Goal: Task Accomplishment & Management: Manage account settings

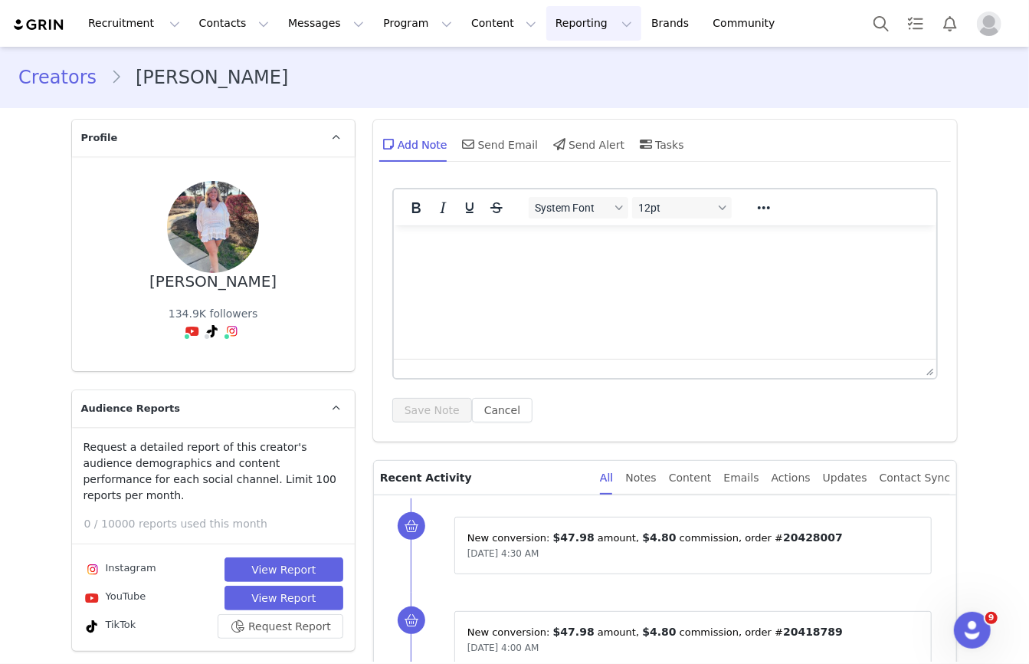
click at [586, 21] on button "Reporting Reporting" at bounding box center [594, 23] width 95 height 34
click at [572, 97] on p "Report Builder" at bounding box center [558, 96] width 77 height 16
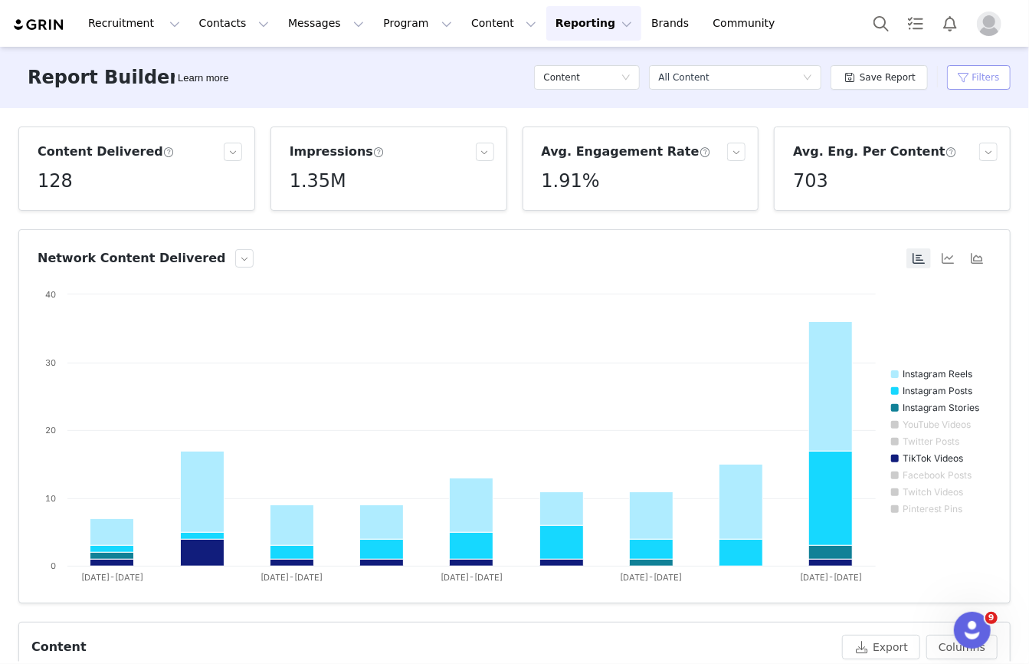
click at [972, 84] on button "Filters" at bounding box center [979, 77] width 64 height 25
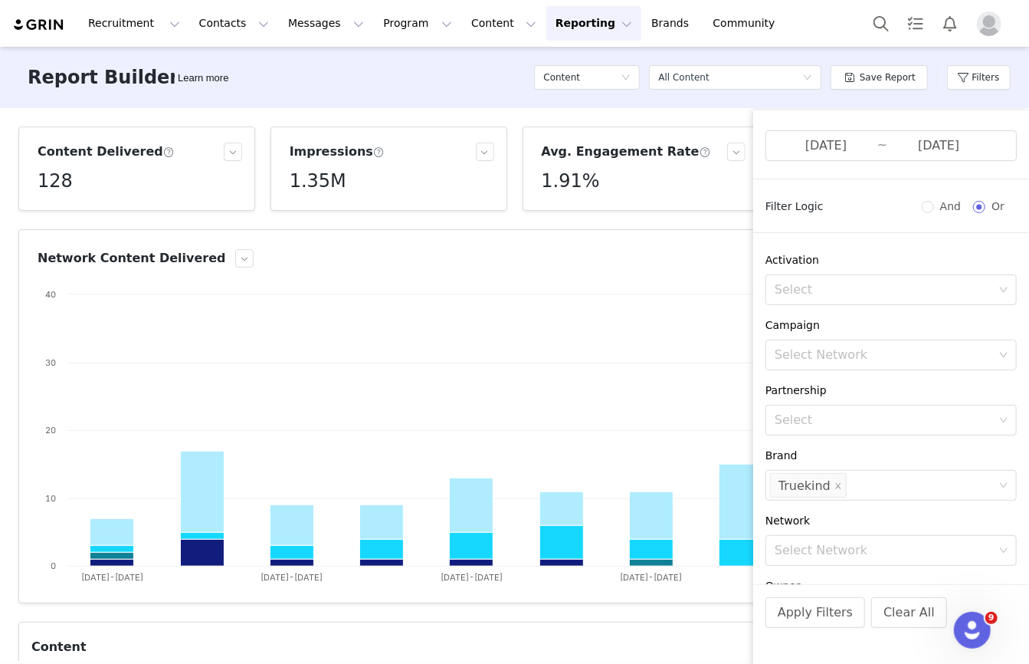
scroll to position [59, 0]
click at [839, 484] on li "Truekind" at bounding box center [808, 483] width 77 height 25
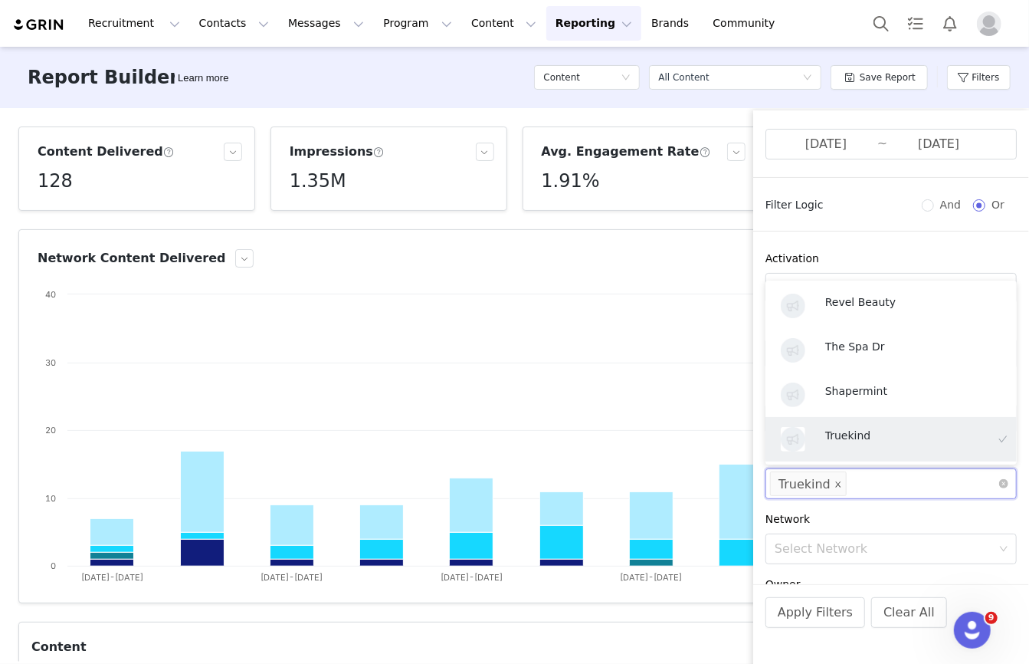
click at [835, 481] on icon "icon: close" at bounding box center [839, 485] width 8 height 8
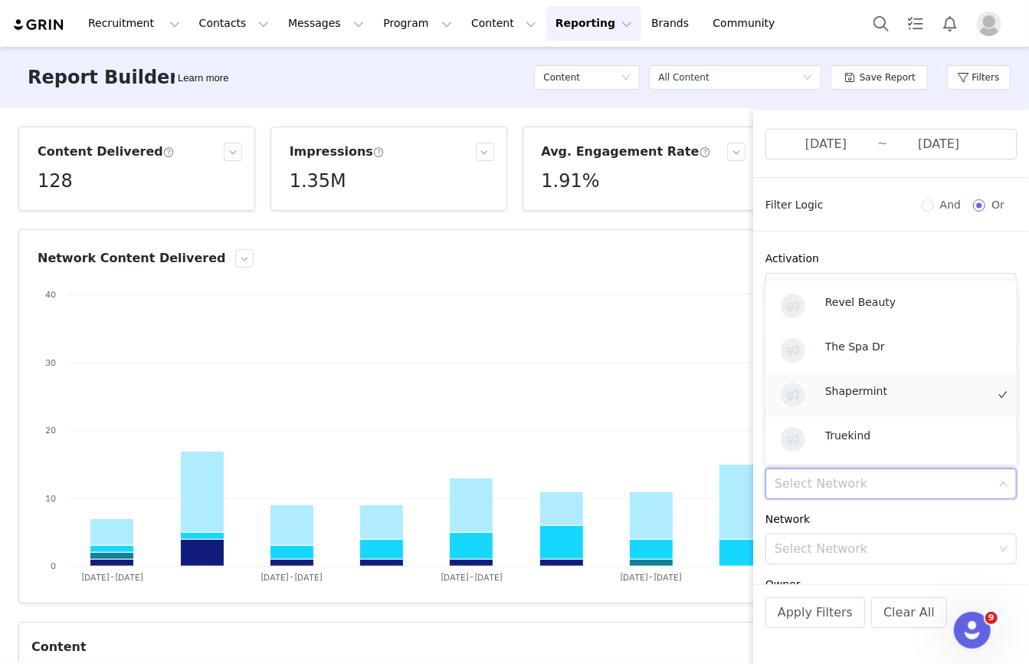
click at [853, 383] on p "Shapermint" at bounding box center [906, 391] width 161 height 17
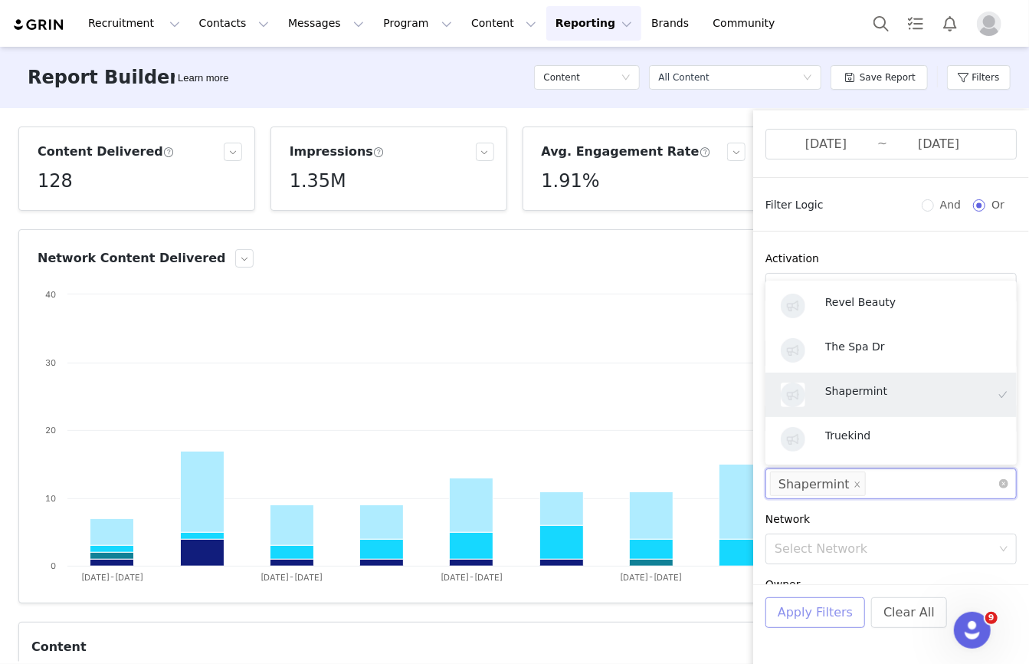
click at [806, 618] on button "Apply Filters" at bounding box center [816, 612] width 100 height 31
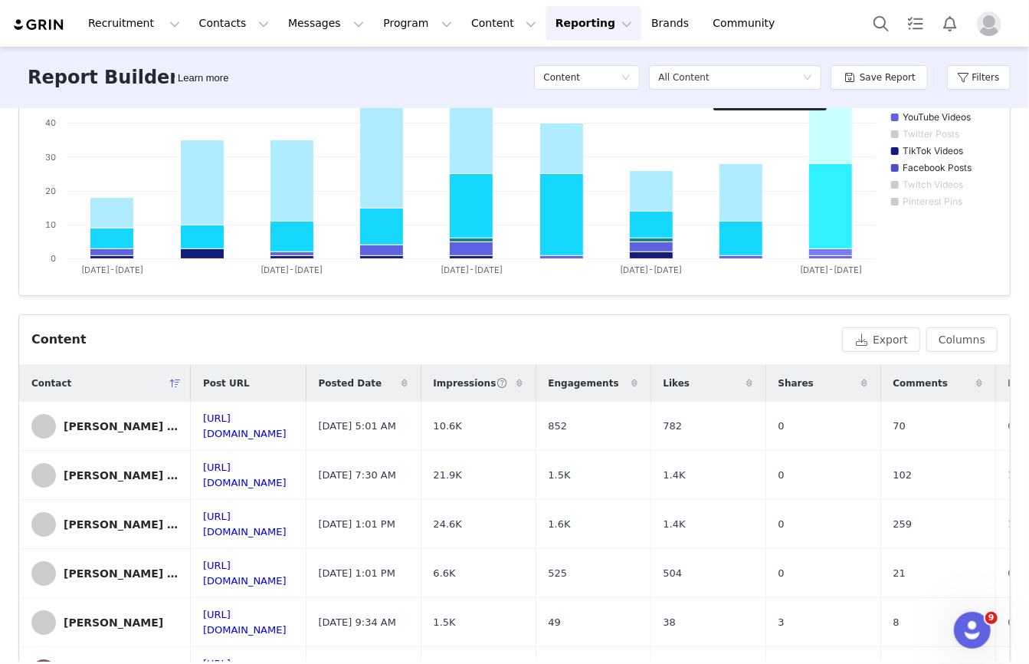
scroll to position [410, 0]
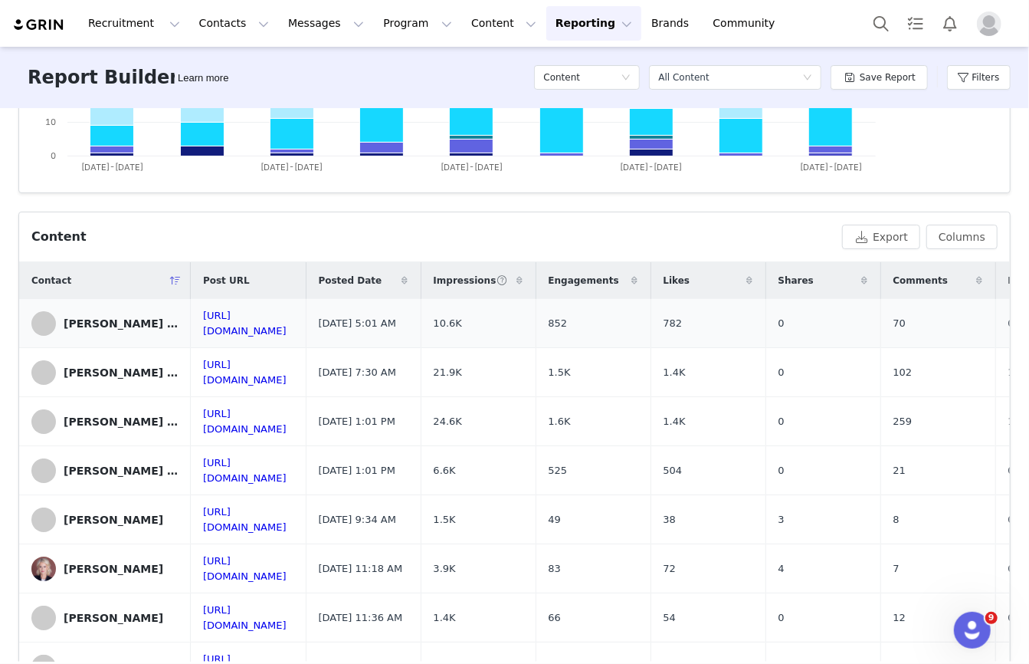
click at [462, 318] on span "10.6K" at bounding box center [448, 323] width 28 height 15
copy span "10.6K"
click at [462, 369] on span "21.9K" at bounding box center [448, 372] width 28 height 15
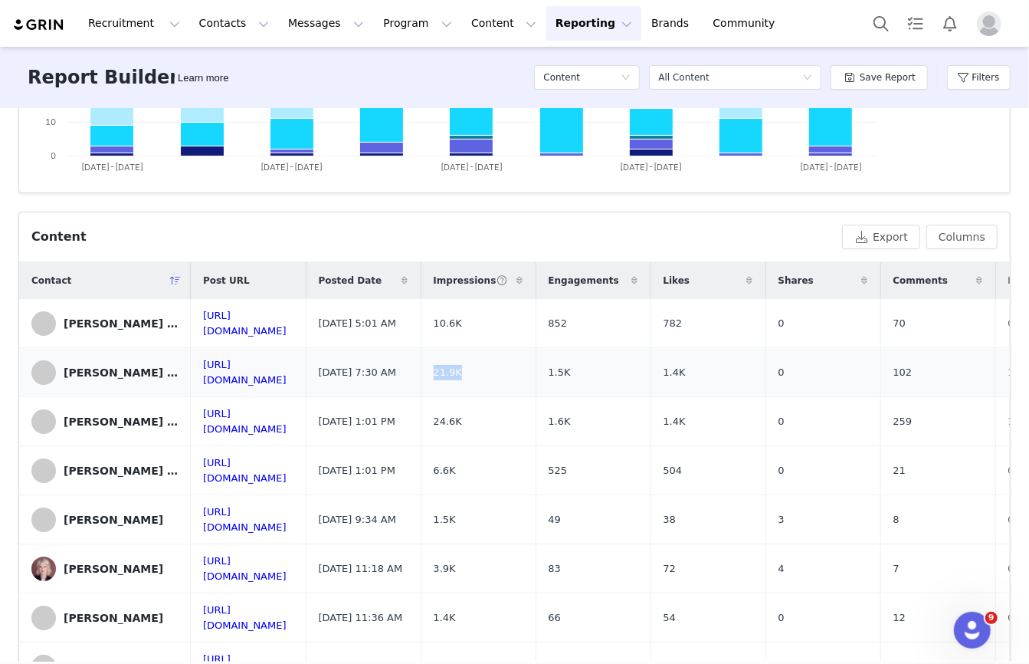
click at [462, 369] on span "21.9K" at bounding box center [448, 372] width 28 height 15
copy span "21.9K"
click at [462, 419] on span "24.6K" at bounding box center [448, 421] width 28 height 15
copy span "24.6K"
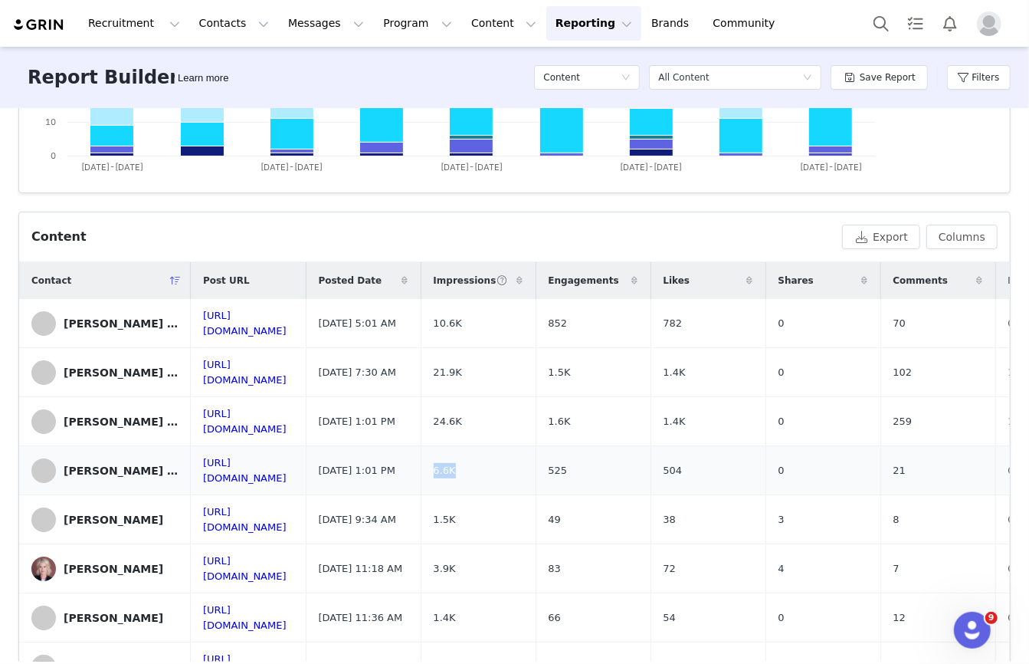
drag, startPoint x: 551, startPoint y: 466, endPoint x: 588, endPoint y: 466, distance: 36.8
click at [536, 466] on td "6.6K" at bounding box center [478, 470] width 115 height 49
copy span "6.6K"
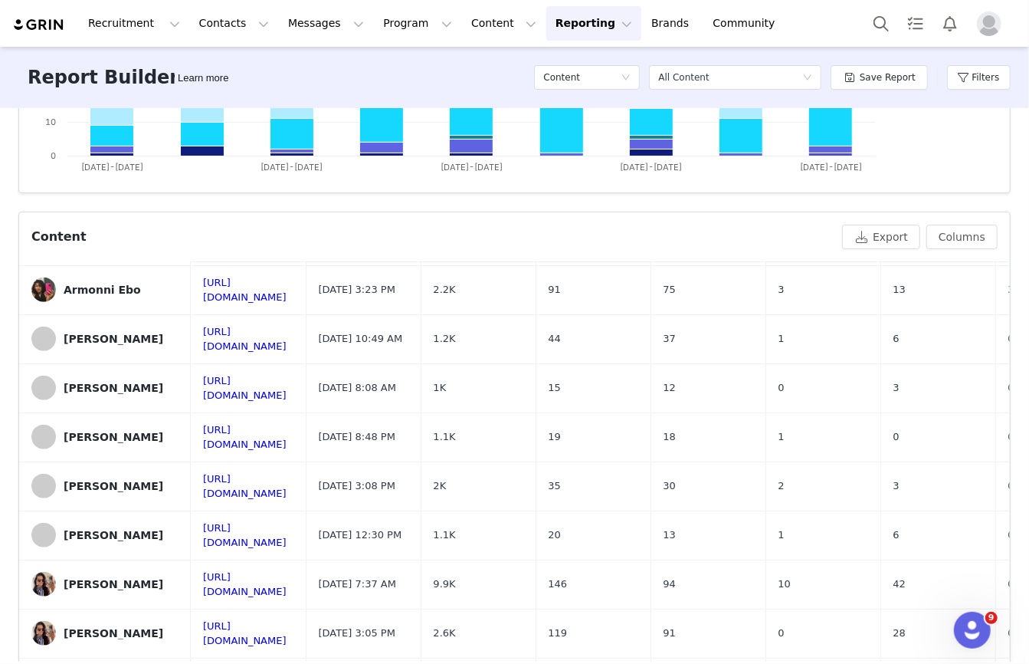
scroll to position [506, 0]
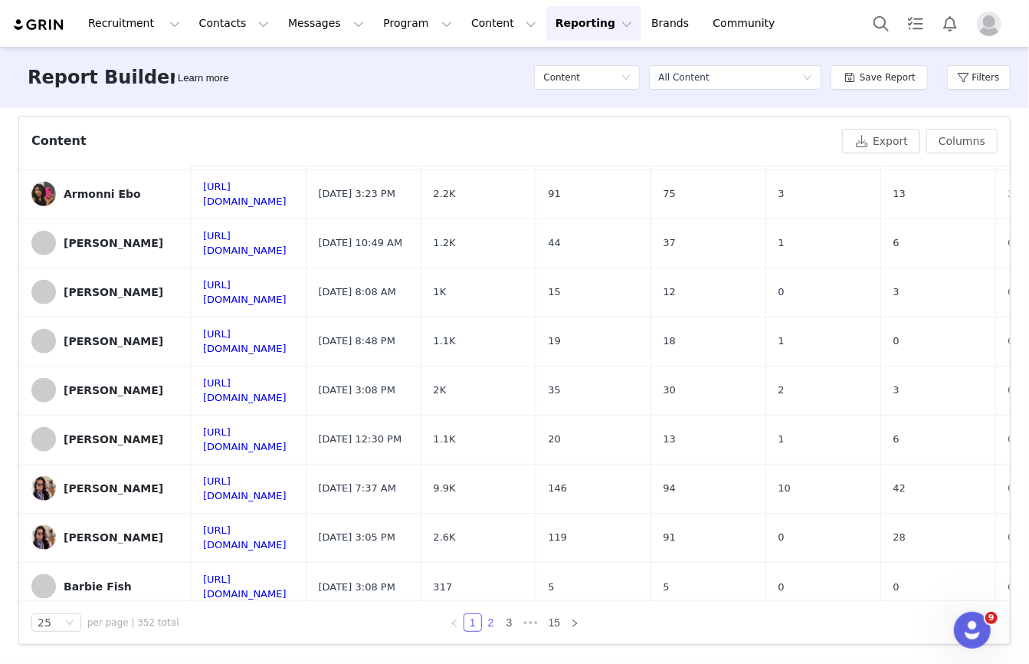
click at [494, 622] on link "2" at bounding box center [491, 622] width 17 height 17
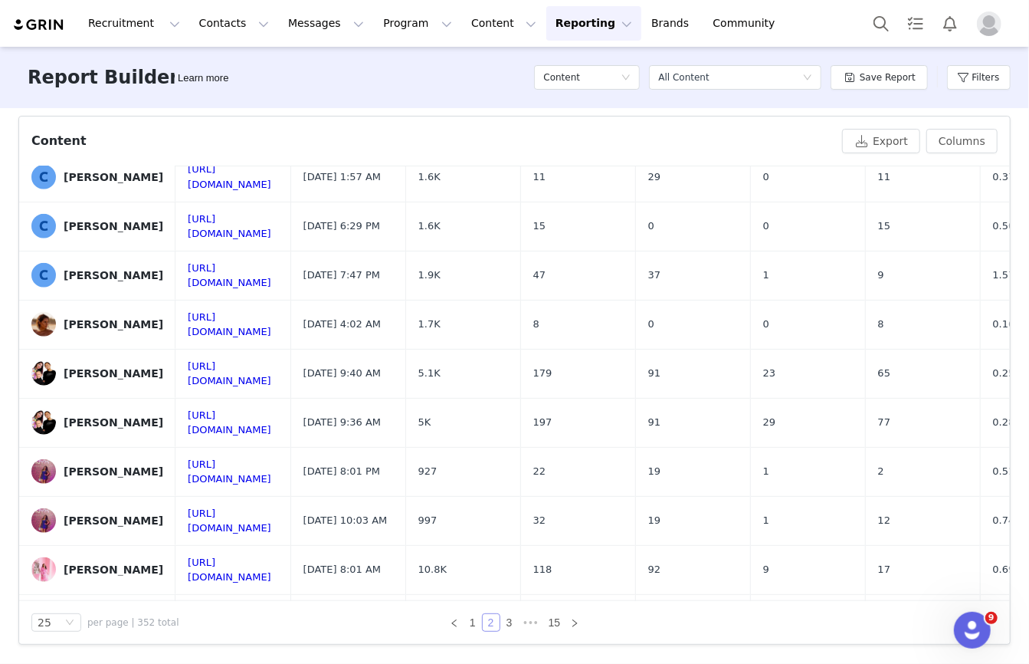
scroll to position [819, 0]
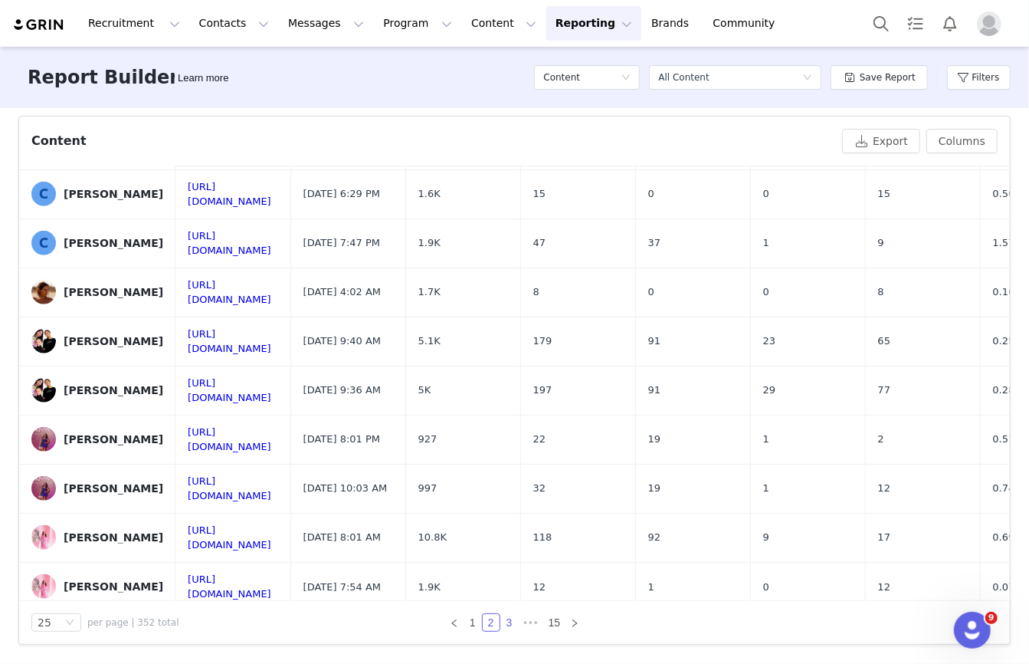
click at [509, 616] on link "3" at bounding box center [509, 622] width 17 height 17
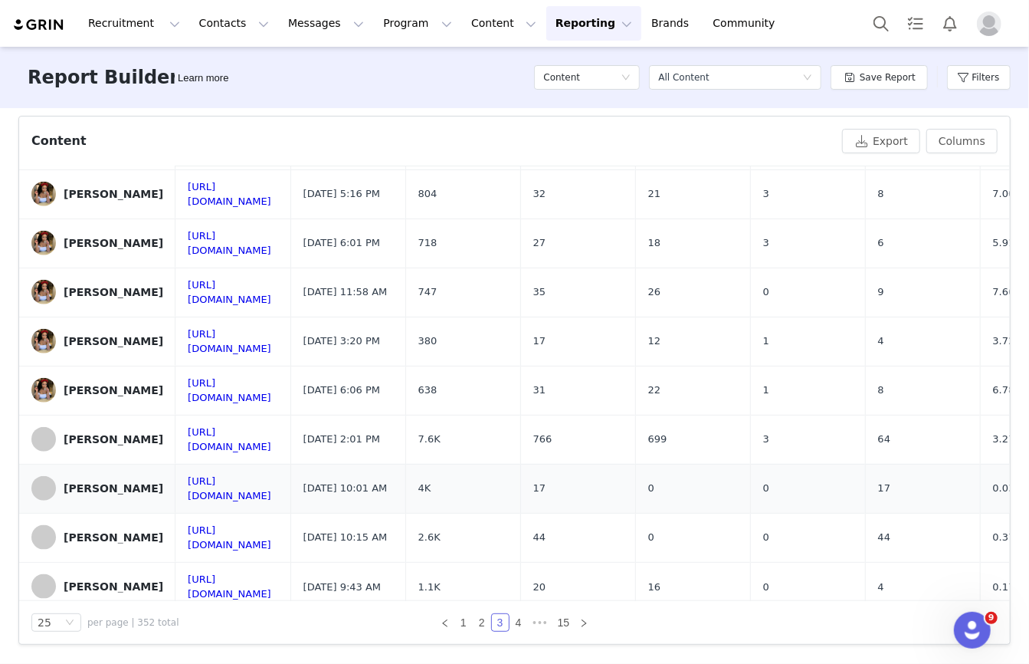
click at [432, 481] on span "4K" at bounding box center [425, 488] width 13 height 15
copy span "4K"
click at [516, 623] on link "4" at bounding box center [519, 622] width 17 height 17
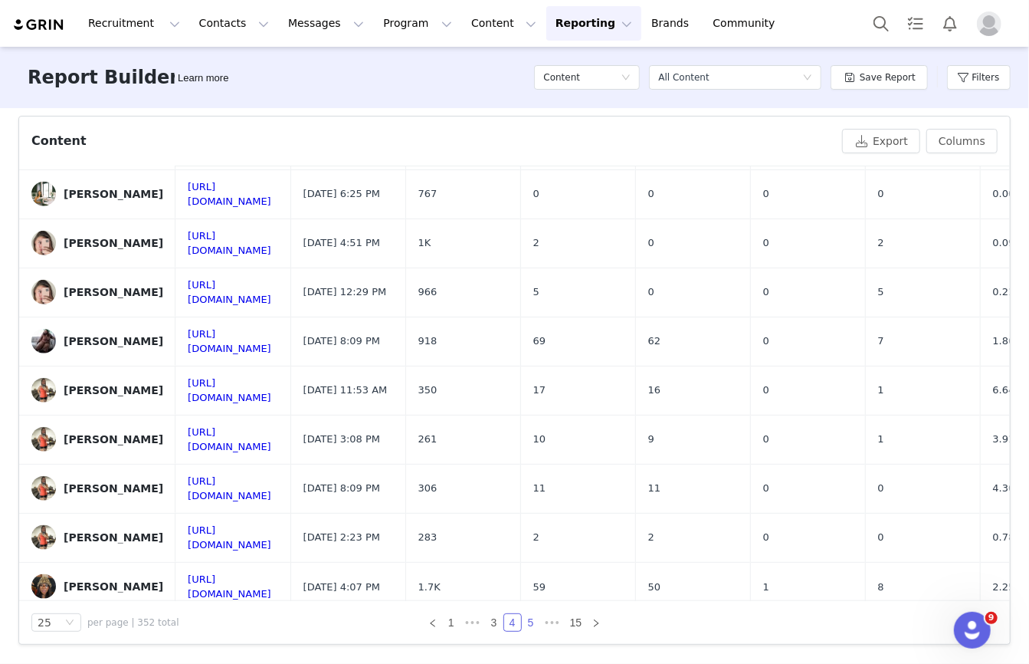
click at [531, 621] on link "5" at bounding box center [531, 622] width 17 height 17
click at [457, 622] on link "1" at bounding box center [451, 622] width 17 height 17
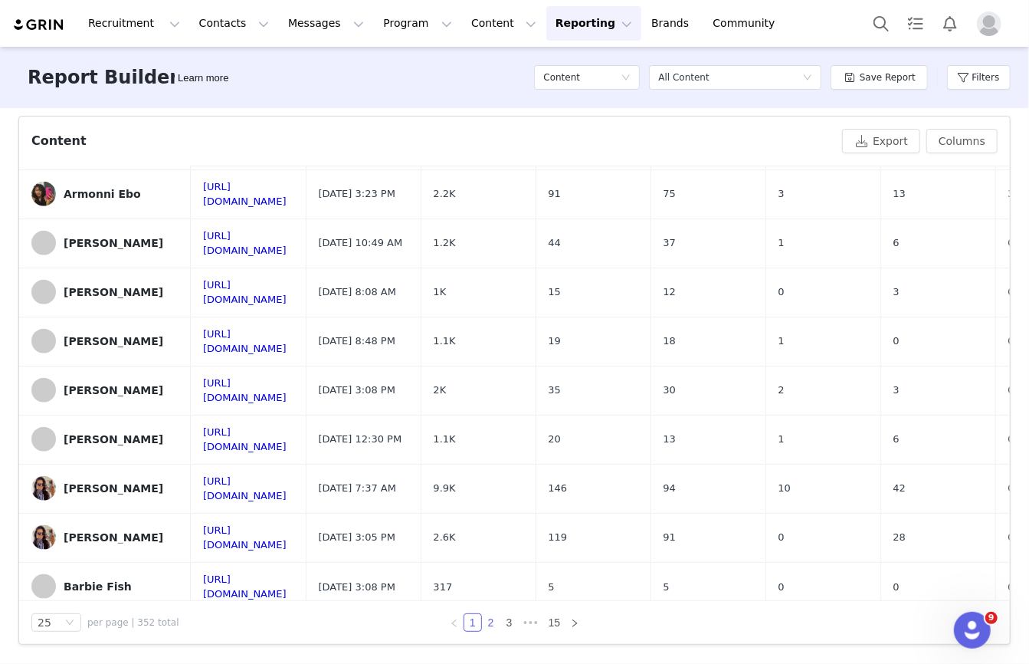
click at [491, 622] on link "2" at bounding box center [491, 622] width 17 height 17
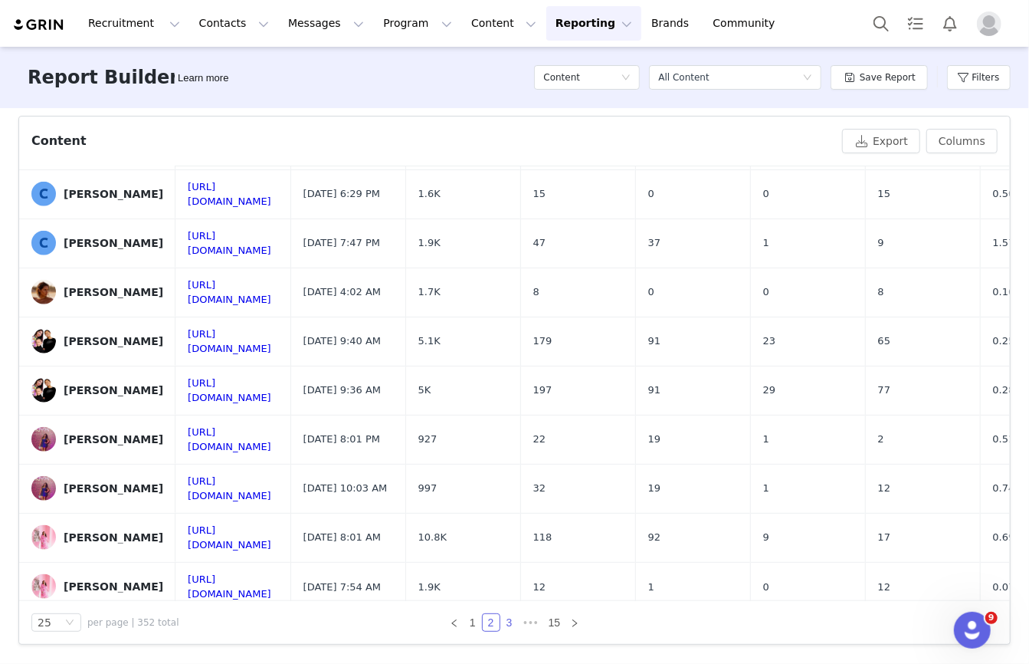
click at [507, 624] on link "3" at bounding box center [509, 622] width 17 height 17
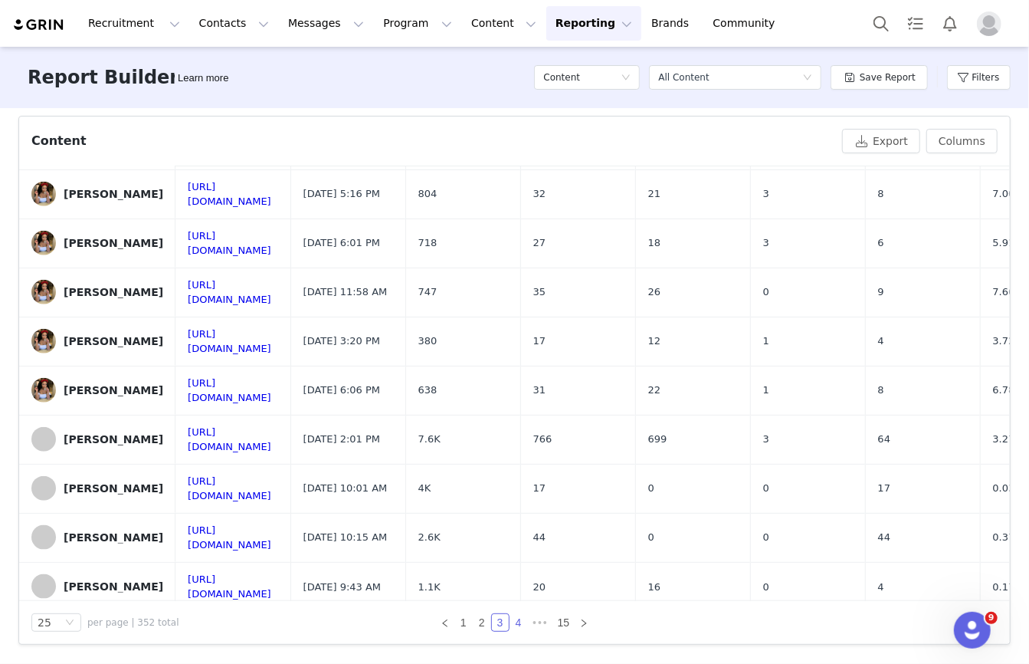
click at [518, 624] on link "4" at bounding box center [519, 622] width 17 height 17
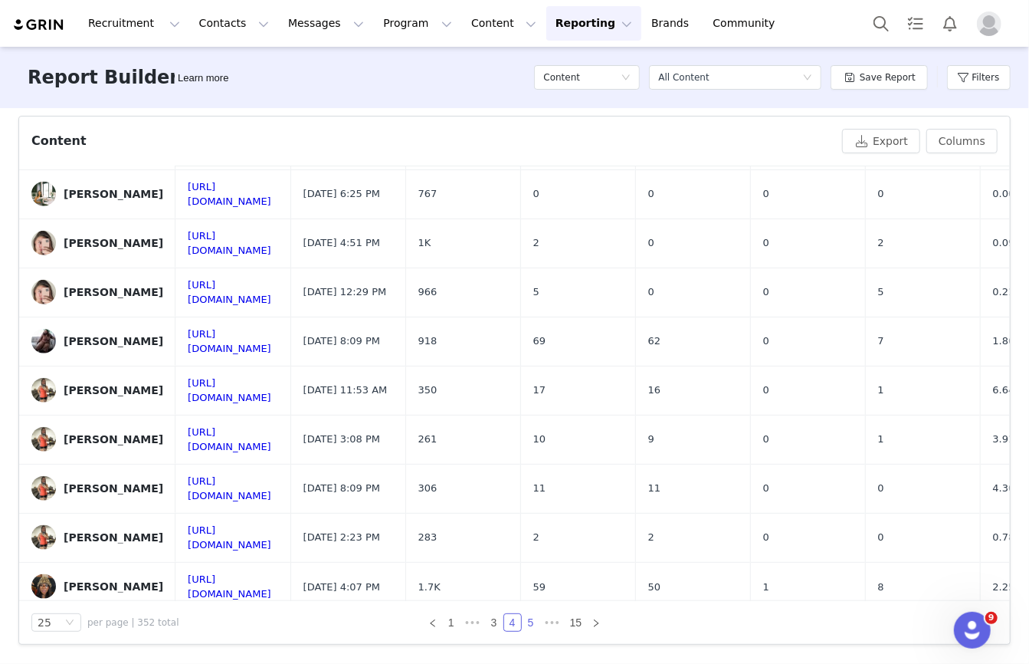
click at [528, 620] on link "5" at bounding box center [531, 622] width 17 height 17
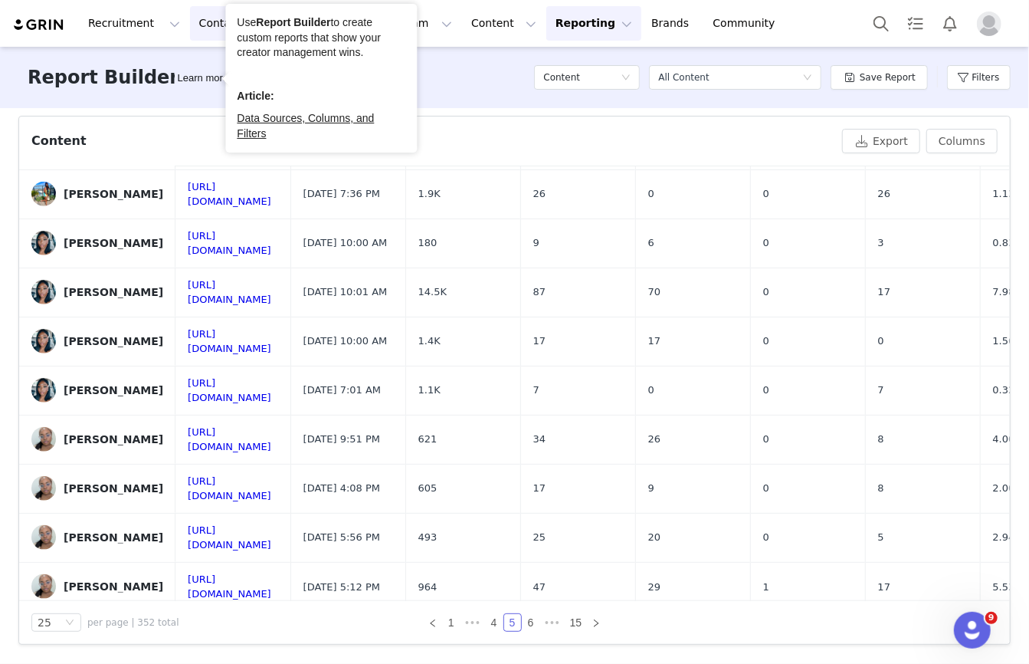
click at [223, 23] on button "Contacts Contacts" at bounding box center [234, 23] width 88 height 34
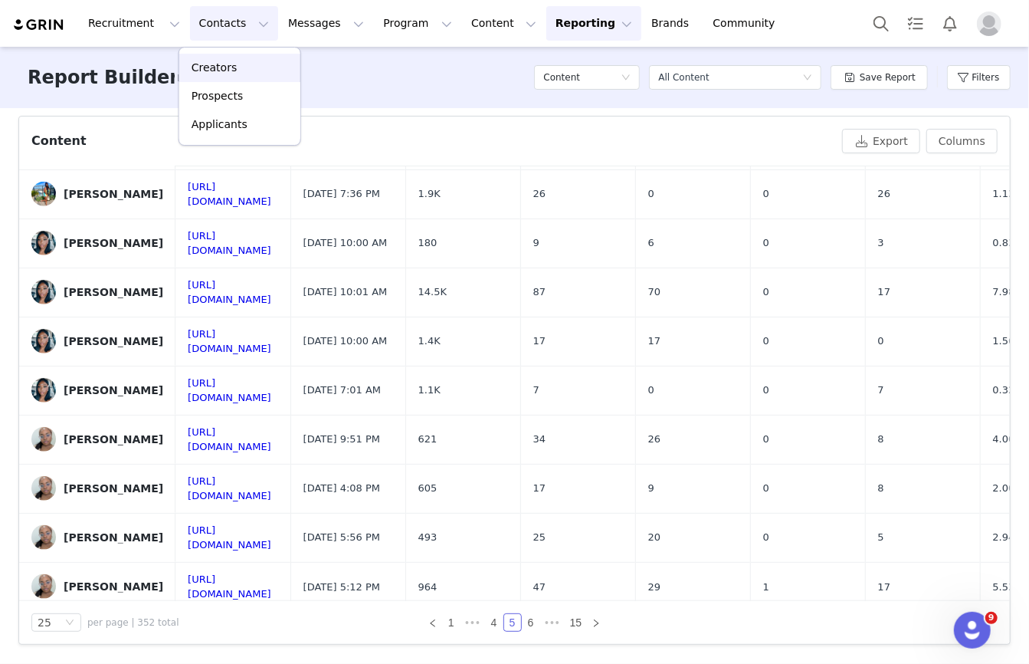
click at [229, 73] on p "Creators" at bounding box center [215, 68] width 46 height 16
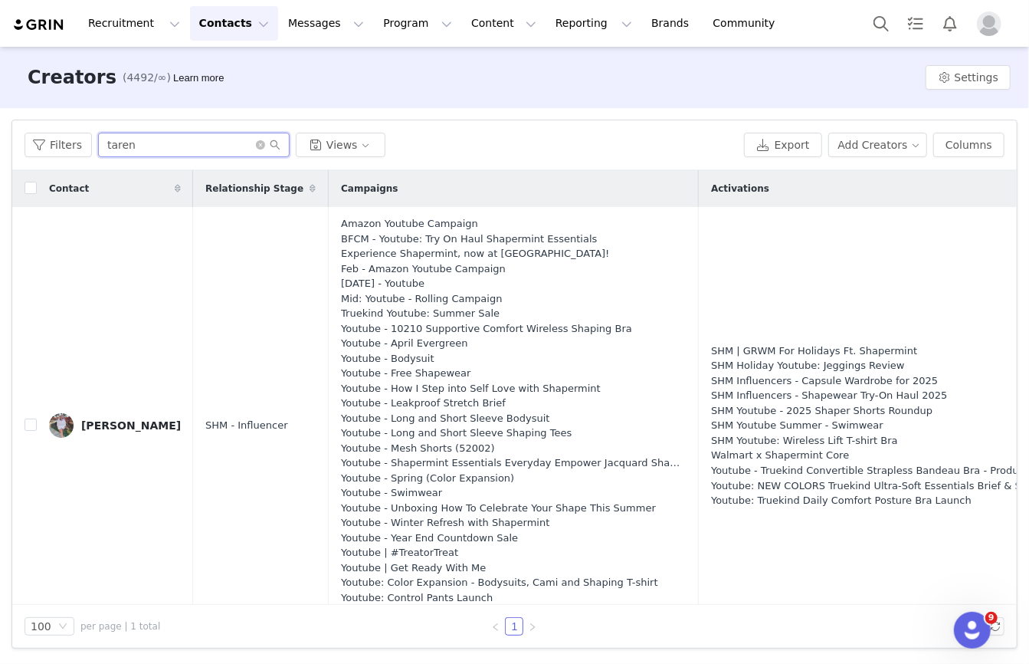
click at [172, 146] on input "taren" at bounding box center [194, 145] width 192 height 25
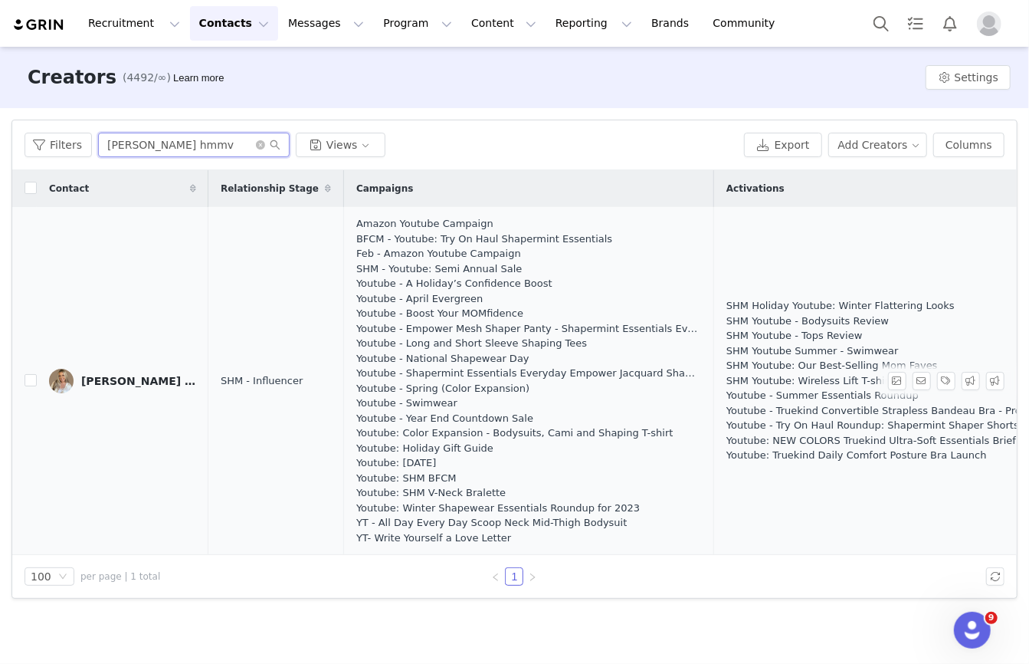
type input "rhonda hmmv"
click at [137, 384] on div "Rhonda HMMV" at bounding box center [138, 381] width 115 height 12
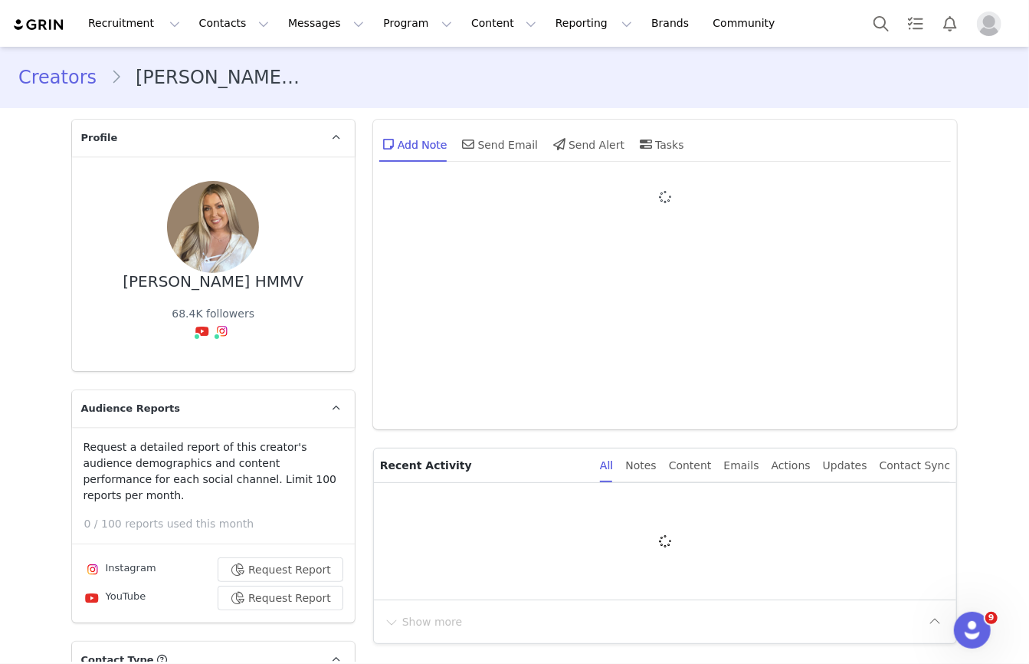
type input "+1 ([GEOGRAPHIC_DATA])"
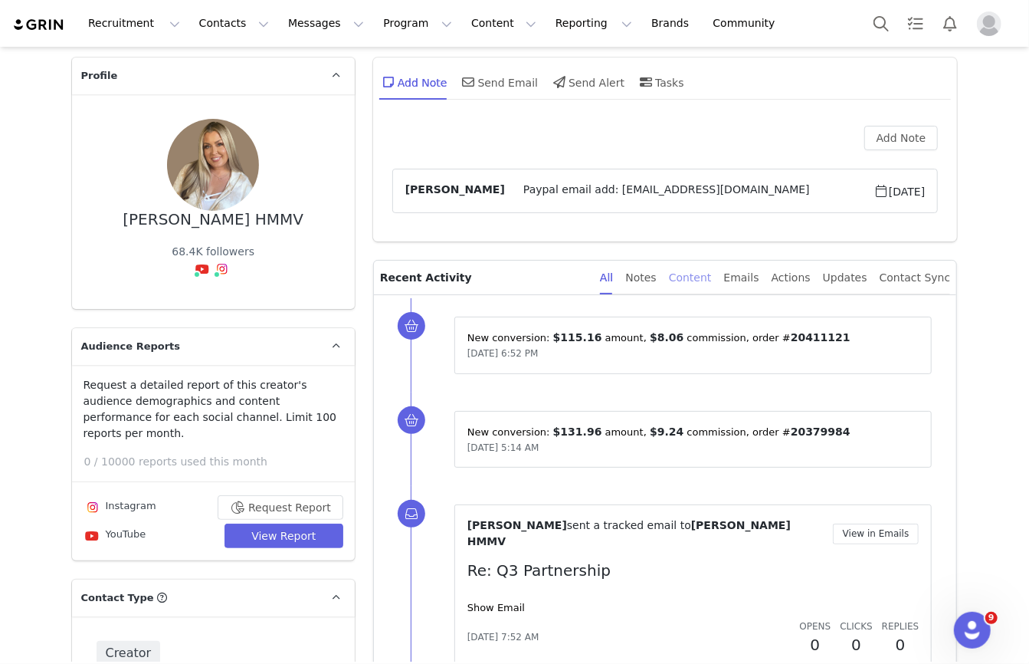
scroll to position [83, 0]
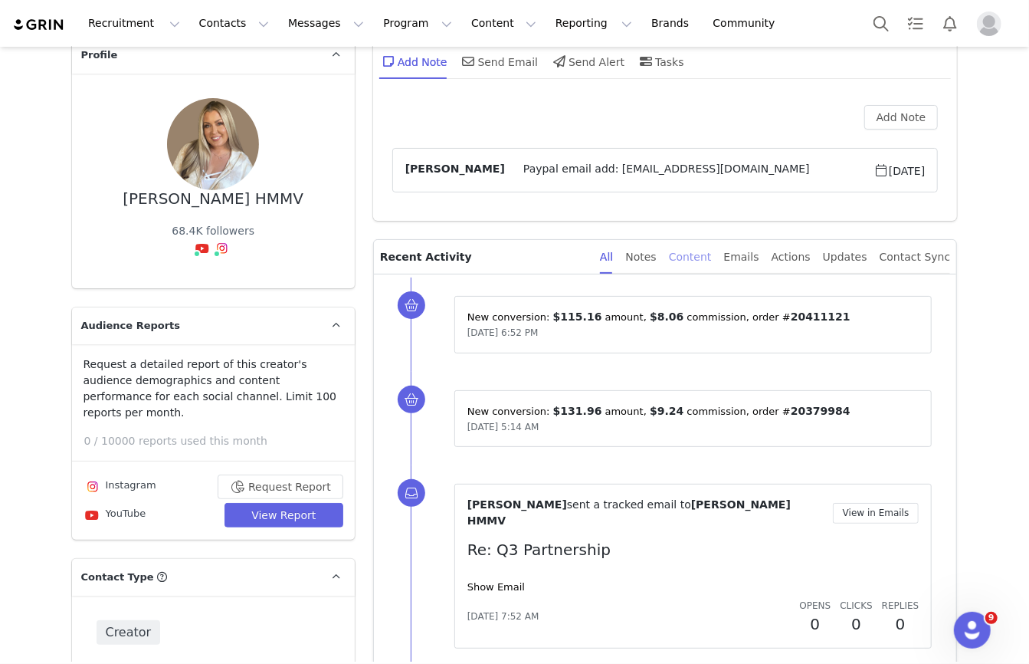
click at [712, 259] on div "Content" at bounding box center [690, 257] width 43 height 34
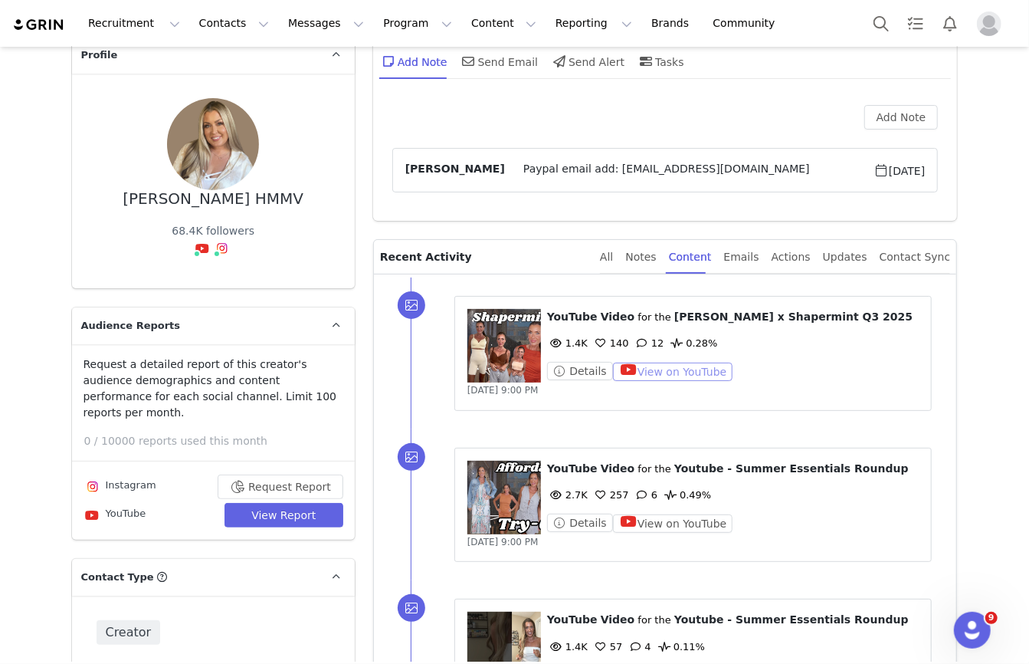
click at [685, 370] on button "View on YouTube" at bounding box center [673, 372] width 120 height 18
click at [340, 34] on button "Messages Messages" at bounding box center [326, 23] width 94 height 34
click at [392, 34] on button "Program Program" at bounding box center [417, 23] width 87 height 34
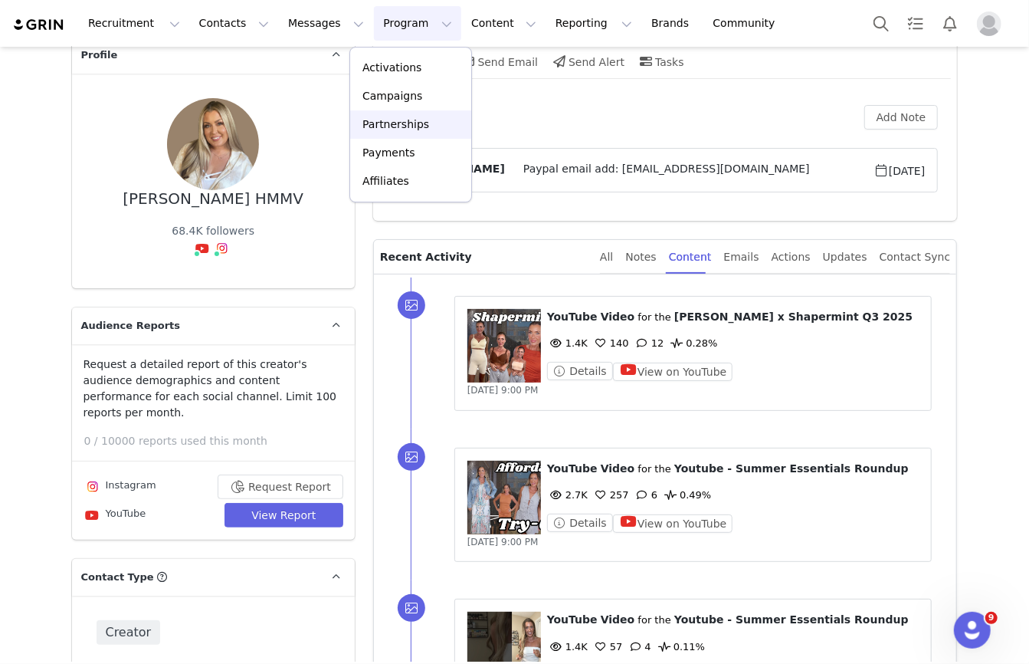
click at [389, 120] on p "Partnerships" at bounding box center [396, 125] width 67 height 16
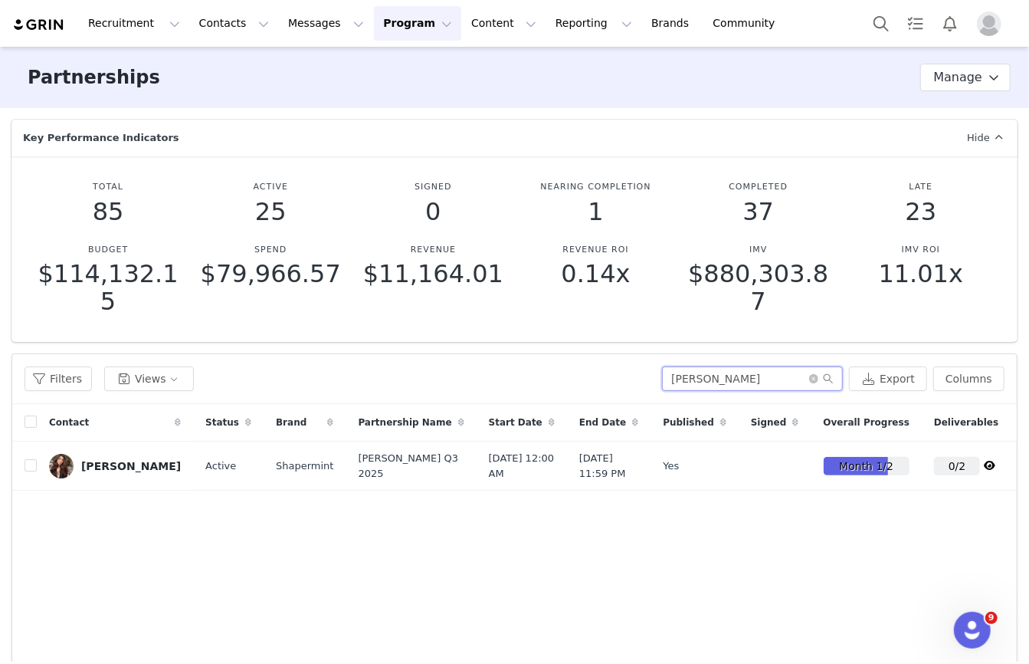
click at [753, 379] on input "chloe z" at bounding box center [752, 378] width 181 height 25
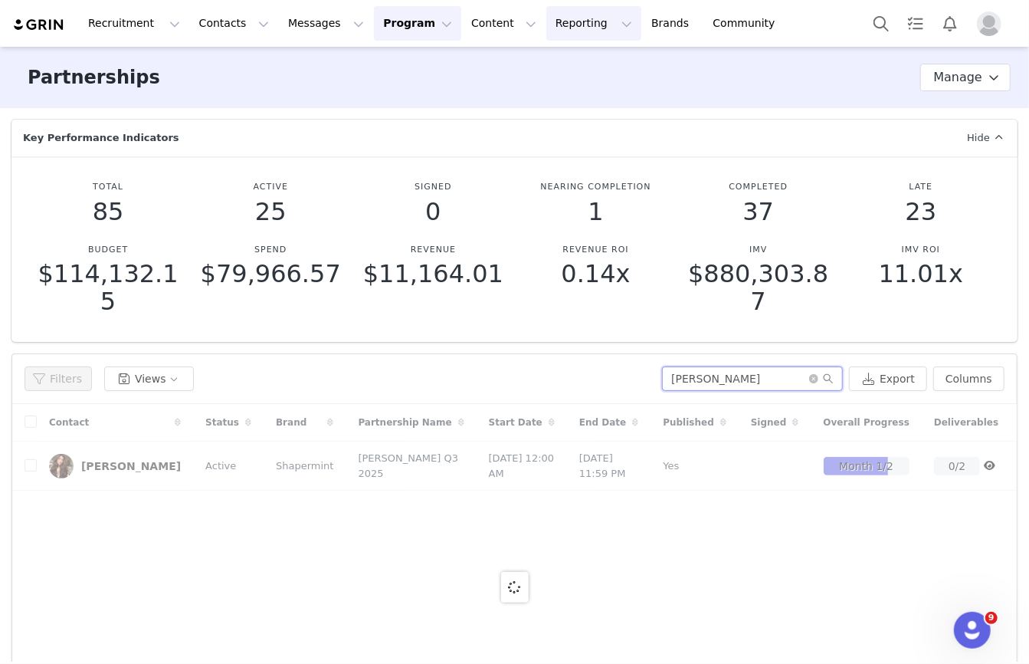
type input "tiffany"
click at [547, 21] on button "Reporting Reporting" at bounding box center [594, 23] width 95 height 34
click at [532, 90] on p "Report Builder" at bounding box center [558, 96] width 77 height 16
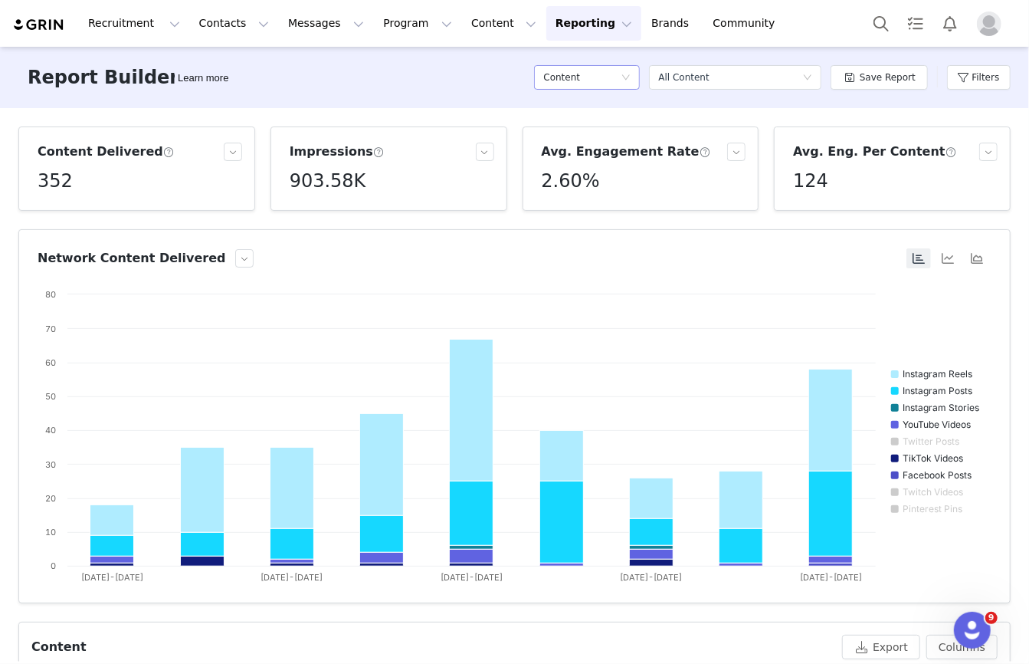
click at [611, 80] on div "Content" at bounding box center [581, 77] width 77 height 23
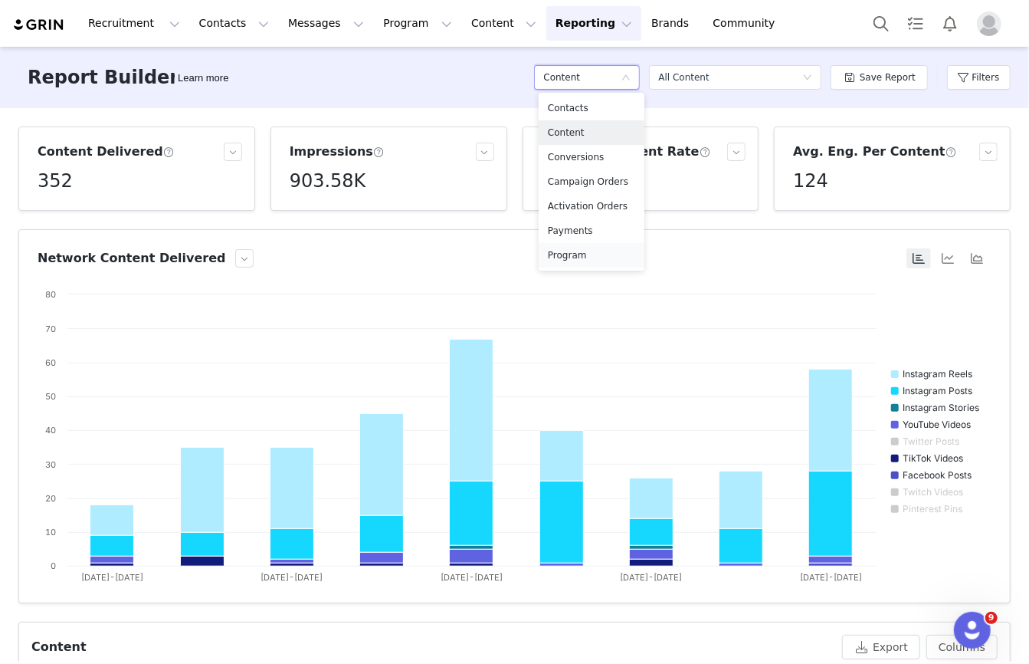
click at [574, 251] on h5 "Program" at bounding box center [591, 255] width 87 height 17
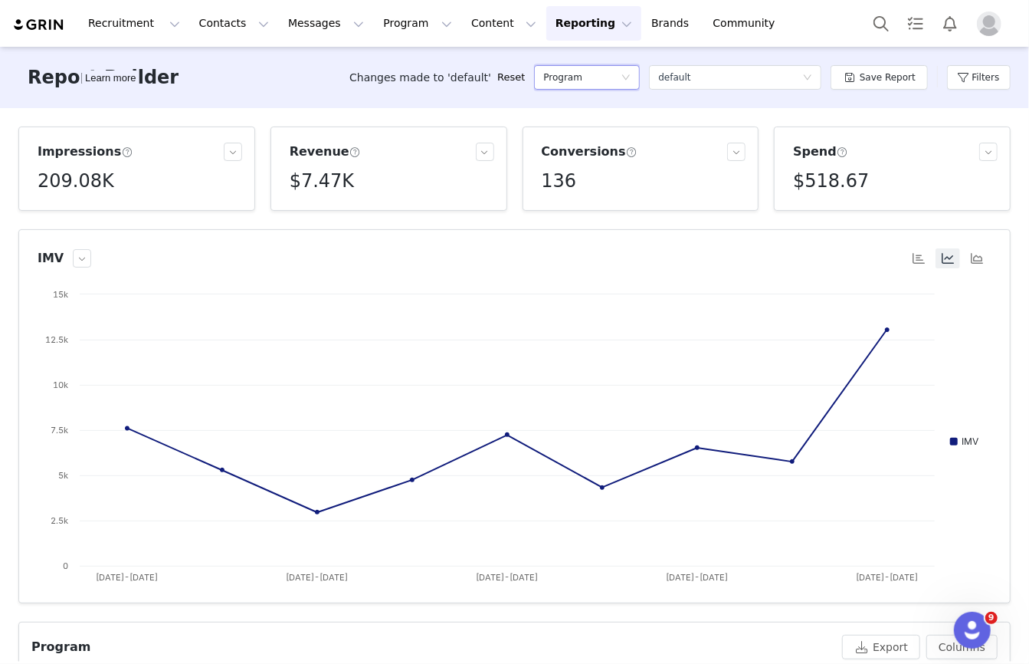
click at [974, 91] on div "Filters" at bounding box center [979, 77] width 64 height 46
click at [974, 87] on button "Filters" at bounding box center [979, 77] width 64 height 25
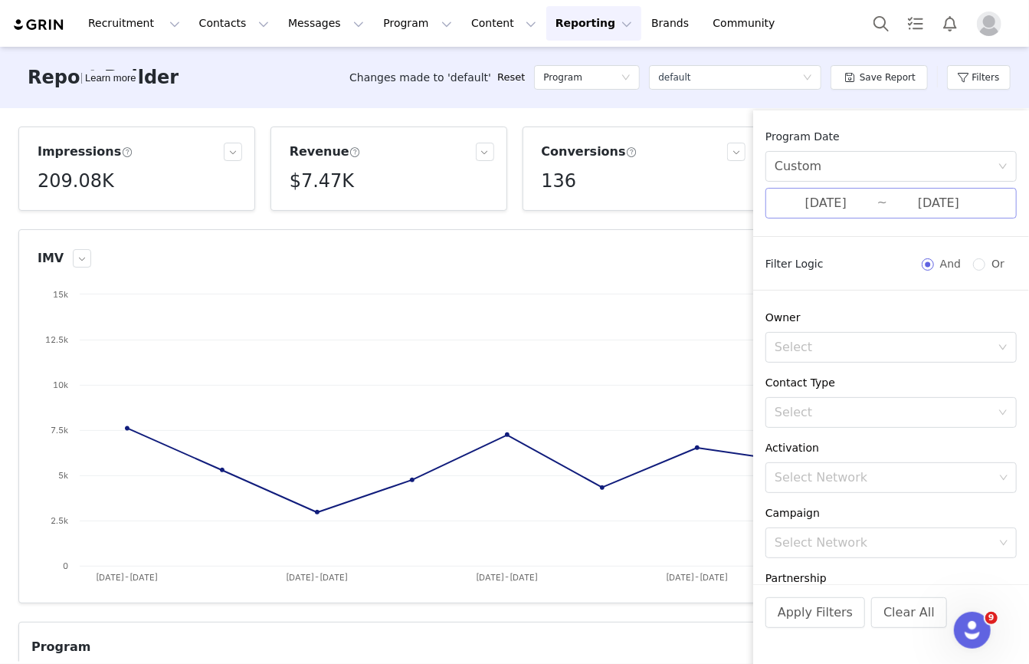
click at [872, 209] on input "07/01/2025" at bounding box center [826, 203] width 103 height 20
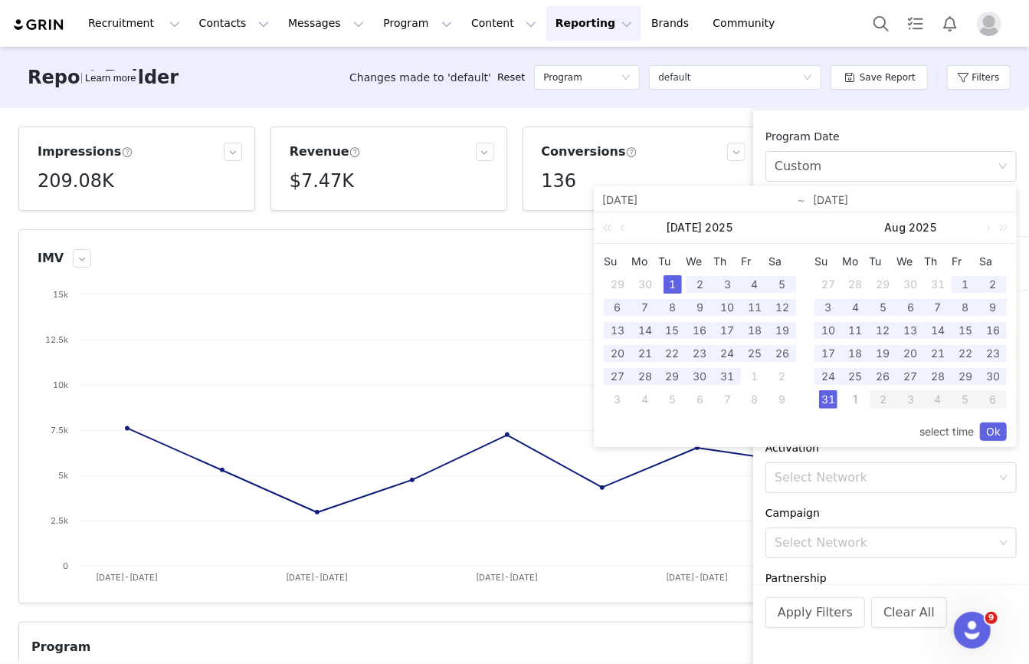
click at [882, 135] on div "Program Date" at bounding box center [891, 137] width 251 height 16
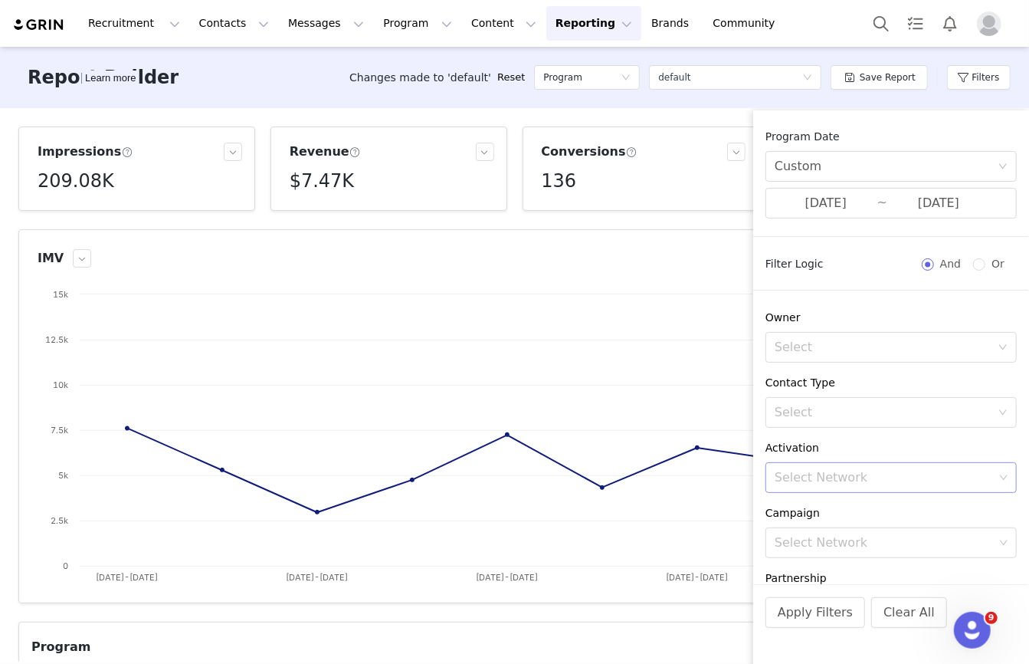
scroll to position [231, 0]
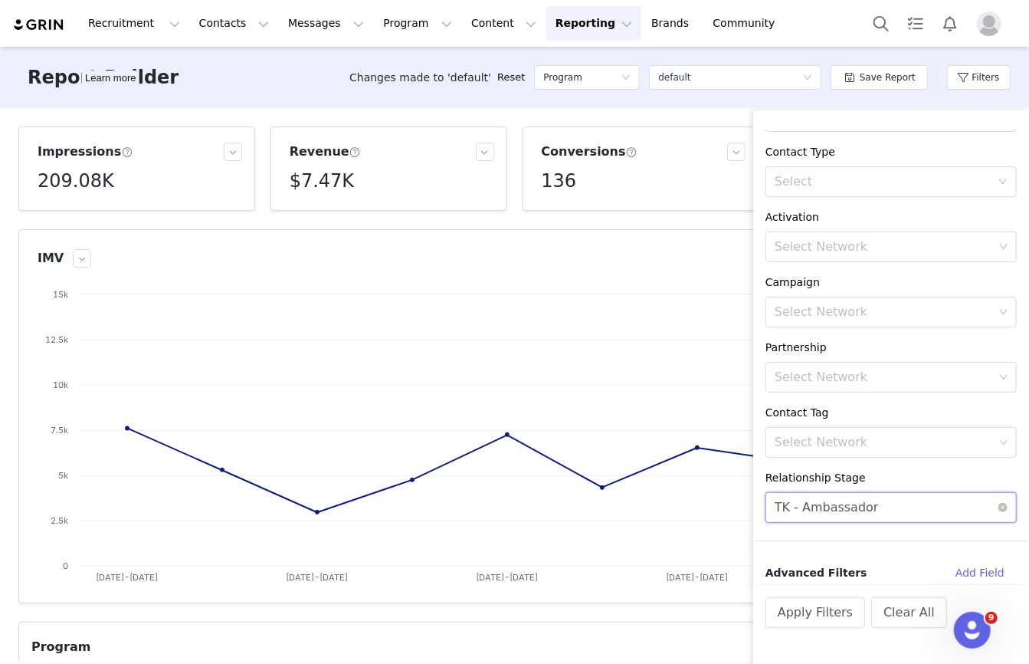
click at [840, 515] on div "TK - Ambassador" at bounding box center [827, 507] width 104 height 29
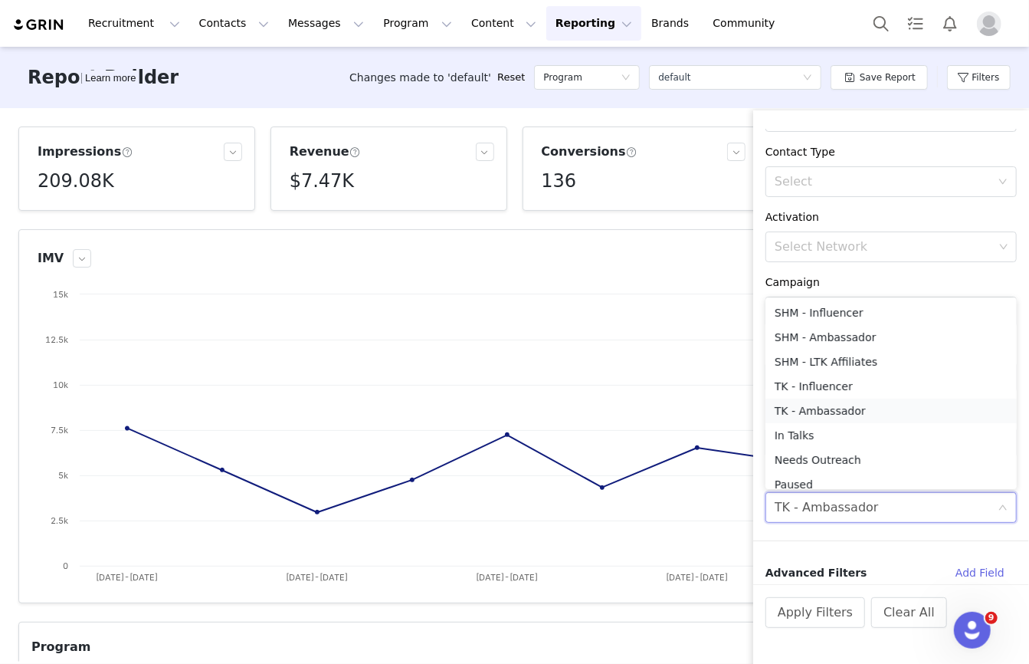
scroll to position [8, 0]
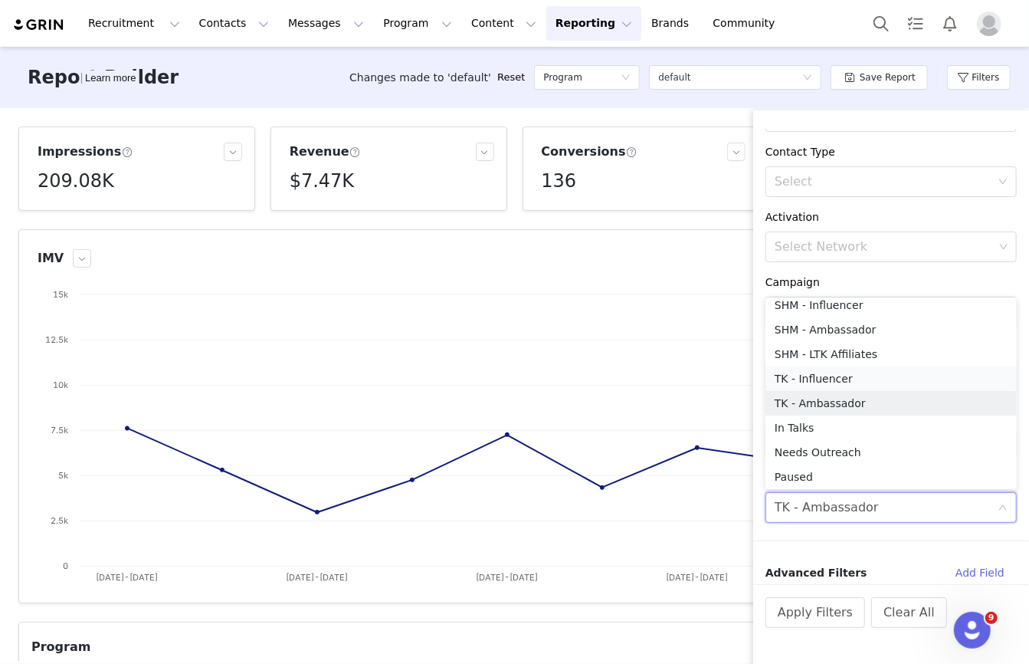
click at [846, 382] on li "TK - Influencer" at bounding box center [891, 378] width 251 height 25
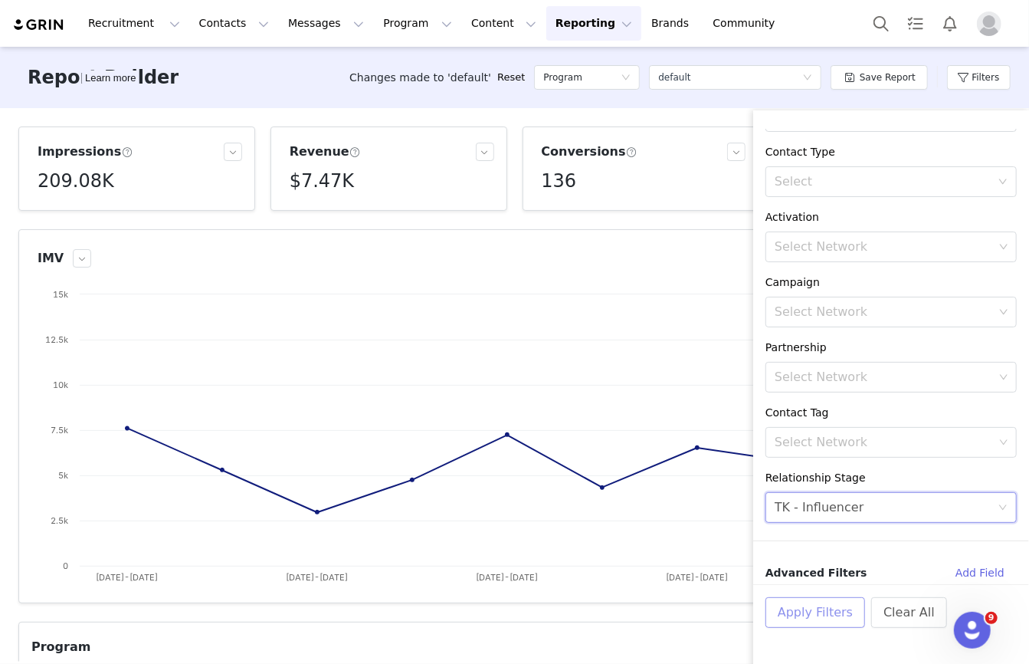
click at [823, 612] on button "Apply Filters" at bounding box center [816, 612] width 100 height 31
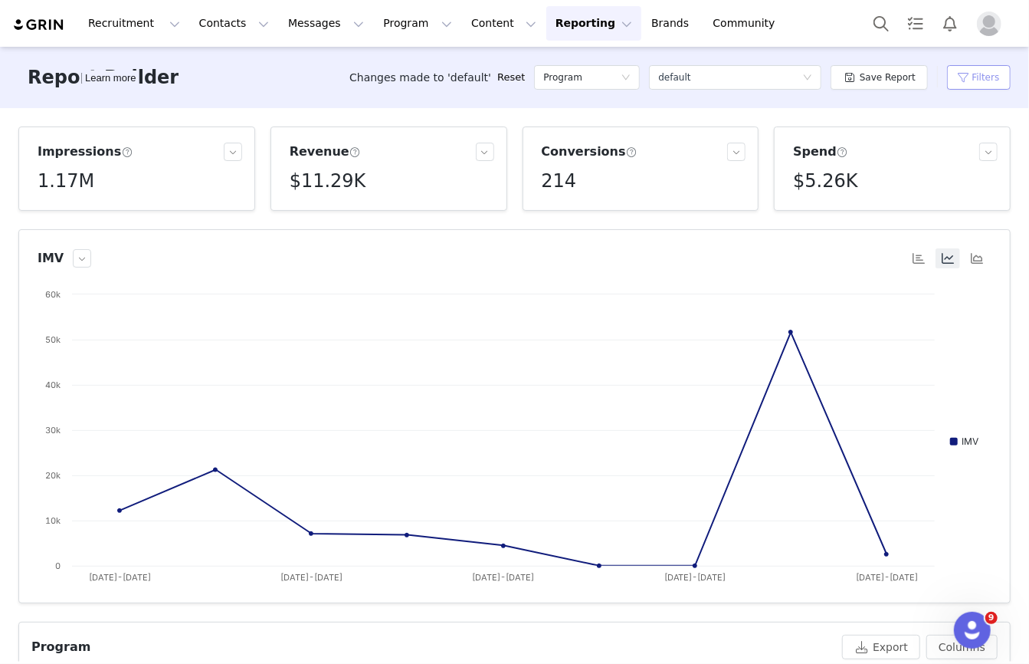
click at [978, 71] on button "Filters" at bounding box center [979, 77] width 64 height 25
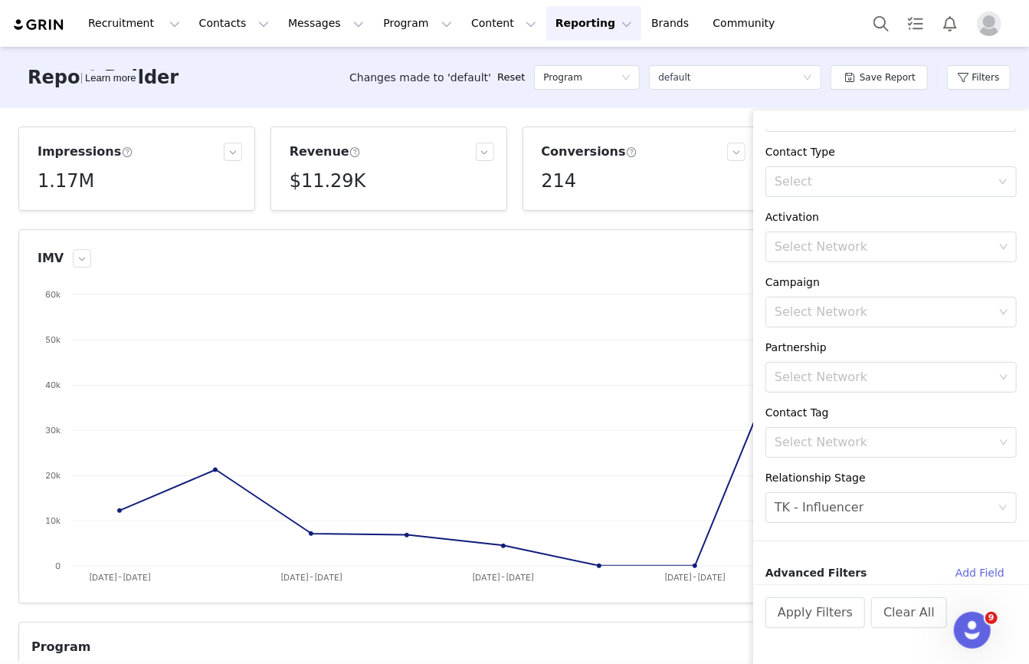
scroll to position [0, 0]
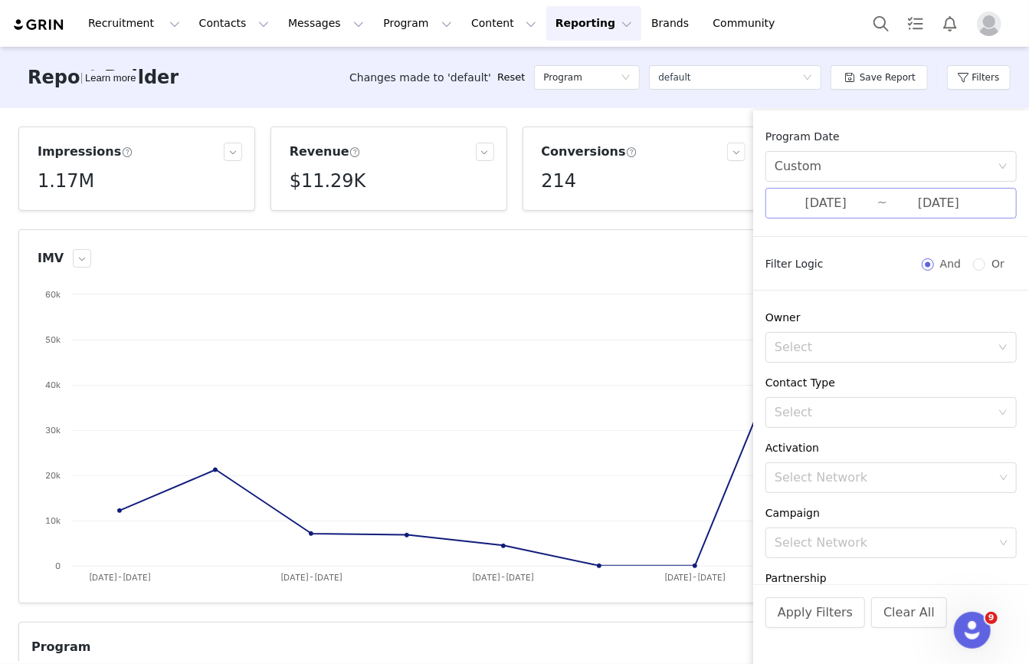
click at [888, 210] on input "08/31/2025" at bounding box center [939, 203] width 103 height 20
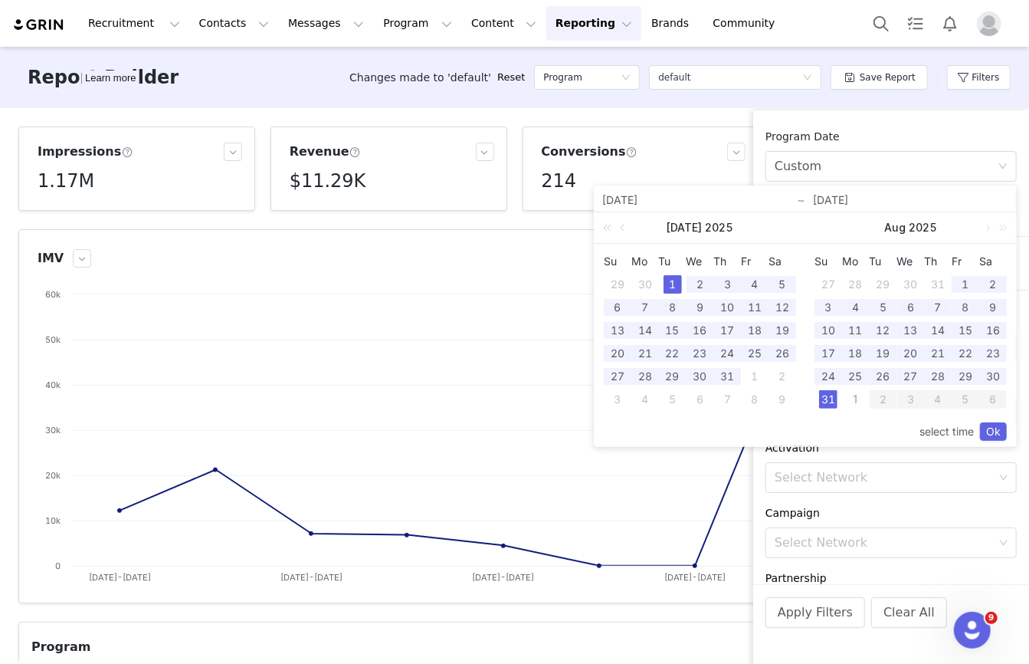
click at [667, 277] on div "1" at bounding box center [673, 284] width 18 height 18
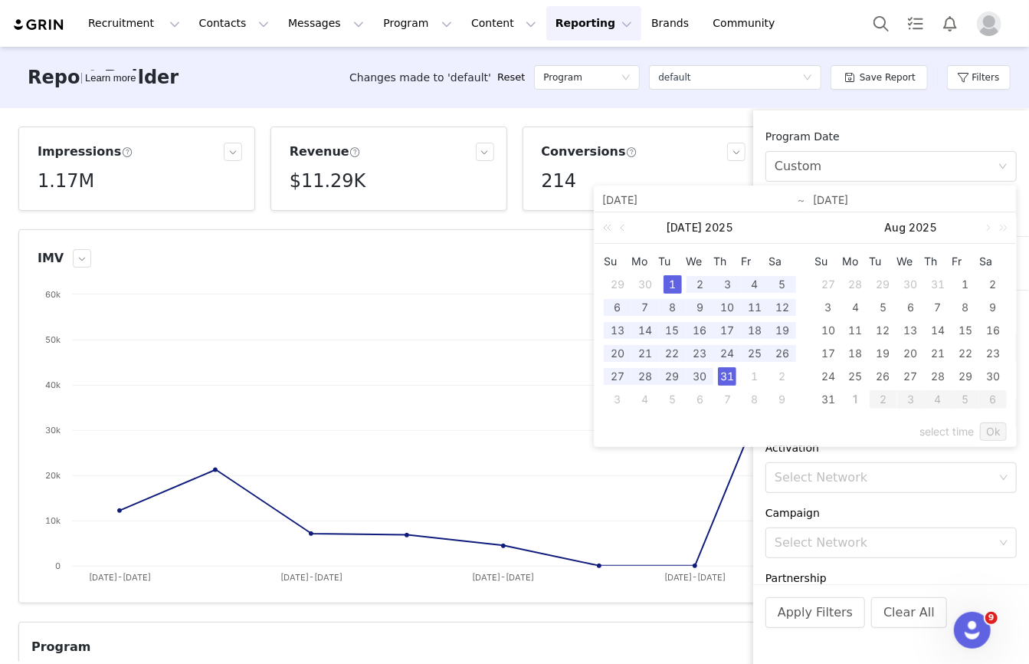
click at [732, 376] on div "31" at bounding box center [727, 376] width 18 height 18
type input "07/31/2025"
click at [1004, 432] on link "Ok" at bounding box center [993, 431] width 27 height 18
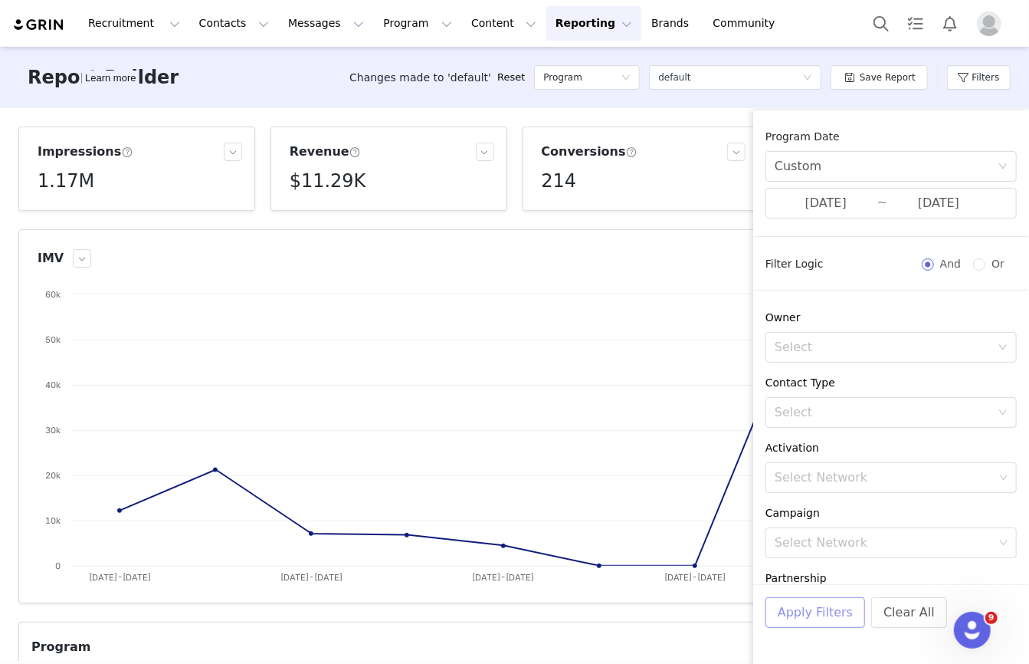
click at [800, 617] on button "Apply Filters" at bounding box center [816, 612] width 100 height 31
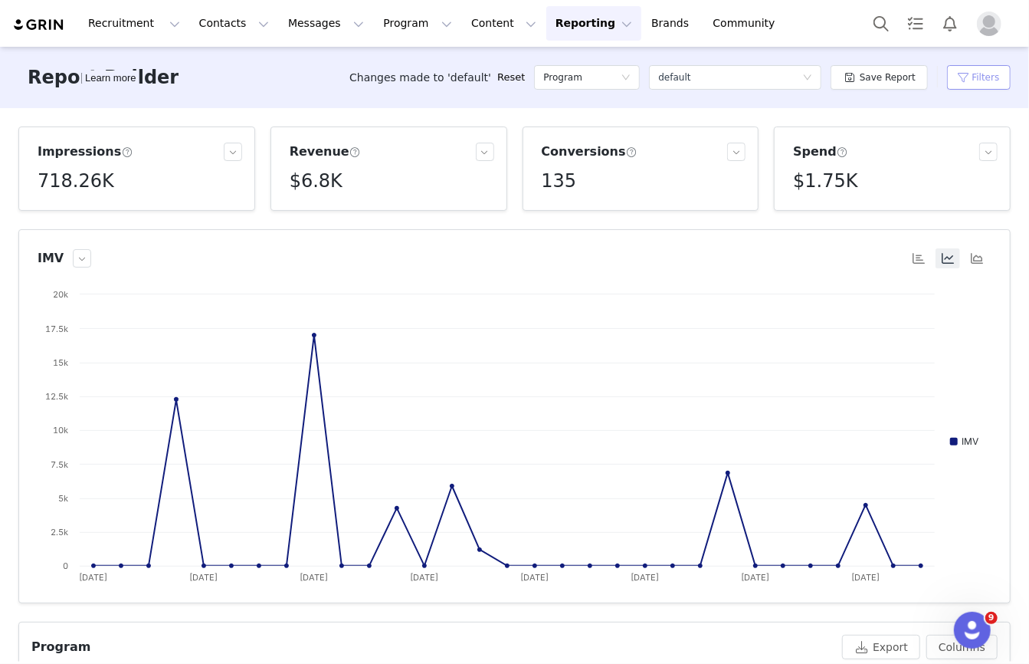
click at [964, 88] on button "Filters" at bounding box center [979, 77] width 64 height 25
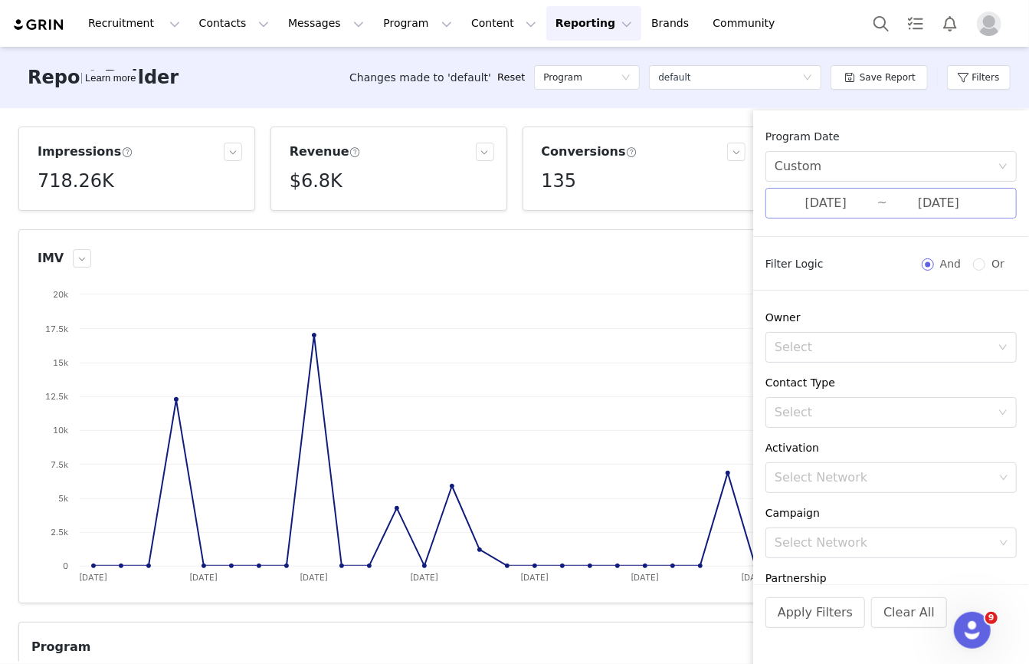
click at [891, 206] on input "07/31/2025" at bounding box center [939, 203] width 103 height 20
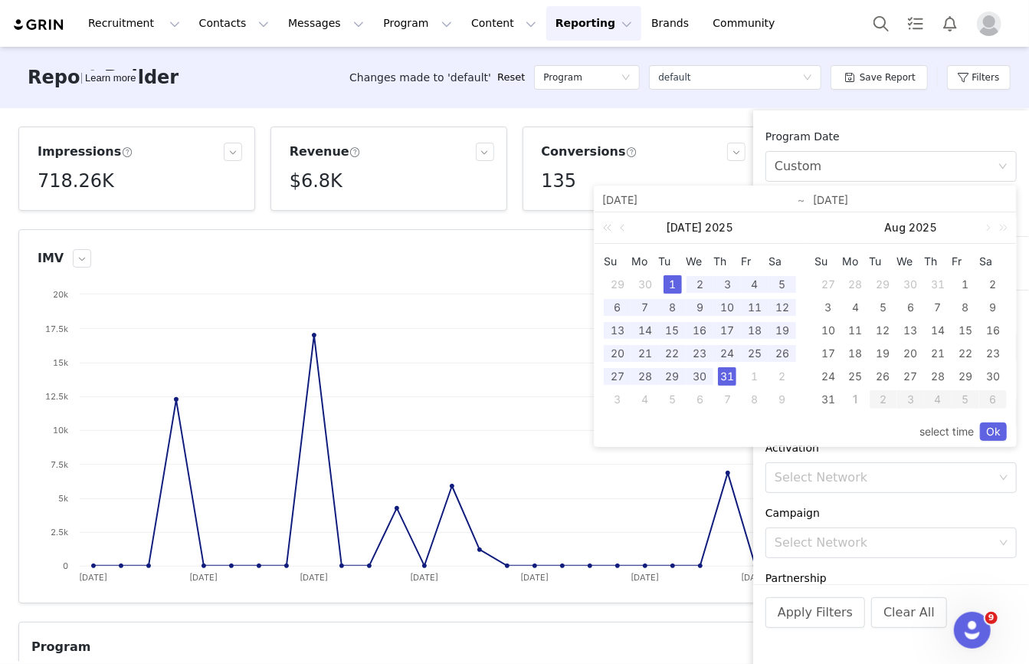
click at [672, 287] on div "1" at bounding box center [673, 284] width 18 height 18
type input "07/01/2025"
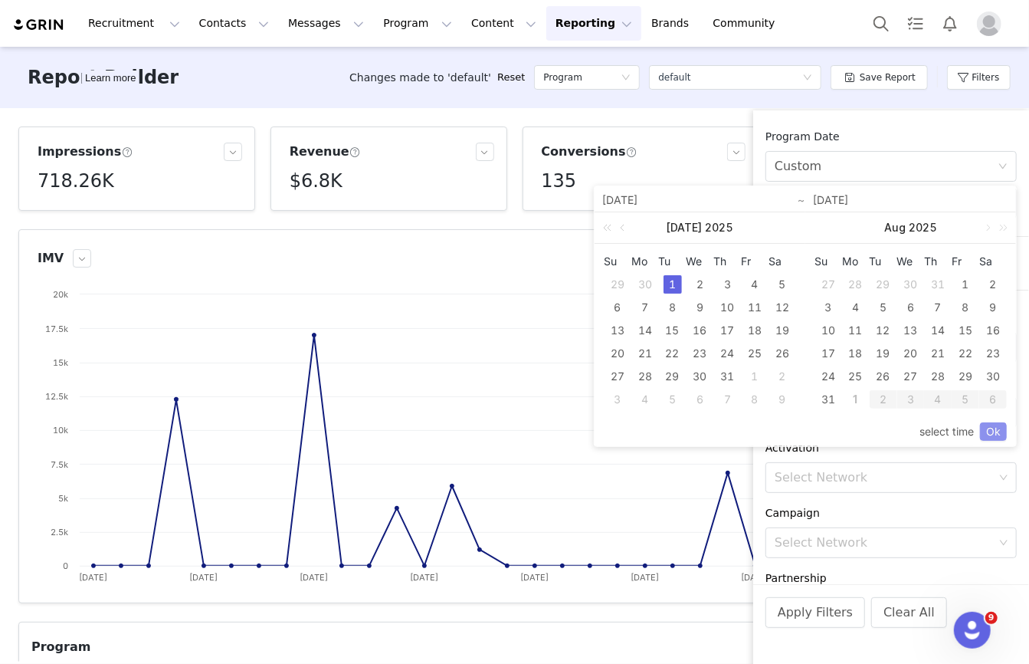
click at [1000, 437] on link "Ok" at bounding box center [993, 431] width 27 height 18
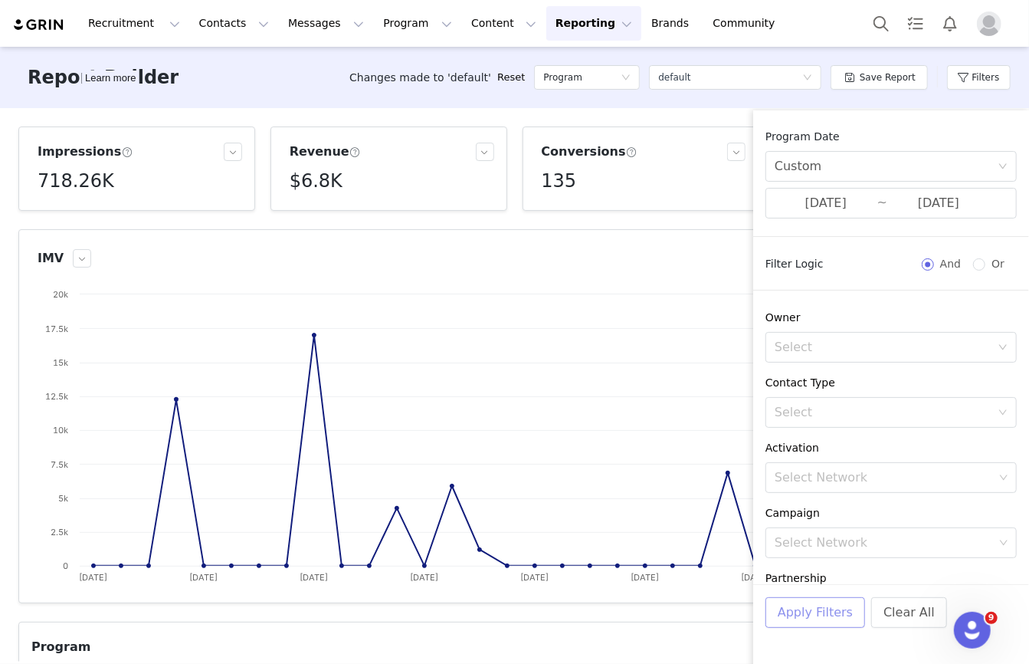
click at [803, 612] on button "Apply Filters" at bounding box center [816, 612] width 100 height 31
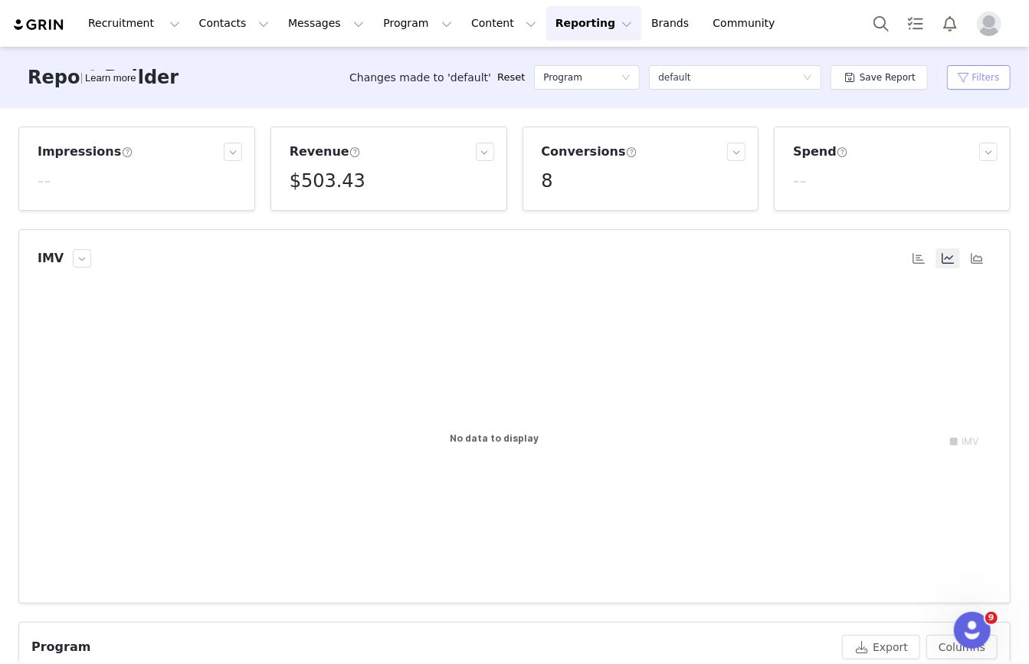
click at [967, 79] on button "Filters" at bounding box center [979, 77] width 64 height 25
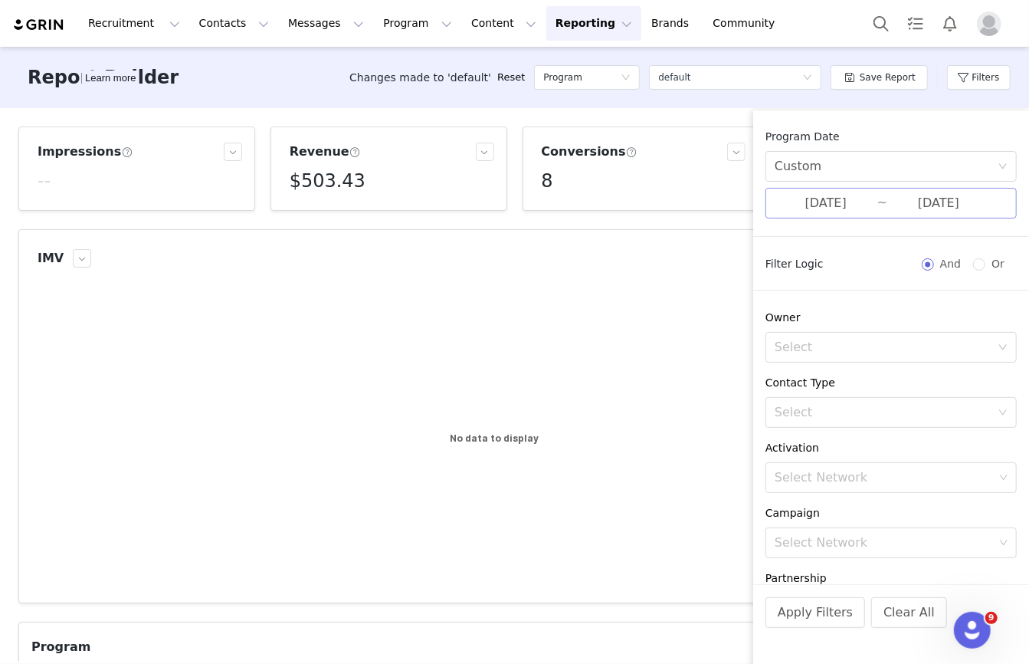
click at [855, 210] on input "07/01/2025" at bounding box center [826, 203] width 103 height 20
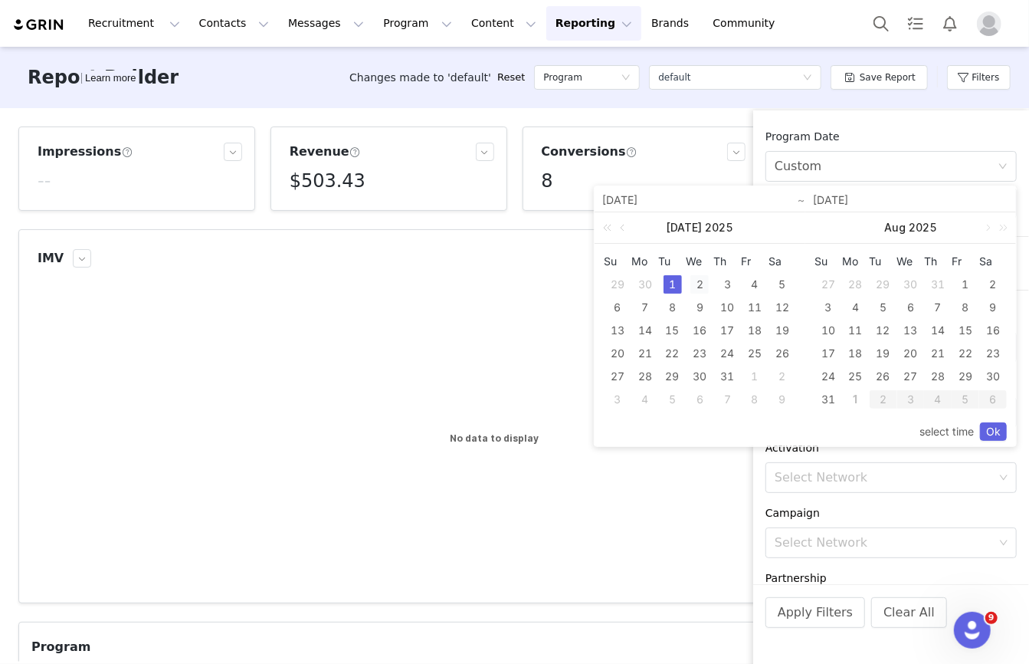
click at [700, 290] on div "2" at bounding box center [700, 284] width 18 height 18
click at [725, 290] on div "3" at bounding box center [727, 284] width 18 height 18
type input "07/02/2025"
type input "07/03/2025"
type input "07/02/2025"
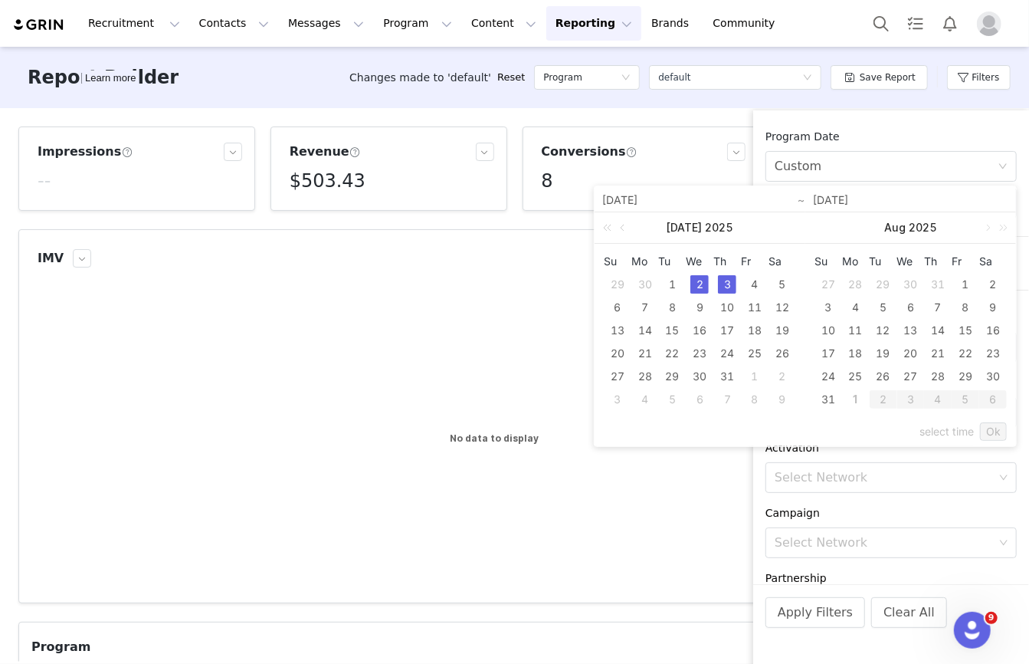
type input "07/03/2025"
click at [986, 433] on link "Ok" at bounding box center [993, 431] width 27 height 18
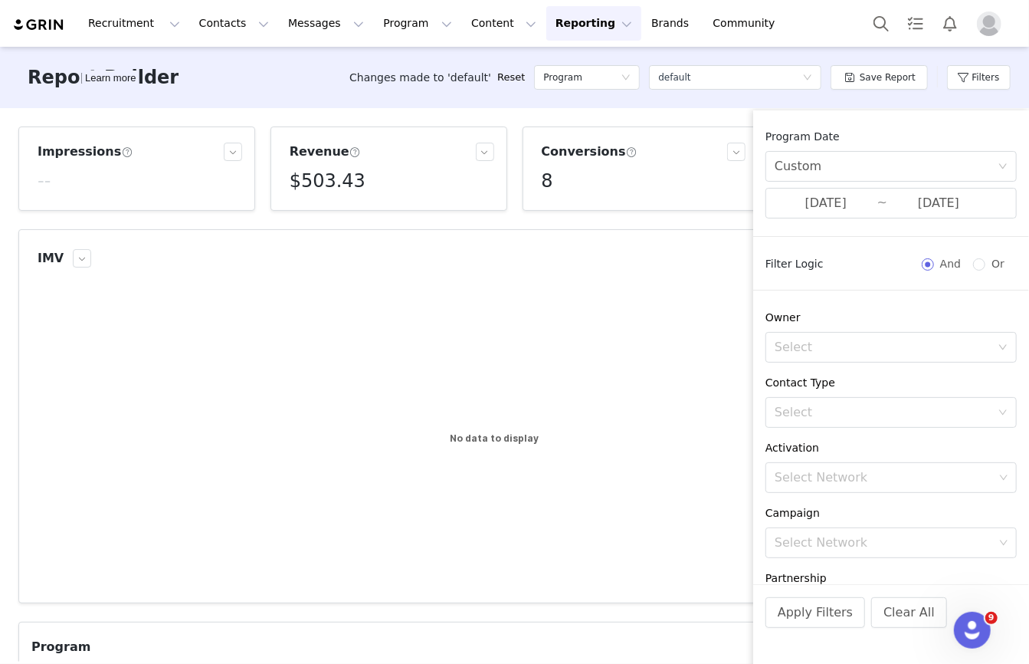
click at [766, 628] on div "Apply Filters Clear All" at bounding box center [892, 633] width 276 height 98
click at [792, 616] on button "Apply Filters" at bounding box center [816, 612] width 100 height 31
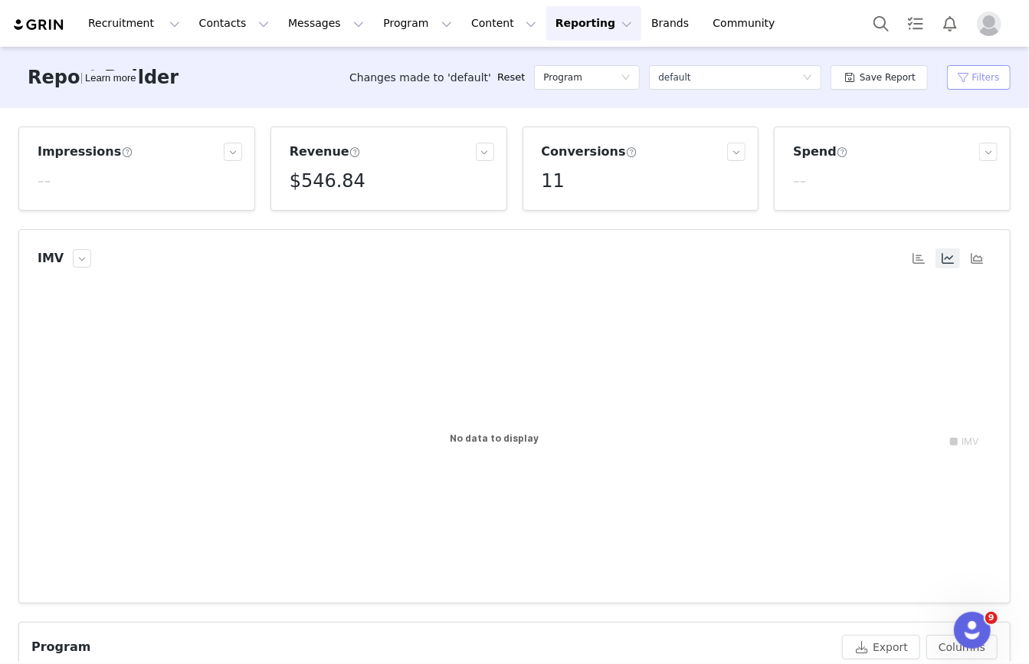
click at [990, 80] on button "Filters" at bounding box center [979, 77] width 64 height 25
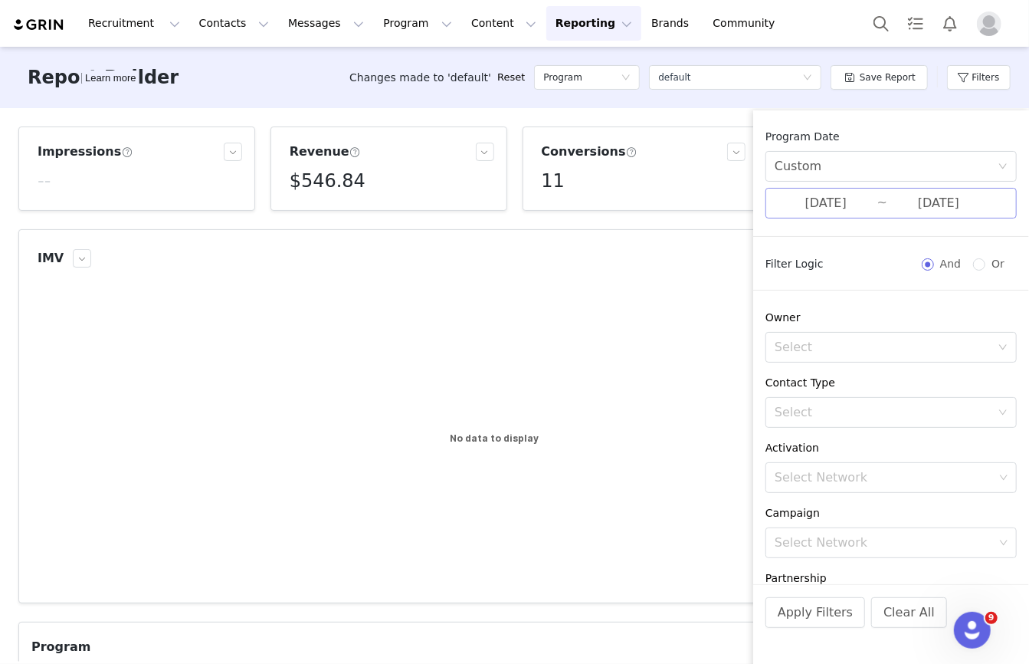
click at [877, 198] on input "07/02/2025" at bounding box center [826, 203] width 103 height 20
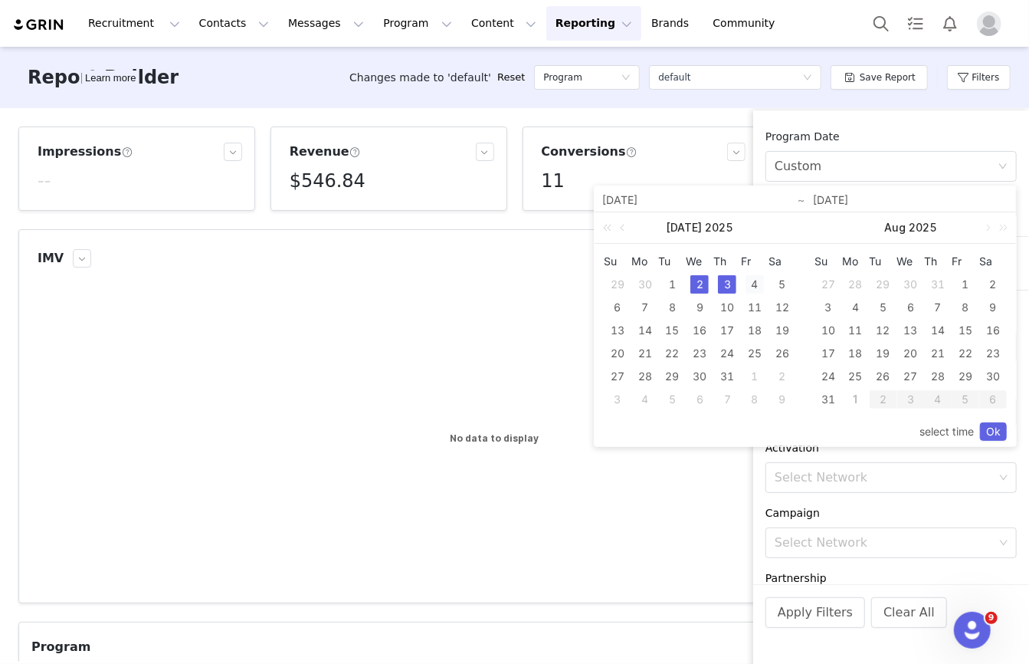
click at [747, 289] on div "4" at bounding box center [755, 284] width 18 height 18
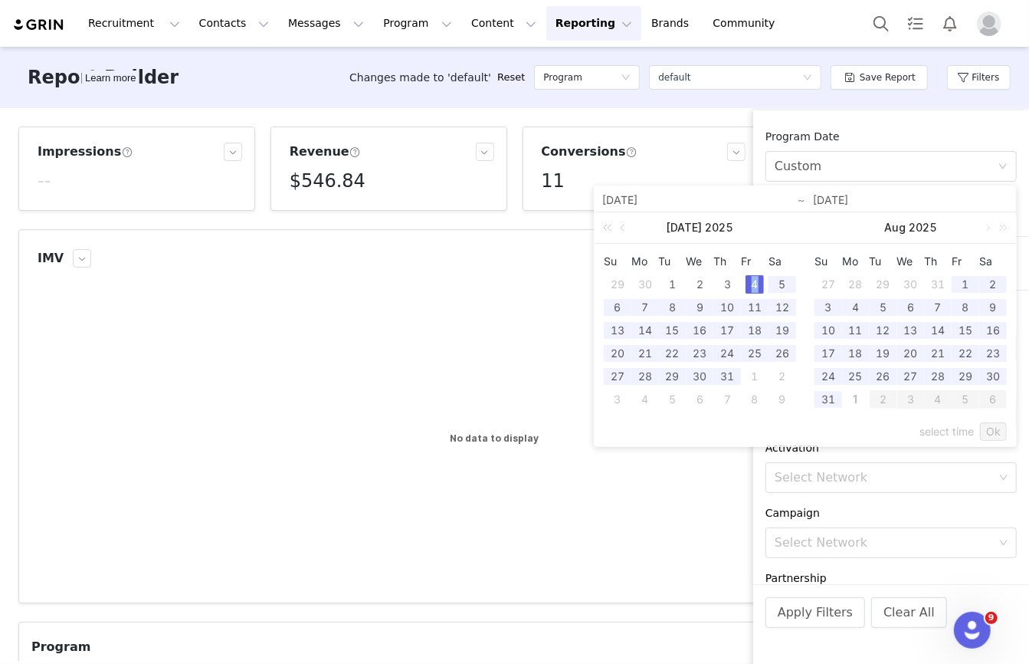
click at [747, 289] on div "4" at bounding box center [755, 284] width 18 height 18
type input "07/04/2025"
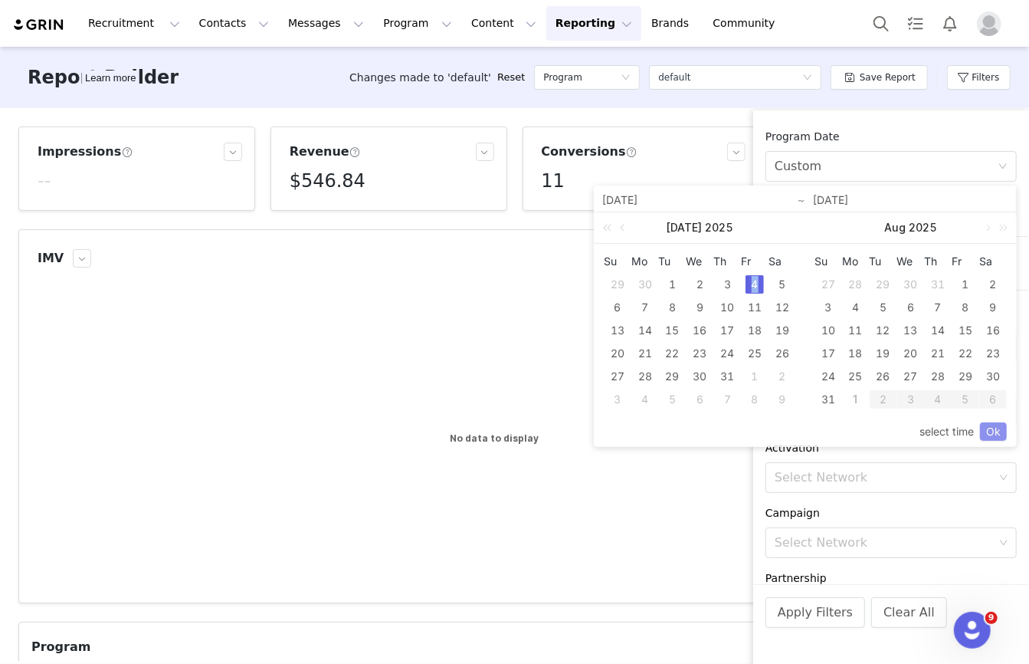
click at [1000, 431] on link "Ok" at bounding box center [993, 431] width 27 height 18
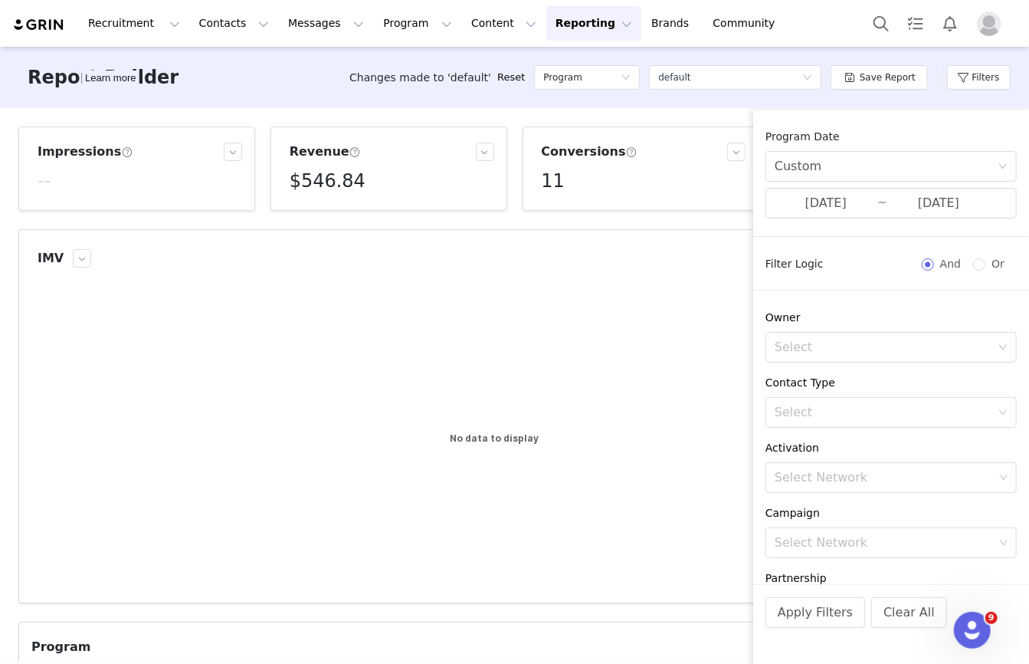
click at [784, 634] on div "Apply Filters Clear All" at bounding box center [892, 633] width 276 height 98
click at [802, 618] on button "Apply Filters" at bounding box center [816, 612] width 100 height 31
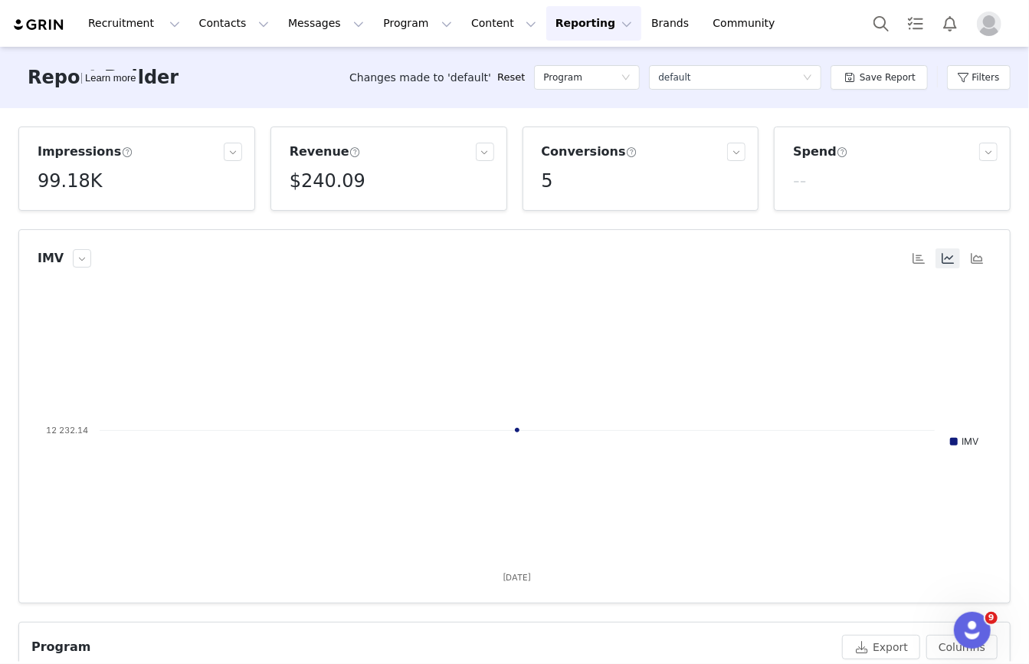
click at [89, 182] on h5 "99.18K" at bounding box center [70, 181] width 64 height 28
click at [62, 216] on p "99,184" at bounding box center [60, 216] width 32 height 14
copy p "99,184"
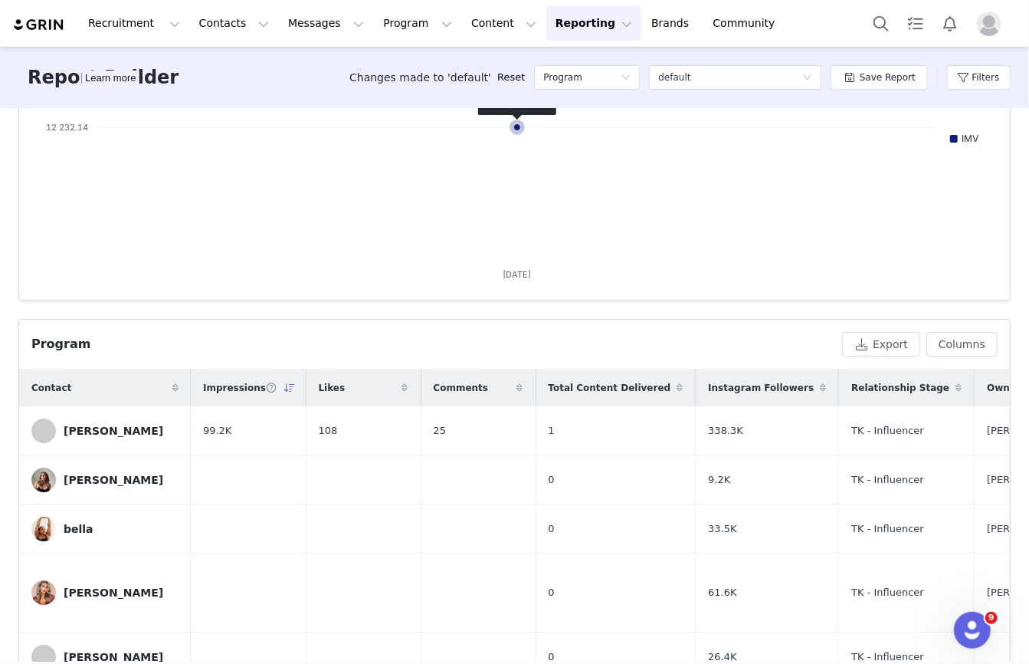
scroll to position [350, 0]
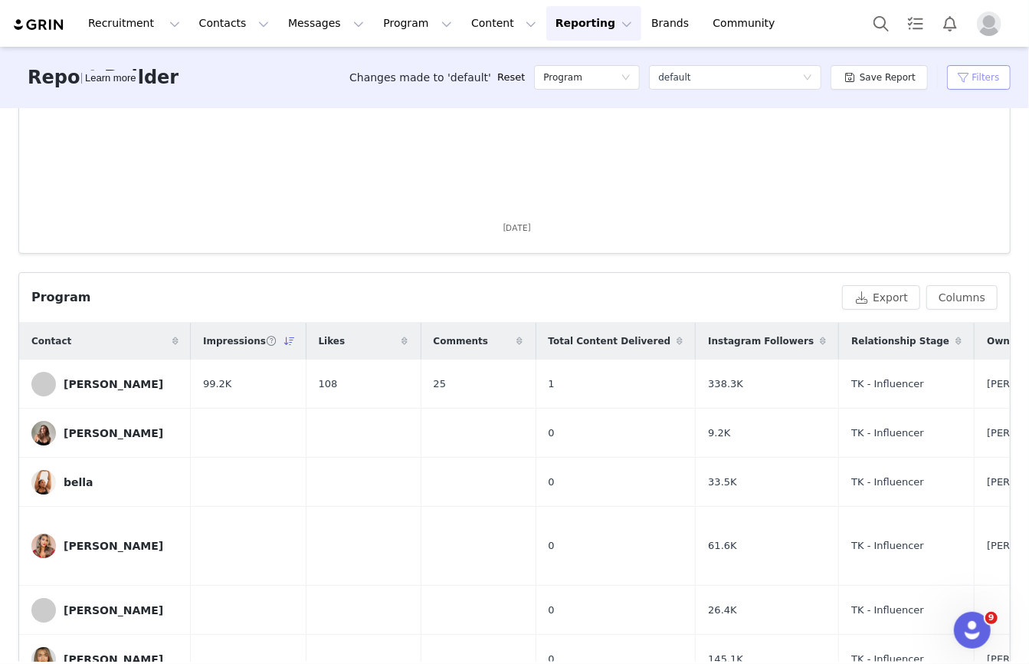
click at [987, 80] on button "Filters" at bounding box center [979, 77] width 64 height 25
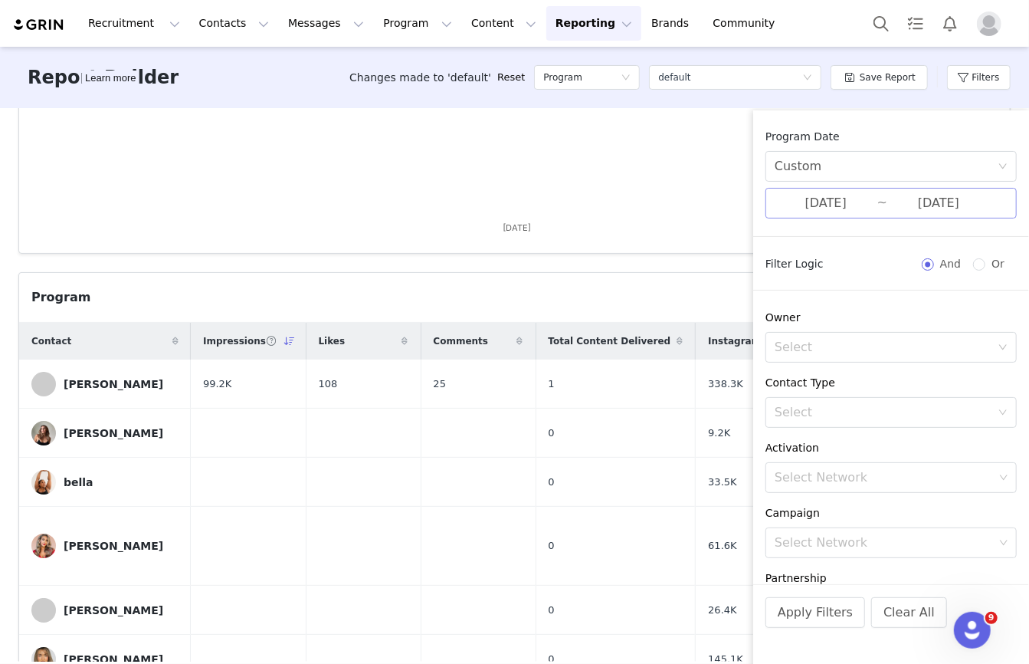
click at [857, 205] on input "07/04/2025" at bounding box center [826, 203] width 103 height 20
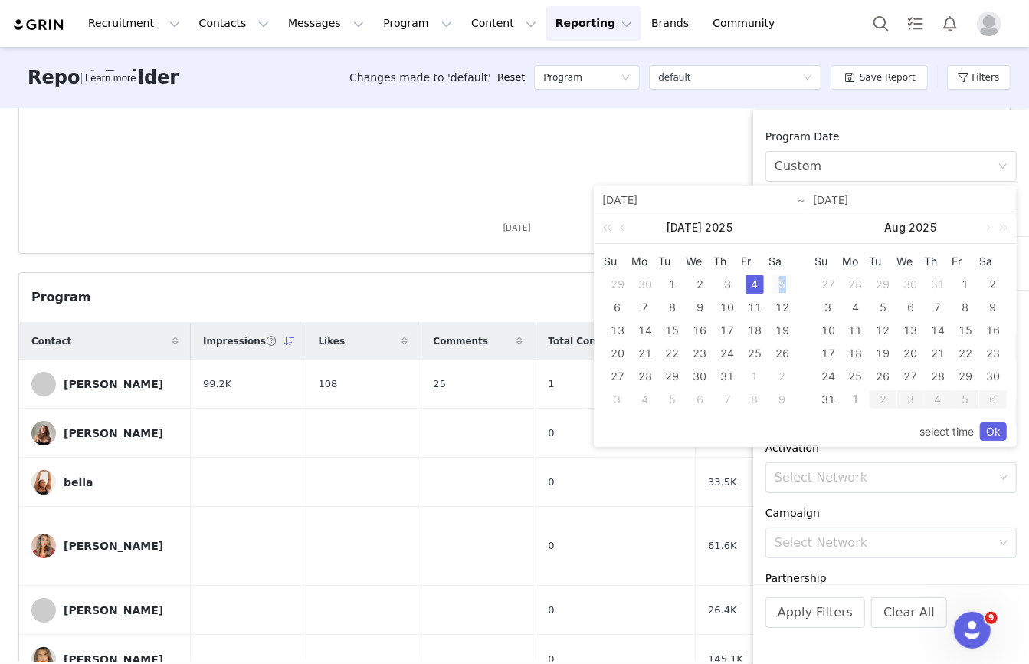
click at [782, 286] on div "5" at bounding box center [782, 284] width 18 height 18
click at [678, 301] on div "8" at bounding box center [673, 307] width 18 height 18
type input "07/05/2025"
type input "07/08/2025"
type input "07/05/2025"
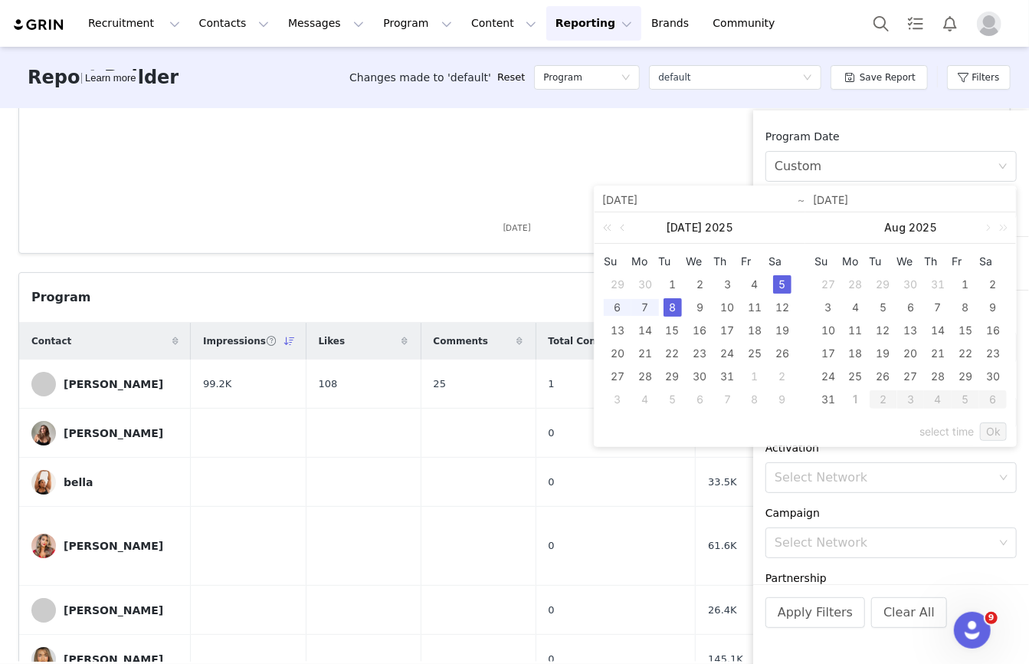
type input "07/08/2025"
click at [993, 430] on link "Ok" at bounding box center [993, 431] width 27 height 18
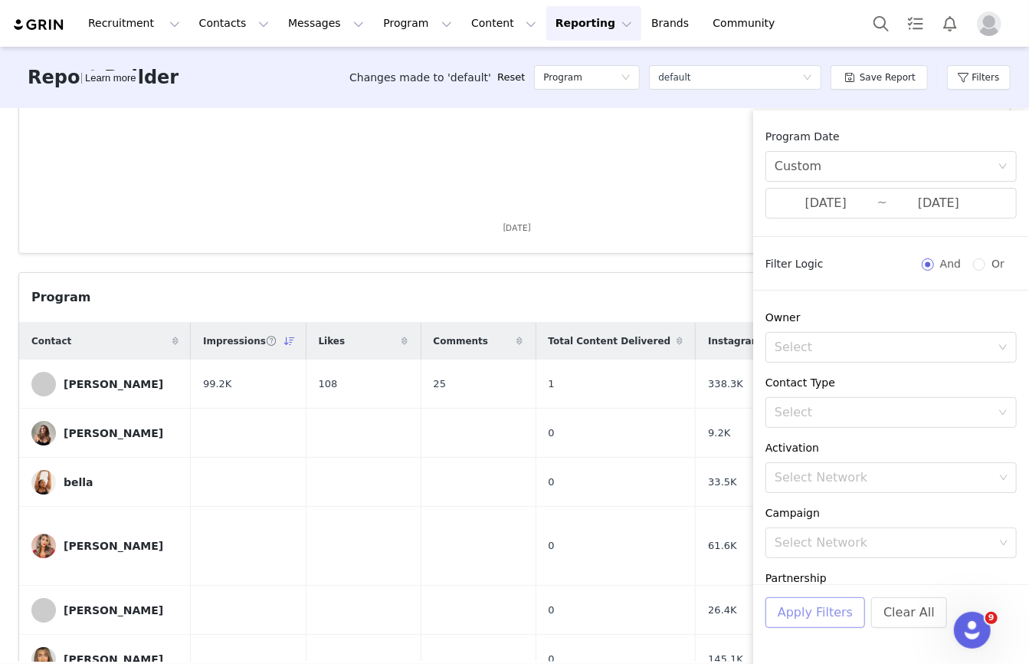
click at [827, 616] on button "Apply Filters" at bounding box center [816, 612] width 100 height 31
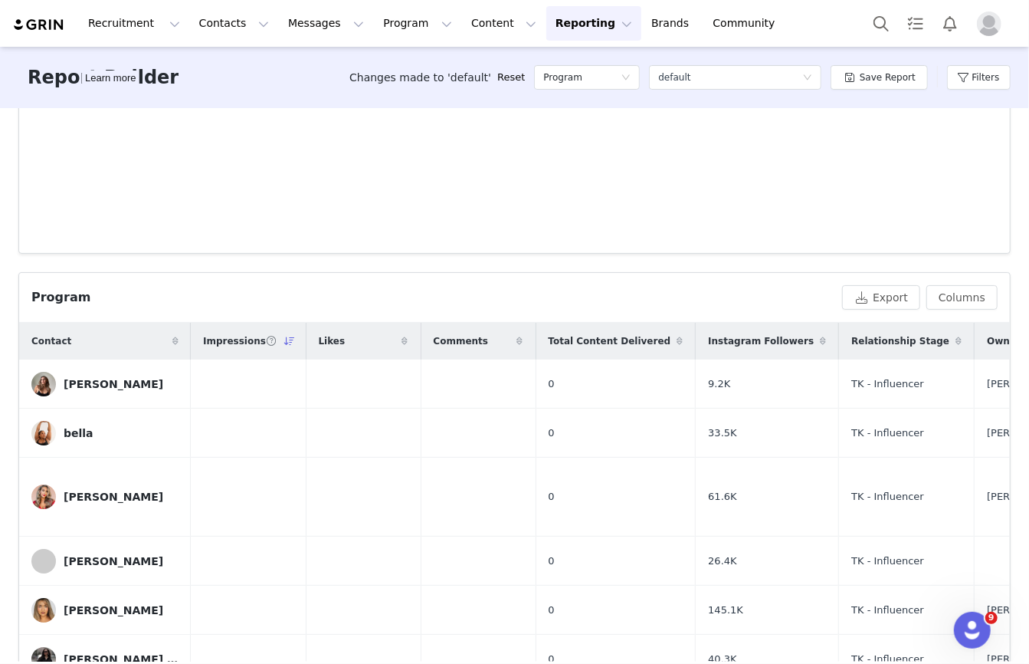
scroll to position [0, 0]
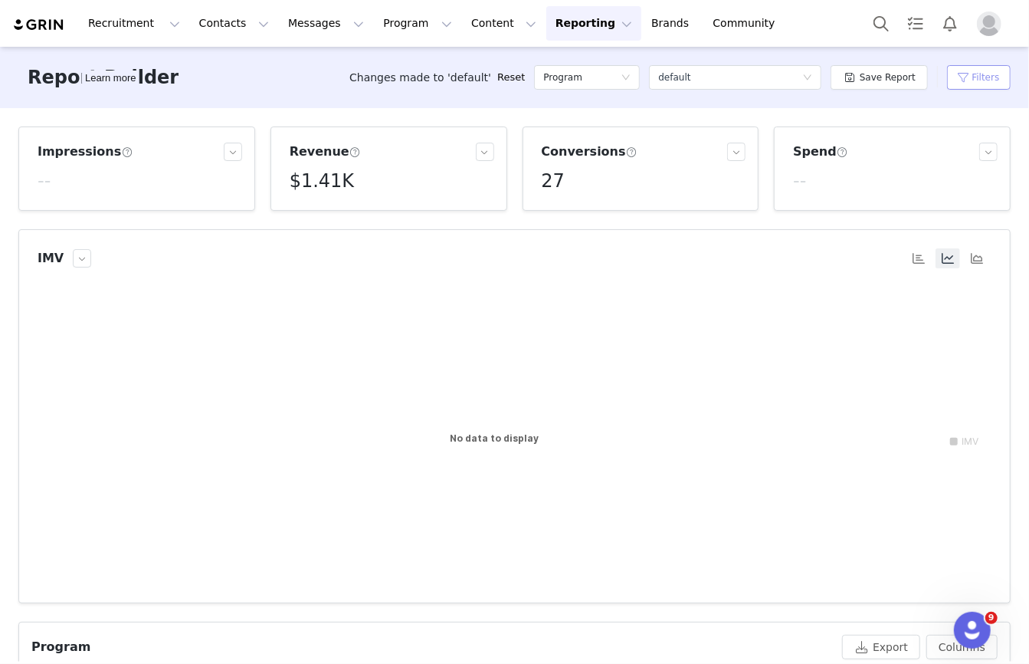
click at [960, 82] on button "Filters" at bounding box center [979, 77] width 64 height 25
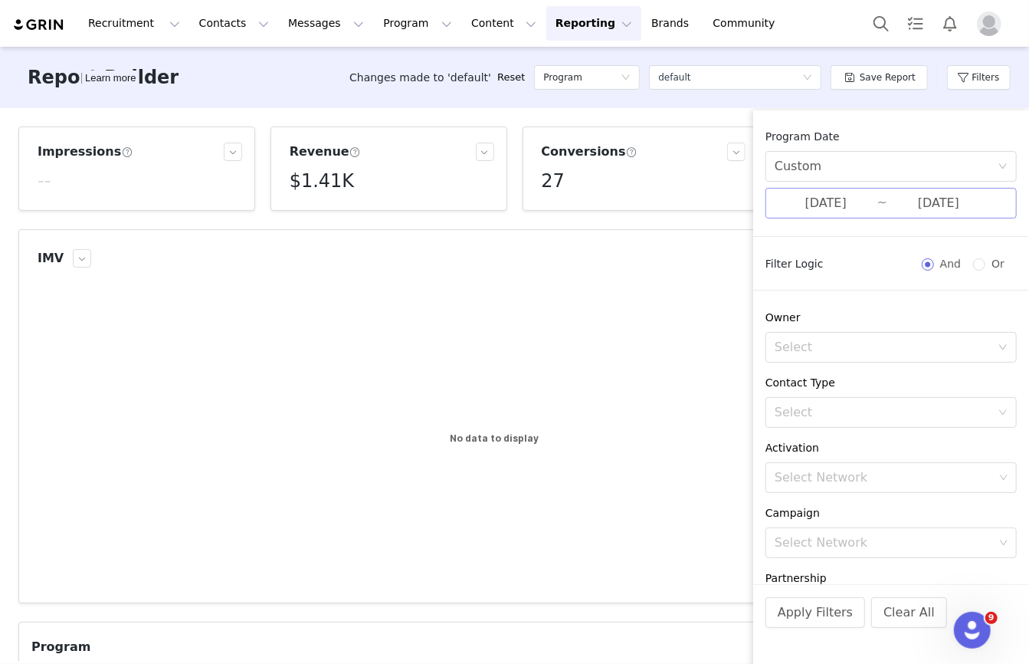
click at [895, 208] on input "07/08/2025" at bounding box center [939, 203] width 103 height 20
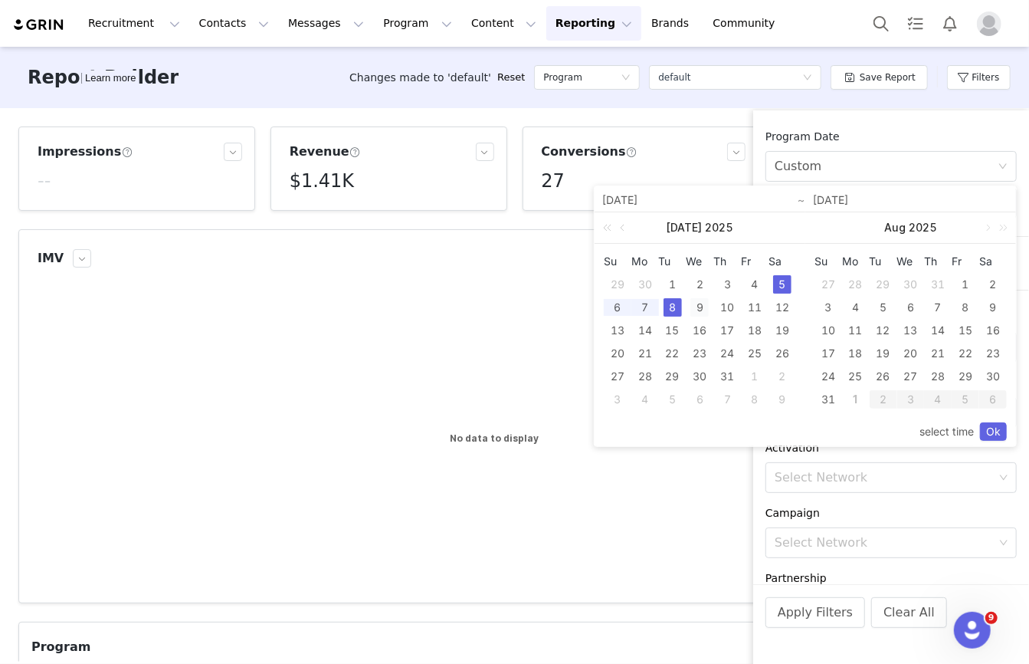
click at [699, 308] on div "9" at bounding box center [700, 307] width 18 height 18
type input "07/09/2025"
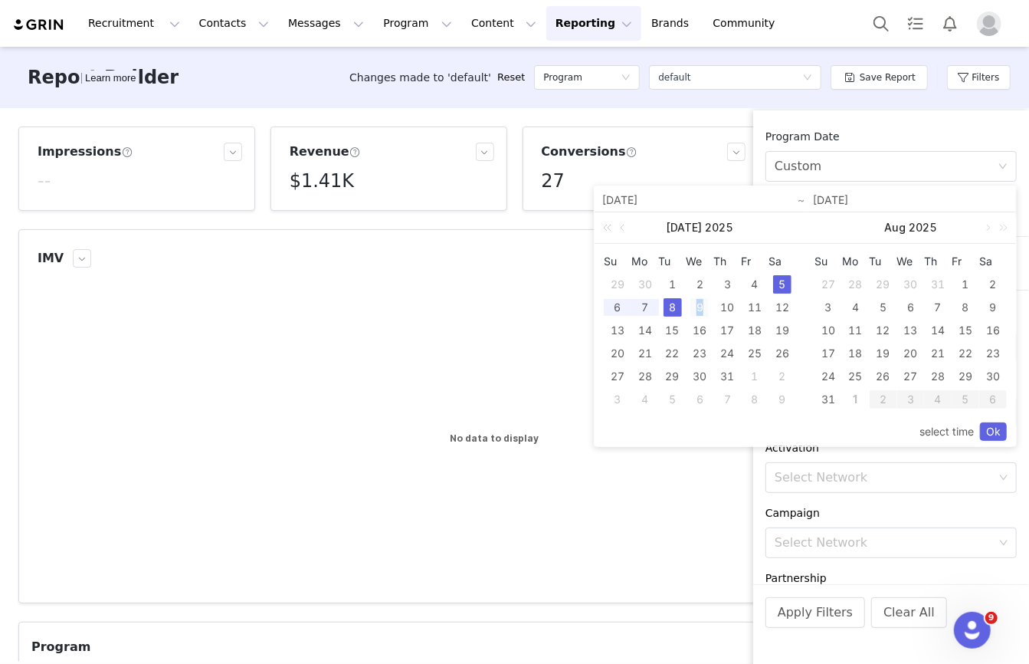
type input "07/09/2025"
click at [997, 435] on link "Ok" at bounding box center [993, 431] width 27 height 18
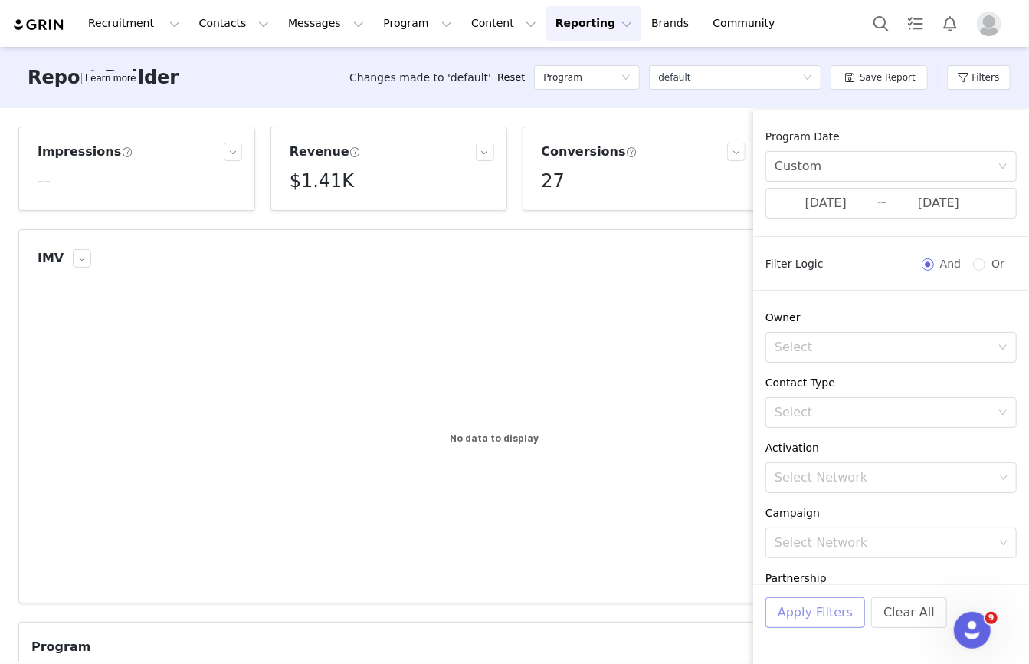
click at [823, 606] on button "Apply Filters" at bounding box center [816, 612] width 100 height 31
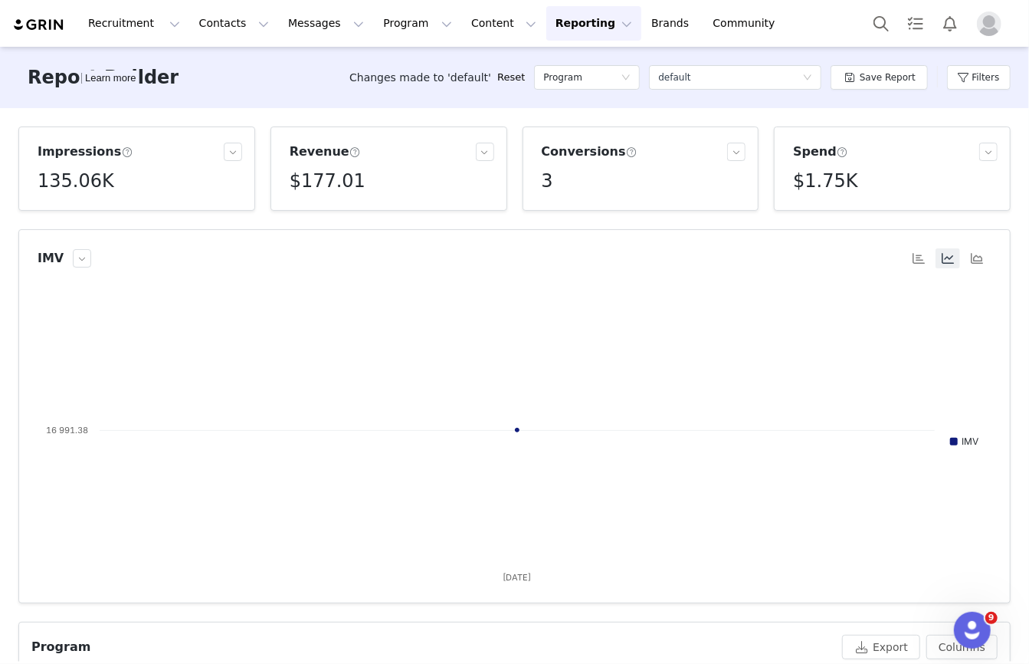
click at [62, 178] on h5 "135.06K" at bounding box center [76, 181] width 77 height 28
click at [979, 79] on button "Filters" at bounding box center [979, 77] width 64 height 25
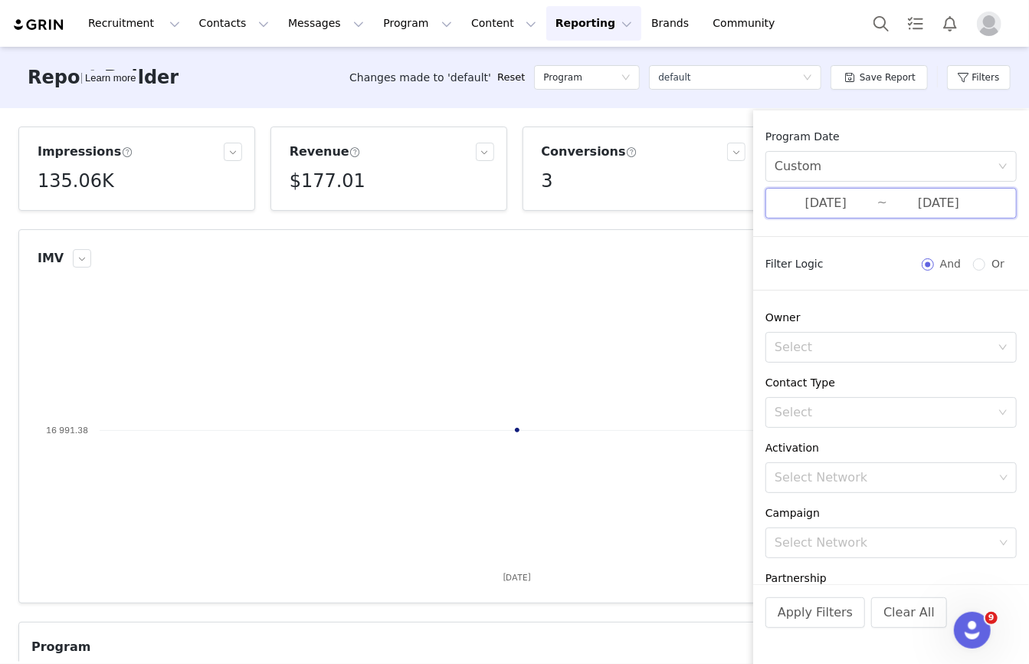
click at [870, 218] on span "07/09/2025 ~ 07/09/2025" at bounding box center [891, 203] width 251 height 31
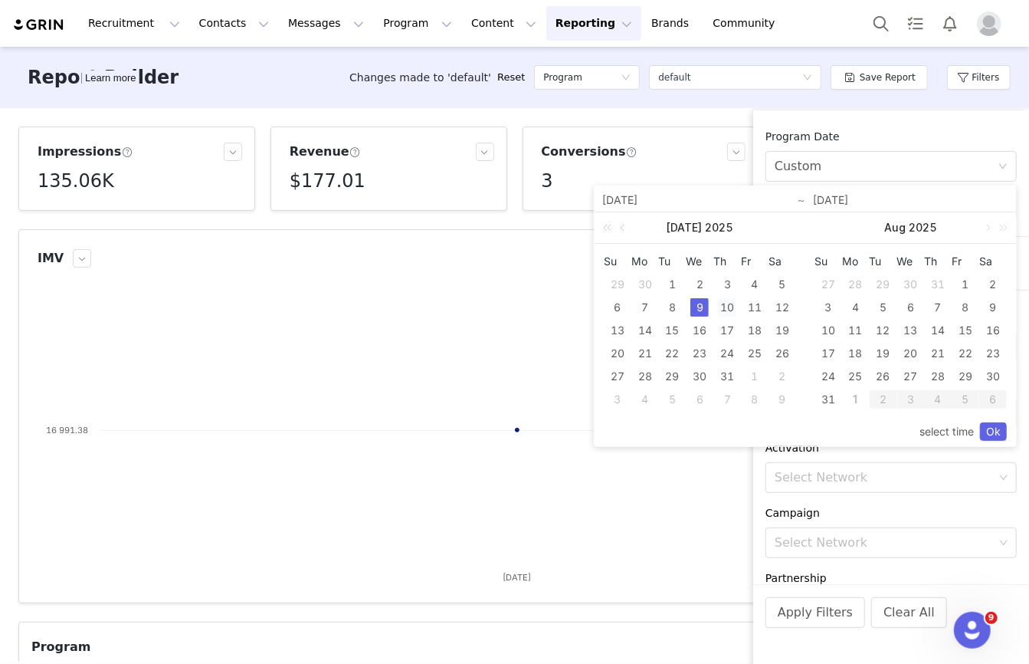
click at [730, 307] on div "10" at bounding box center [727, 307] width 18 height 18
click at [609, 323] on div "13" at bounding box center [618, 330] width 18 height 18
type input "07/10/2025"
type input "07/13/2025"
type input "07/10/2025"
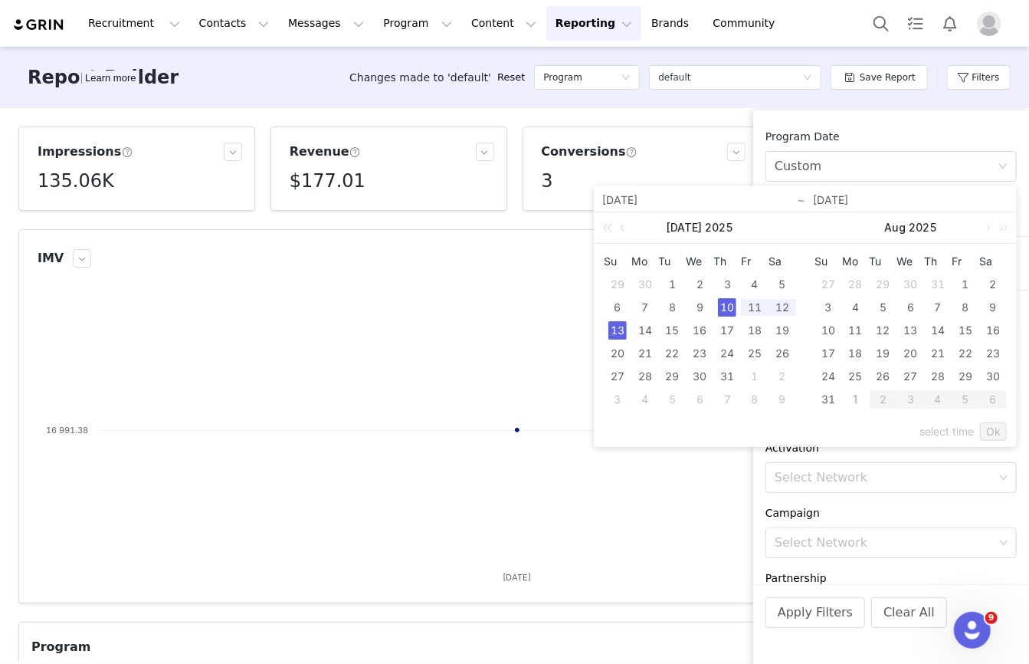
type input "07/13/2025"
click at [989, 428] on link "Ok" at bounding box center [993, 431] width 27 height 18
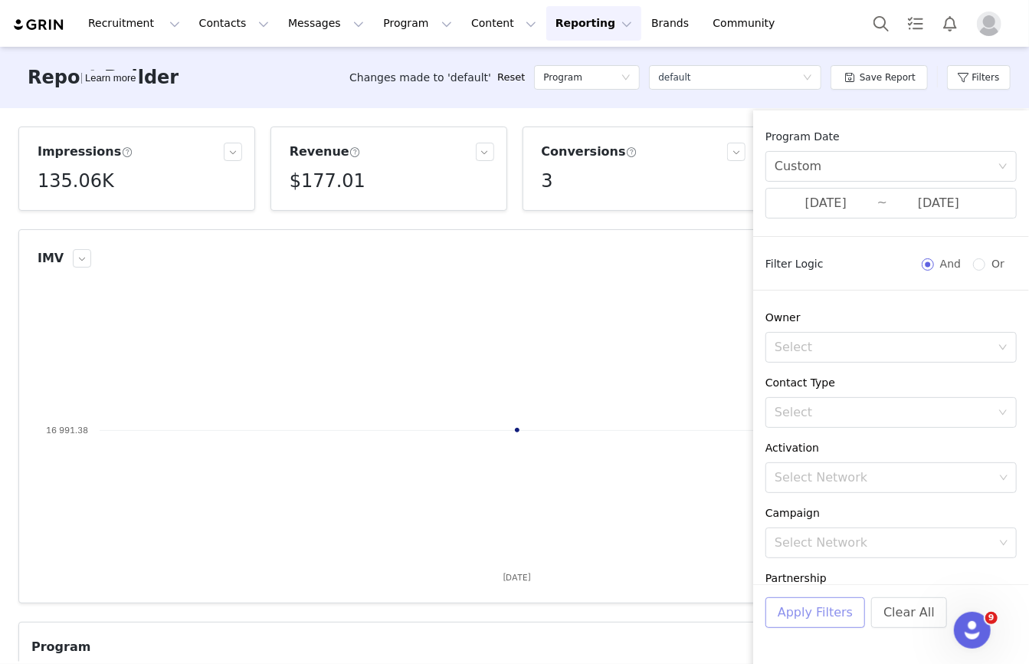
click at [802, 612] on button "Apply Filters" at bounding box center [816, 612] width 100 height 31
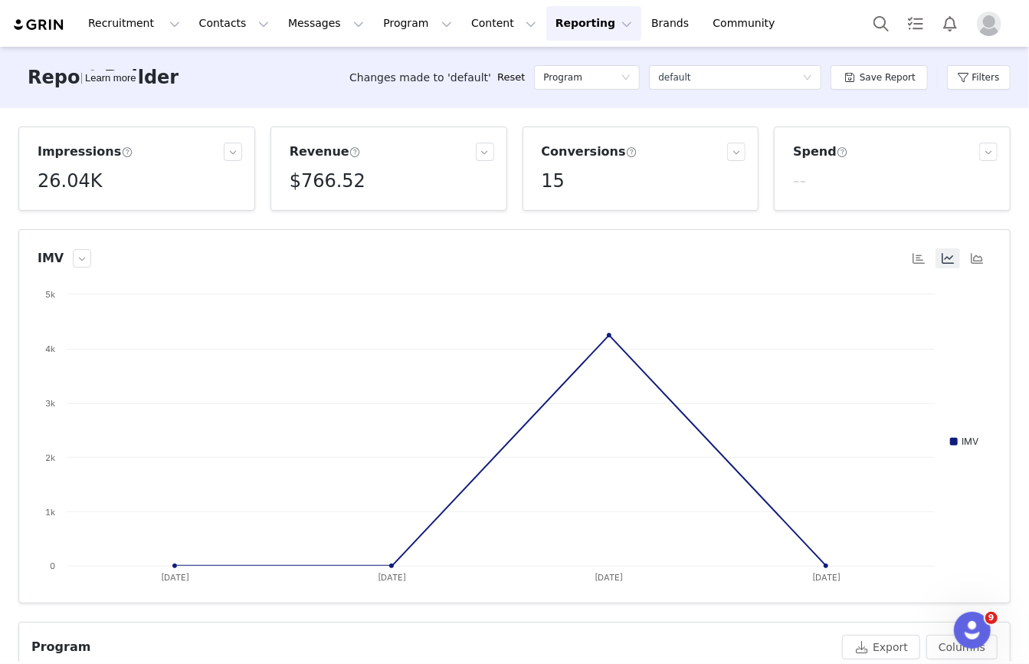
click at [95, 178] on h5 "26.04K" at bounding box center [70, 181] width 64 height 28
click at [57, 214] on p "26,038" at bounding box center [60, 216] width 32 height 14
copy p "26,038"
click at [976, 89] on div "Filters" at bounding box center [979, 77] width 64 height 46
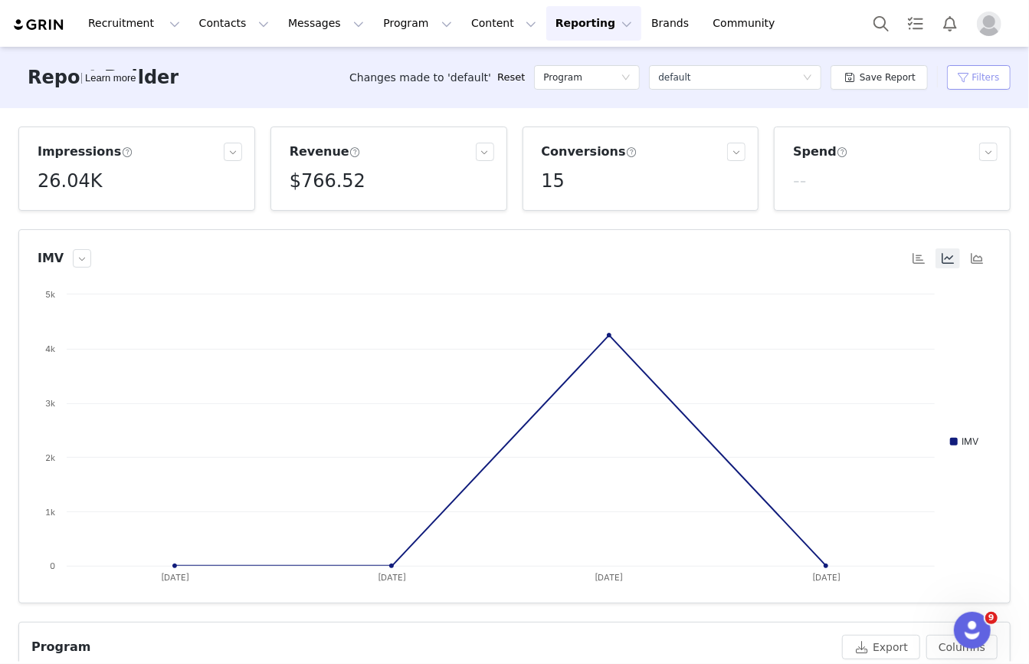
click at [983, 81] on button "Filters" at bounding box center [979, 77] width 64 height 25
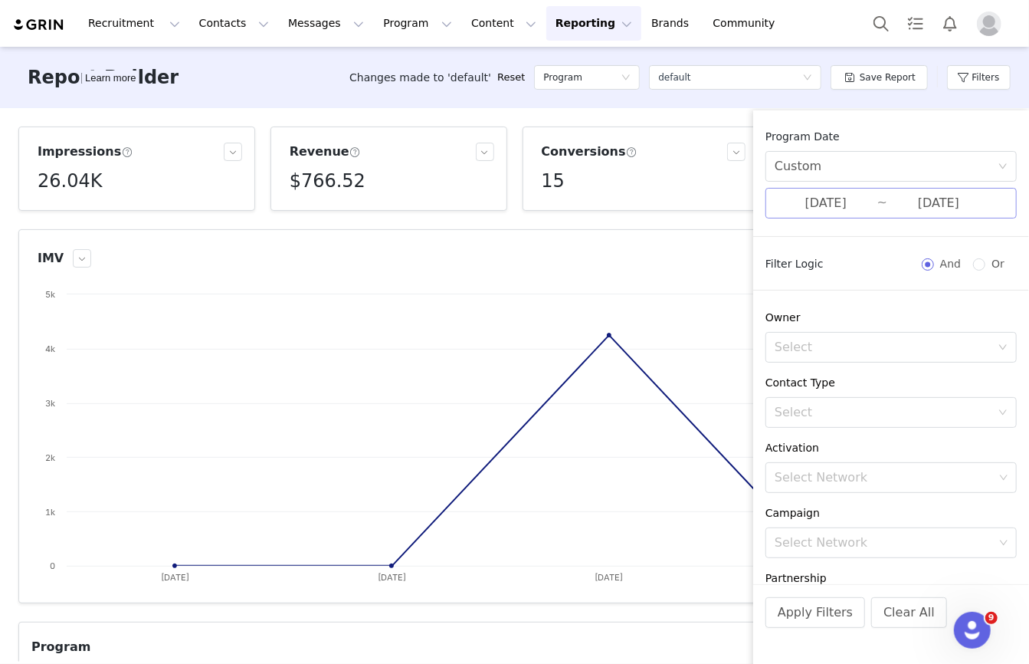
click at [888, 204] on input "07/13/2025" at bounding box center [939, 203] width 103 height 20
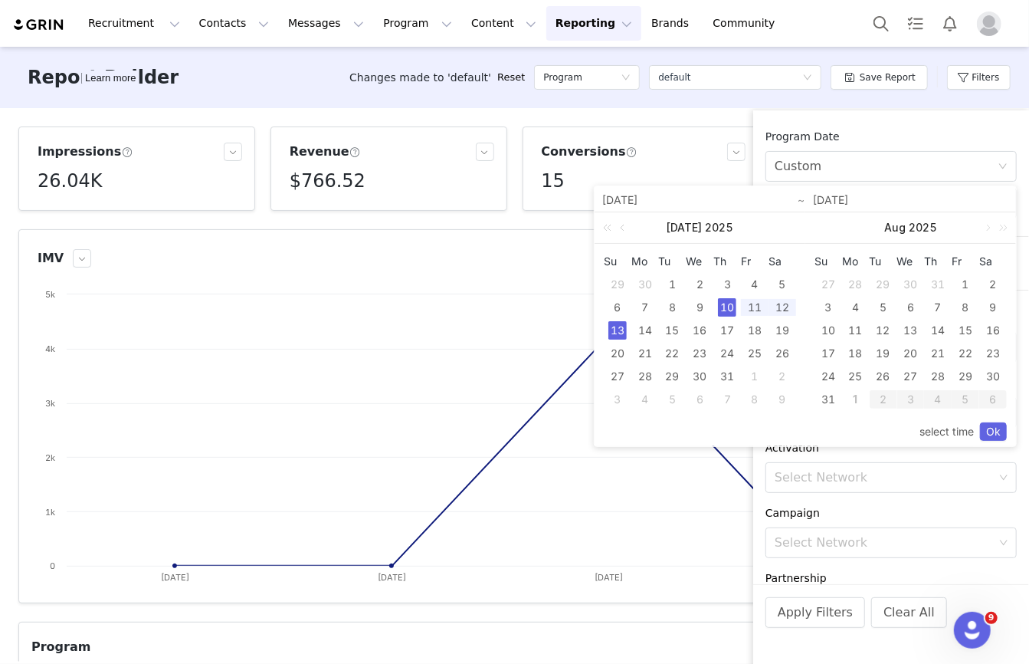
click at [729, 302] on div "10" at bounding box center [727, 307] width 18 height 18
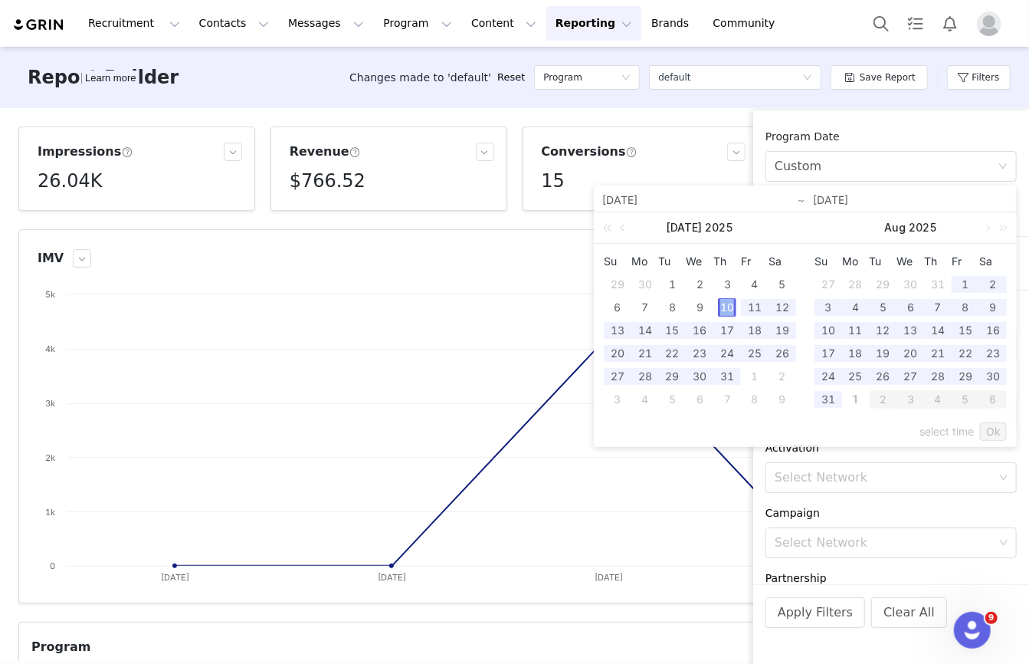
click at [729, 302] on div "10" at bounding box center [727, 307] width 18 height 18
type input "07/10/2025"
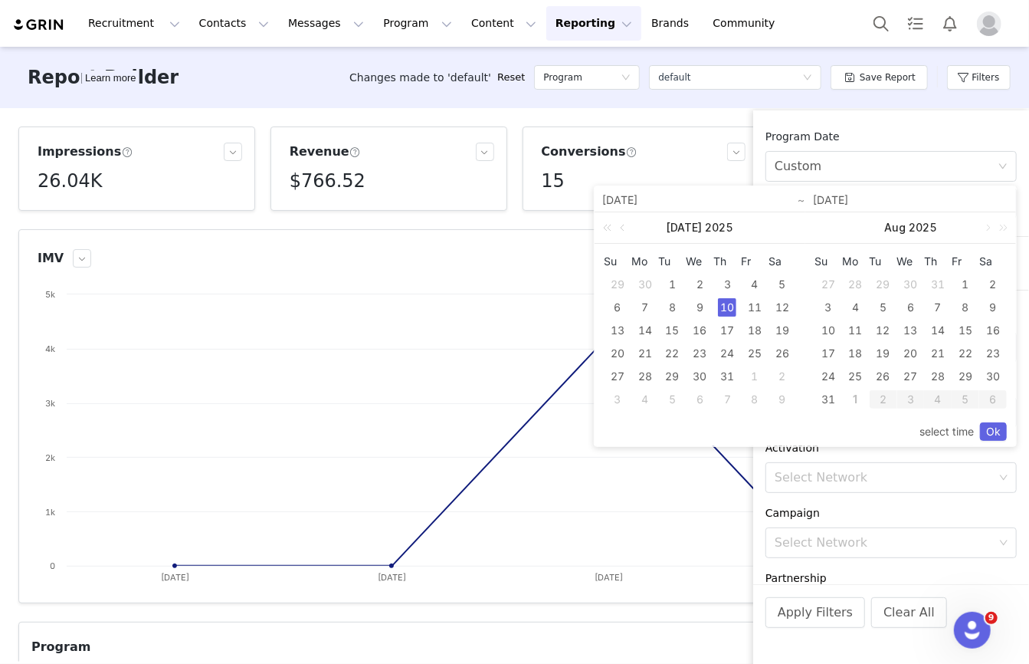
click at [1010, 434] on div "select time Ok" at bounding box center [806, 431] width 422 height 29
click at [991, 429] on link "Ok" at bounding box center [993, 431] width 27 height 18
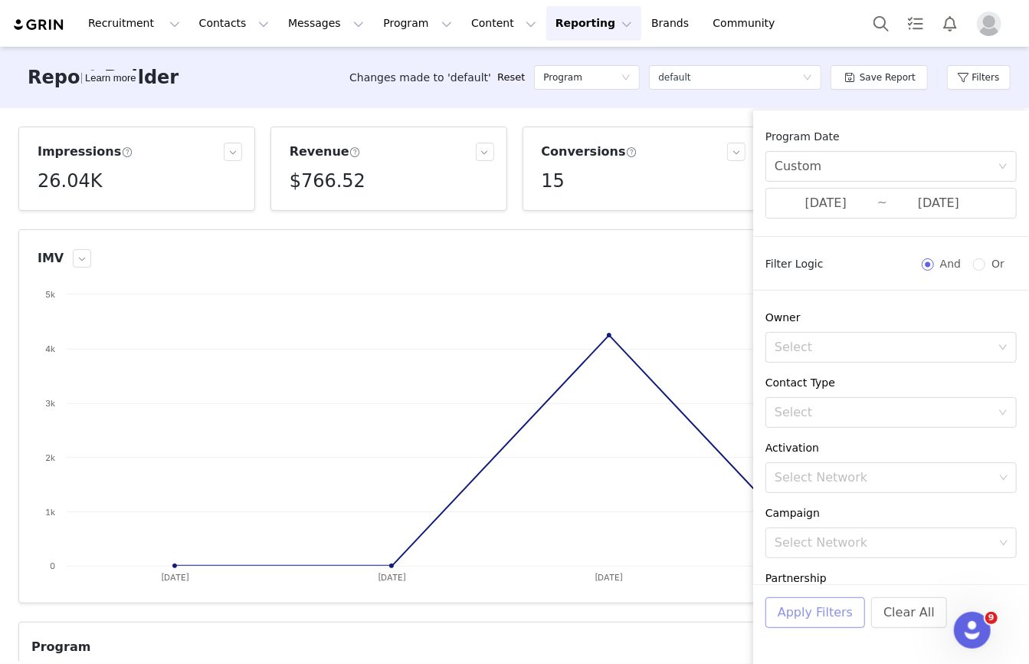
click at [819, 605] on button "Apply Filters" at bounding box center [816, 612] width 100 height 31
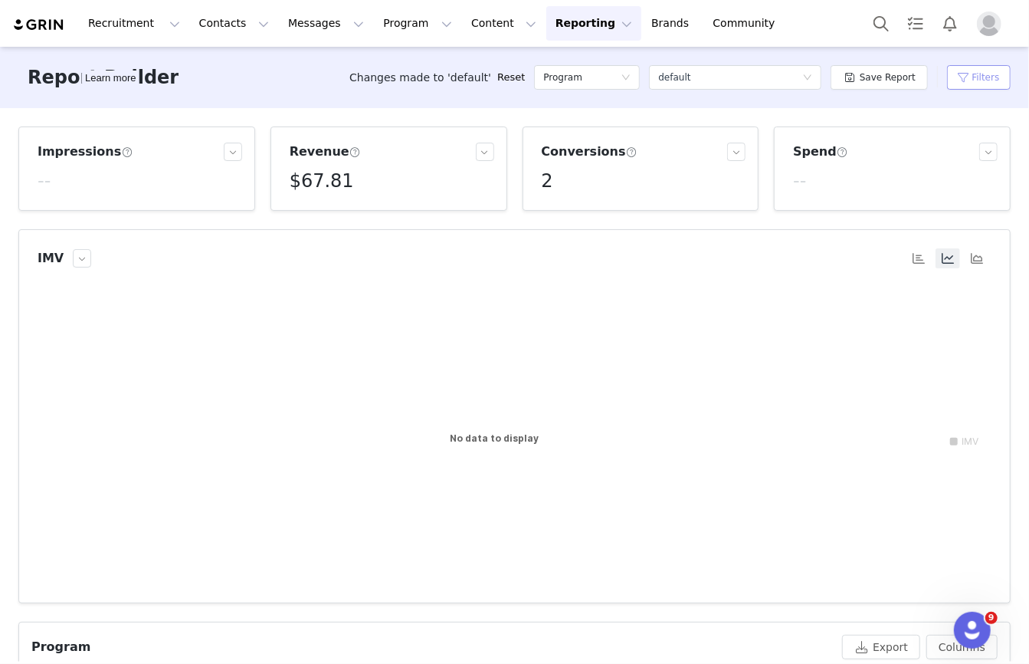
click at [980, 71] on button "Filters" at bounding box center [979, 77] width 64 height 25
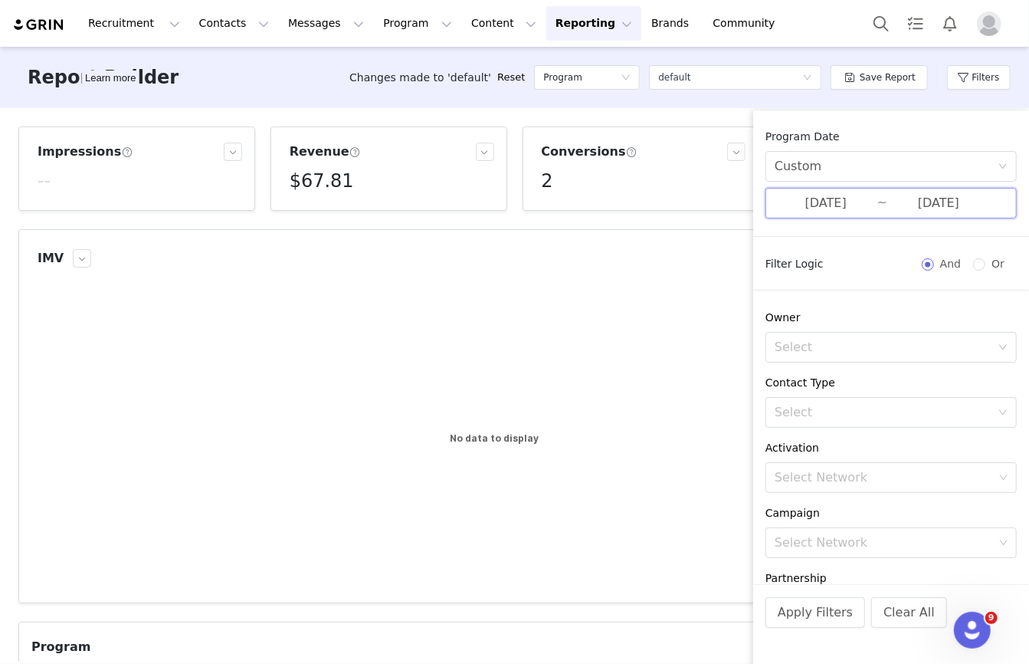
click at [886, 188] on span "07/10/2025 ~ 07/10/2025" at bounding box center [891, 203] width 251 height 31
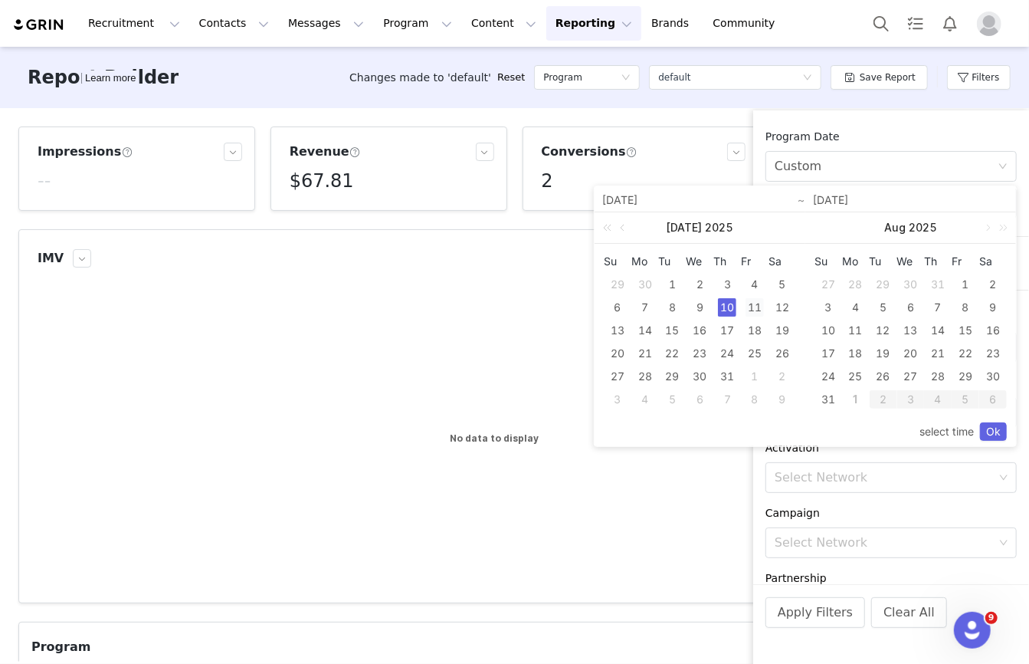
click at [754, 305] on div "11" at bounding box center [755, 307] width 18 height 18
type input "07/11/2025"
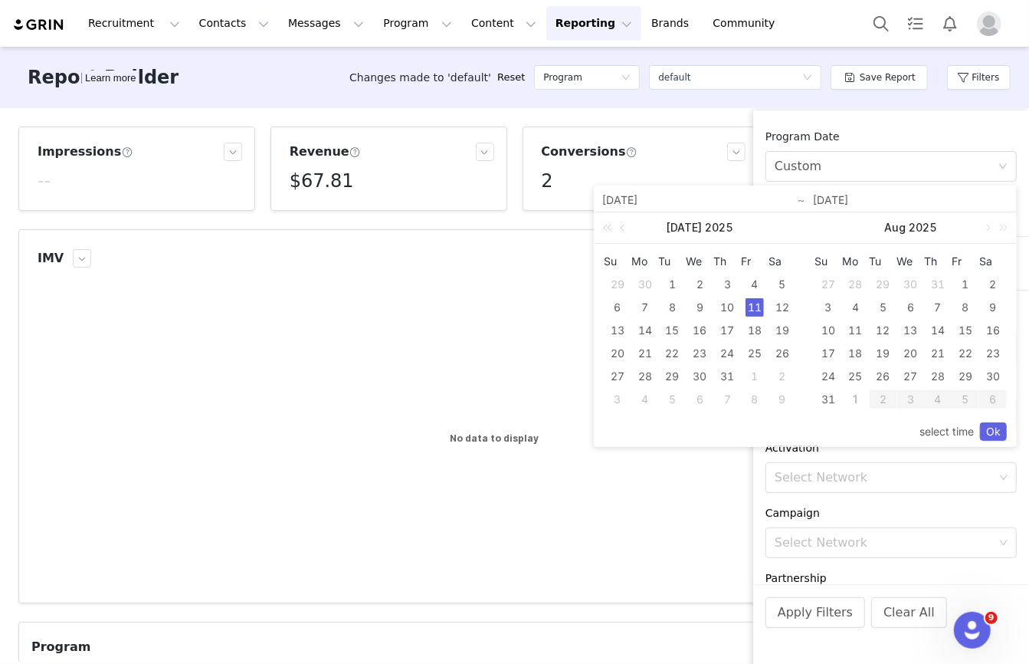
type input "07/11/2025"
click at [982, 429] on link "Ok" at bounding box center [993, 431] width 27 height 18
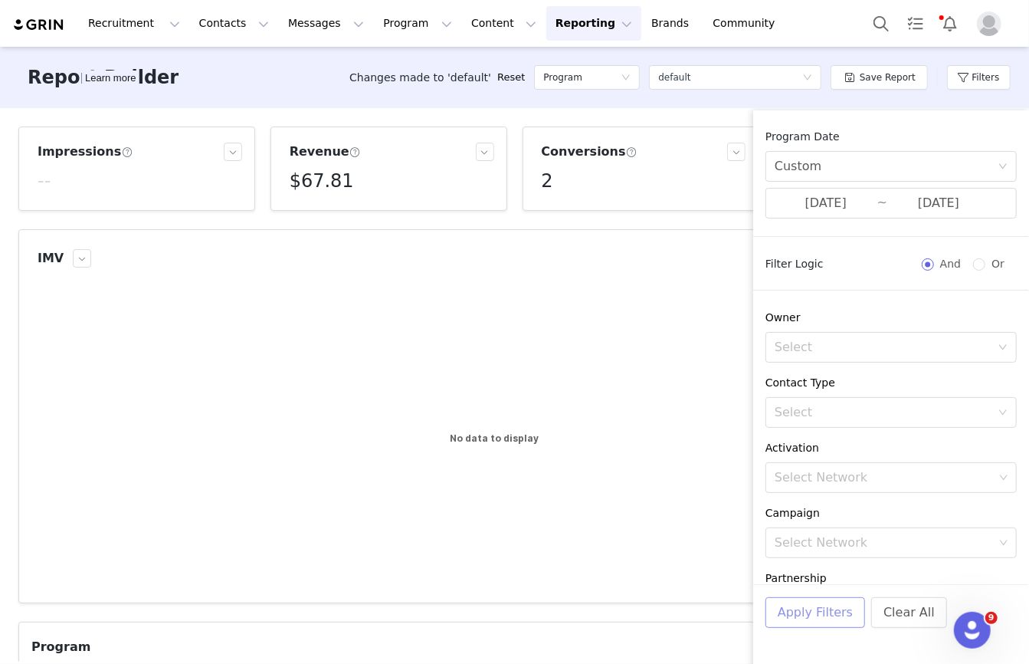
click at [815, 622] on button "Apply Filters" at bounding box center [816, 612] width 100 height 31
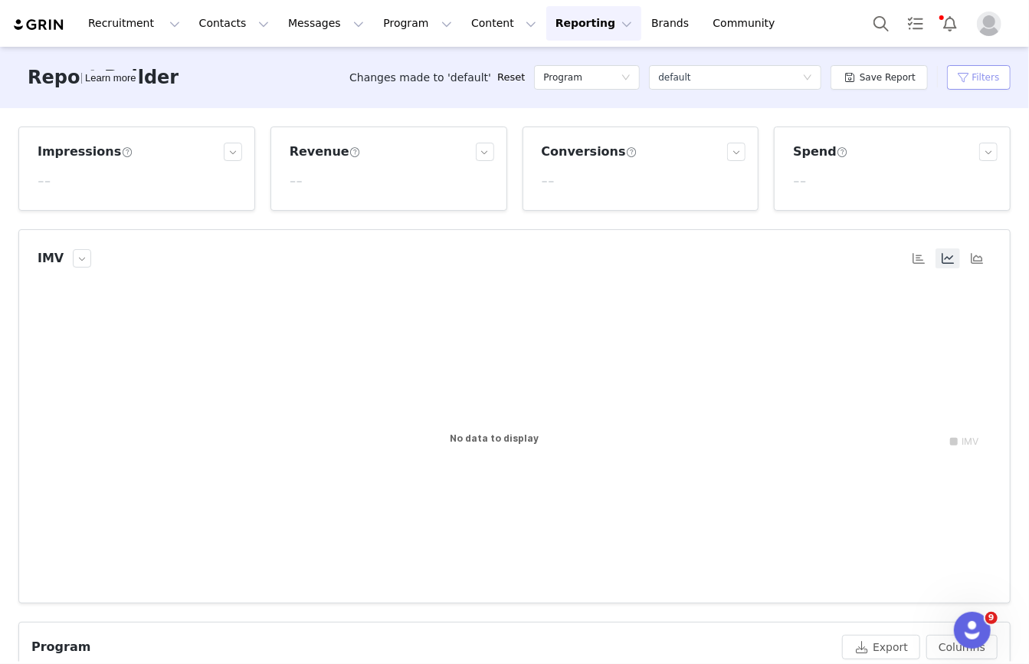
click at [962, 77] on button "Filters" at bounding box center [979, 77] width 64 height 25
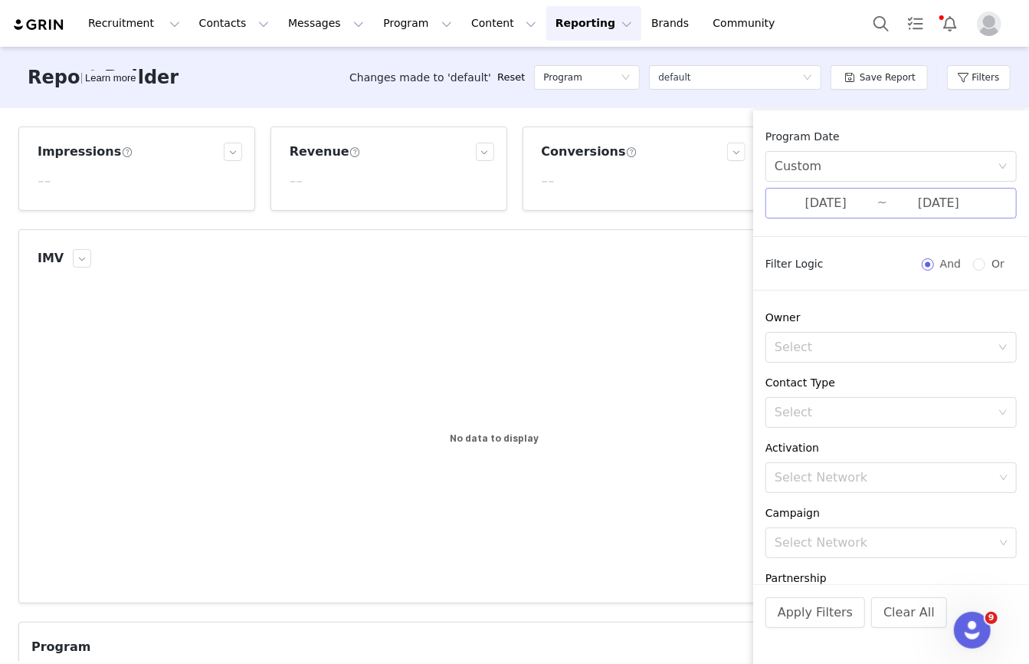
click at [865, 205] on input "07/11/2025" at bounding box center [826, 203] width 103 height 20
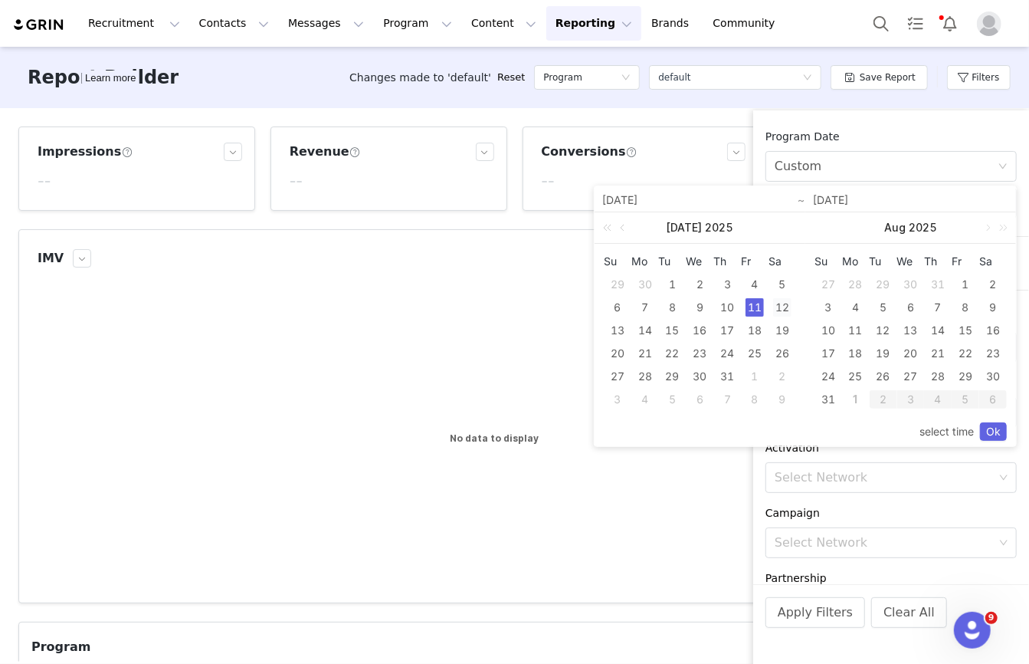
click at [783, 306] on div "12" at bounding box center [782, 307] width 18 height 18
type input "07/12/2025"
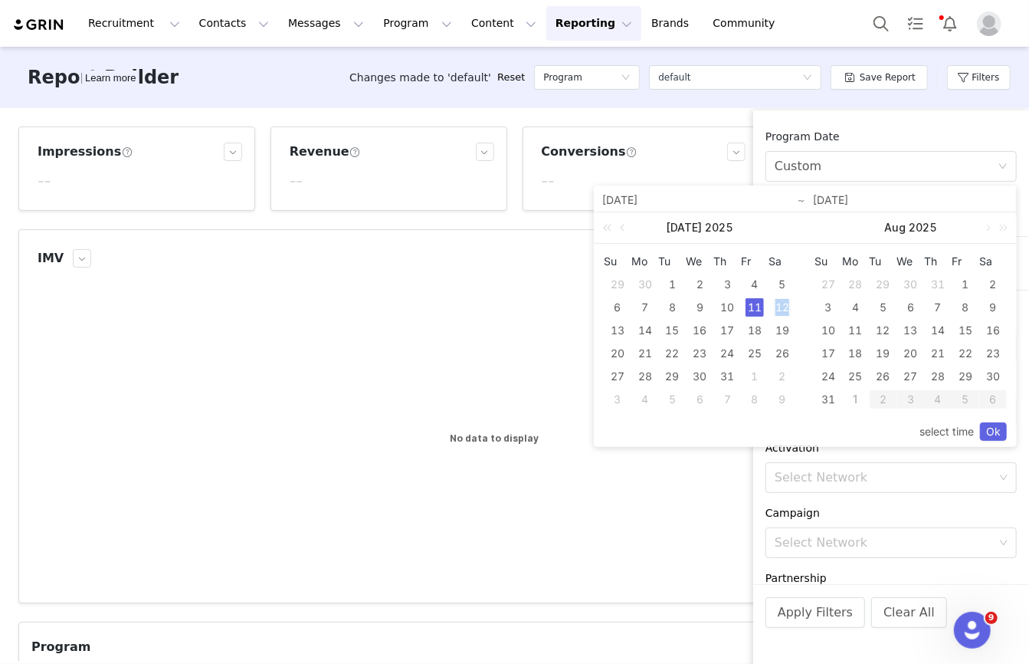
type input "07/12/2025"
click at [993, 432] on link "Ok" at bounding box center [993, 431] width 27 height 18
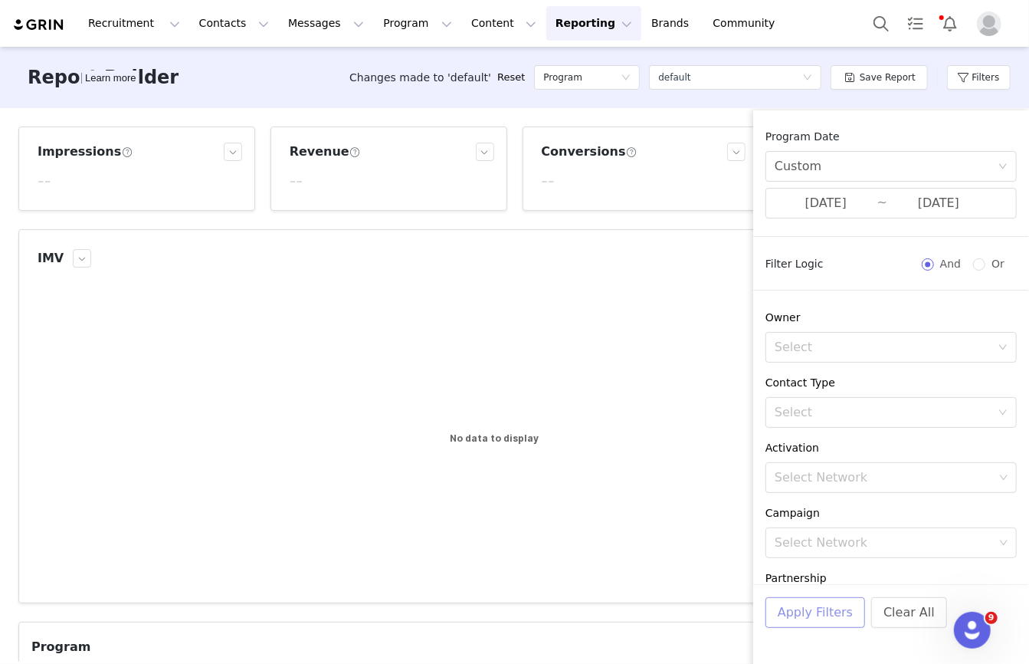
click at [792, 611] on button "Apply Filters" at bounding box center [816, 612] width 100 height 31
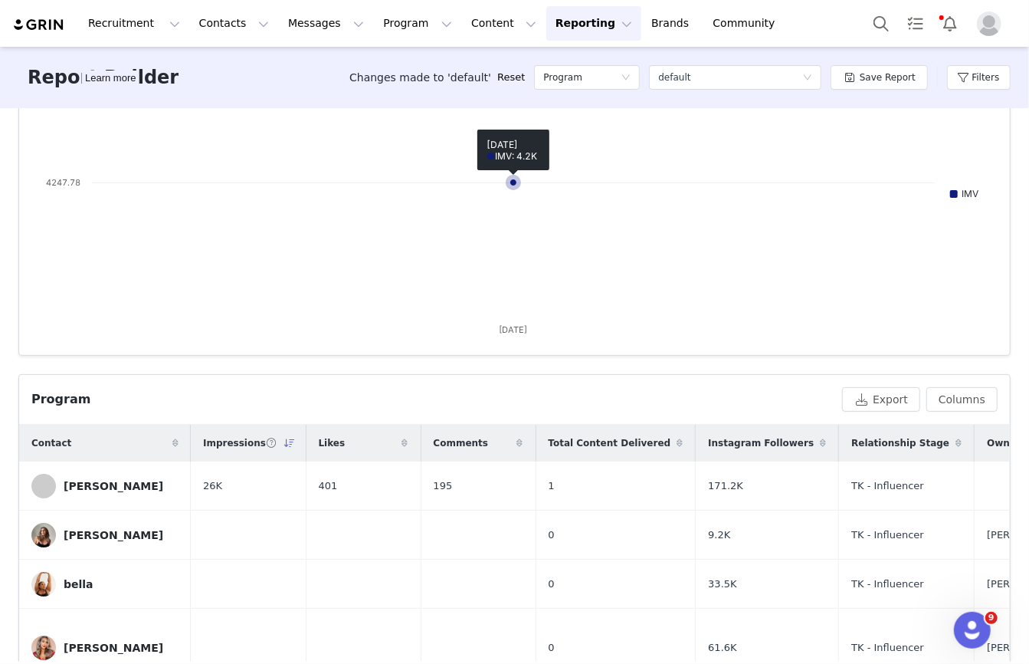
scroll to position [271, 0]
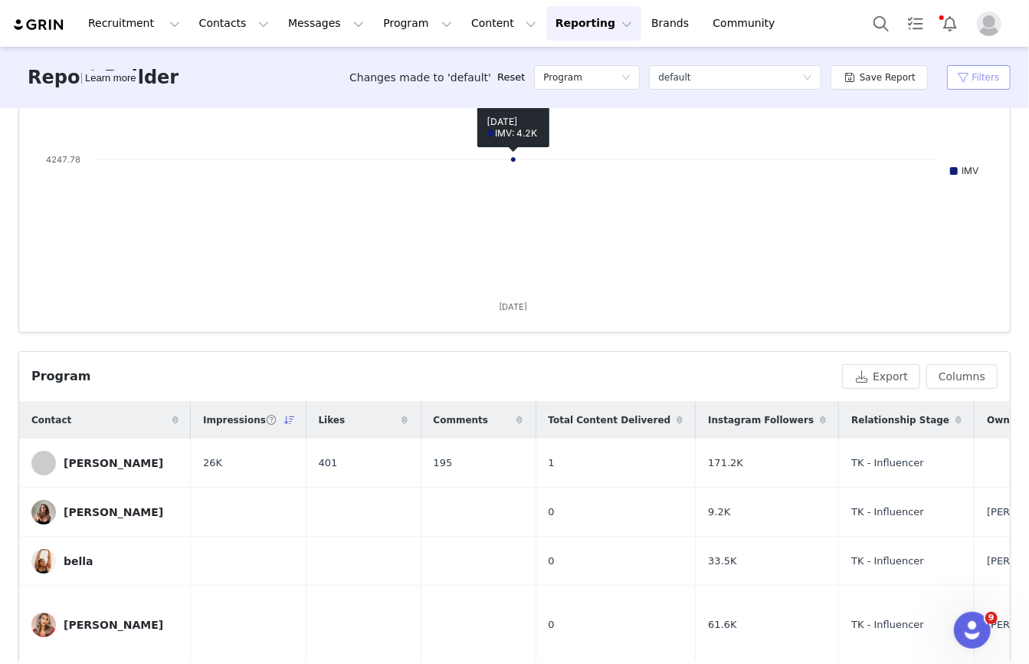
click at [980, 71] on button "Filters" at bounding box center [979, 77] width 64 height 25
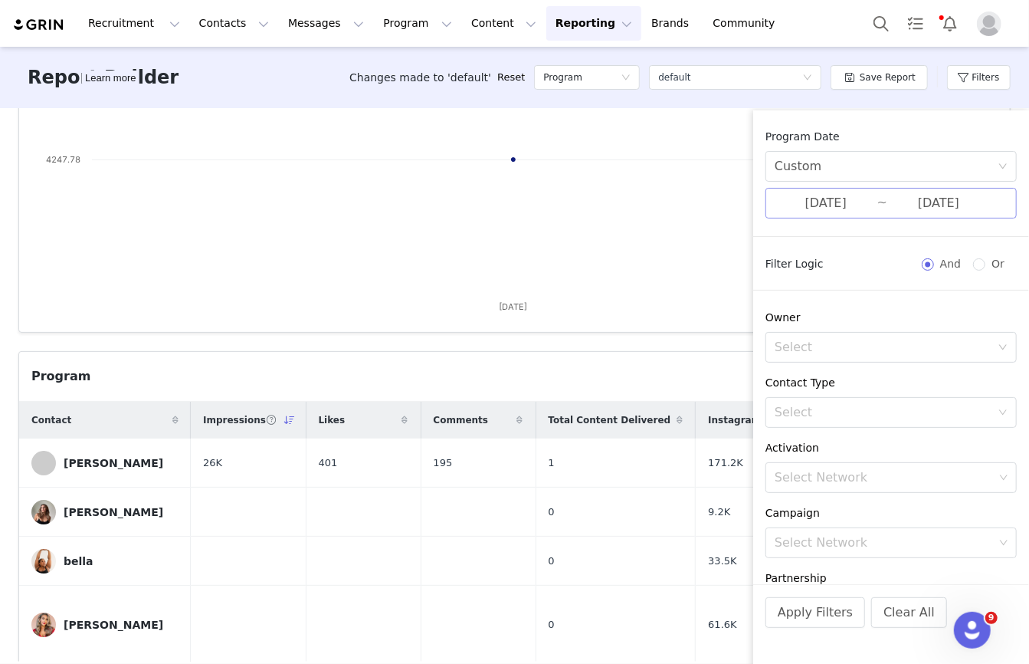
click at [860, 205] on input "07/12/2025" at bounding box center [826, 203] width 103 height 20
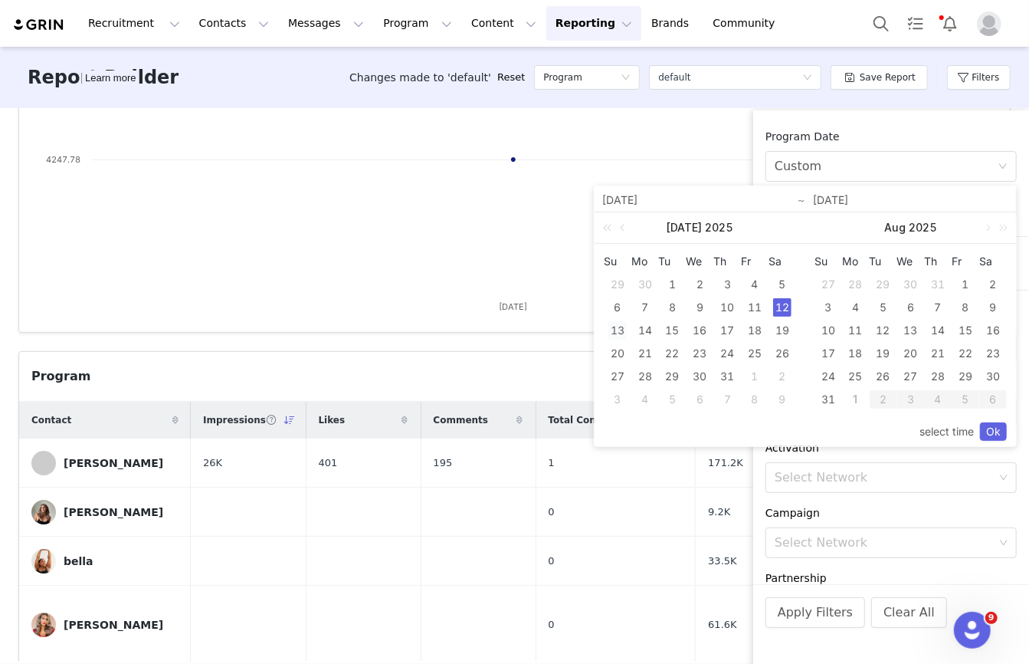
click at [624, 333] on div "13" at bounding box center [618, 330] width 18 height 18
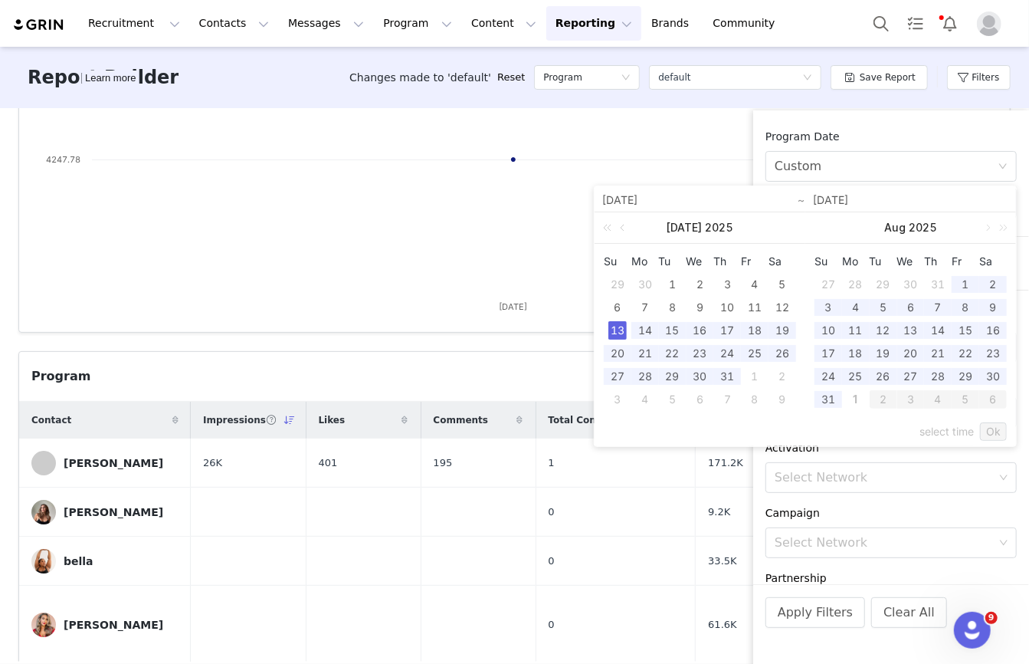
click at [624, 333] on div "13" at bounding box center [618, 330] width 18 height 18
type input "07/13/2025"
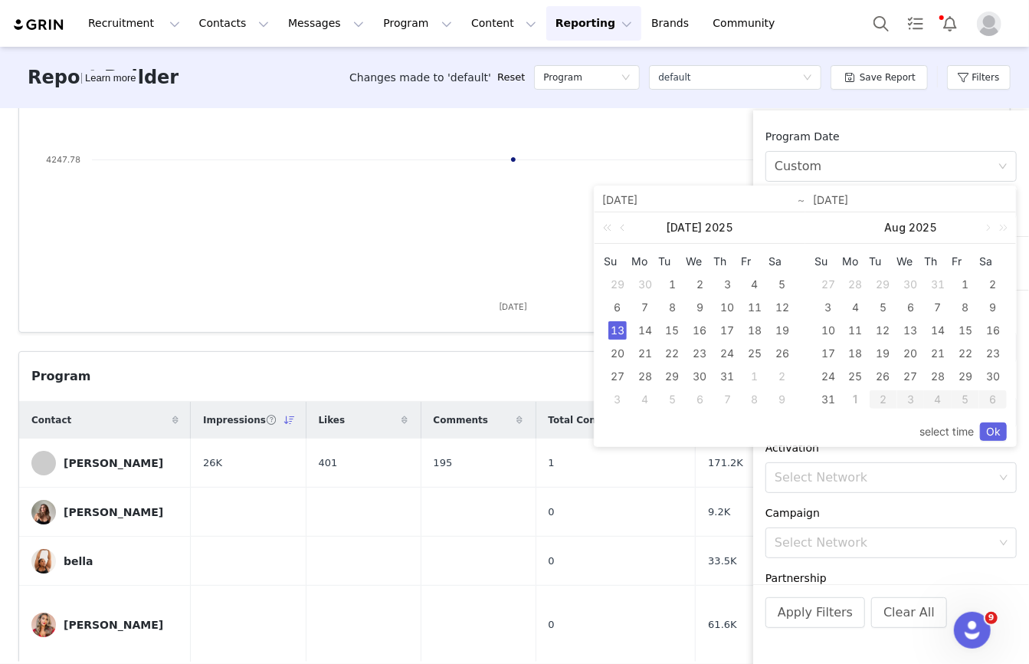
click at [999, 449] on div "Activation" at bounding box center [891, 448] width 251 height 16
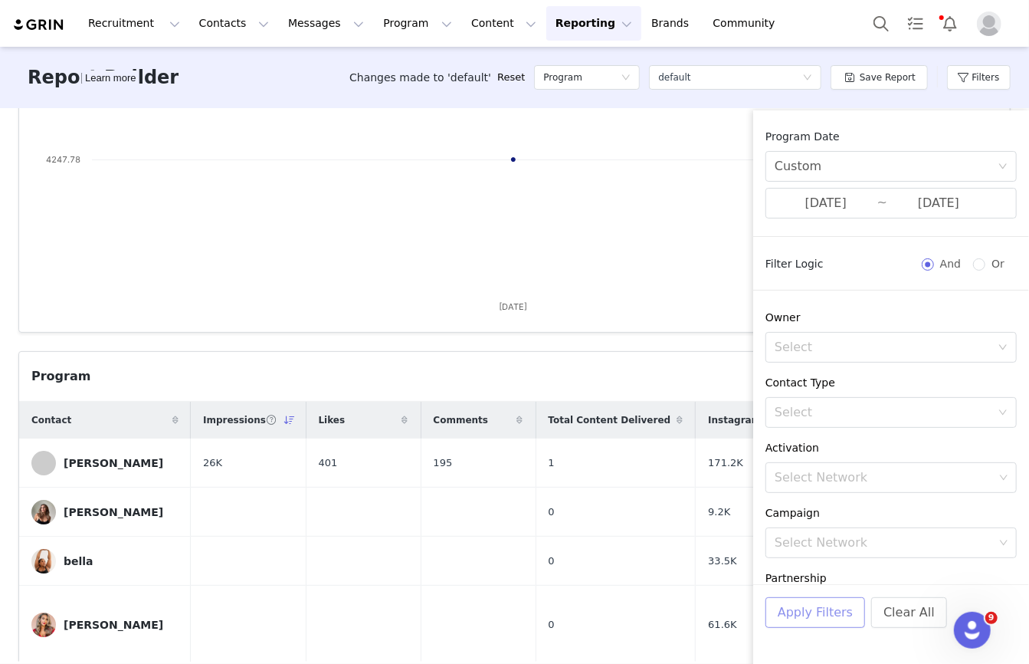
click at [803, 599] on button "Apply Filters" at bounding box center [816, 612] width 100 height 31
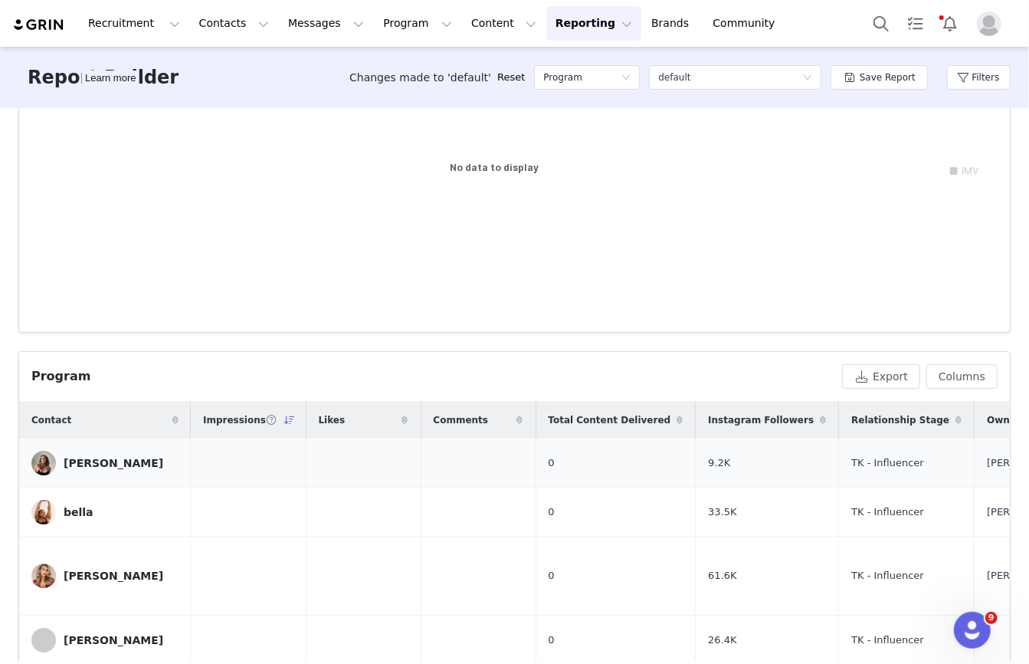
scroll to position [0, 0]
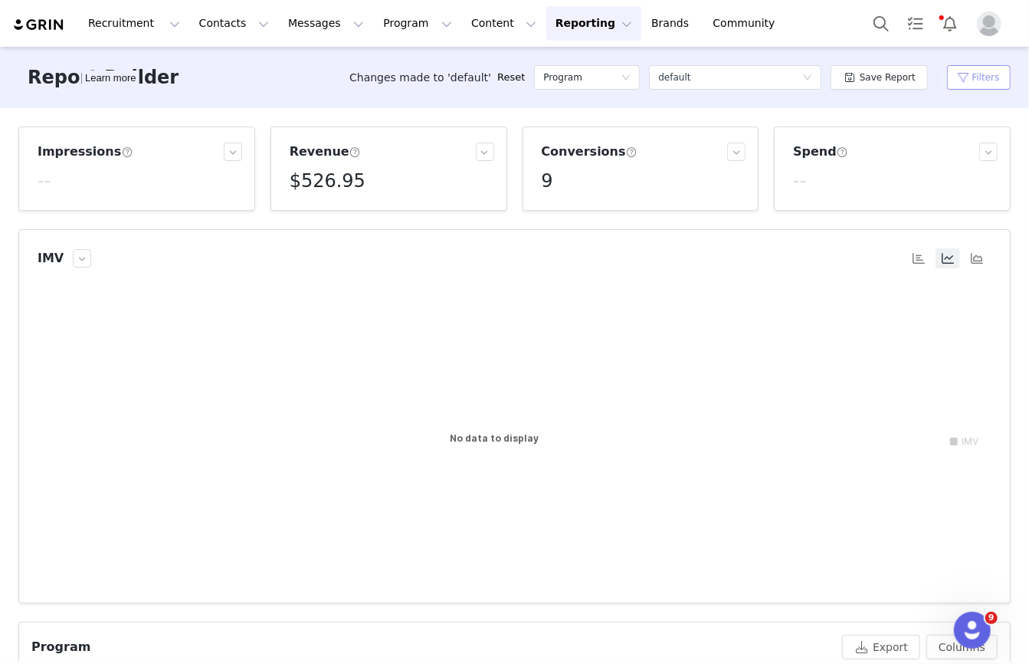
click at [982, 88] on button "Filters" at bounding box center [979, 77] width 64 height 25
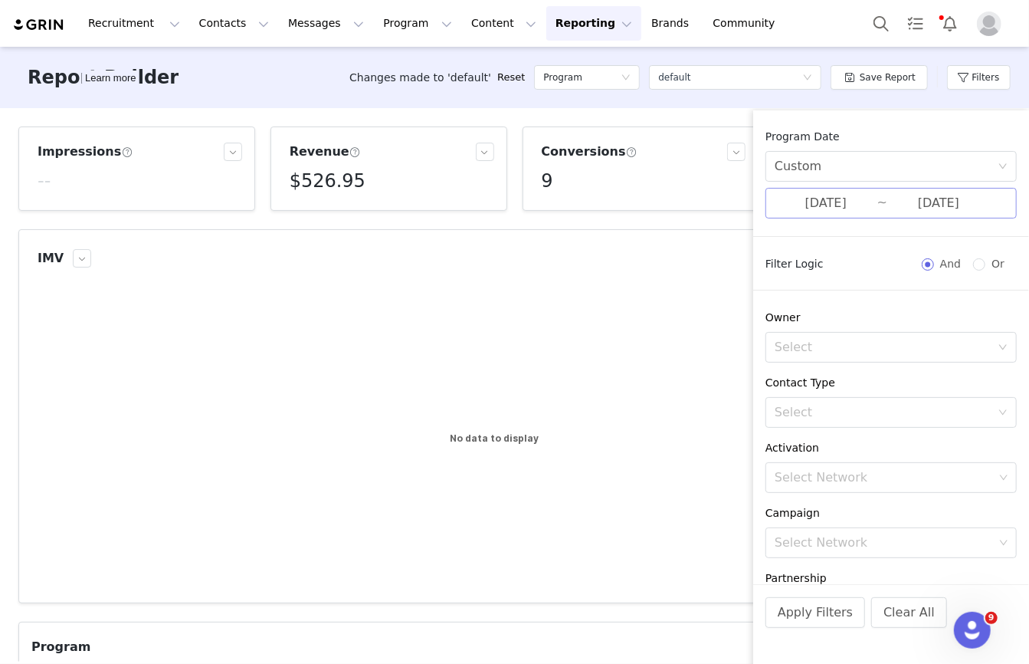
click at [843, 202] on input "07/13/2025" at bounding box center [826, 203] width 103 height 20
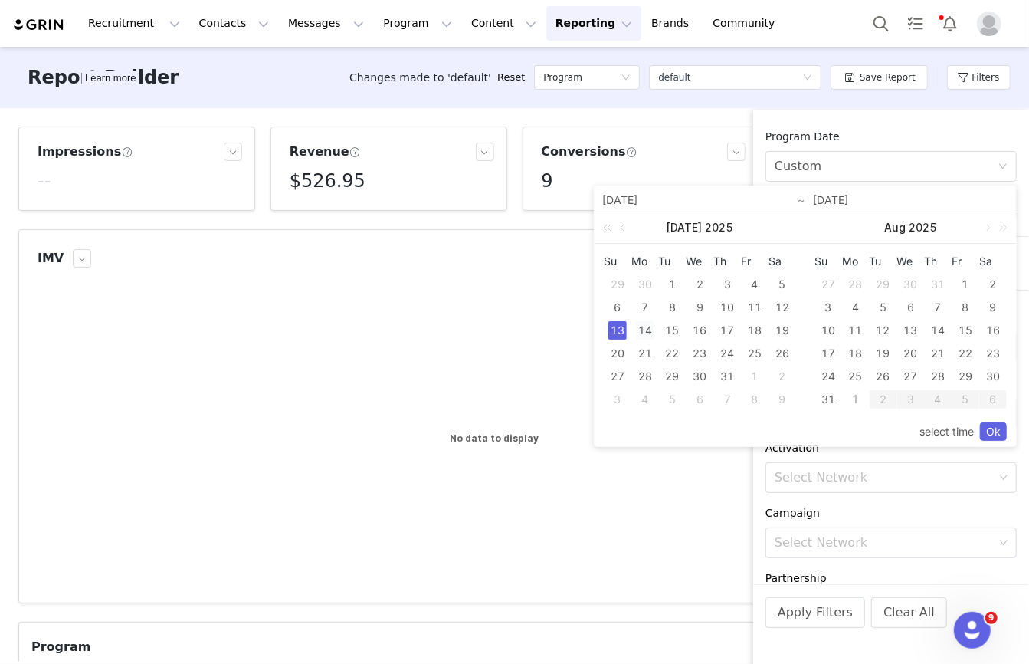
click at [643, 326] on div "14" at bounding box center [645, 330] width 18 height 18
type input "07/14/2025"
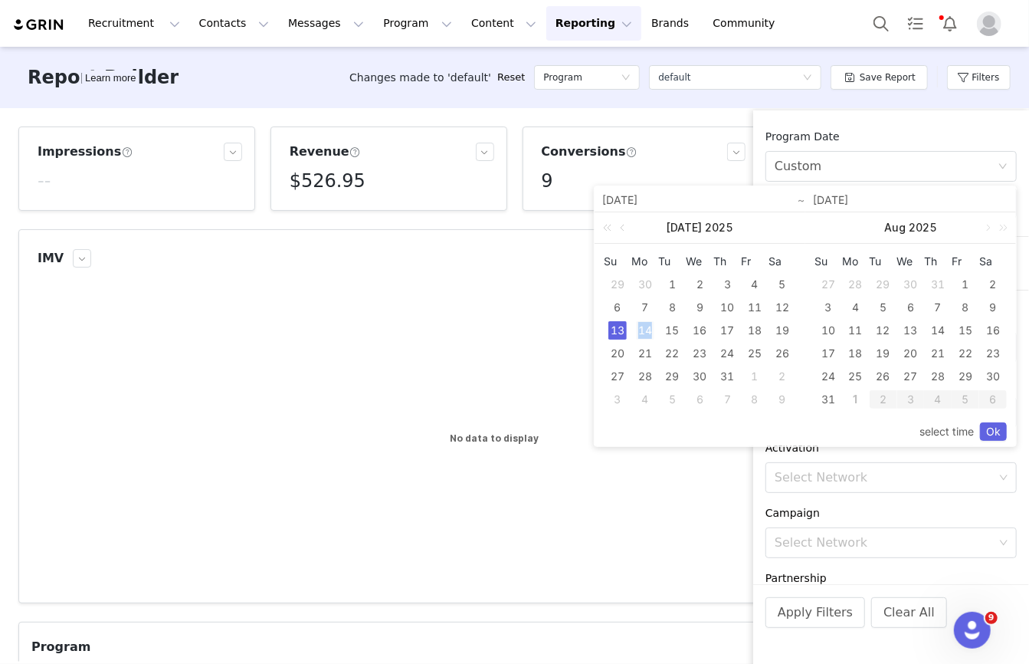
type input "07/14/2025"
click at [990, 442] on div "select time Ok" at bounding box center [805, 431] width 403 height 29
click at [991, 429] on link "Ok" at bounding box center [993, 431] width 27 height 18
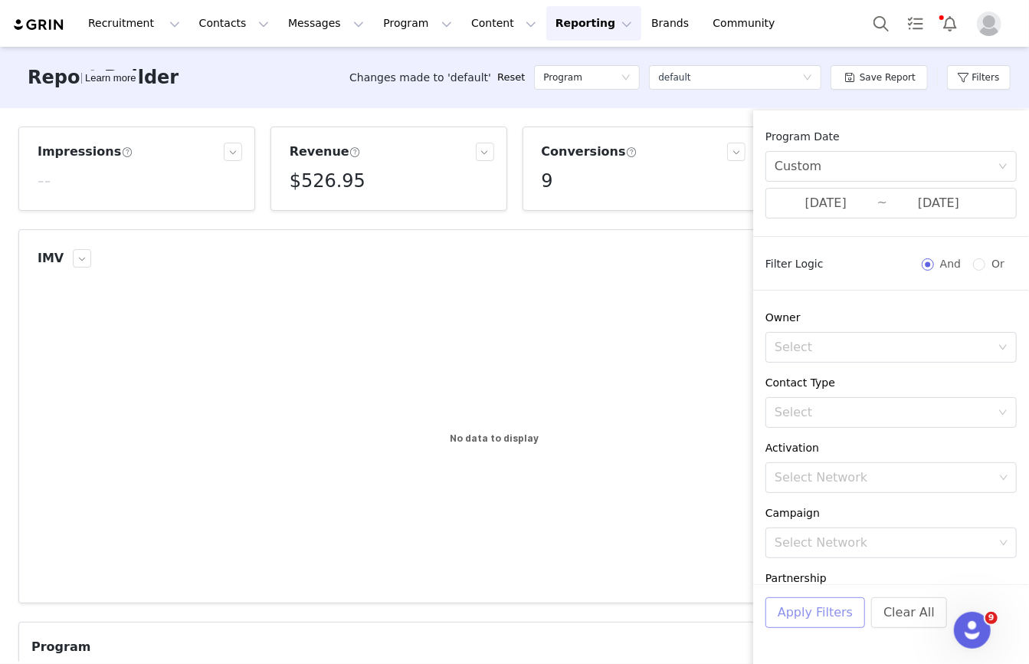
click at [838, 607] on button "Apply Filters" at bounding box center [816, 612] width 100 height 31
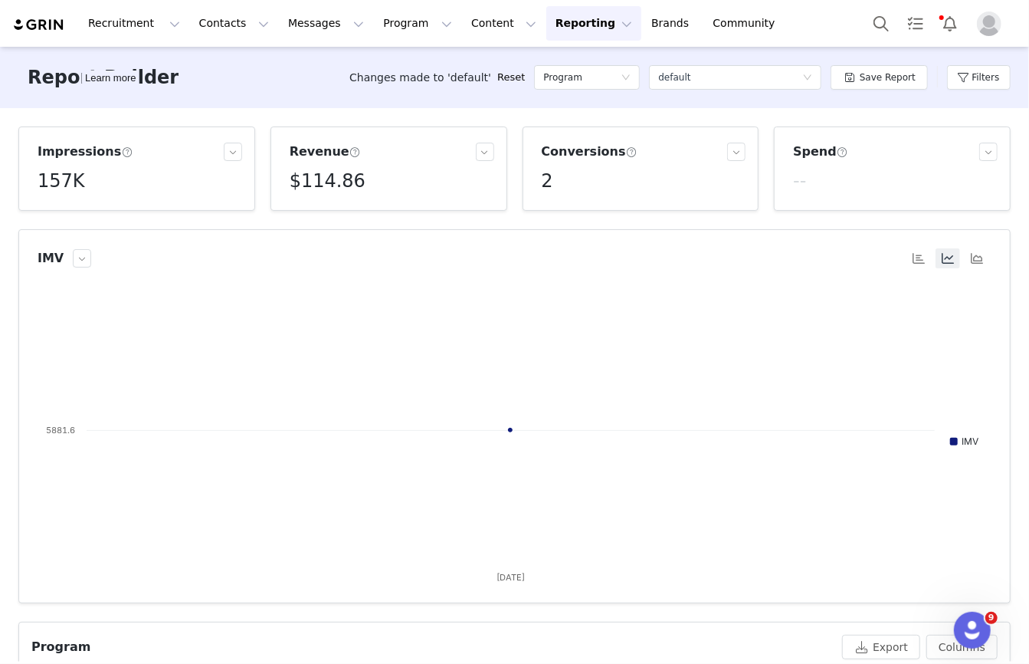
click at [57, 181] on h5 "157K" at bounding box center [62, 181] width 48 height 28
click at [987, 77] on button "Filters" at bounding box center [979, 77] width 64 height 25
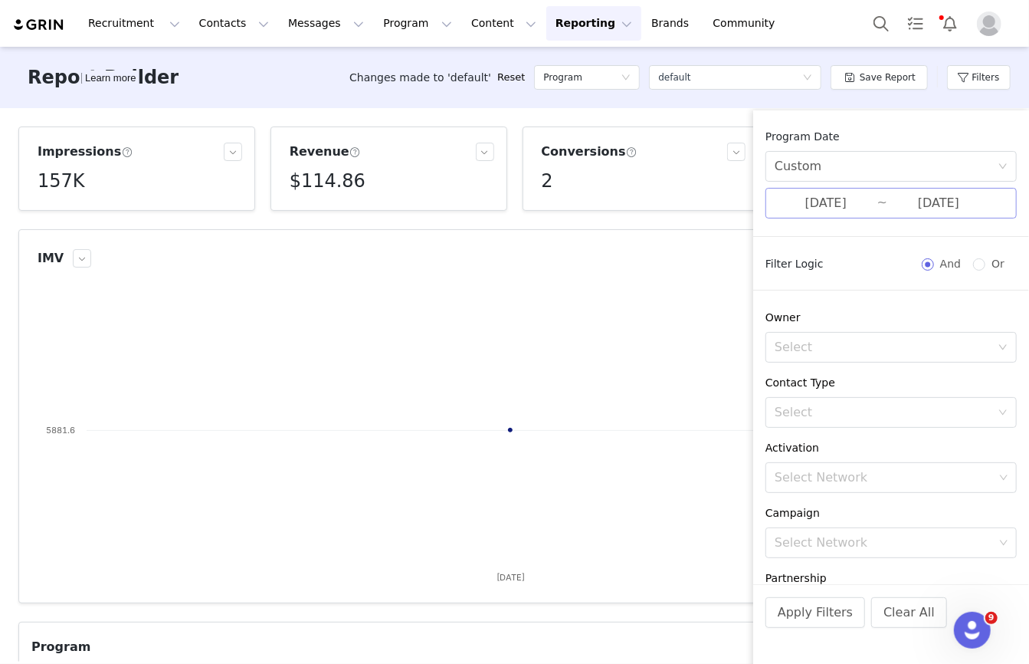
click at [900, 202] on input "07/14/2025" at bounding box center [939, 203] width 103 height 20
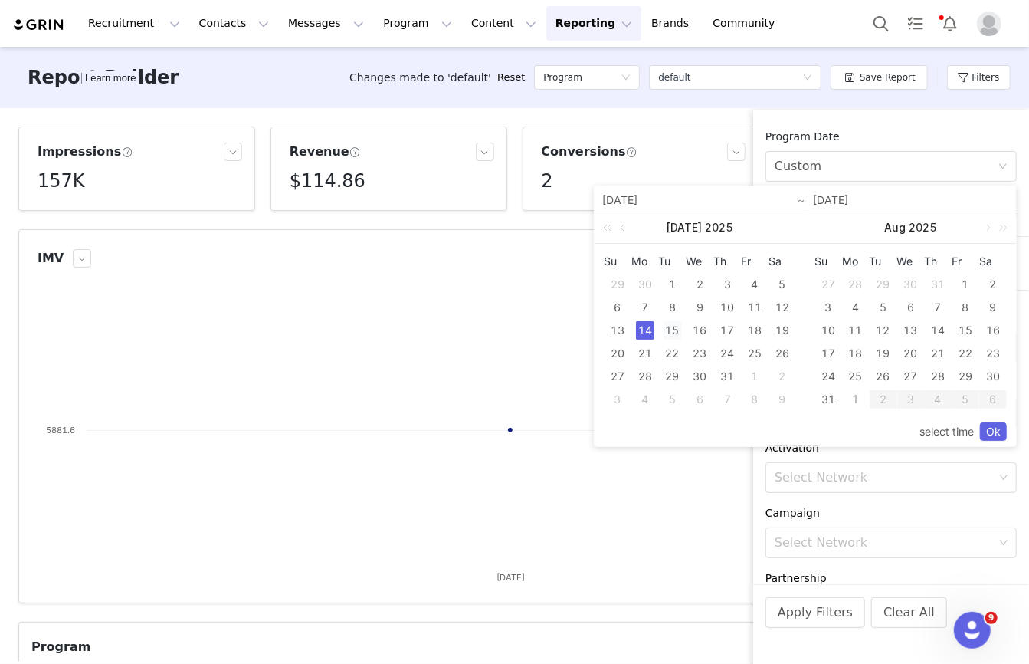
click at [665, 330] on div "15" at bounding box center [673, 330] width 18 height 18
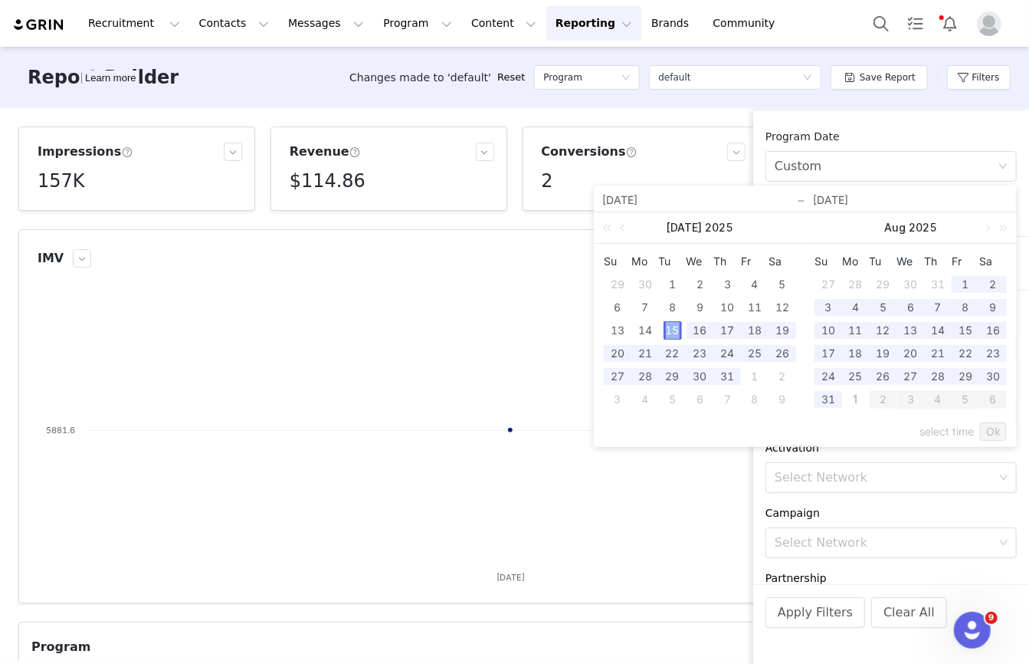
click at [665, 330] on div "15" at bounding box center [673, 330] width 18 height 18
type input "07/15/2025"
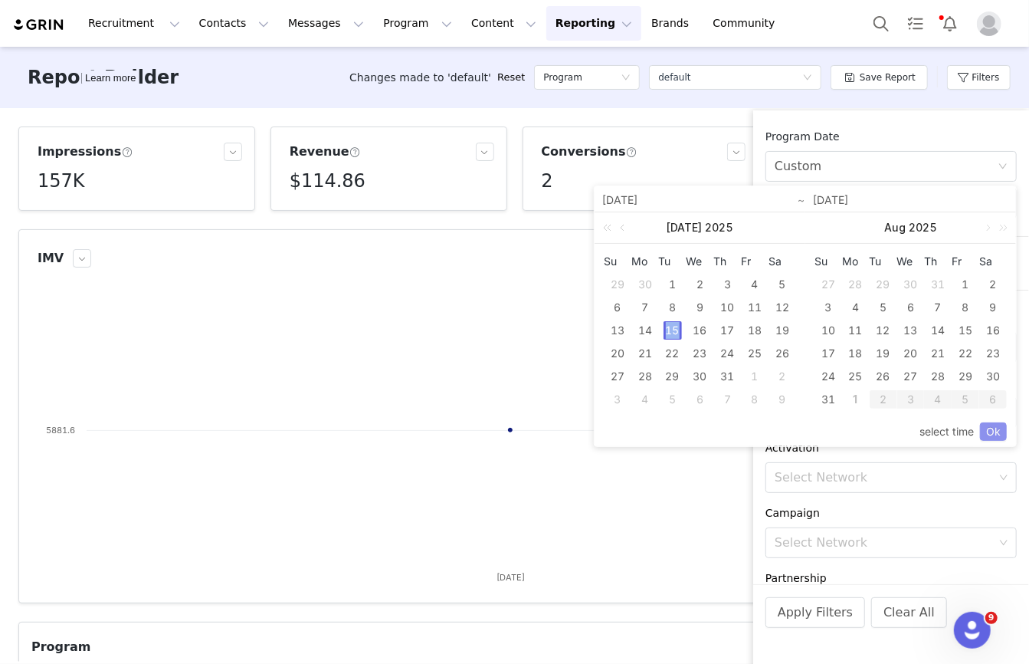
click at [994, 427] on link "Ok" at bounding box center [993, 431] width 27 height 18
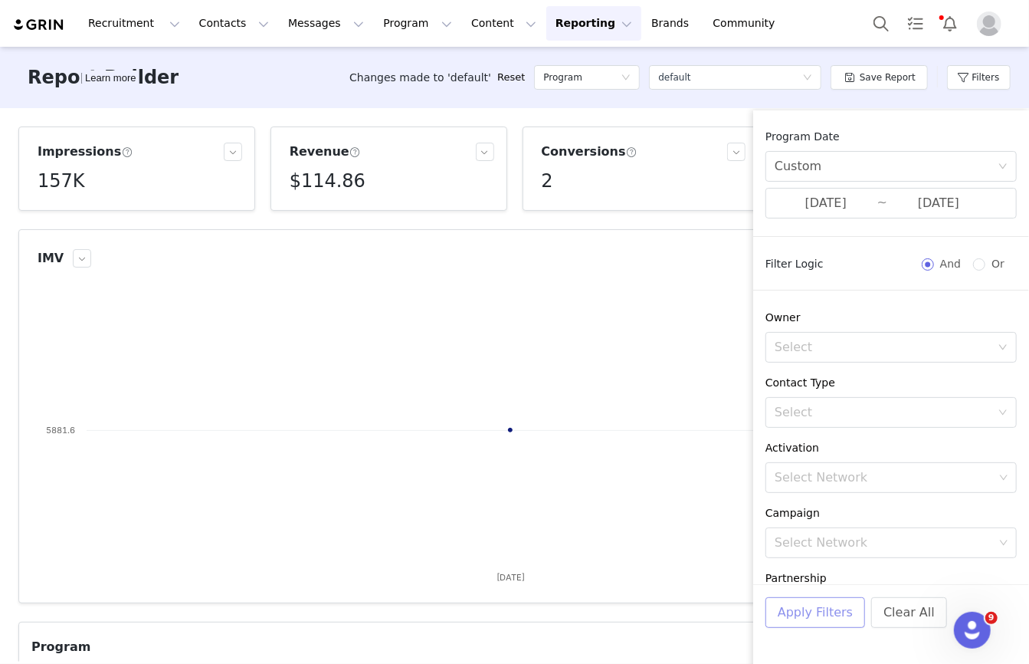
click at [806, 615] on button "Apply Filters" at bounding box center [816, 612] width 100 height 31
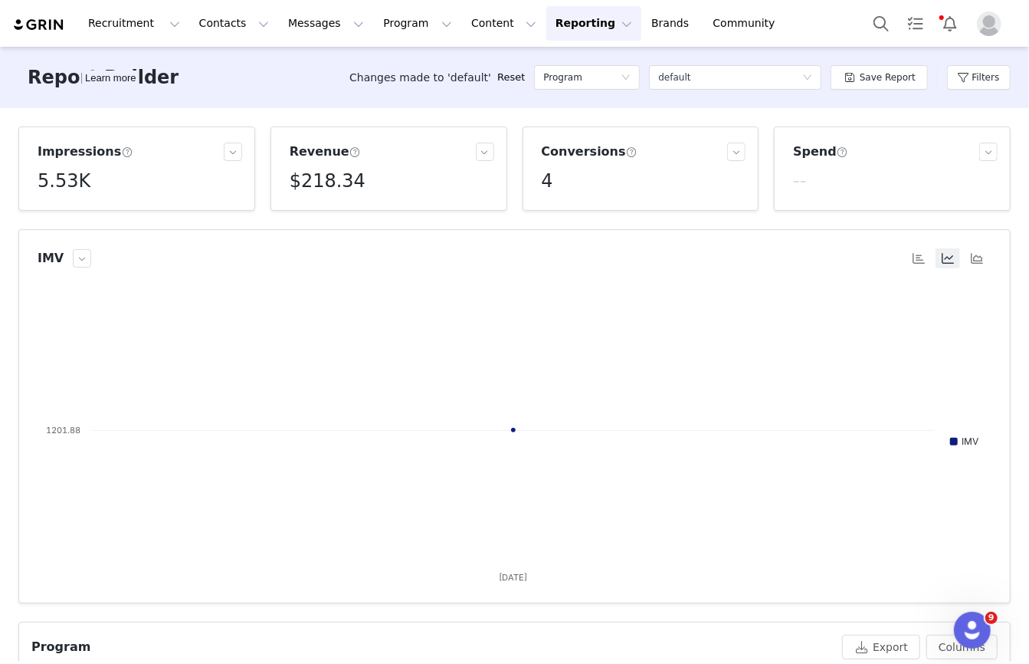
click at [67, 185] on h5 "5.53K" at bounding box center [64, 181] width 53 height 28
click at [51, 219] on p "5,533" at bounding box center [57, 216] width 26 height 14
copy p "5,533"
click at [971, 71] on button "Filters" at bounding box center [979, 77] width 64 height 25
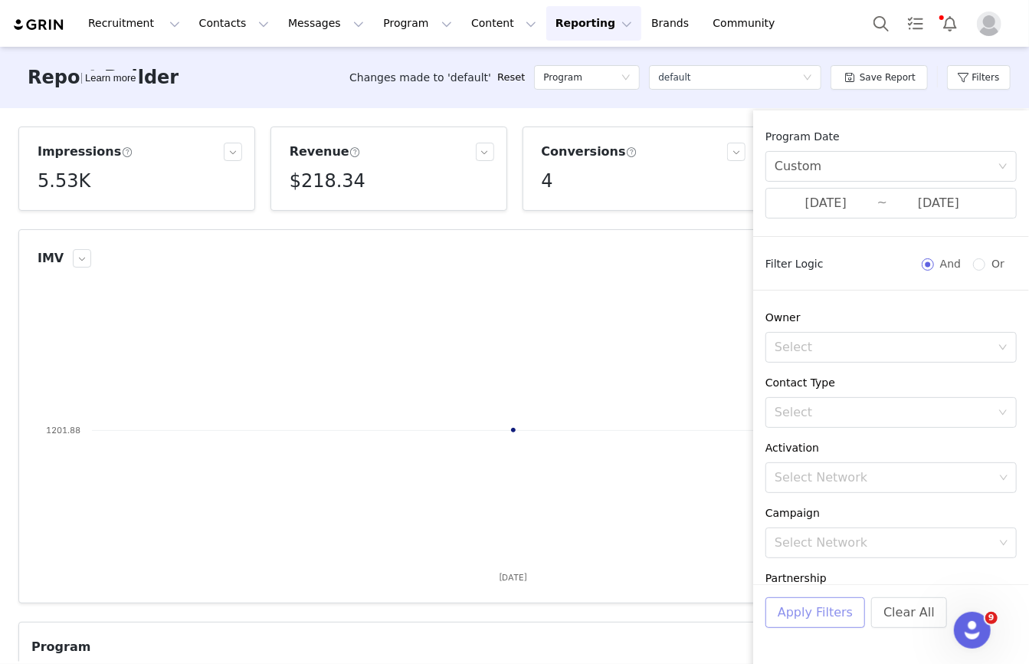
click at [813, 612] on button "Apply Filters" at bounding box center [816, 612] width 100 height 31
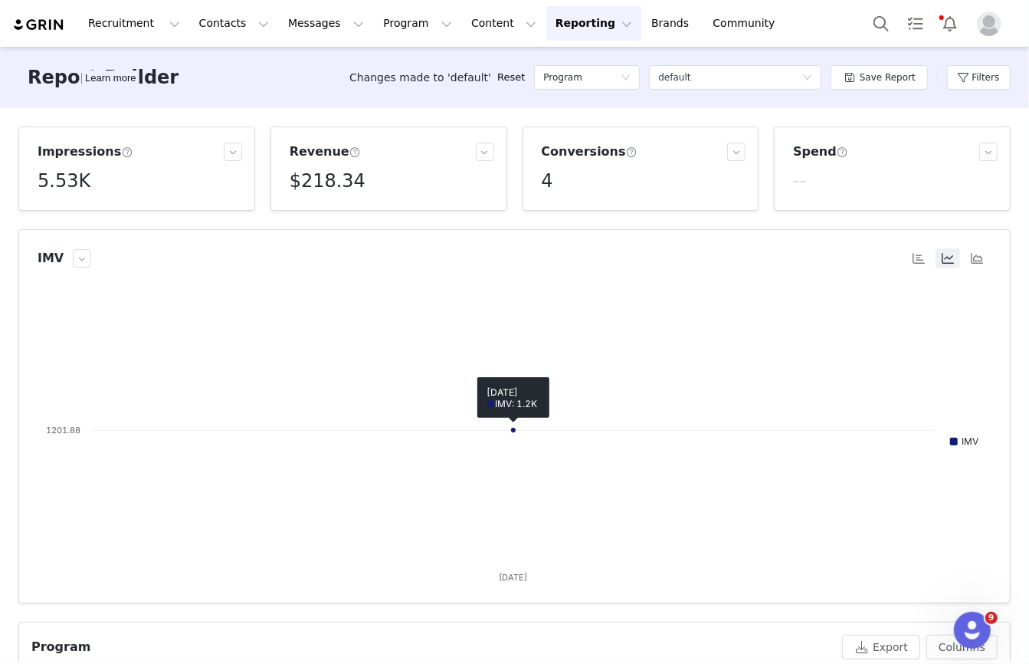
click at [1001, 62] on div "Filters" at bounding box center [979, 77] width 64 height 46
click at [981, 73] on button "Filters" at bounding box center [979, 77] width 64 height 25
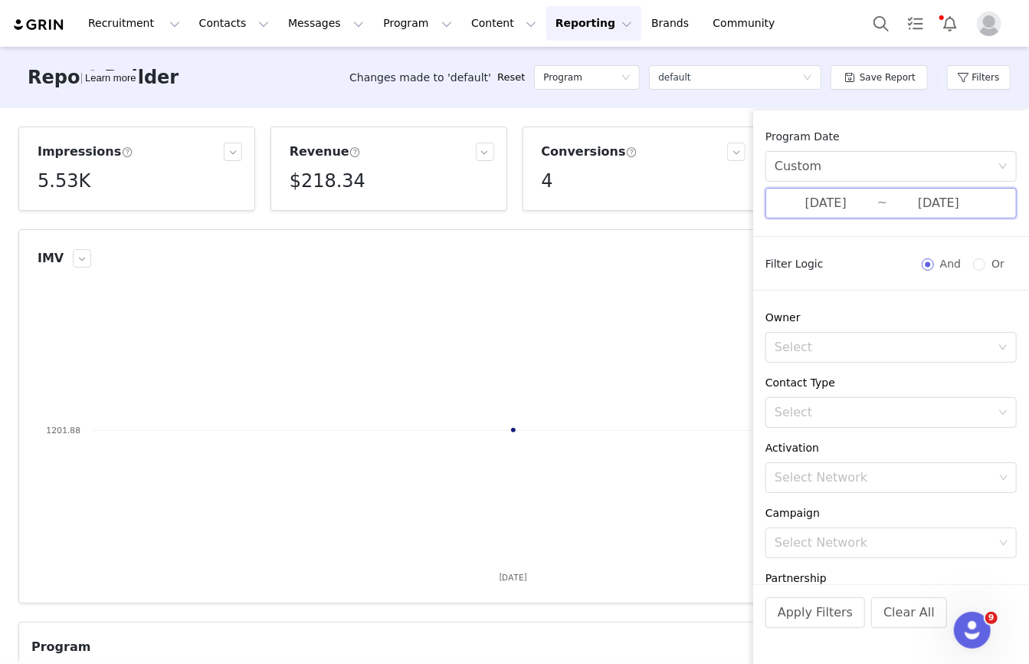
click at [863, 192] on span "07/15/2025 ~ 07/15/2025" at bounding box center [891, 203] width 251 height 31
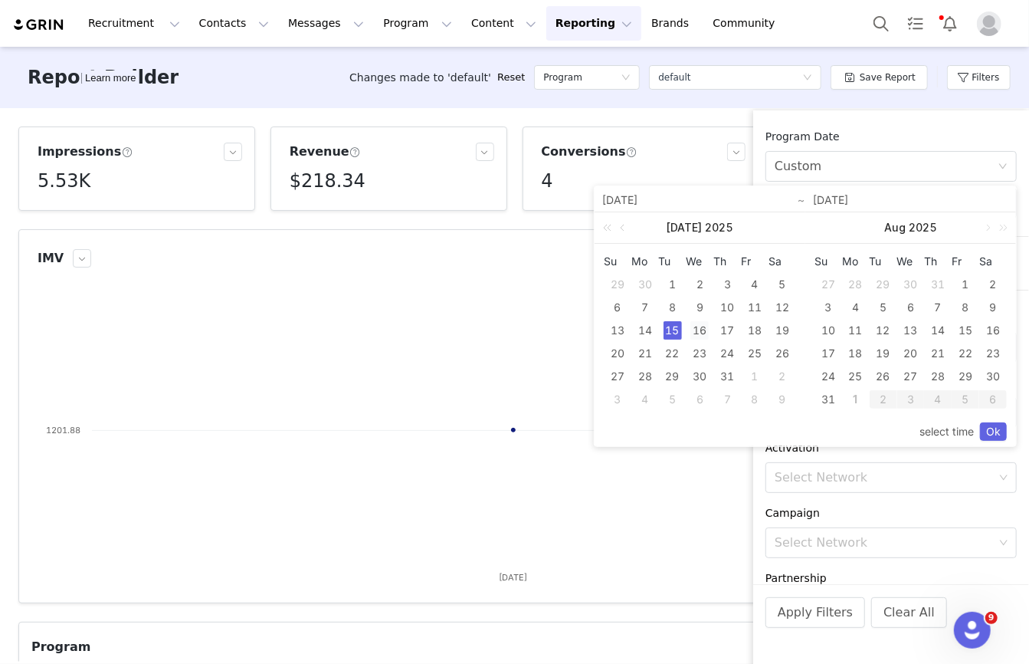
click at [703, 333] on div "16" at bounding box center [700, 330] width 18 height 18
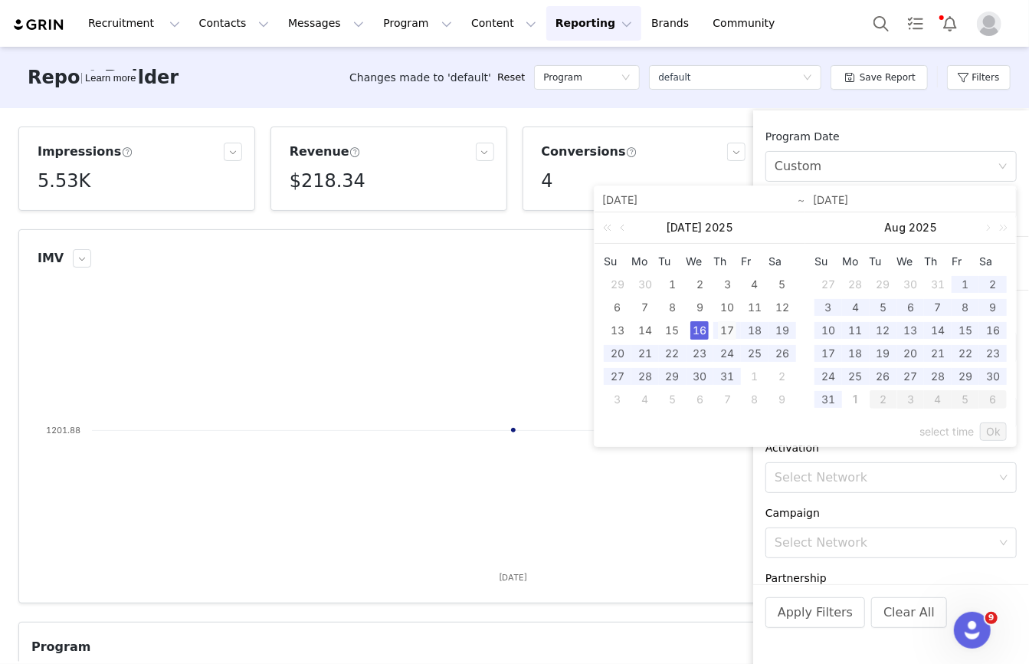
click at [728, 332] on div "17" at bounding box center [727, 330] width 18 height 18
type input "07/16/2025"
type input "07/17/2025"
type input "07/16/2025"
type input "07/17/2025"
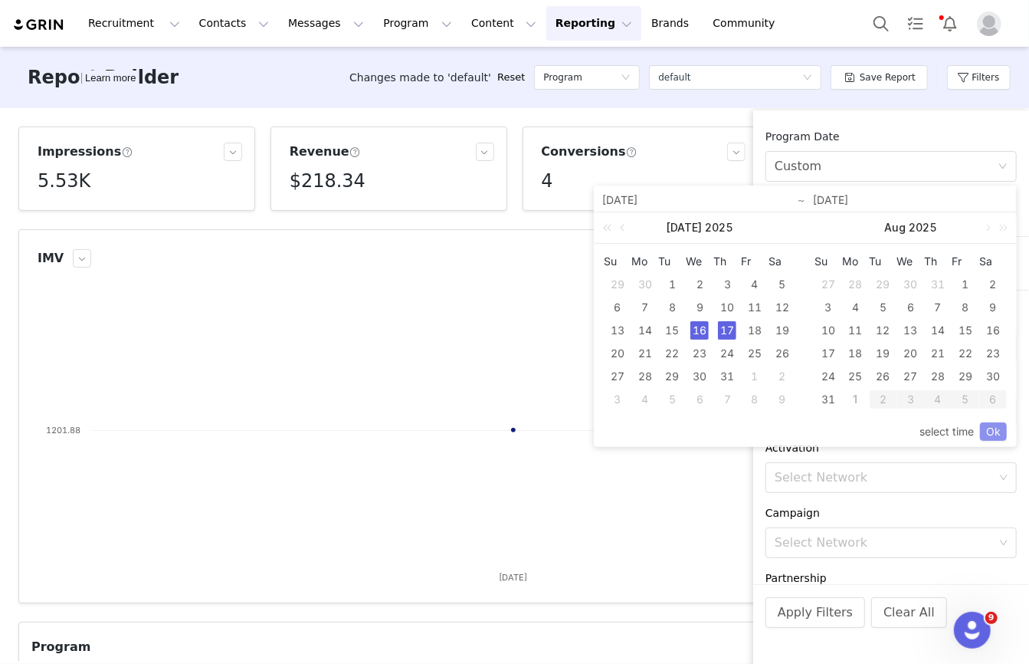
click at [993, 432] on link "Ok" at bounding box center [993, 431] width 27 height 18
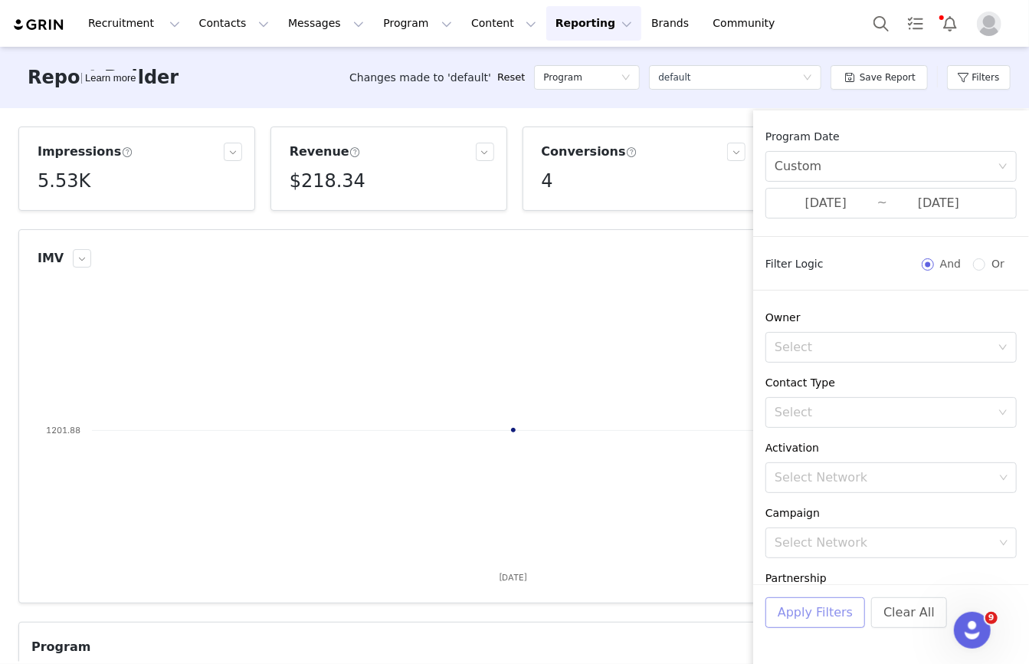
click at [791, 616] on button "Apply Filters" at bounding box center [816, 612] width 100 height 31
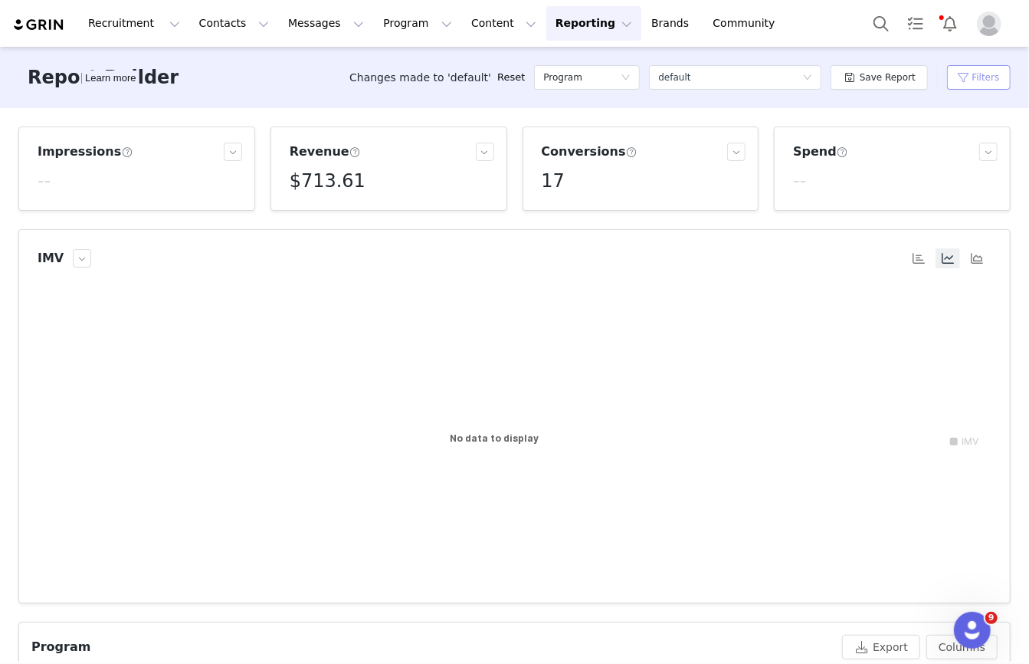
click at [981, 84] on button "Filters" at bounding box center [979, 77] width 64 height 25
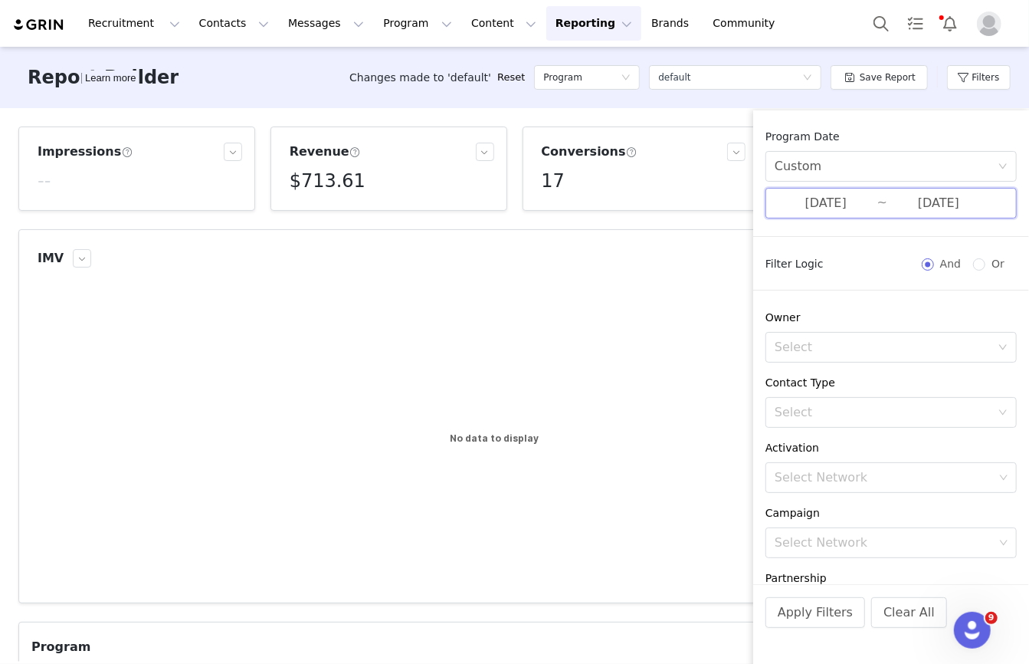
click at [870, 213] on span "07/16/2025 ~ 07/17/2025" at bounding box center [891, 203] width 251 height 31
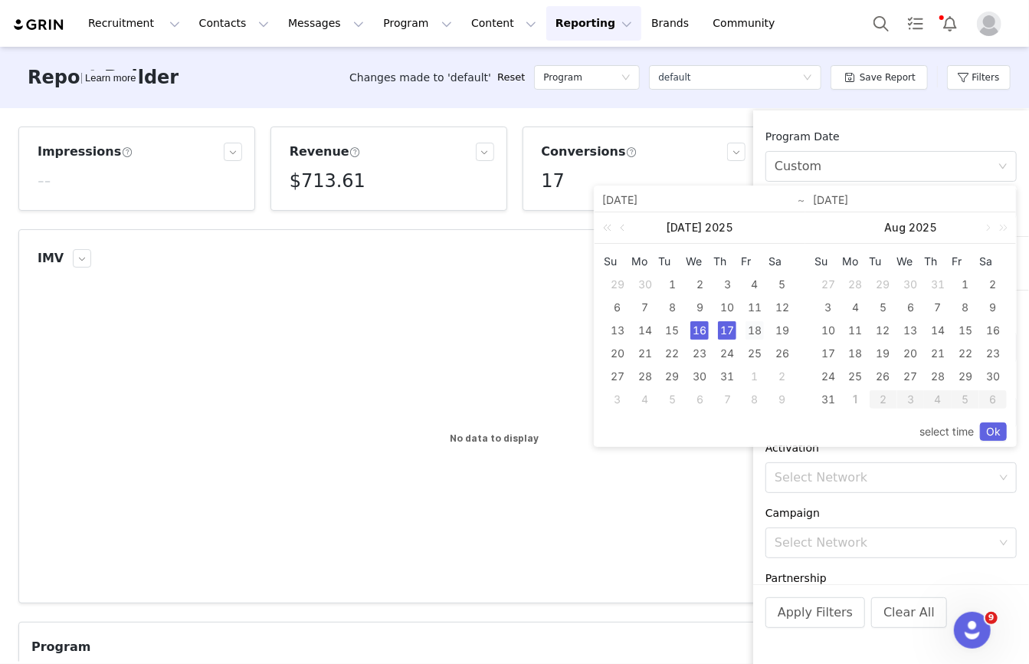
click at [752, 327] on div "18" at bounding box center [755, 330] width 18 height 18
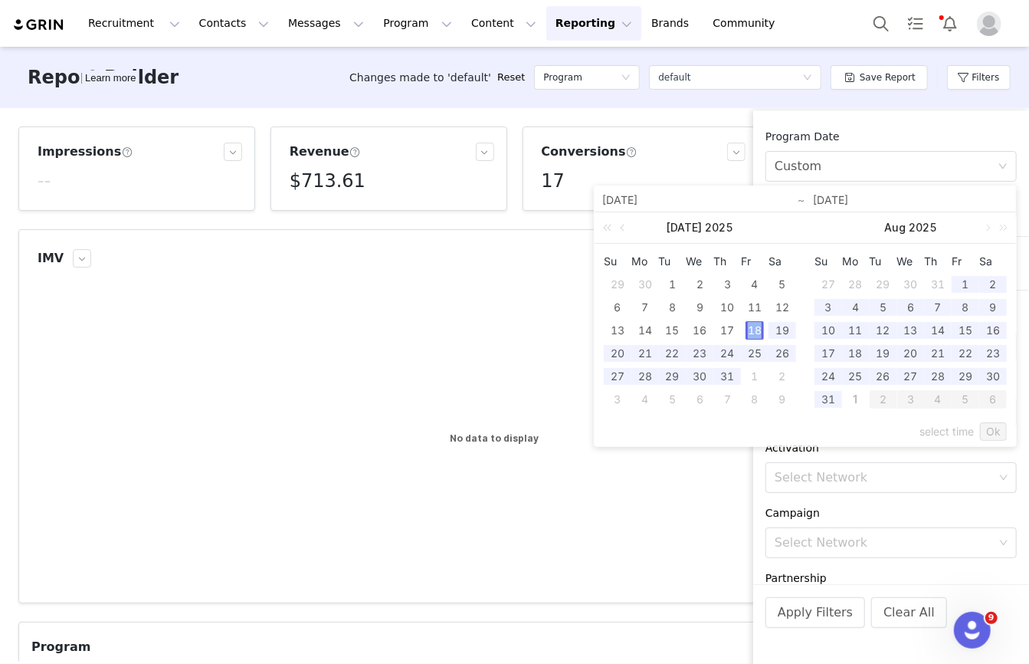
click at [752, 327] on div "18" at bounding box center [755, 330] width 18 height 18
type input "07/18/2025"
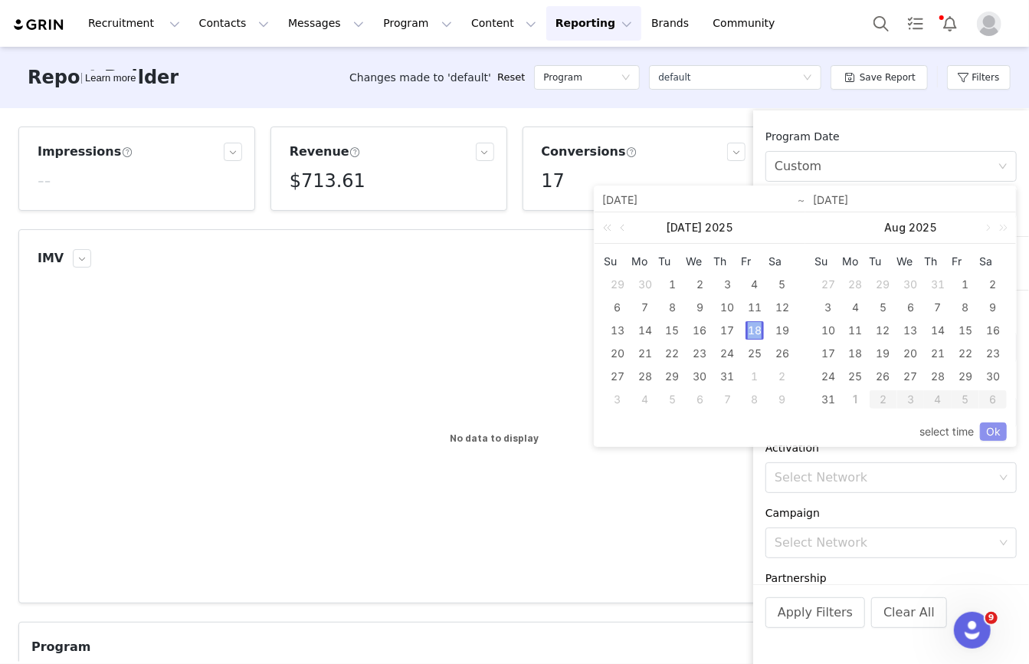
click at [989, 427] on link "Ok" at bounding box center [993, 431] width 27 height 18
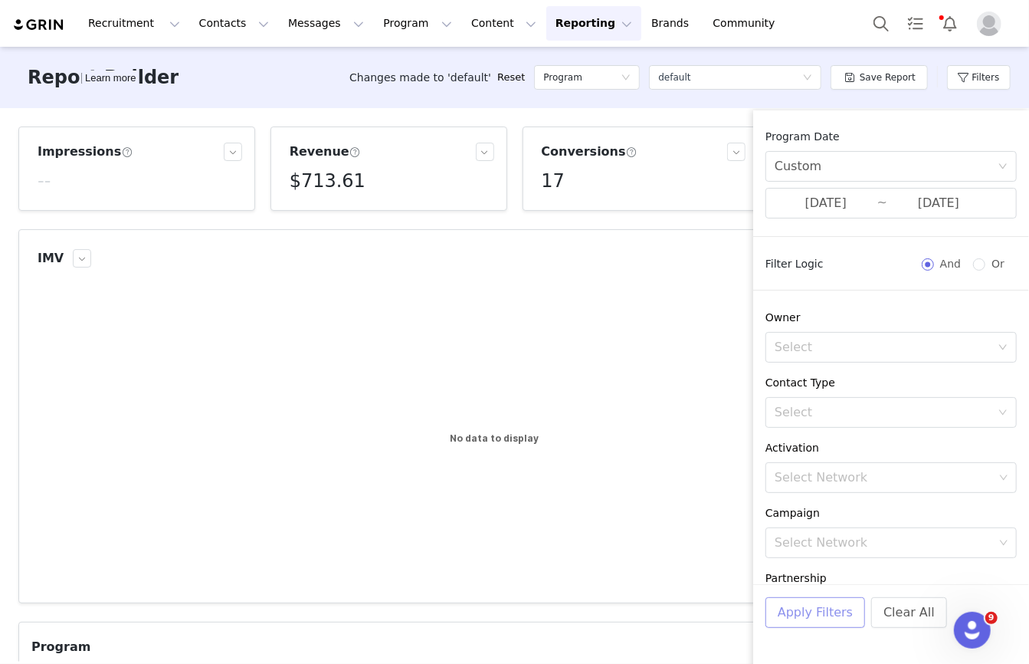
click at [783, 622] on button "Apply Filters" at bounding box center [816, 612] width 100 height 31
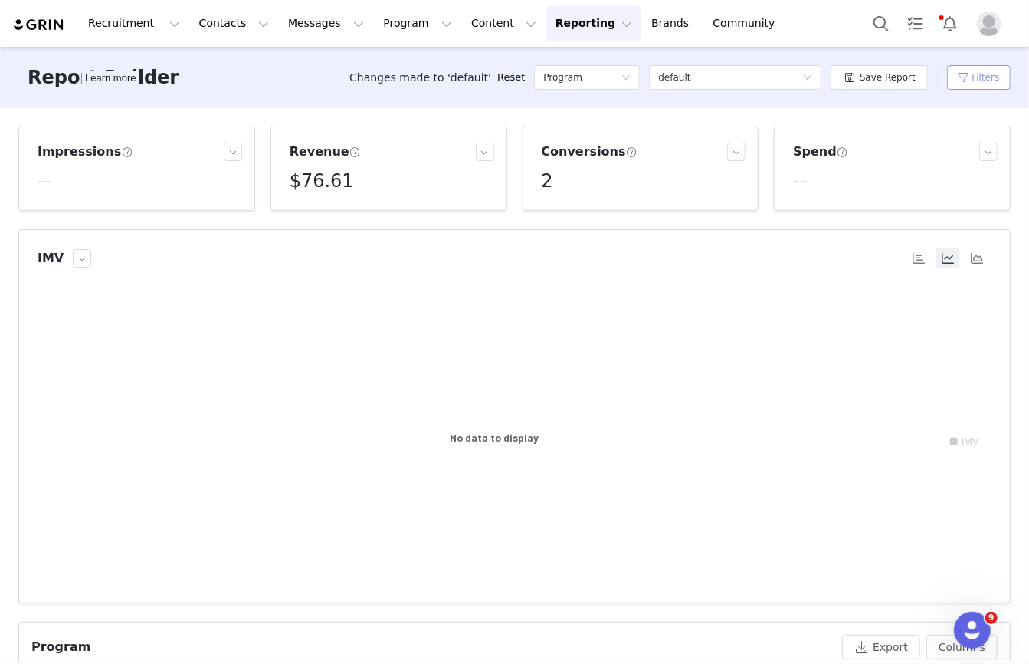
click at [980, 86] on button "Filters" at bounding box center [979, 77] width 64 height 25
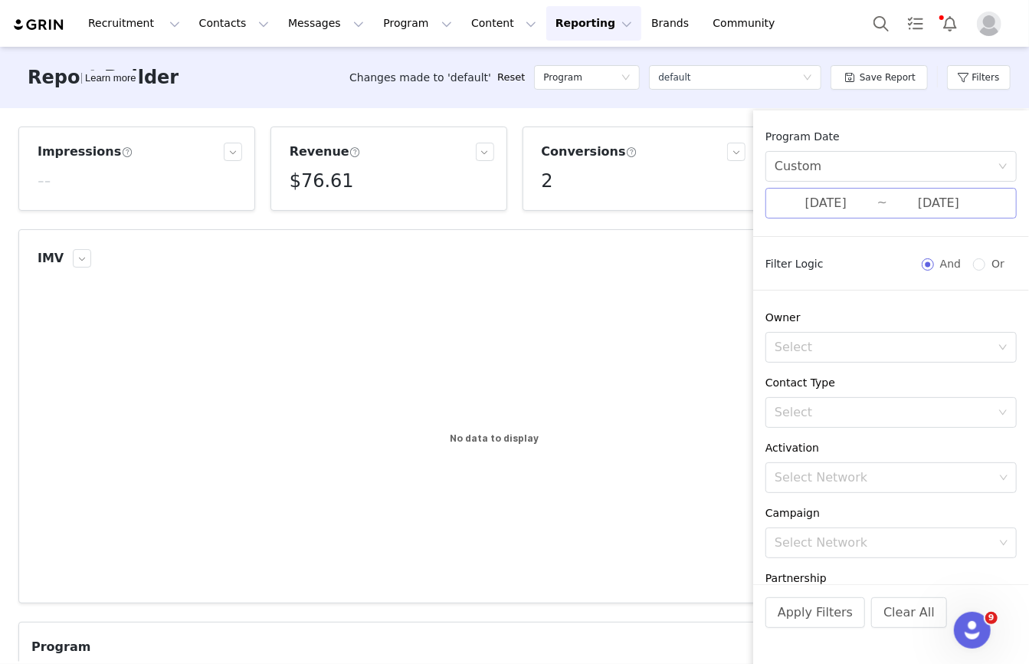
click at [875, 204] on input "07/18/2025" at bounding box center [826, 203] width 103 height 20
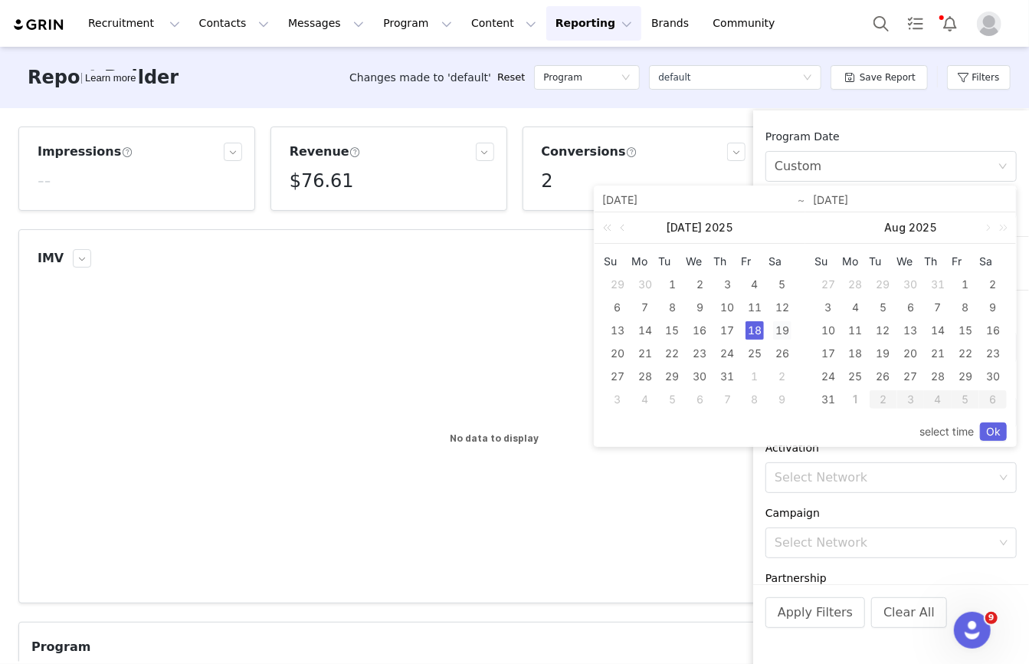
click at [783, 327] on div "19" at bounding box center [782, 330] width 18 height 18
type input "07/19/2025"
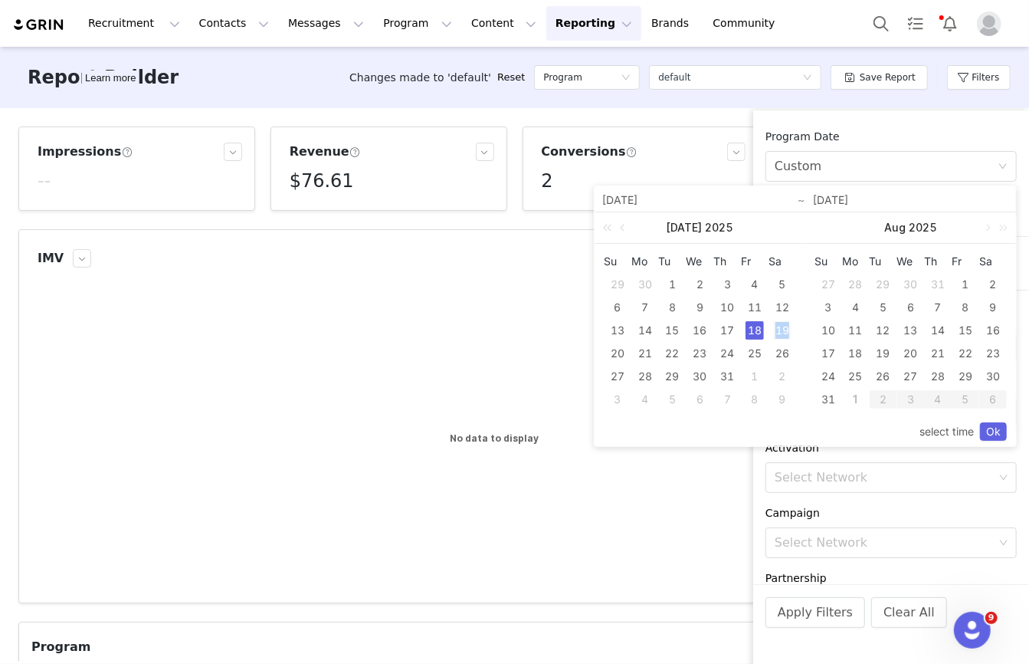
type input "07/19/2025"
click at [1000, 433] on link "Ok" at bounding box center [993, 431] width 27 height 18
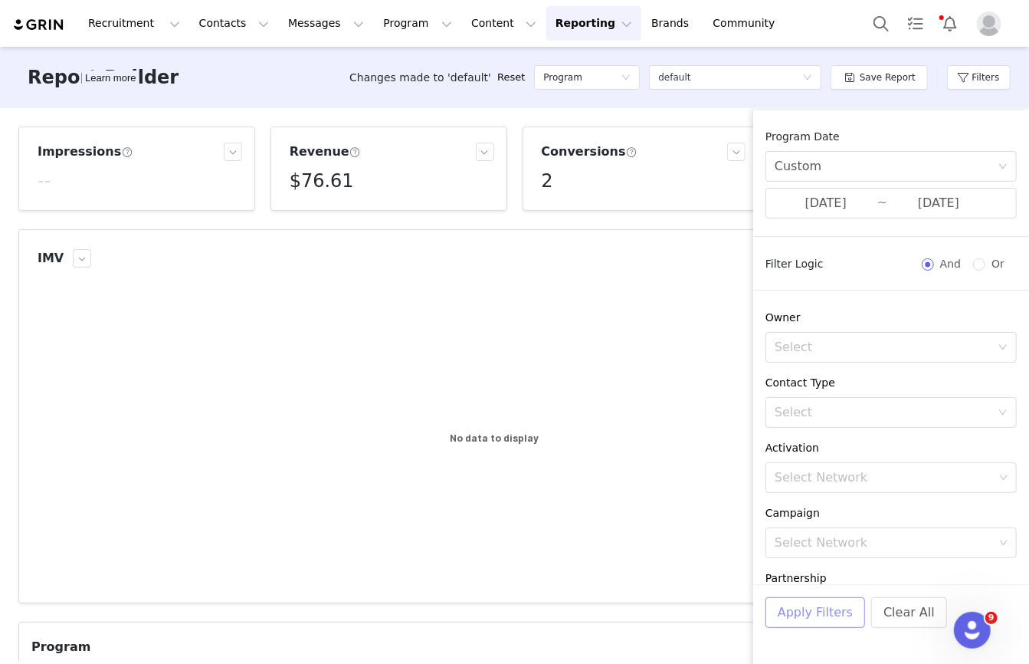
click at [822, 610] on button "Apply Filters" at bounding box center [816, 612] width 100 height 31
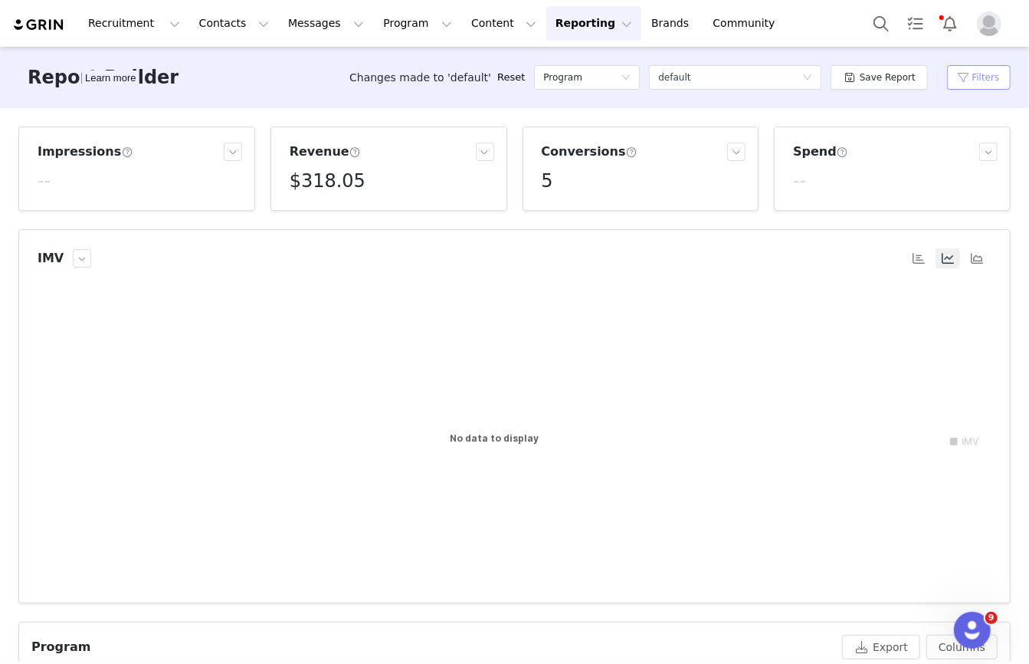
click at [969, 86] on button "Filters" at bounding box center [979, 77] width 64 height 25
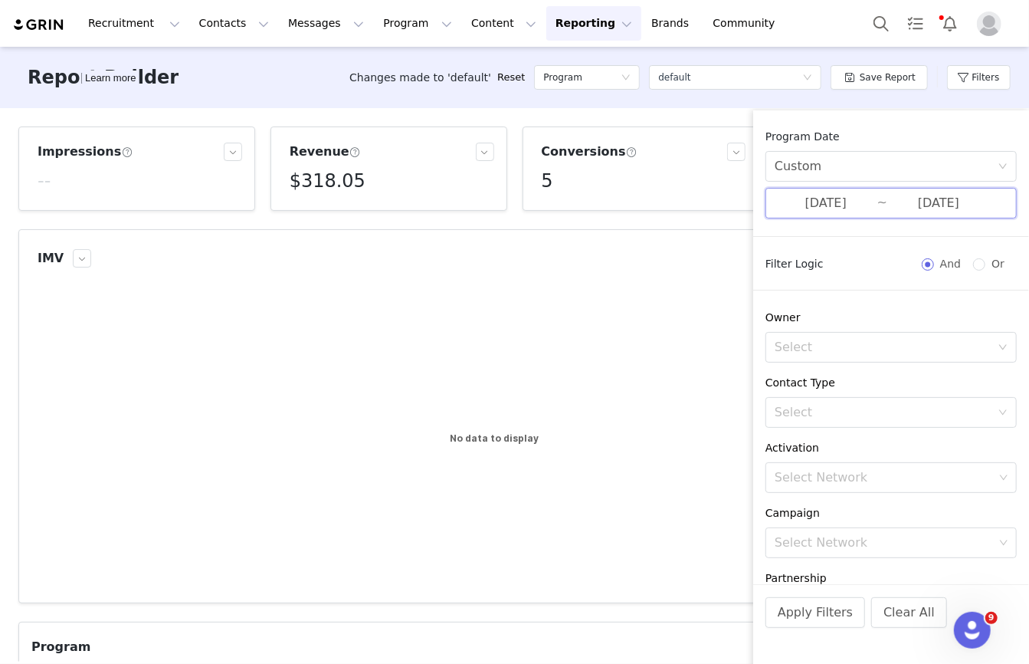
click at [878, 202] on span "07/19/2025 ~ 07/19/2025" at bounding box center [891, 203] width 251 height 31
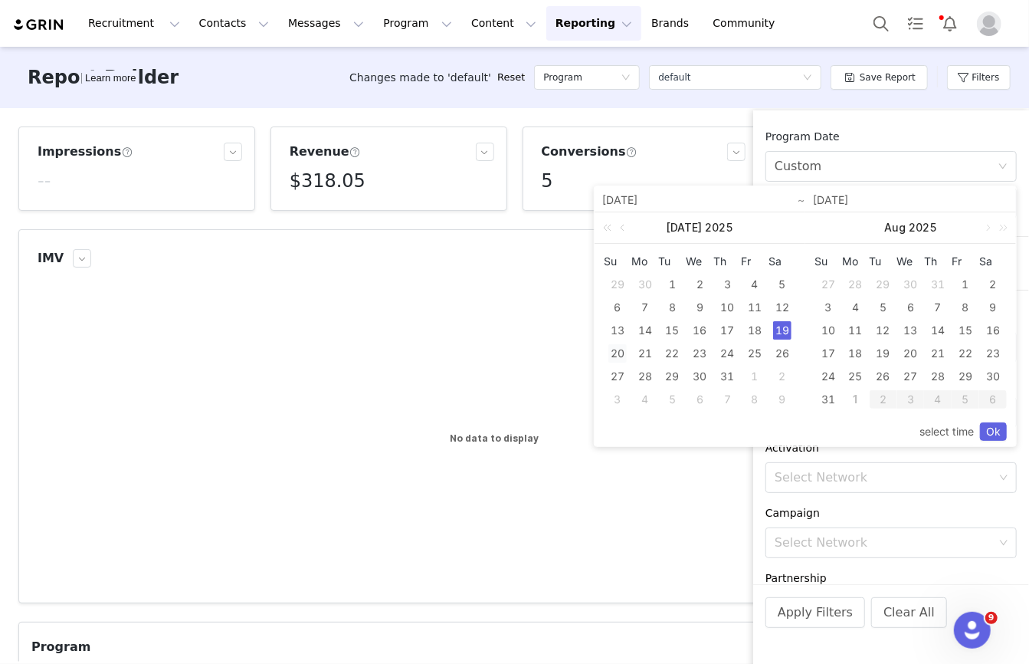
click at [615, 353] on div "20" at bounding box center [618, 353] width 18 height 18
click at [701, 356] on div "23" at bounding box center [700, 353] width 18 height 18
type input "07/20/2025"
type input "07/23/2025"
type input "07/20/2025"
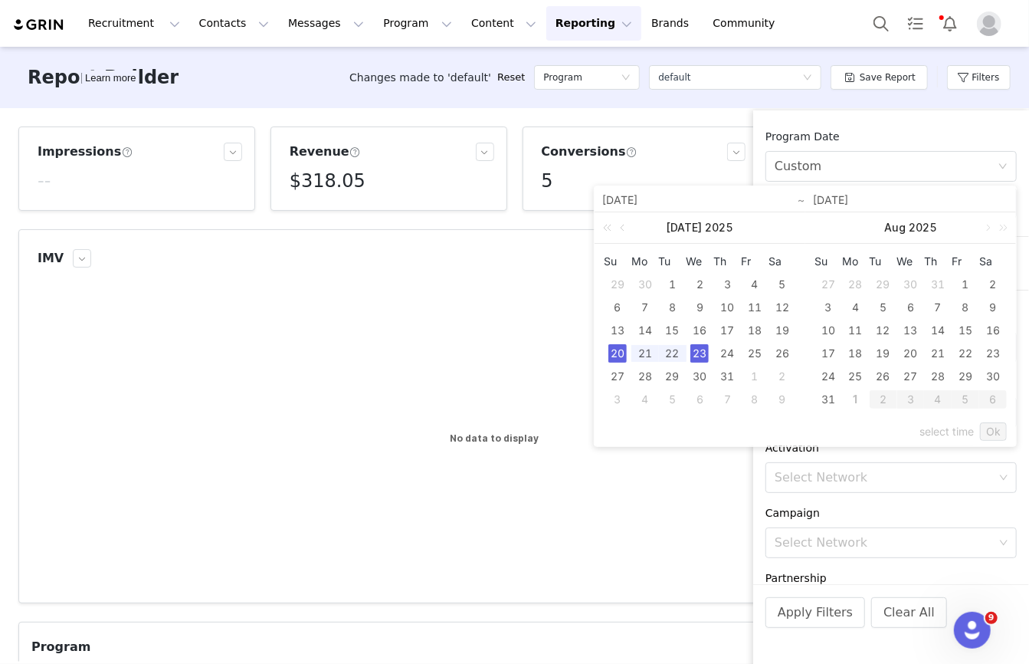
type input "07/23/2025"
click at [991, 431] on link "Ok" at bounding box center [993, 431] width 27 height 18
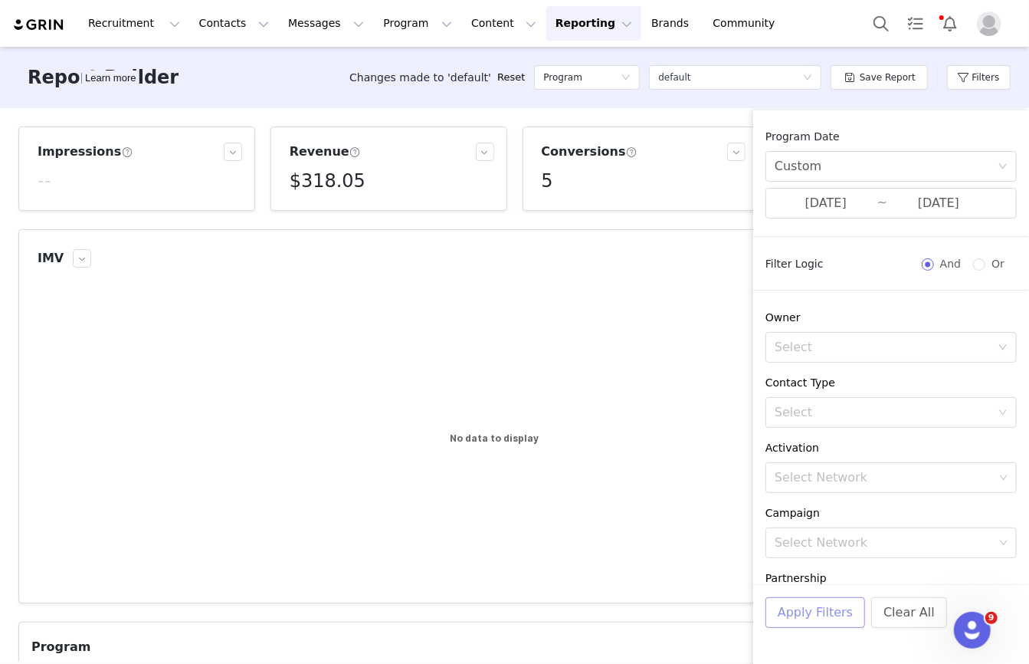
click at [800, 619] on button "Apply Filters" at bounding box center [816, 612] width 100 height 31
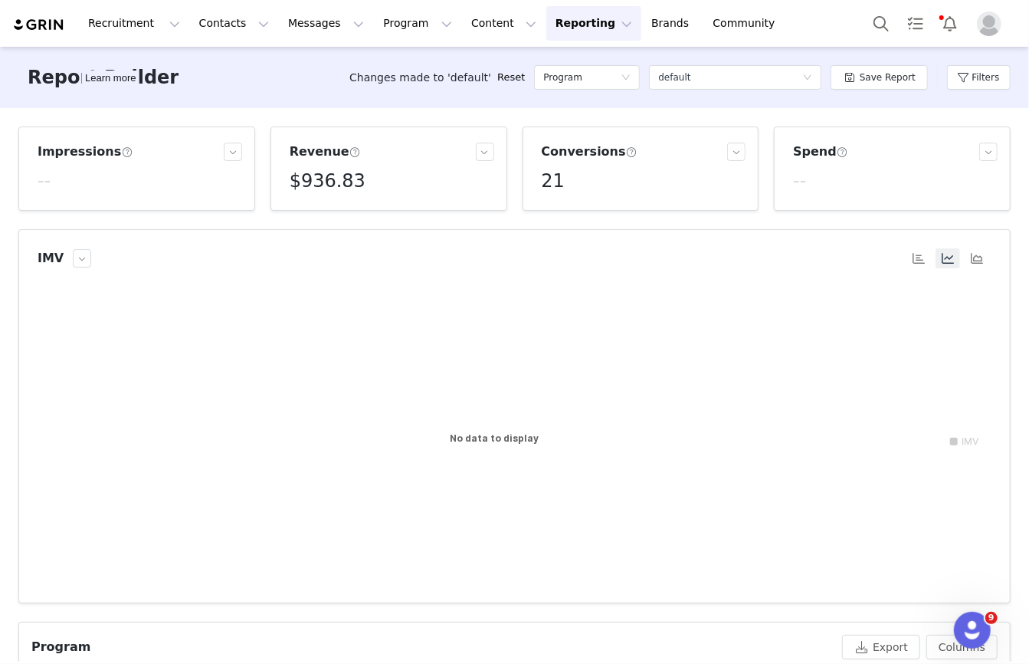
click at [970, 91] on div "Filters" at bounding box center [979, 77] width 64 height 46
click at [971, 88] on button "Filters" at bounding box center [979, 77] width 64 height 25
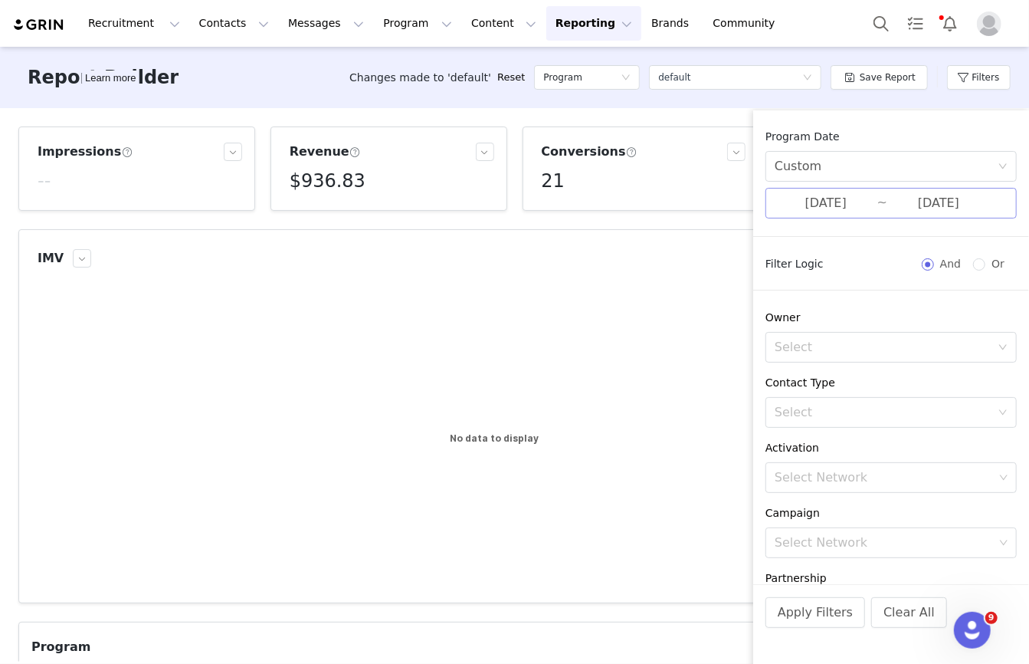
click at [893, 194] on input "07/23/2025" at bounding box center [939, 203] width 103 height 20
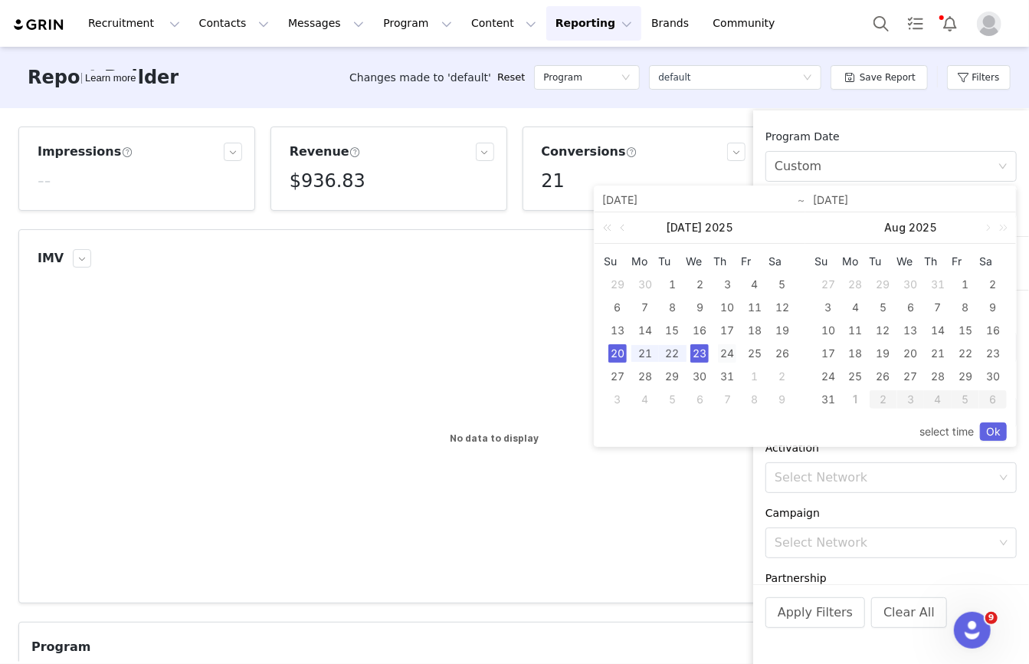
click at [730, 353] on div "24" at bounding box center [727, 353] width 18 height 18
type input "07/24/2025"
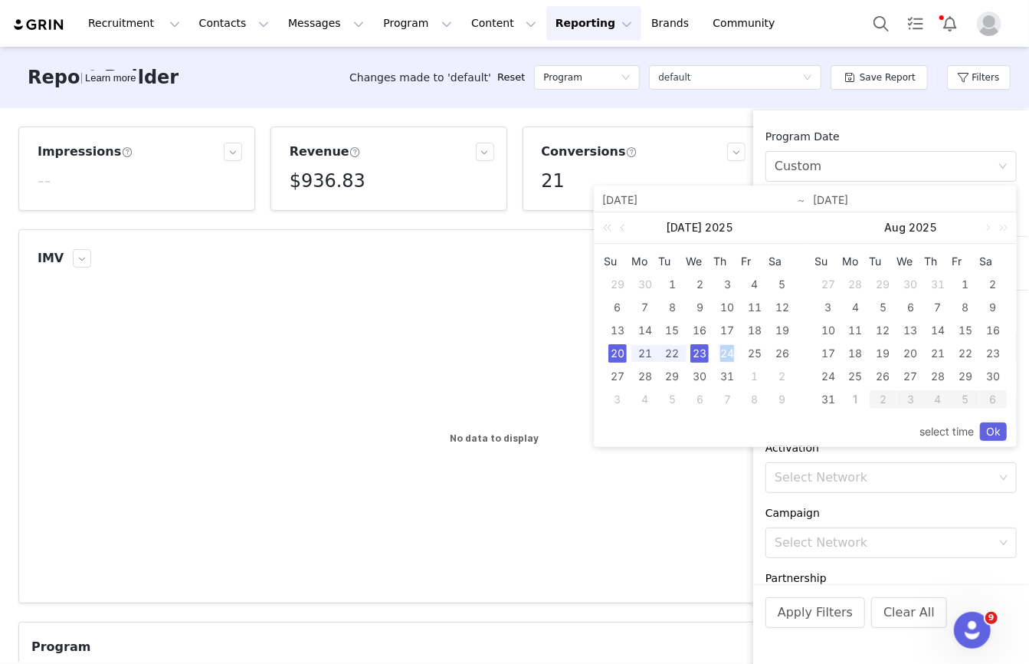
type input "07/24/2025"
click at [989, 429] on link "Ok" at bounding box center [993, 431] width 27 height 18
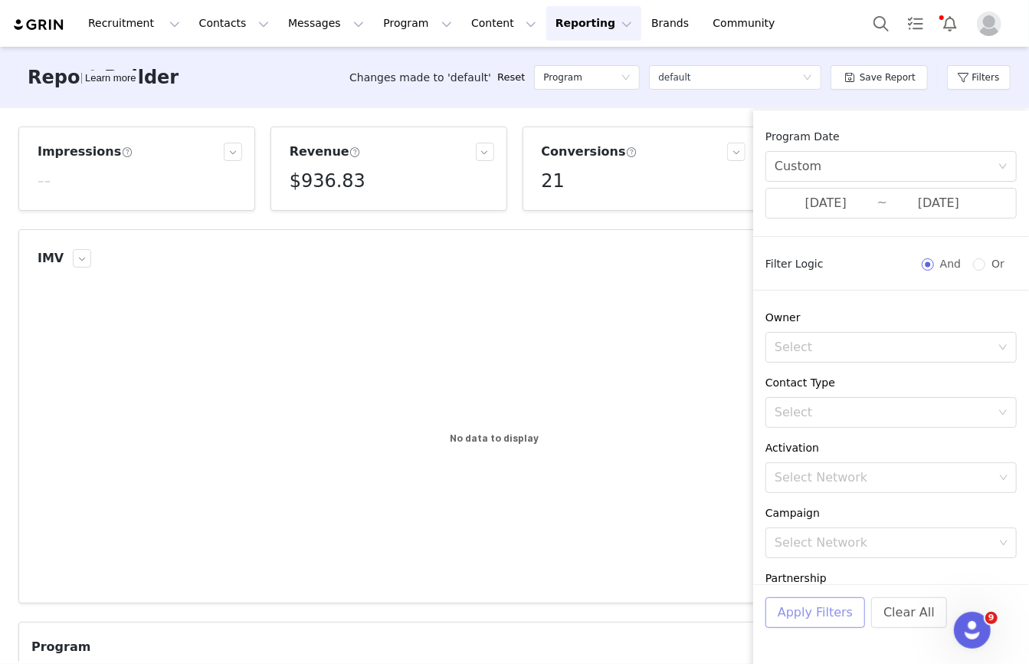
click at [826, 610] on button "Apply Filters" at bounding box center [816, 612] width 100 height 31
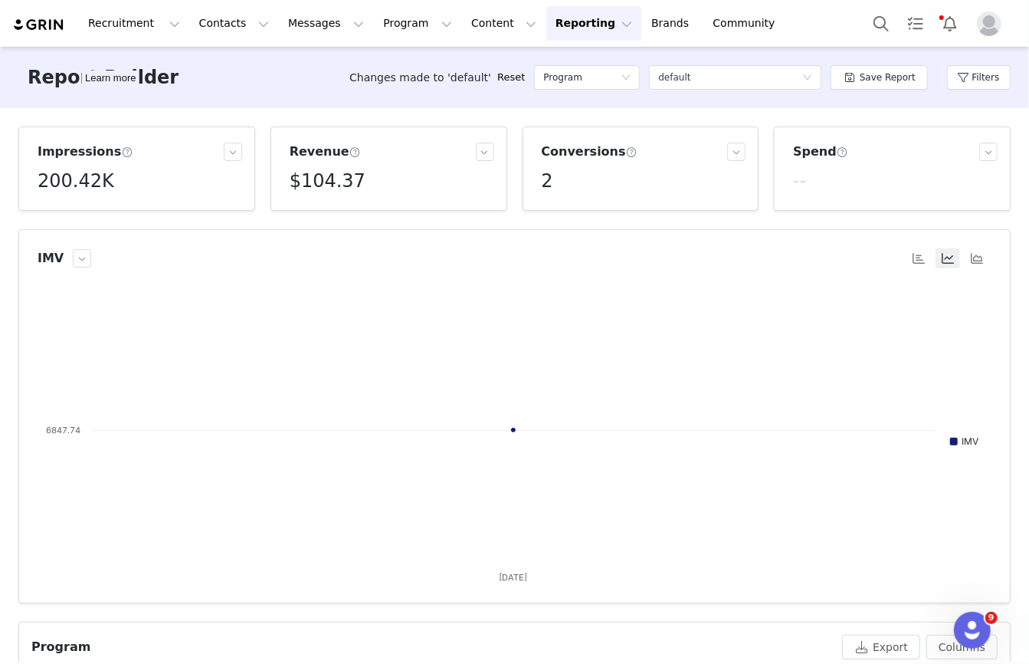
click at [97, 183] on h5 "200.42K" at bounding box center [76, 181] width 77 height 28
click at [61, 219] on p "200,420" at bounding box center [63, 216] width 38 height 14
copy p "200,420"
click at [997, 71] on button "Filters" at bounding box center [979, 77] width 64 height 25
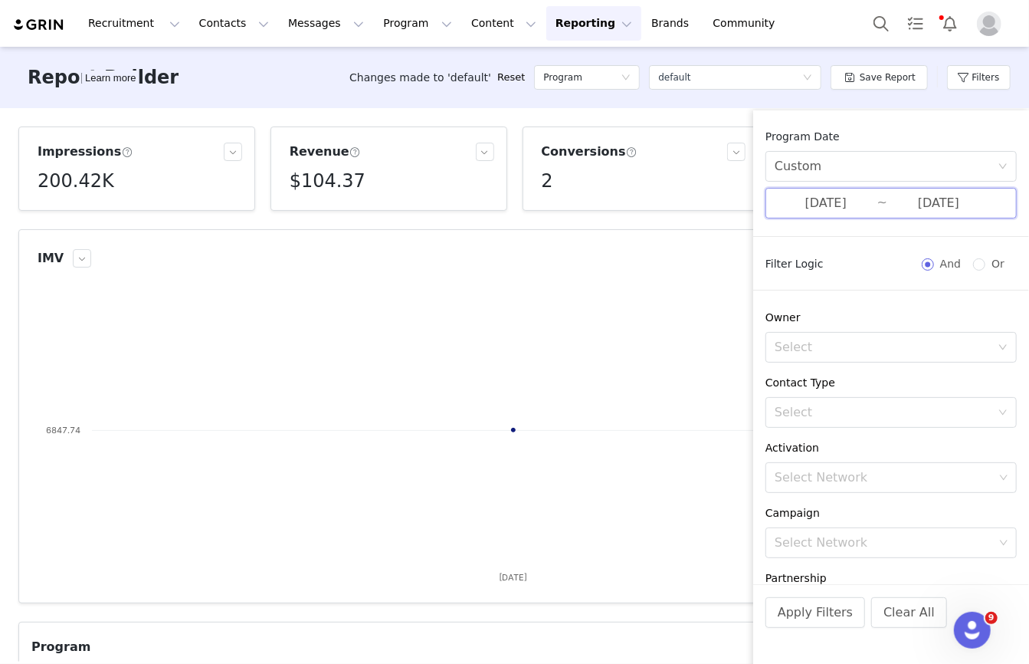
click at [878, 196] on span "07/24/2025 ~ 07/24/2025" at bounding box center [891, 203] width 251 height 31
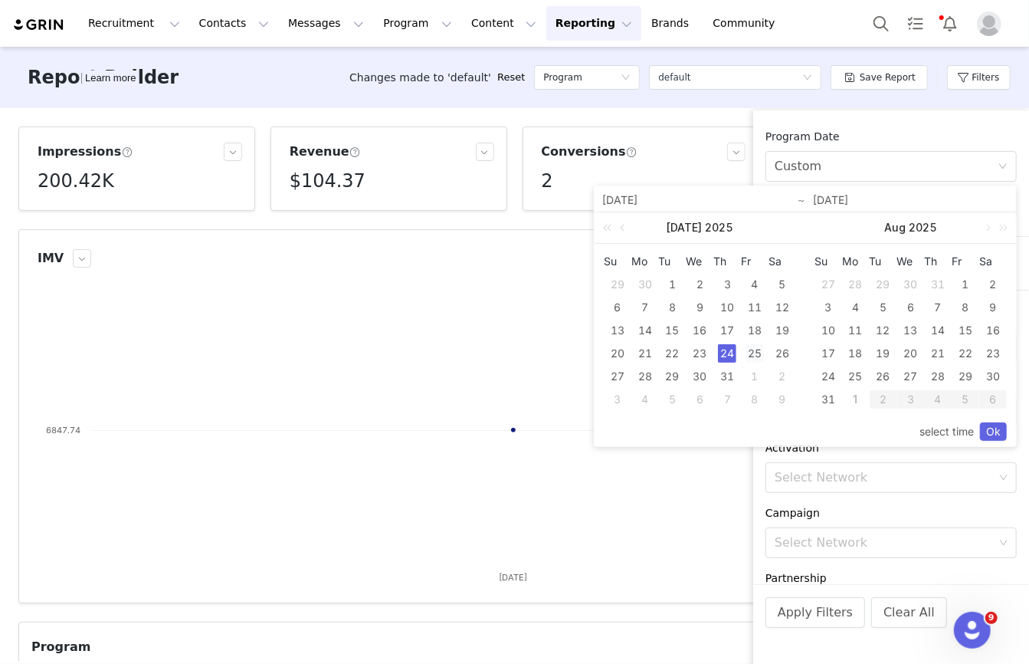
click at [750, 352] on div "25" at bounding box center [755, 353] width 18 height 18
click at [647, 380] on div "28" at bounding box center [645, 376] width 18 height 18
type input "07/25/2025"
type input "07/28/2025"
type input "07/25/2025"
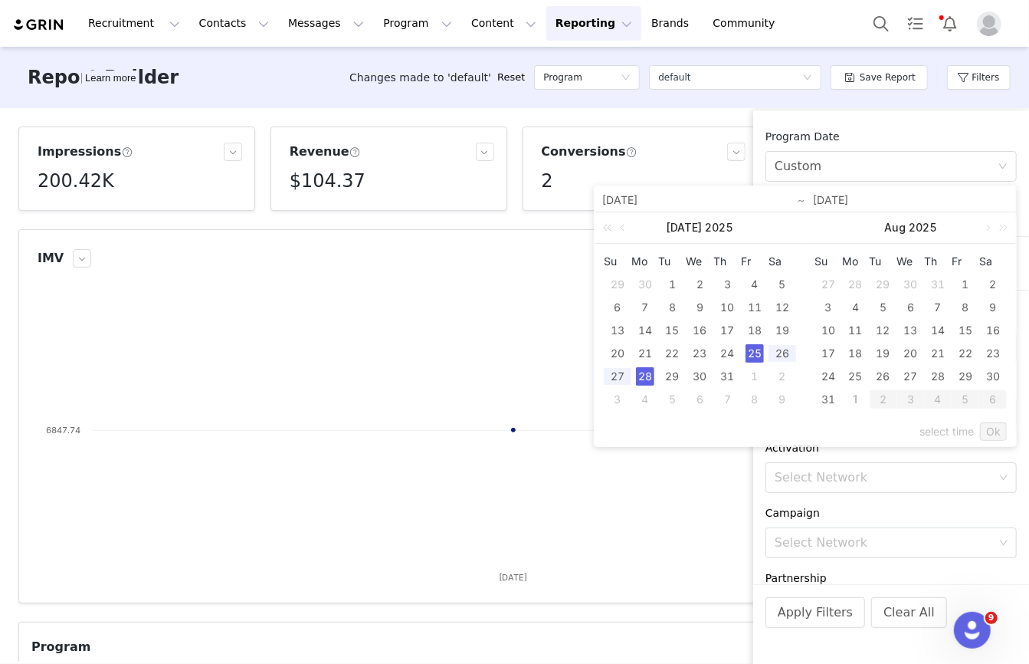
type input "07/28/2025"
click at [984, 428] on link "Ok" at bounding box center [993, 431] width 27 height 18
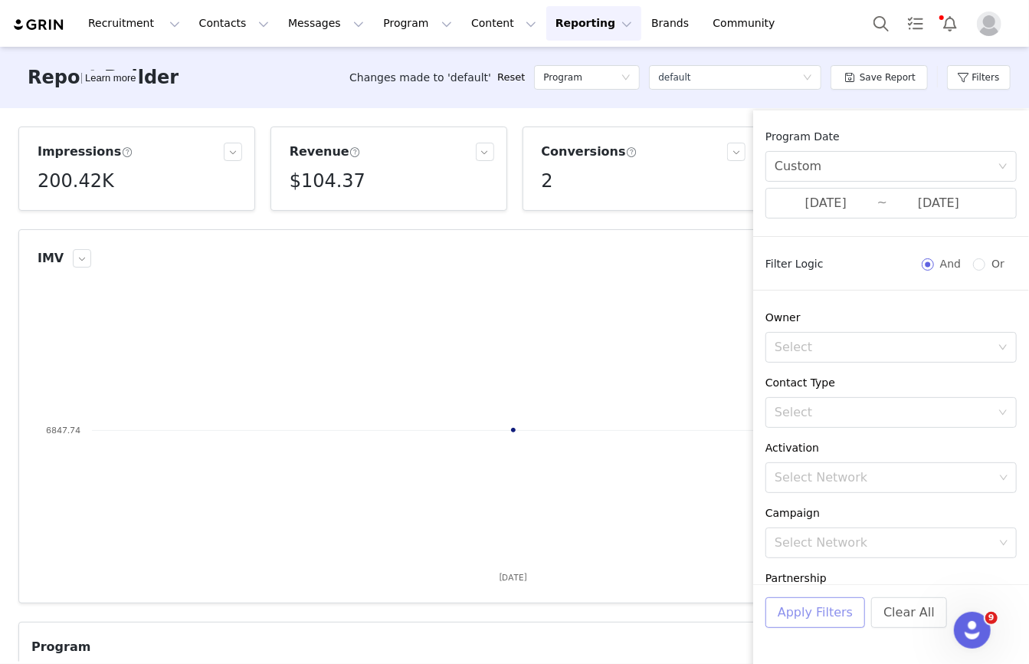
click at [818, 614] on button "Apply Filters" at bounding box center [816, 612] width 100 height 31
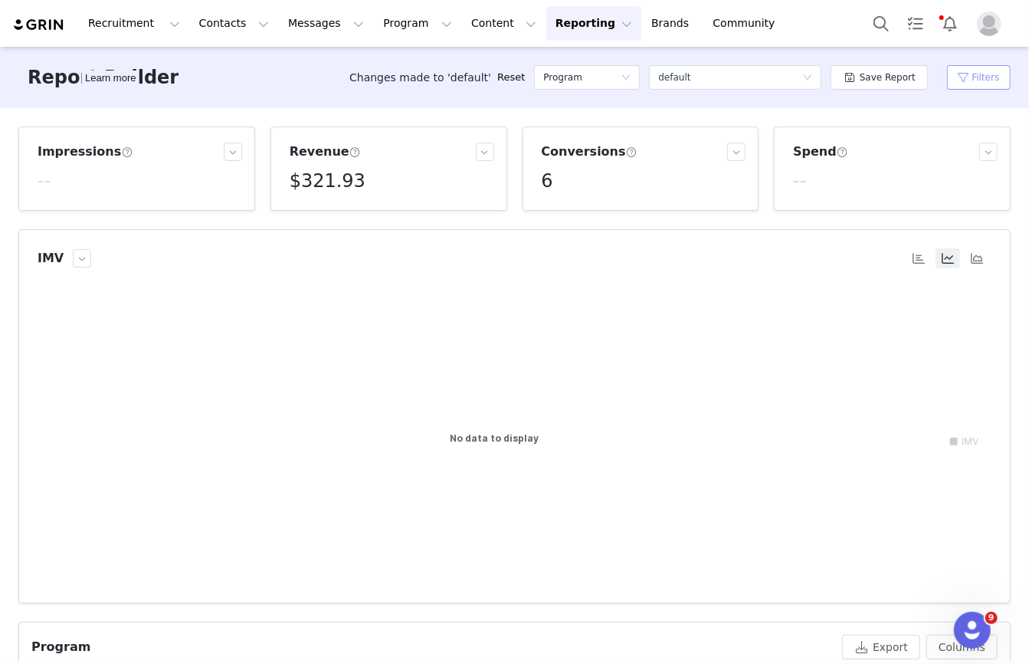
click at [986, 70] on button "Filters" at bounding box center [979, 77] width 64 height 25
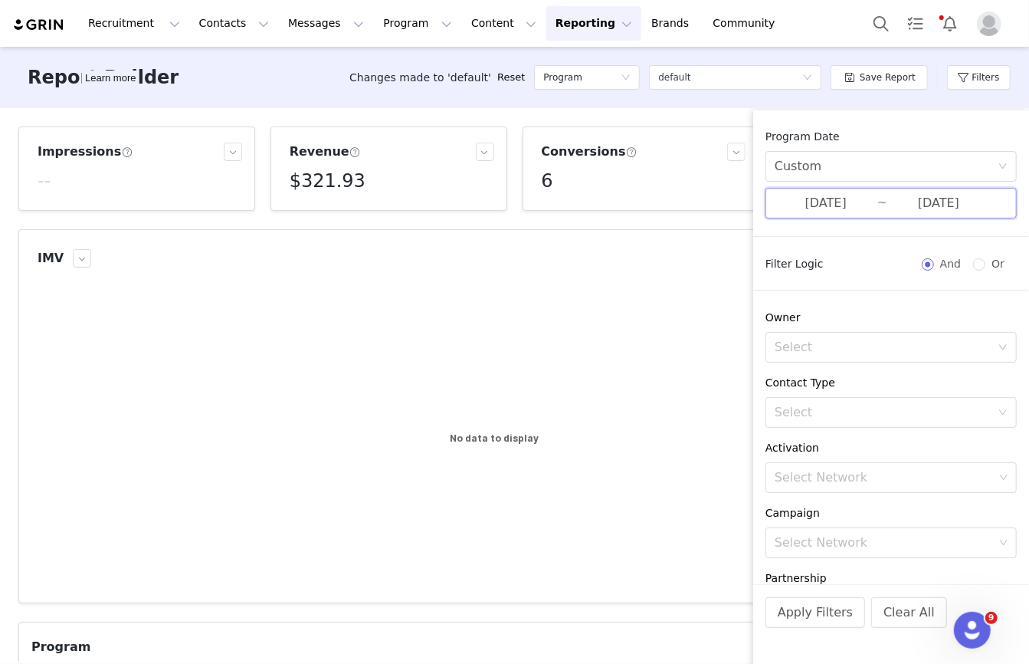
click at [882, 211] on span "07/25/2025 ~ 07/28/2025" at bounding box center [891, 203] width 251 height 31
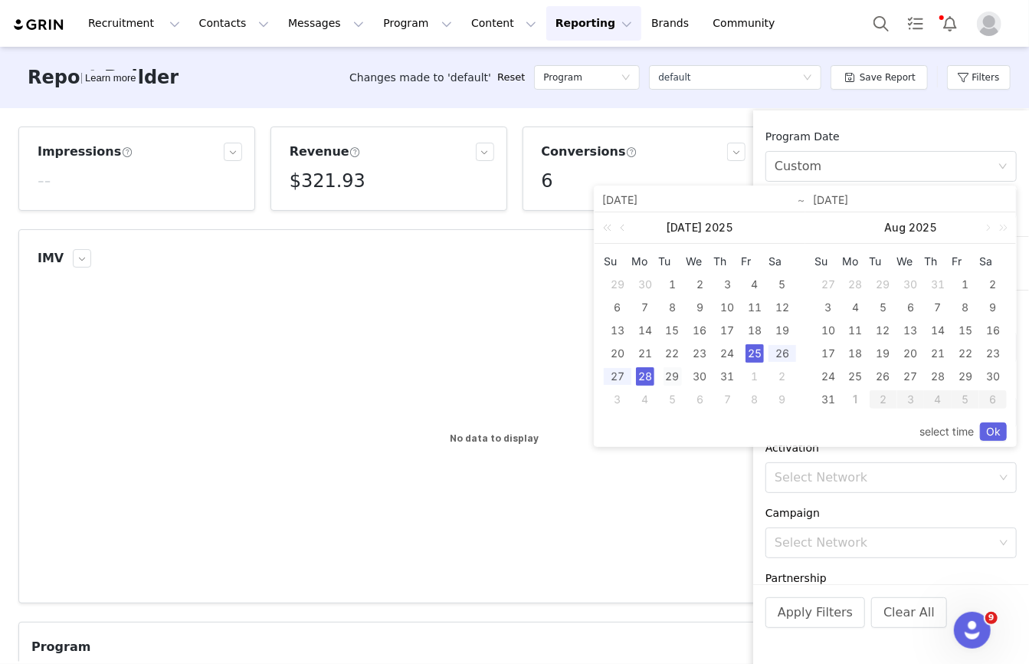
click at [669, 375] on div "29" at bounding box center [673, 376] width 18 height 18
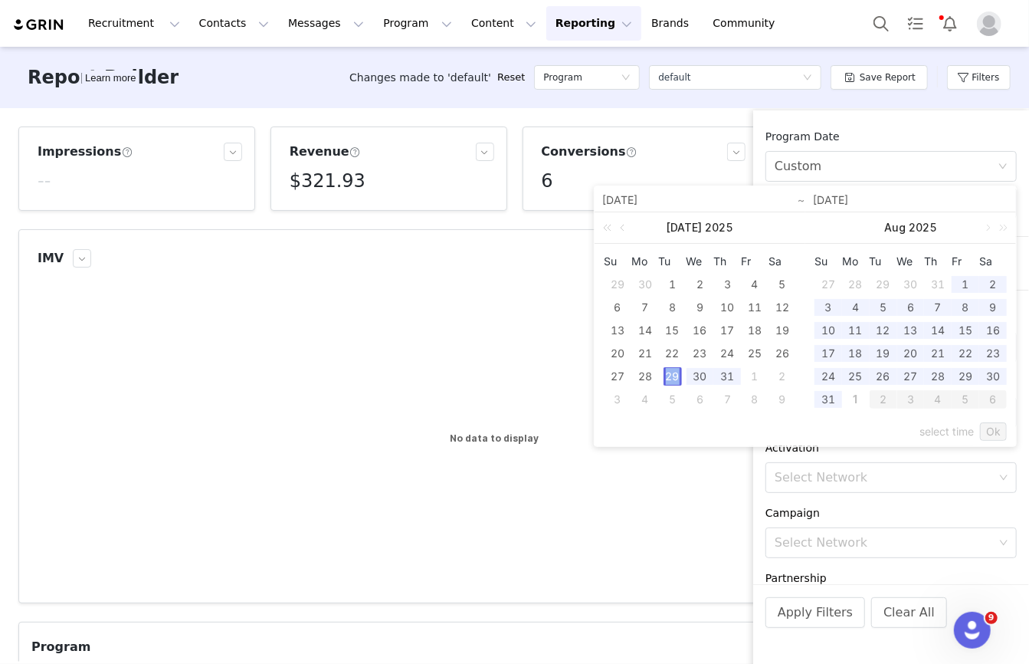
click at [669, 375] on div "29" at bounding box center [673, 376] width 18 height 18
type input "07/29/2025"
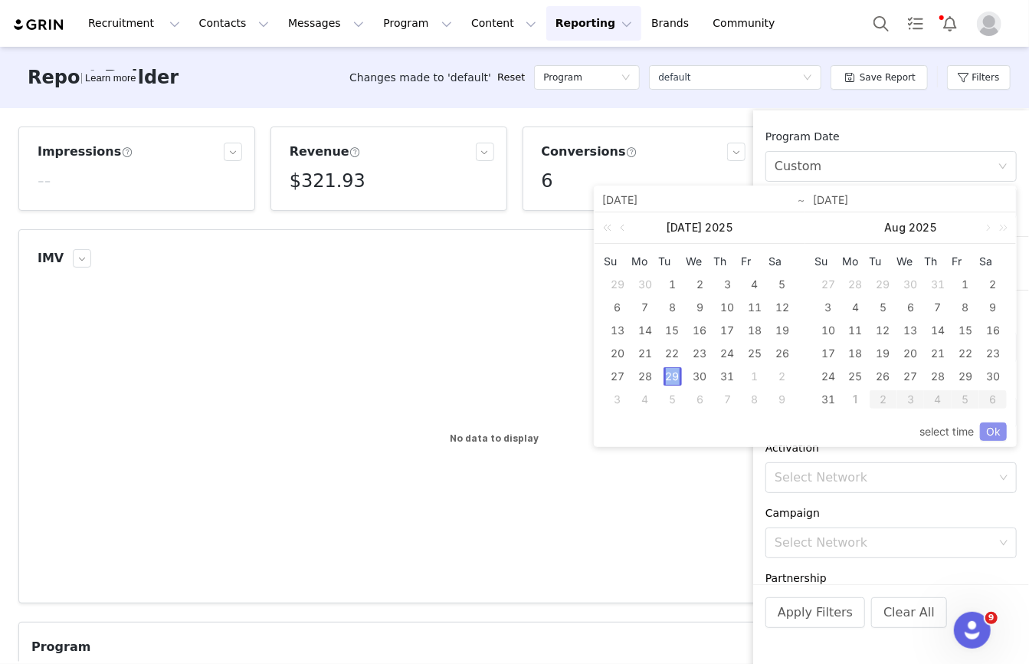
click at [995, 427] on link "Ok" at bounding box center [993, 431] width 27 height 18
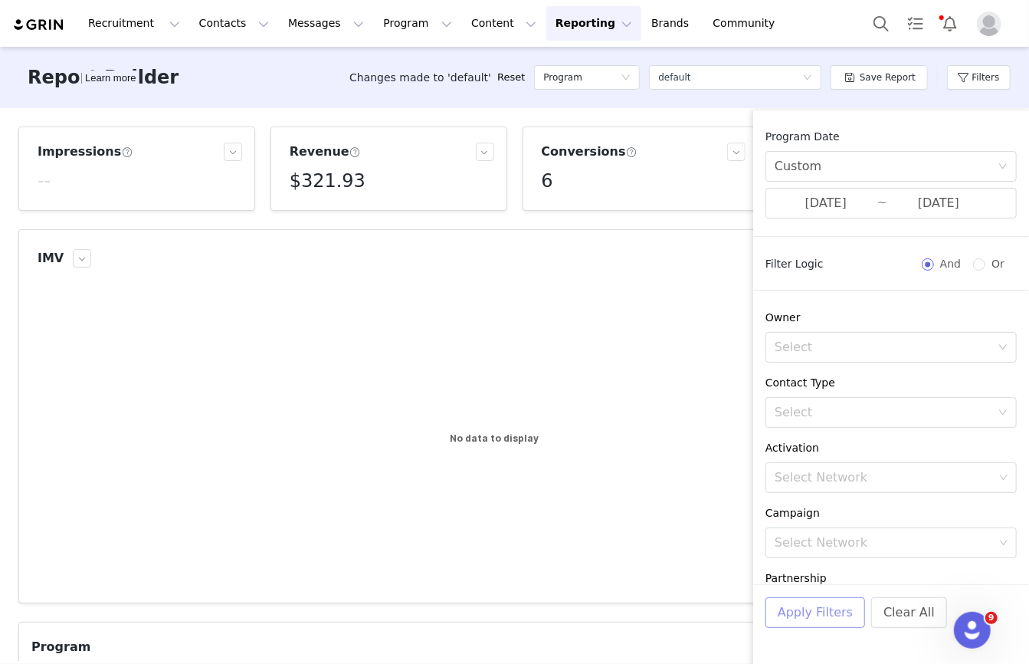
click at [828, 619] on button "Apply Filters" at bounding box center [816, 612] width 100 height 31
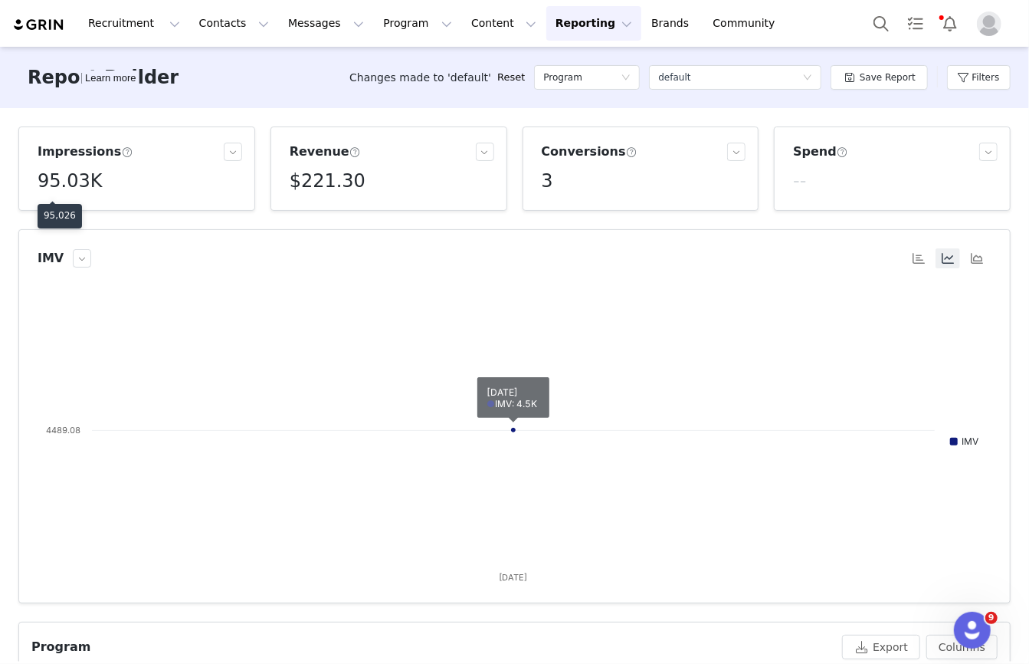
click at [63, 181] on h5 "95.03K" at bounding box center [70, 181] width 64 height 28
click at [979, 77] on button "Filters" at bounding box center [979, 77] width 64 height 25
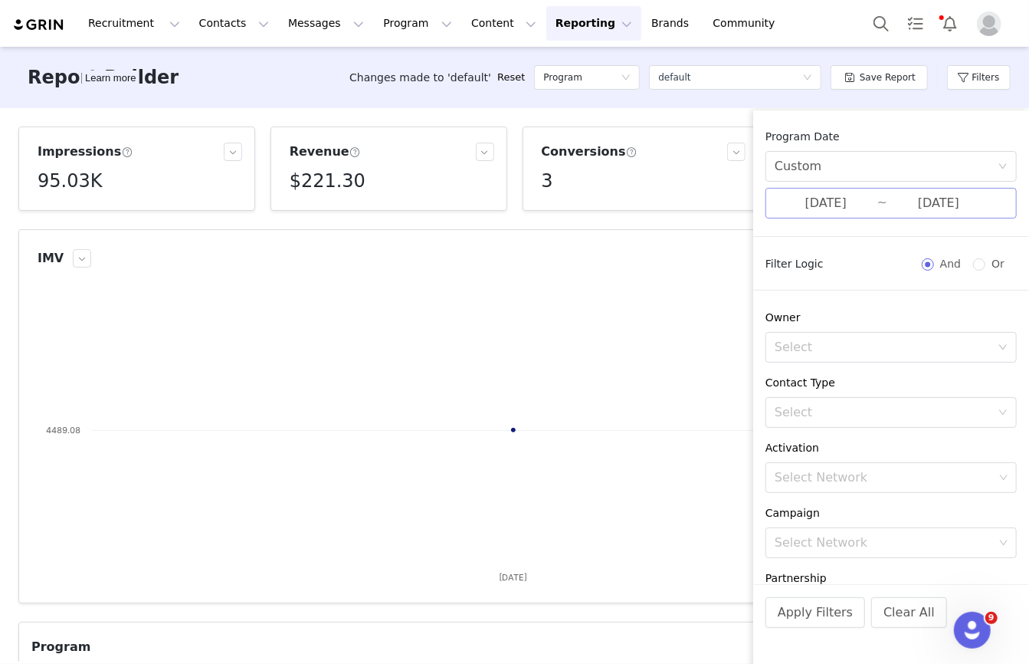
click at [859, 203] on input "07/29/2025" at bounding box center [826, 203] width 103 height 20
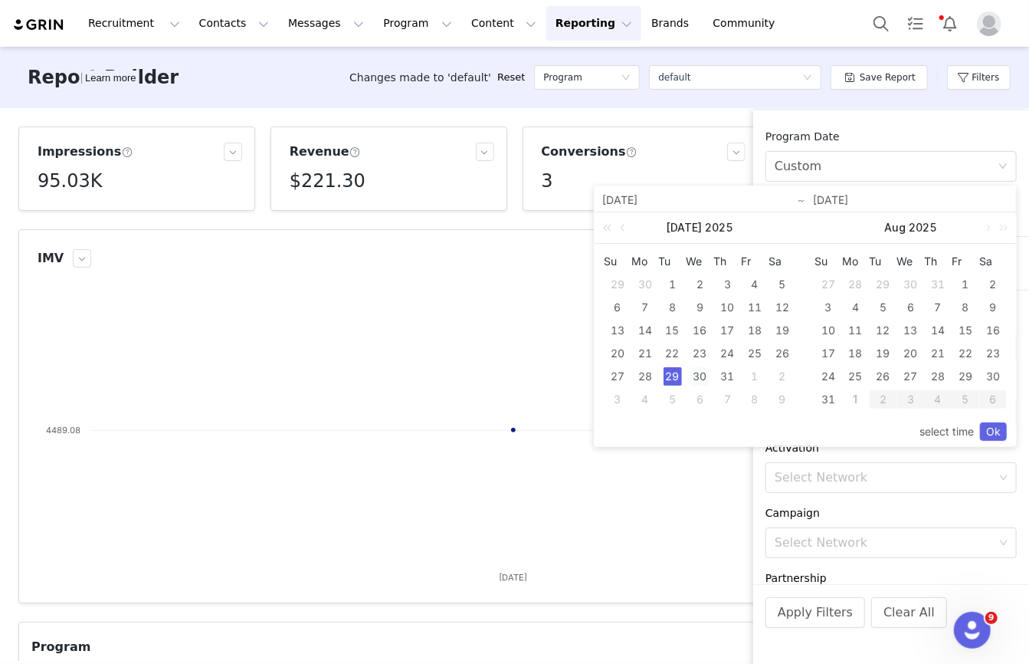
click at [692, 379] on div "30" at bounding box center [700, 376] width 18 height 18
type input "07/30/2025"
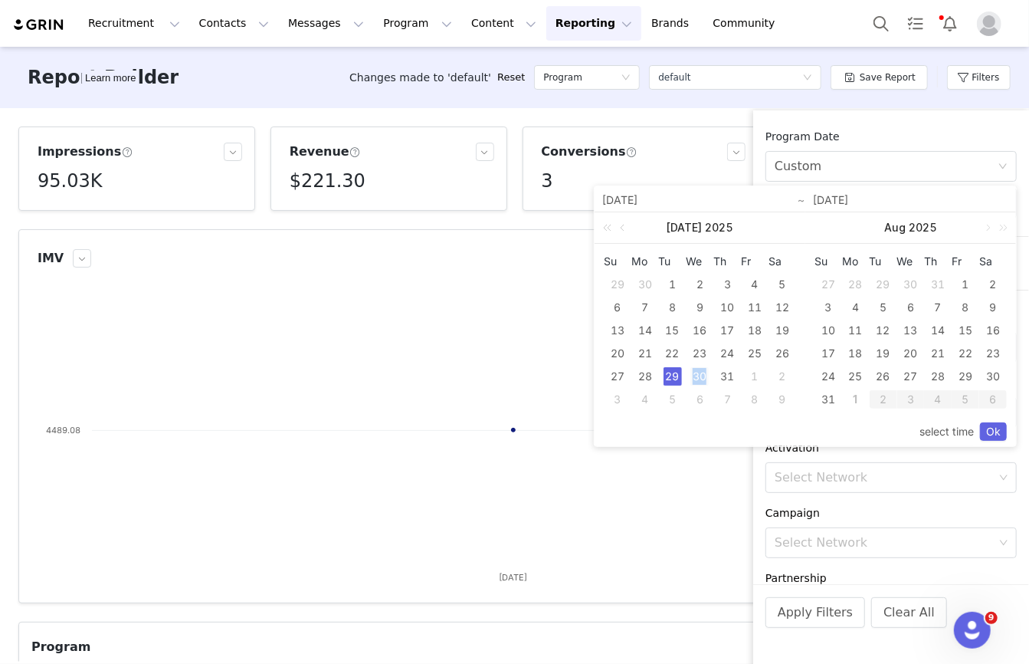
type input "07/30/2025"
click at [1000, 435] on link "Ok" at bounding box center [993, 431] width 27 height 18
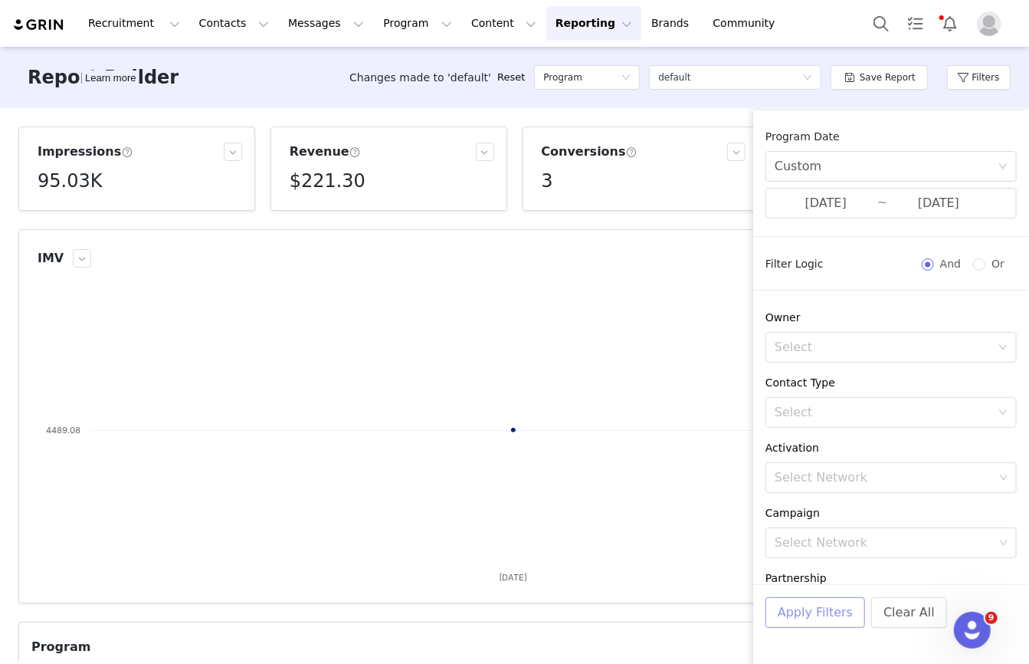
click at [796, 622] on button "Apply Filters" at bounding box center [816, 612] width 100 height 31
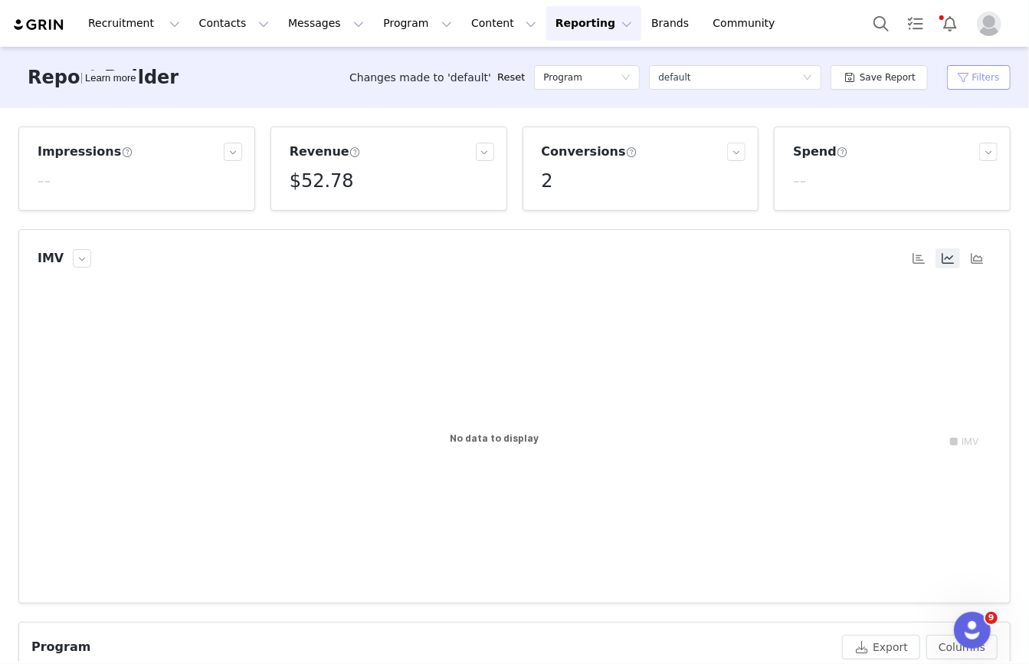
click at [978, 88] on button "Filters" at bounding box center [979, 77] width 64 height 25
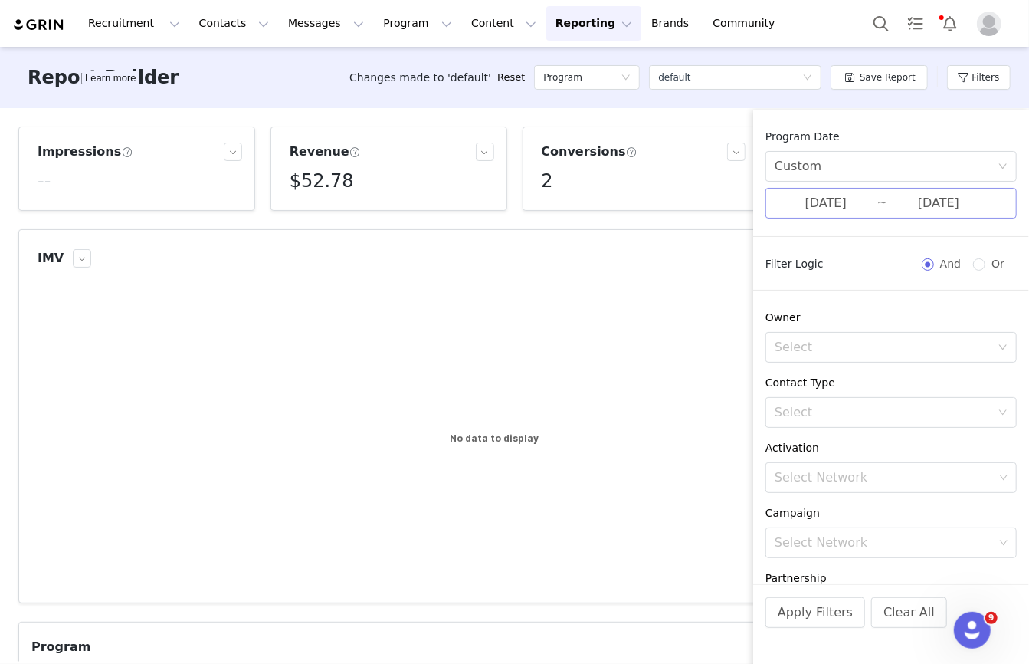
click at [842, 209] on input "07/30/2025" at bounding box center [826, 203] width 103 height 20
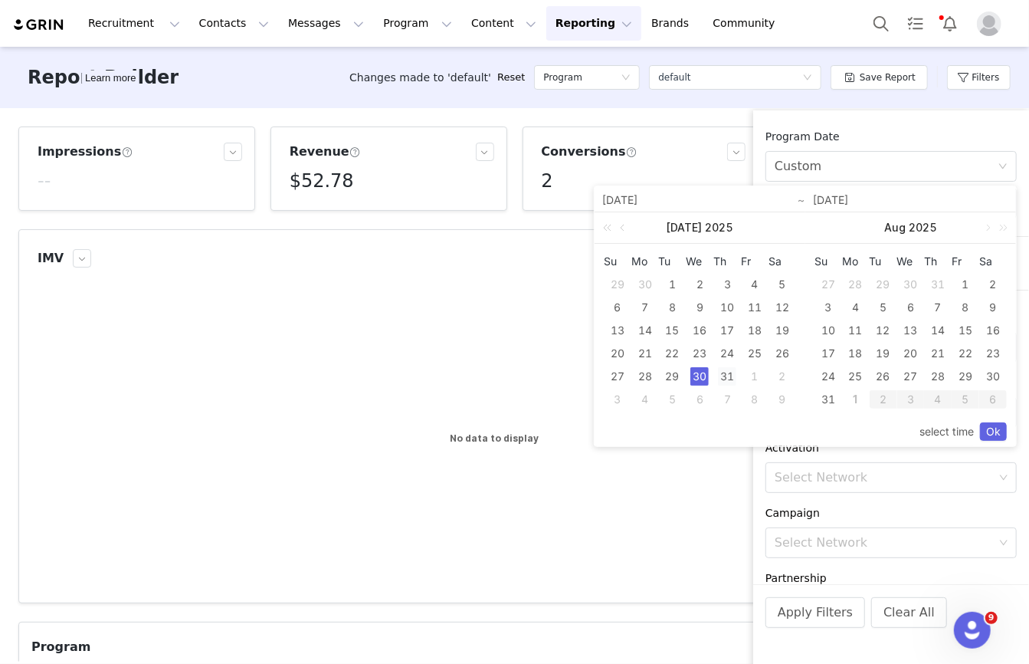
click at [734, 370] on div "31" at bounding box center [727, 376] width 18 height 18
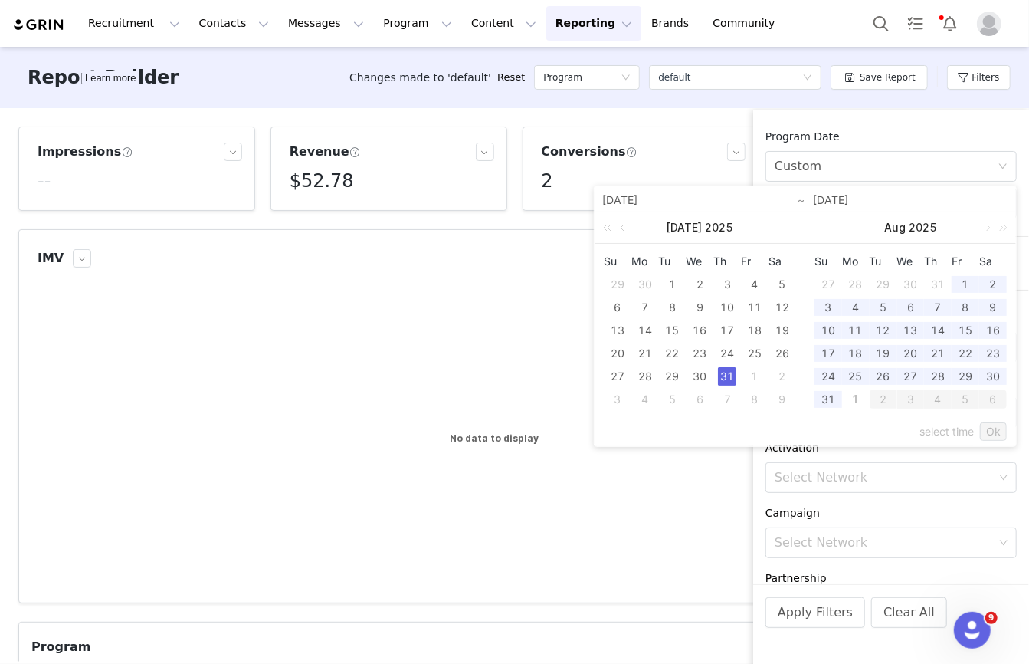
click at [734, 370] on div "31" at bounding box center [727, 376] width 18 height 18
type input "07/31/2025"
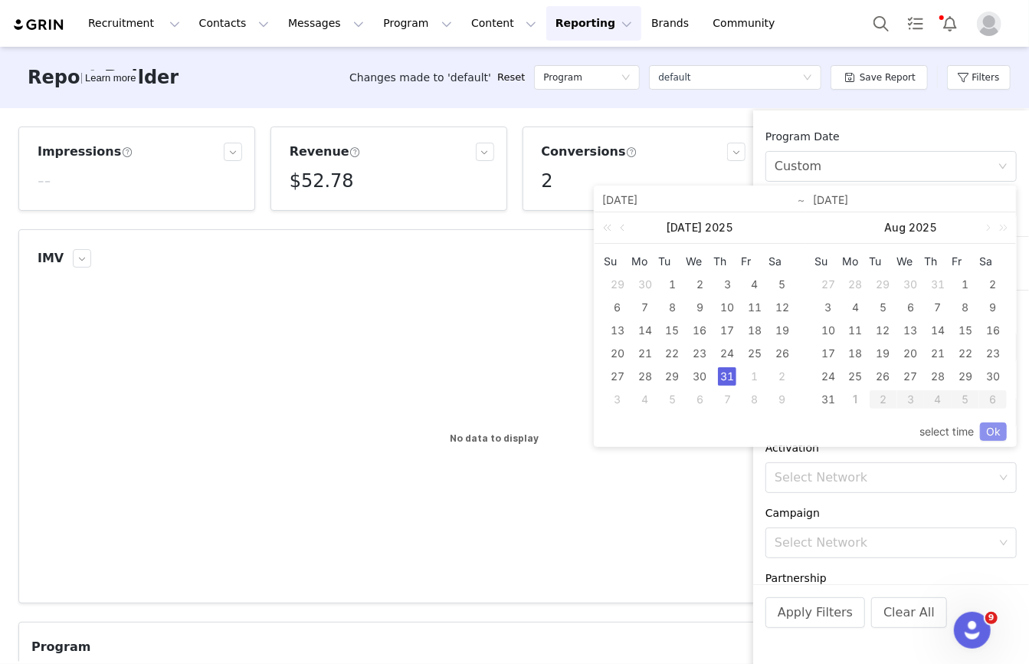
click at [991, 427] on link "Ok" at bounding box center [993, 431] width 27 height 18
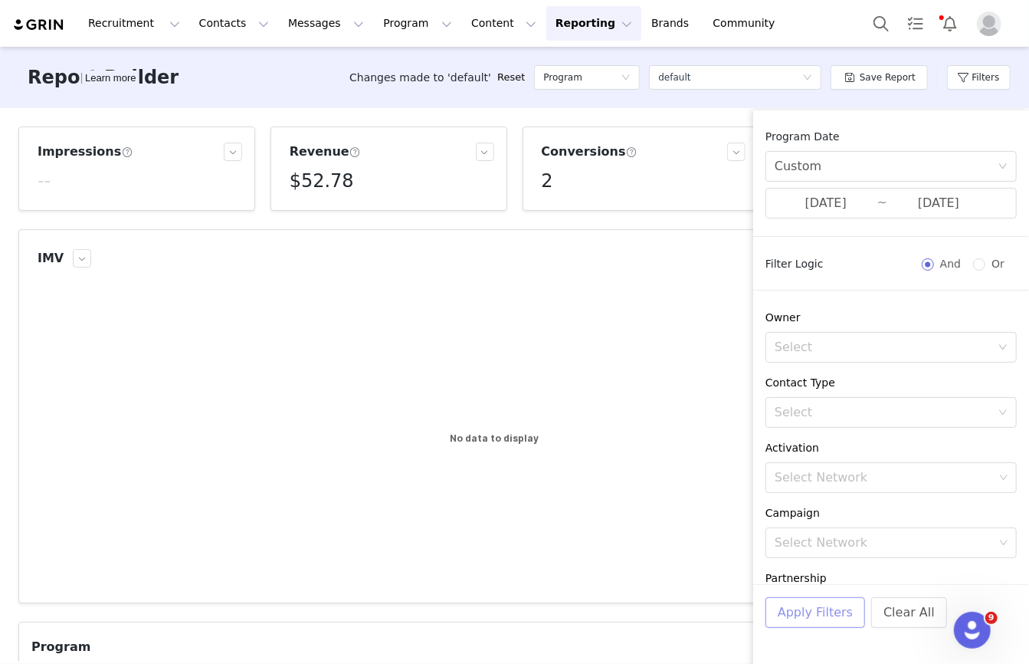
click at [801, 619] on button "Apply Filters" at bounding box center [816, 612] width 100 height 31
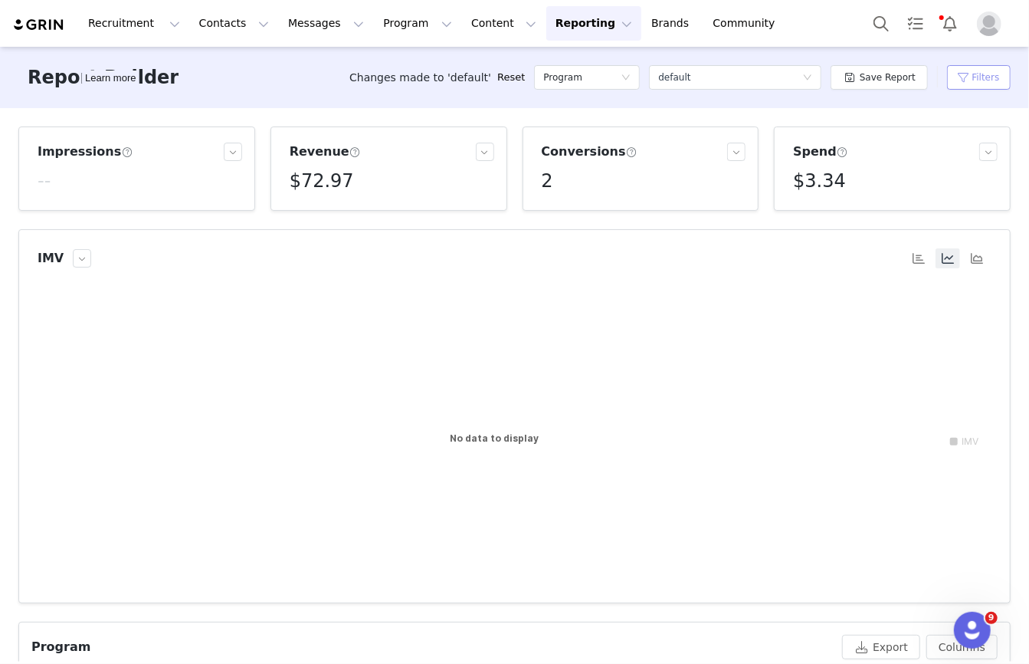
click at [976, 67] on button "Filters" at bounding box center [979, 77] width 64 height 25
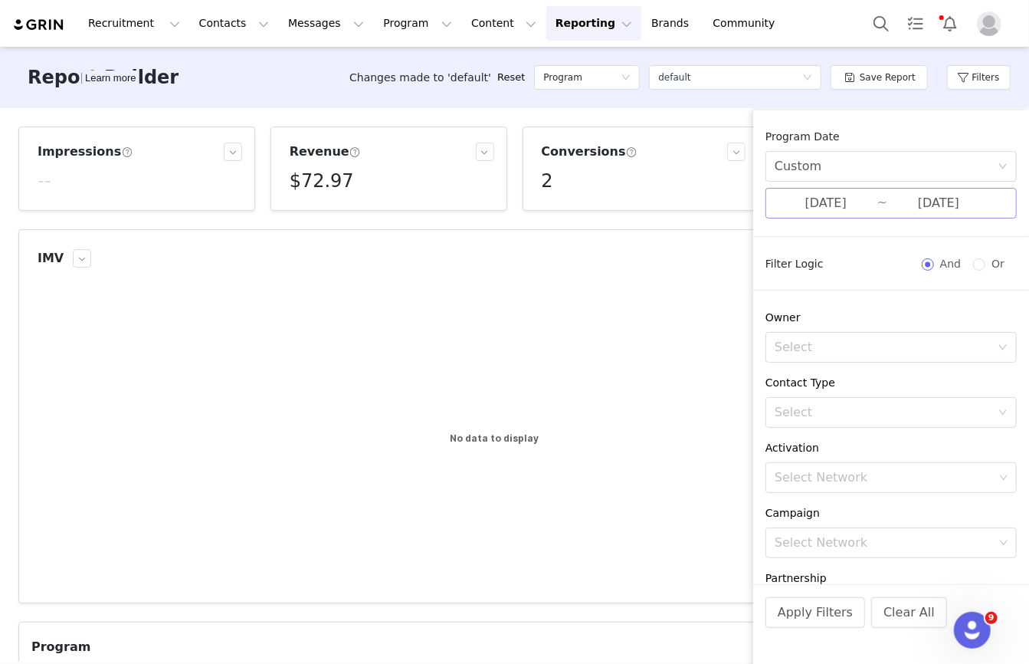
click at [912, 207] on input "07/31/2025" at bounding box center [939, 203] width 103 height 20
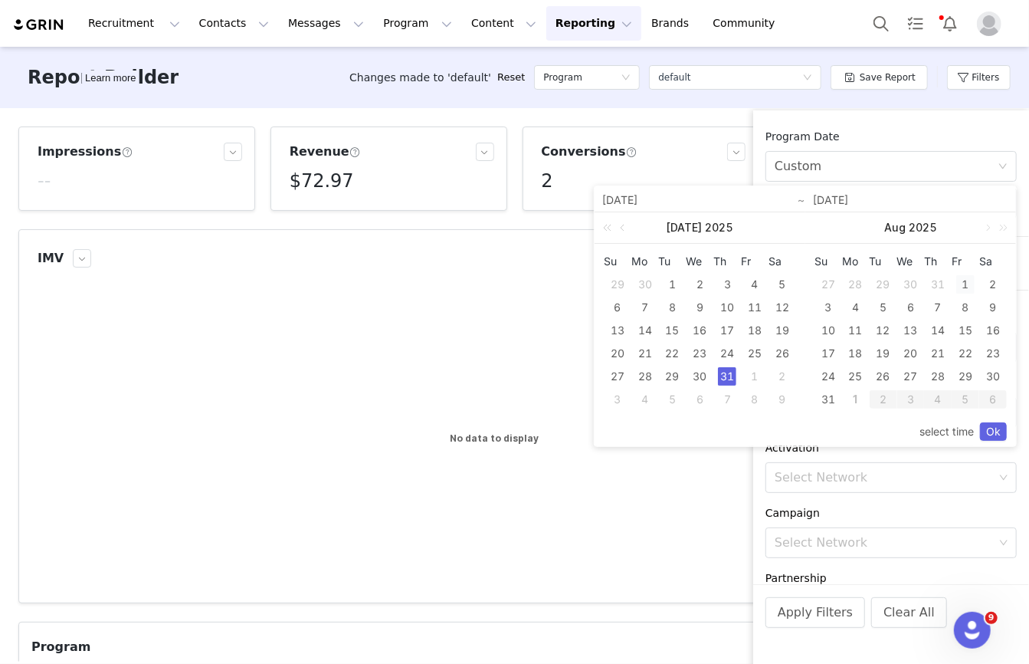
click at [967, 282] on div "1" at bounding box center [966, 284] width 18 height 18
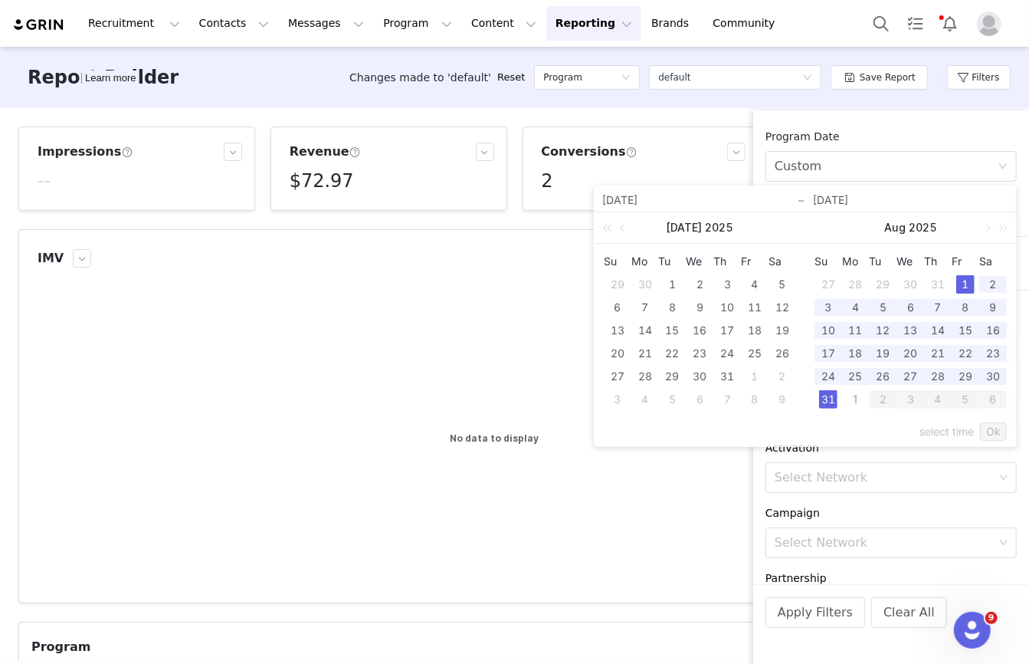
click at [832, 404] on div "31" at bounding box center [828, 399] width 18 height 18
type input "08/01/2025"
type input "08/31/2025"
type input "08/01/2025"
type input "08/31/2025"
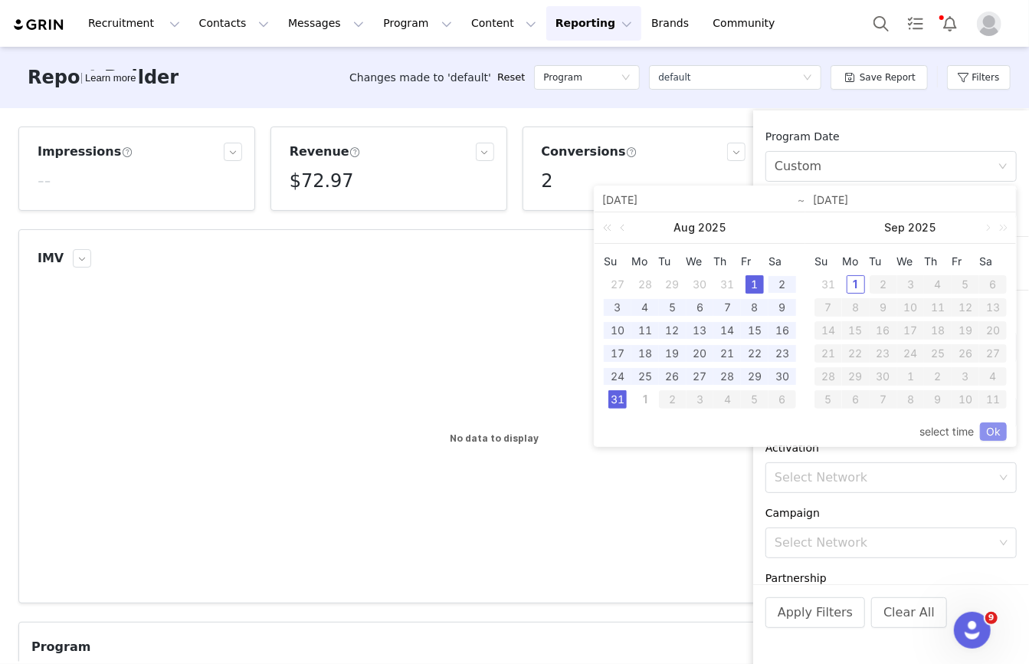
click at [993, 433] on link "Ok" at bounding box center [993, 431] width 27 height 18
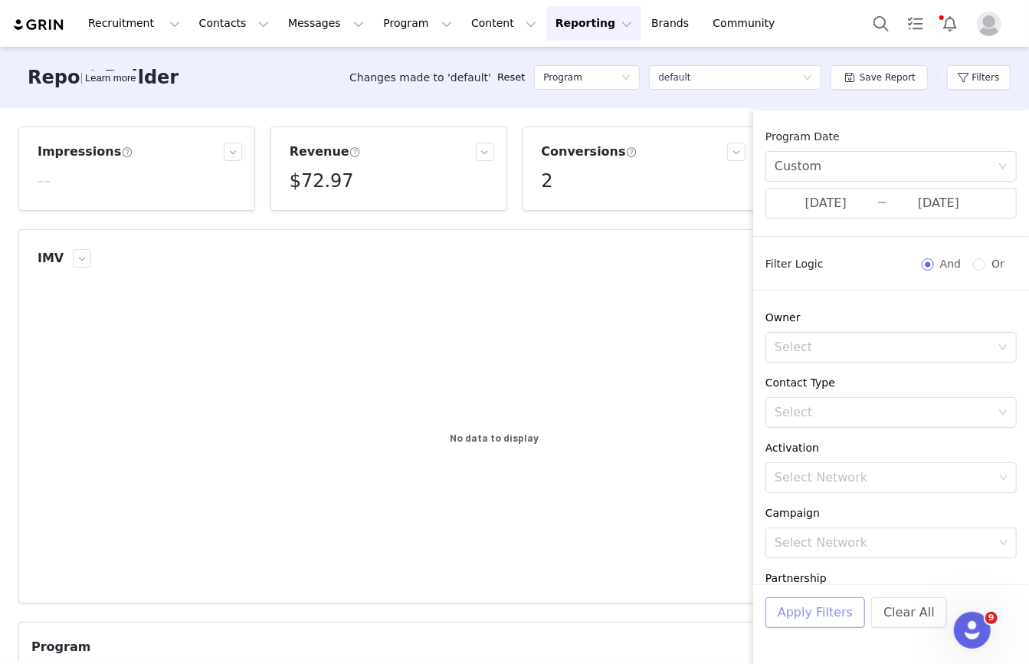
click at [817, 617] on button "Apply Filters" at bounding box center [816, 612] width 100 height 31
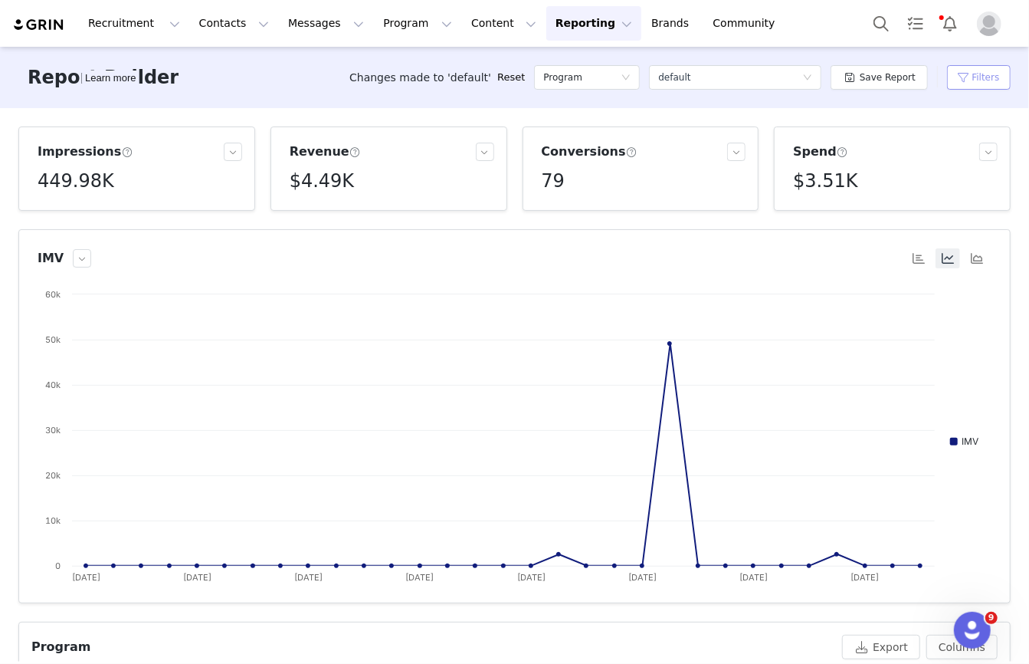
click at [985, 85] on button "Filters" at bounding box center [979, 77] width 64 height 25
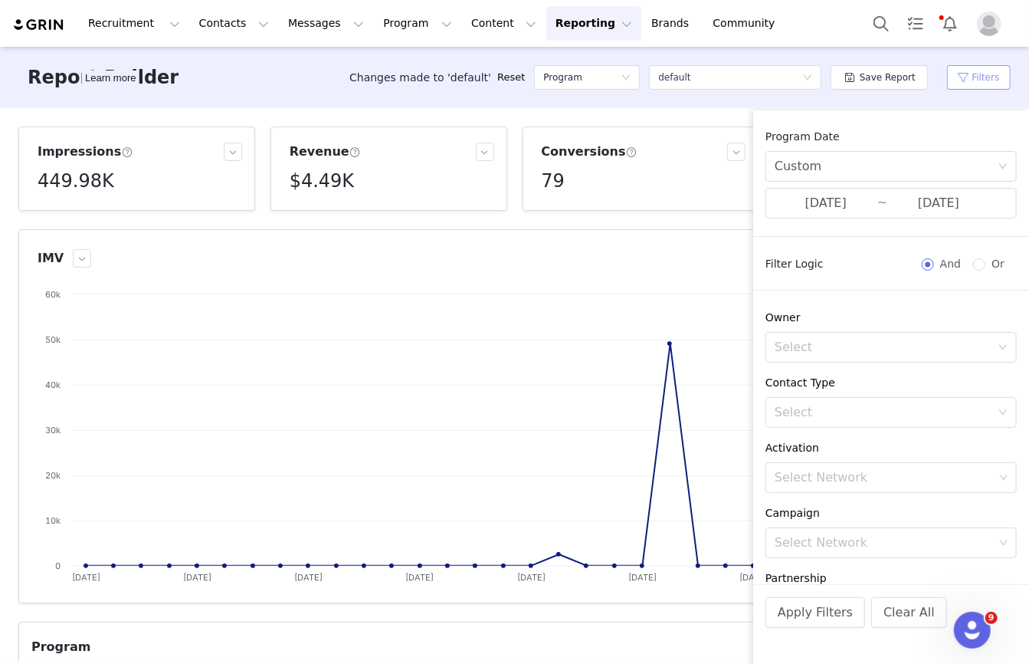
click at [985, 85] on button "Filters" at bounding box center [979, 77] width 64 height 25
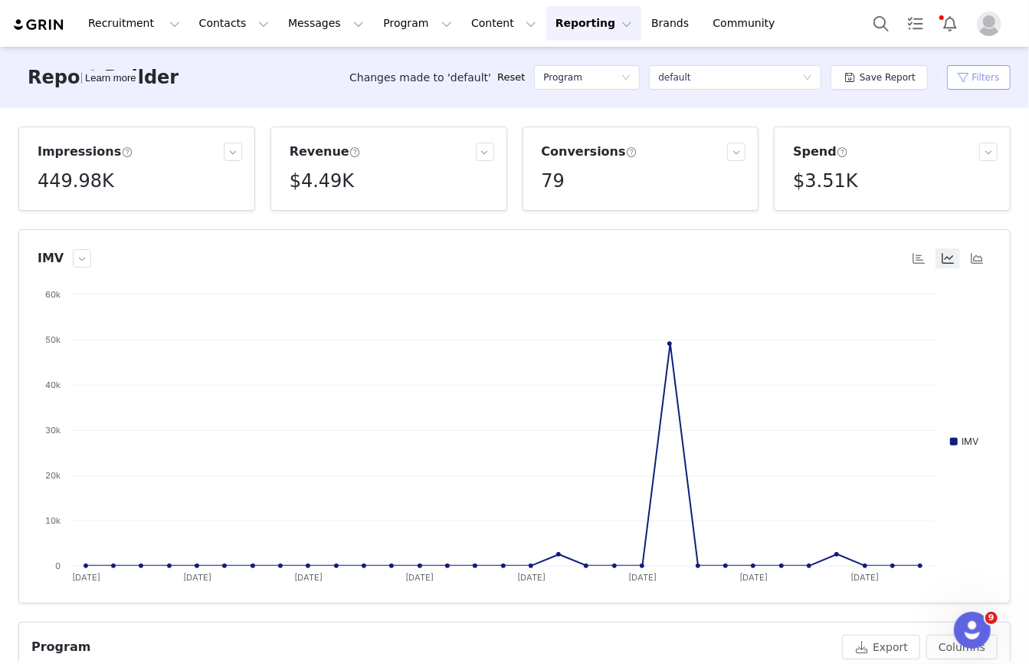
click at [993, 80] on button "Filters" at bounding box center [979, 77] width 64 height 25
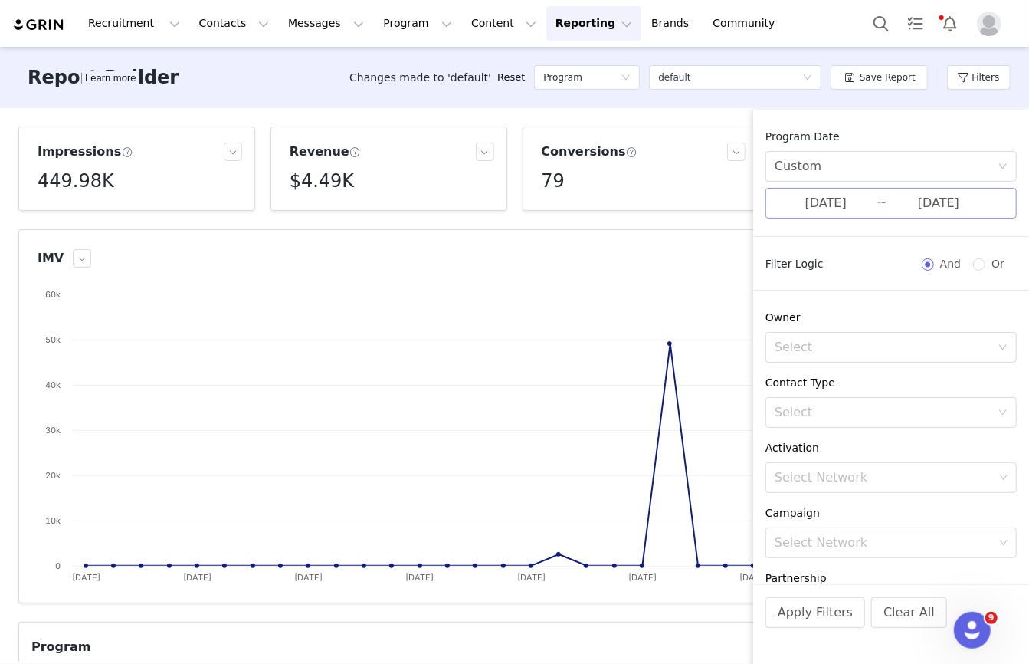
click at [855, 200] on input "08/01/2025" at bounding box center [826, 203] width 103 height 20
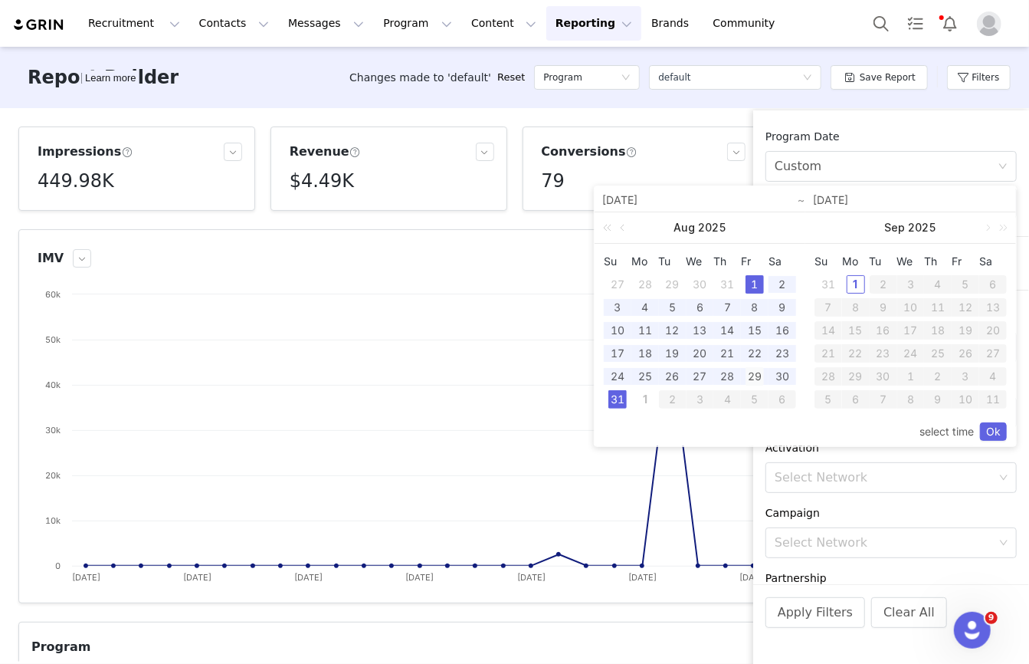
click at [752, 376] on div "29" at bounding box center [755, 376] width 18 height 18
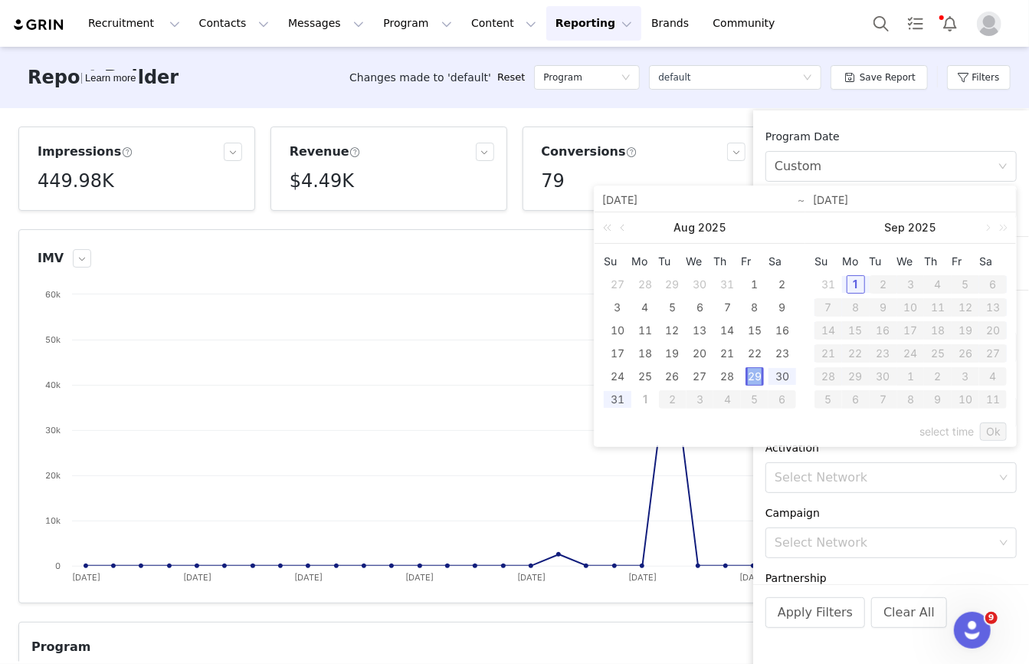
click at [752, 376] on div "29" at bounding box center [755, 376] width 18 height 18
type input "08/29/2025"
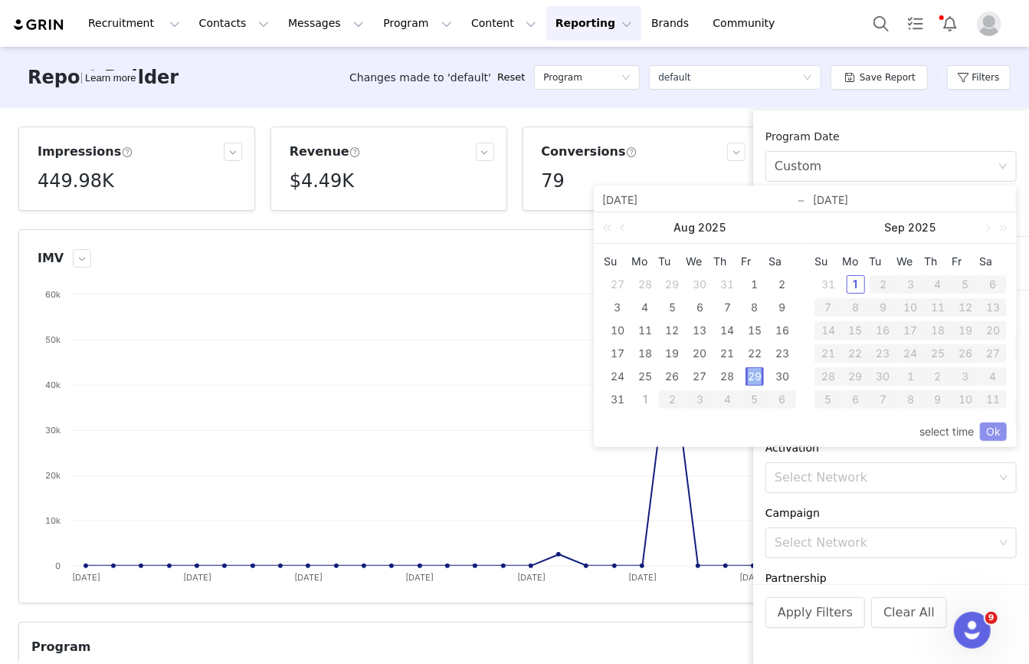
click at [988, 428] on link "Ok" at bounding box center [993, 431] width 27 height 18
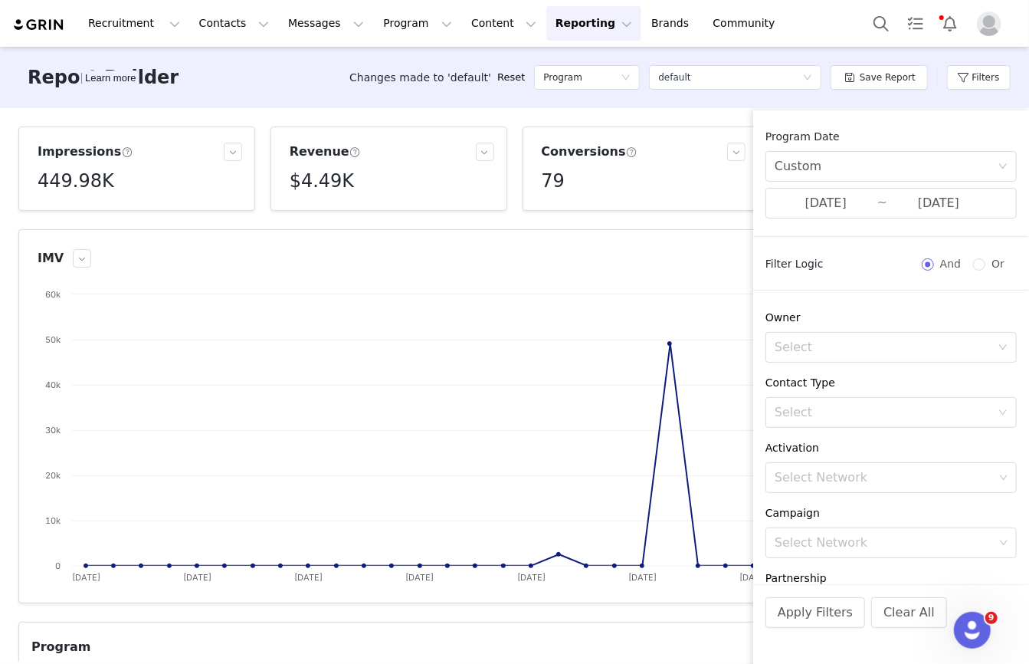
scroll to position [231, 0]
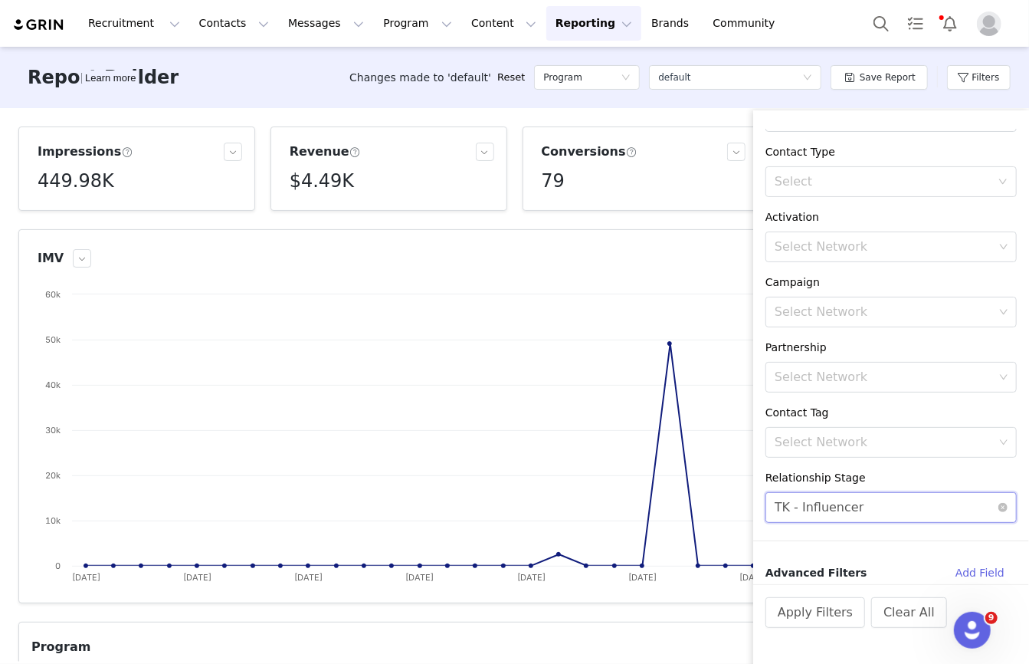
click at [813, 497] on div "TK - Influencer" at bounding box center [820, 507] width 90 height 29
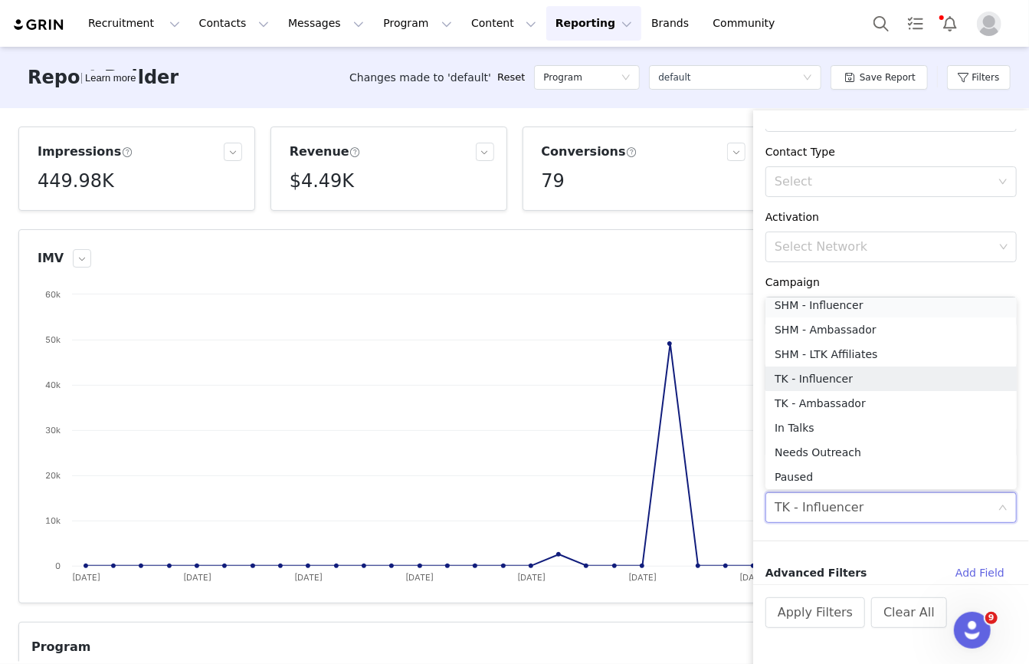
scroll to position [2, 0]
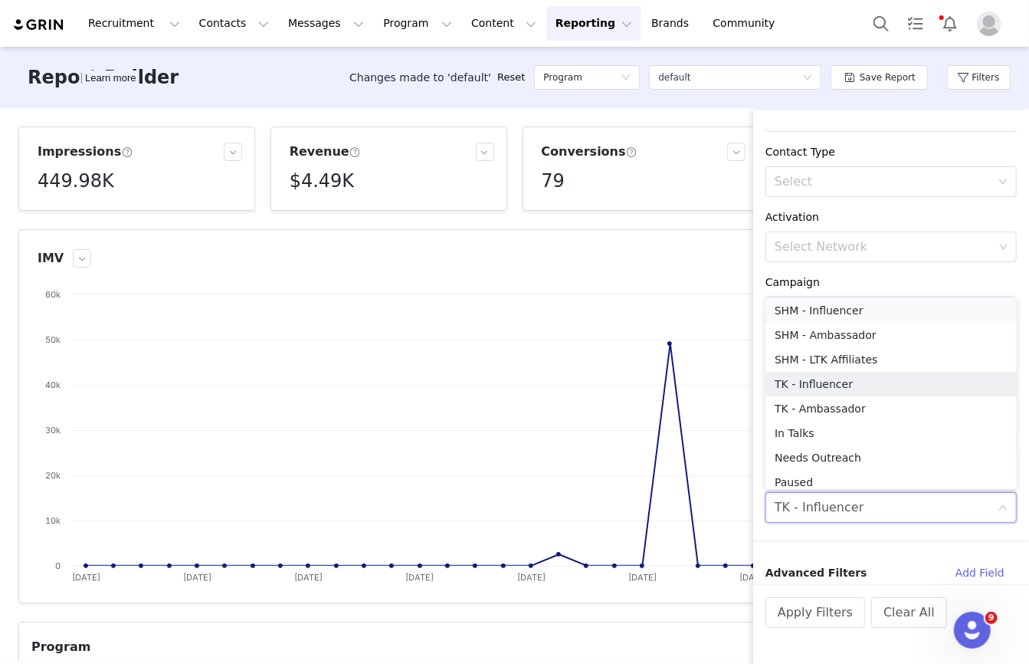
click at [810, 308] on li "SHM - Influencer" at bounding box center [891, 310] width 251 height 25
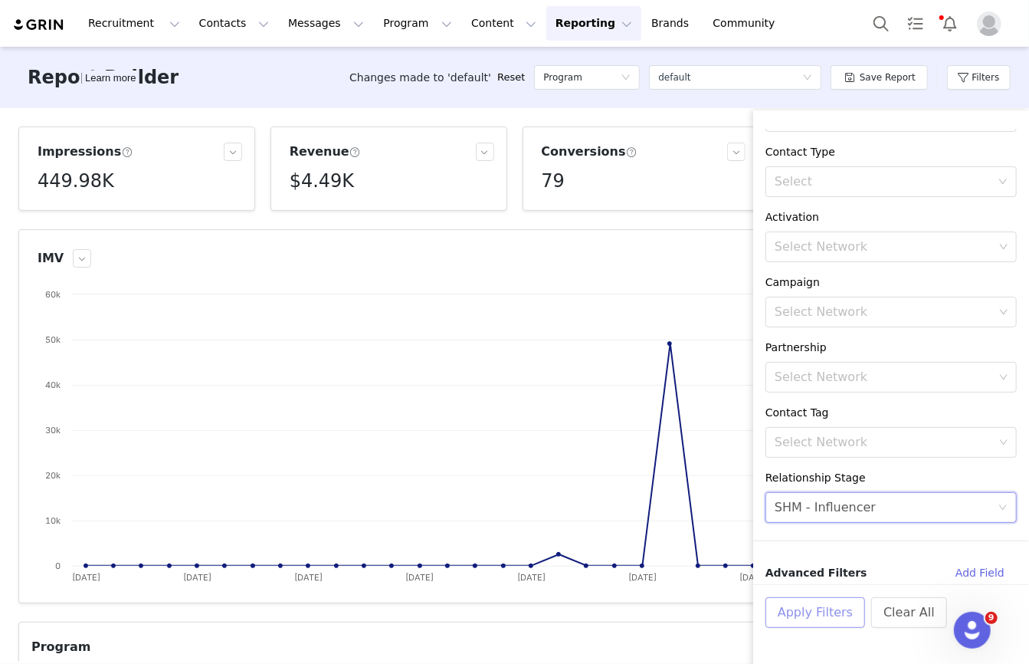
click at [818, 609] on button "Apply Filters" at bounding box center [816, 612] width 100 height 31
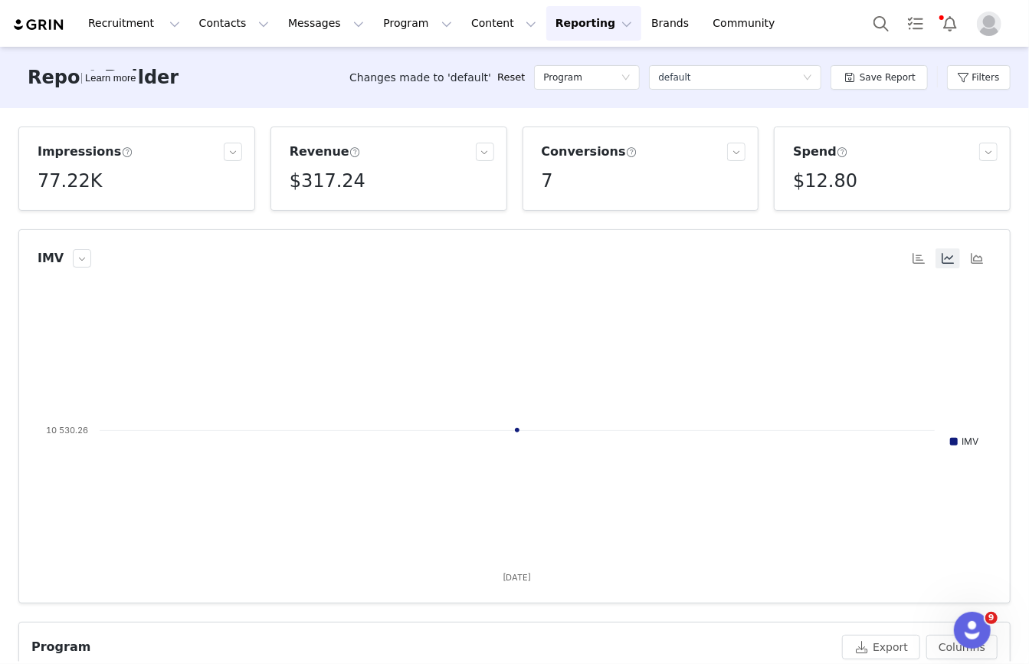
click at [78, 179] on h5 "77.22K" at bounding box center [70, 181] width 64 height 28
click at [64, 211] on p "77,221" at bounding box center [60, 216] width 32 height 14
copy p "77,221"
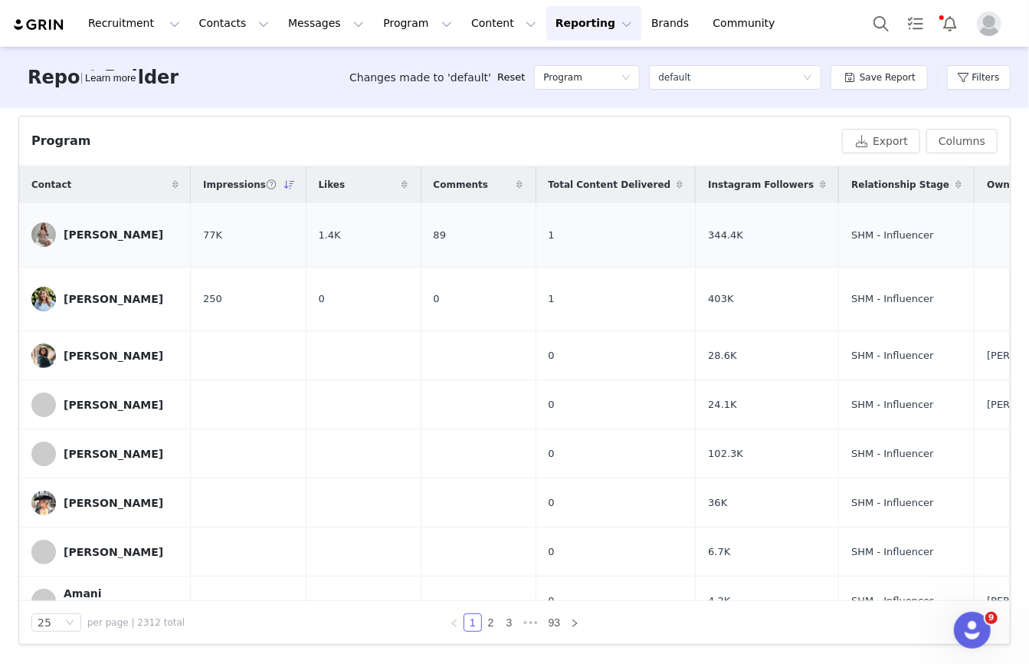
click at [87, 228] on div "Sophie Lait" at bounding box center [114, 234] width 100 height 12
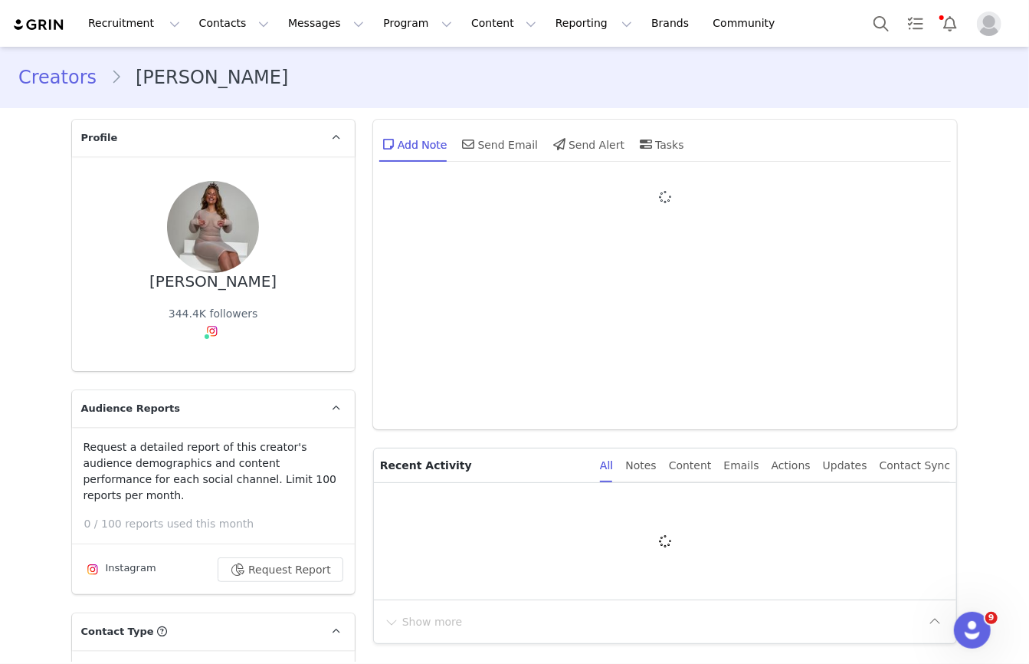
type input "+1 ([GEOGRAPHIC_DATA])"
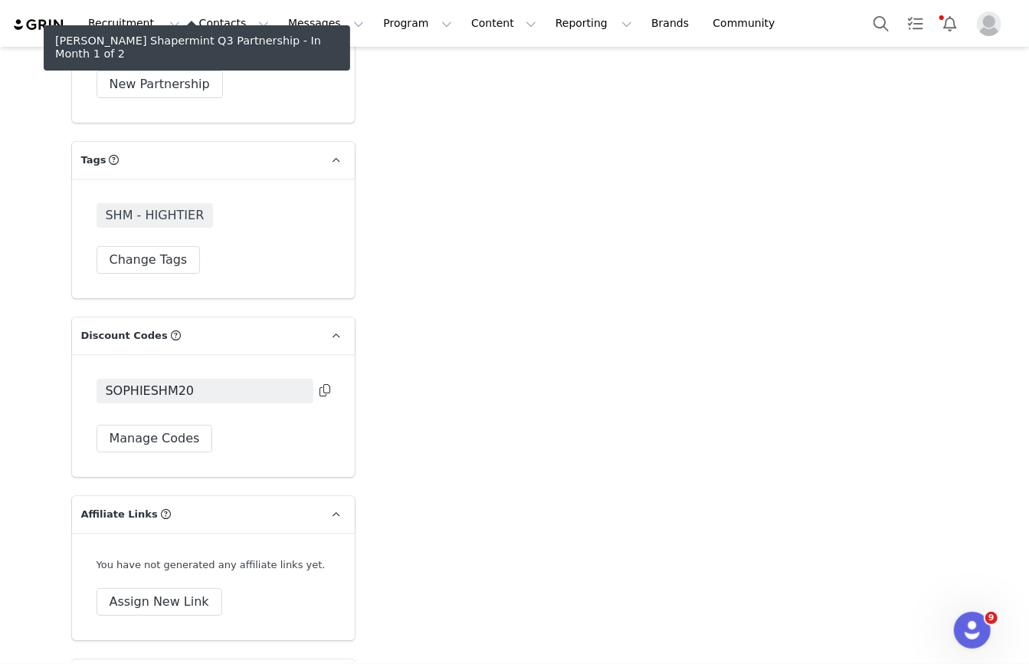
scroll to position [2936, 0]
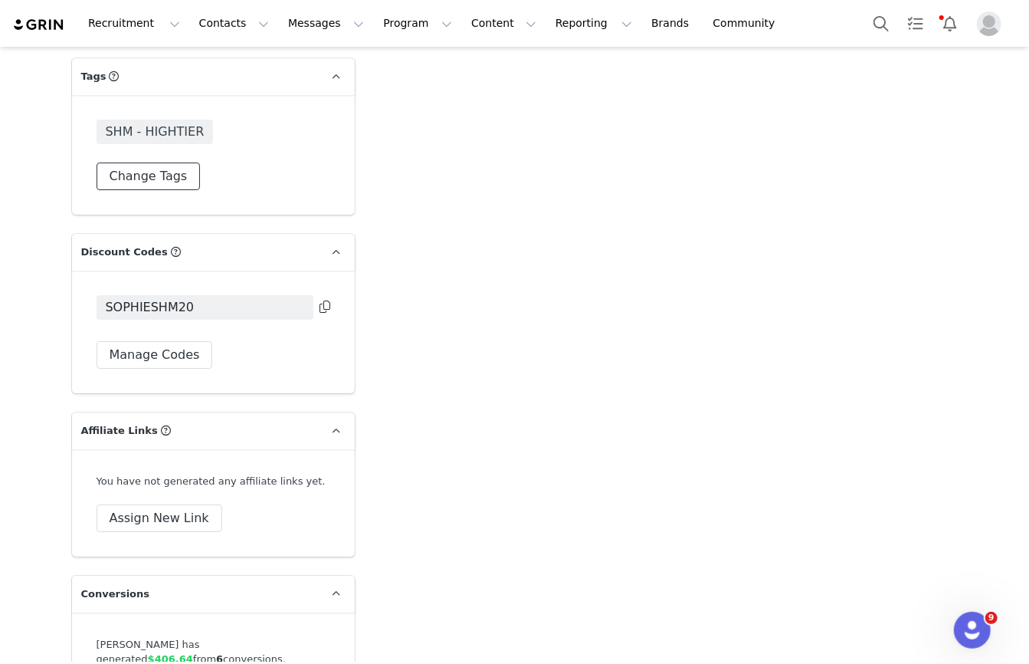
click at [165, 163] on button "Change Tags" at bounding box center [149, 177] width 104 height 28
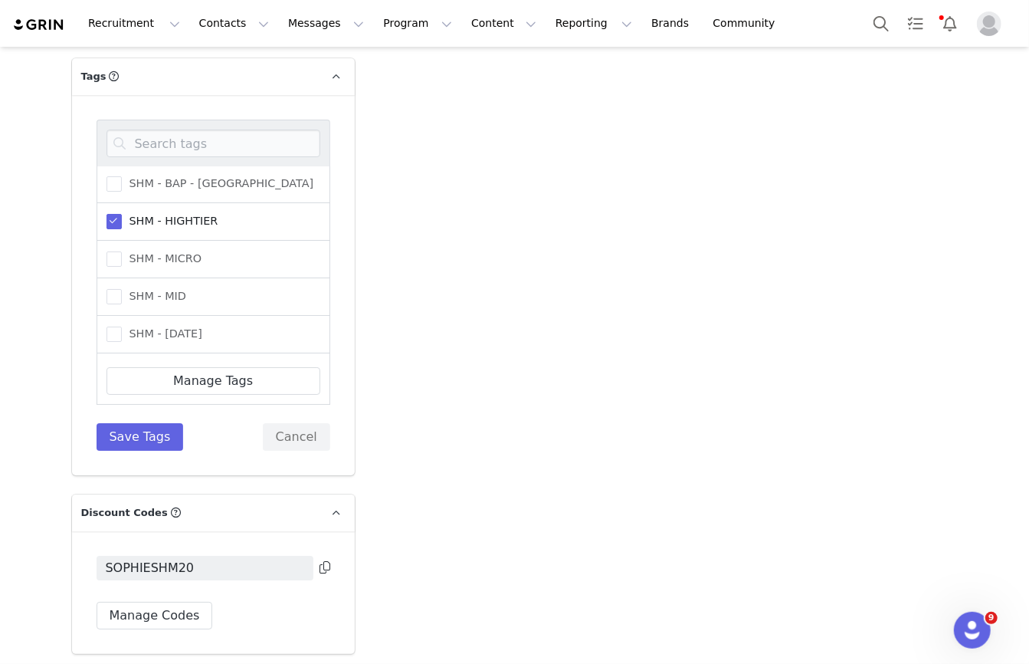
scroll to position [677, 0]
click at [112, 215] on span at bounding box center [114, 222] width 15 height 15
click at [122, 215] on input "SHM - HIGHTIER" at bounding box center [122, 215] width 0 height 0
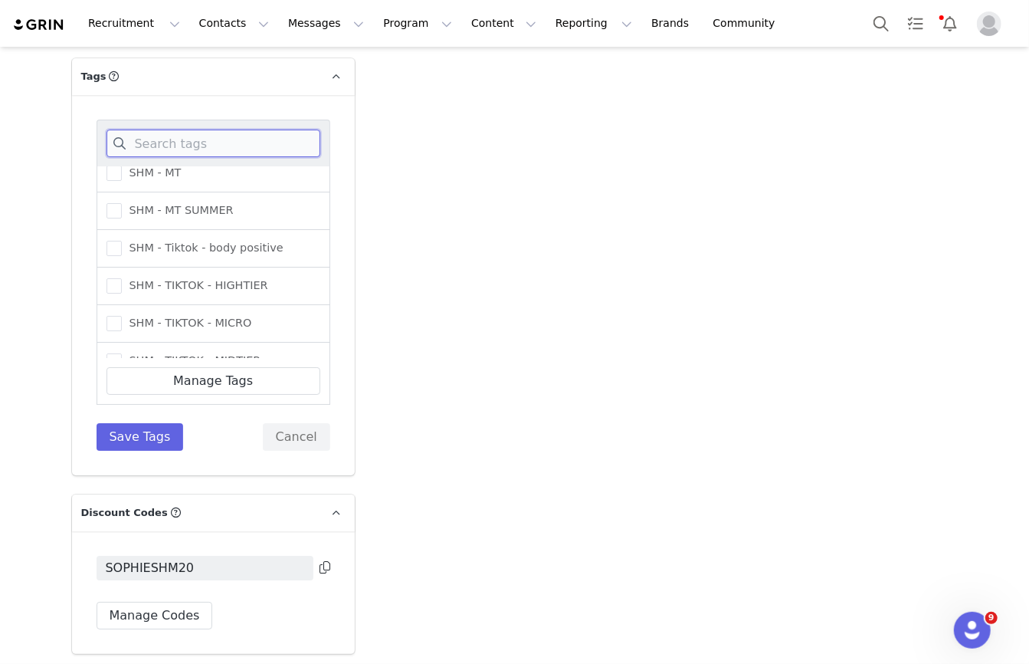
click at [154, 130] on input at bounding box center [214, 144] width 214 height 28
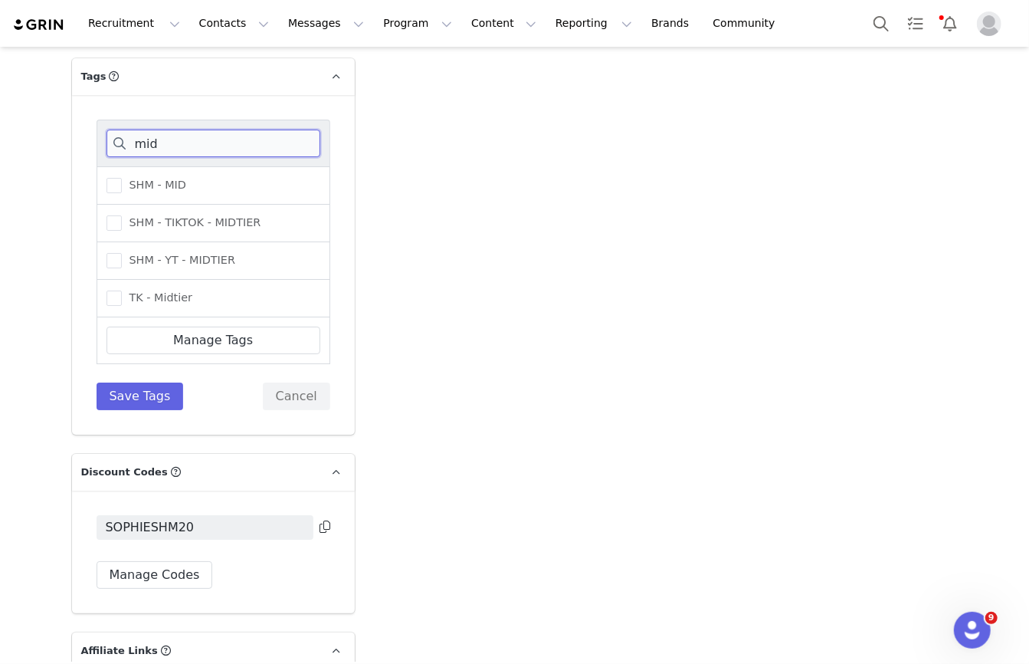
scroll to position [0, 0]
type input "mT"
click at [112, 253] on span at bounding box center [114, 260] width 15 height 15
click at [122, 253] on input "SHM - MT" at bounding box center [122, 253] width 0 height 0
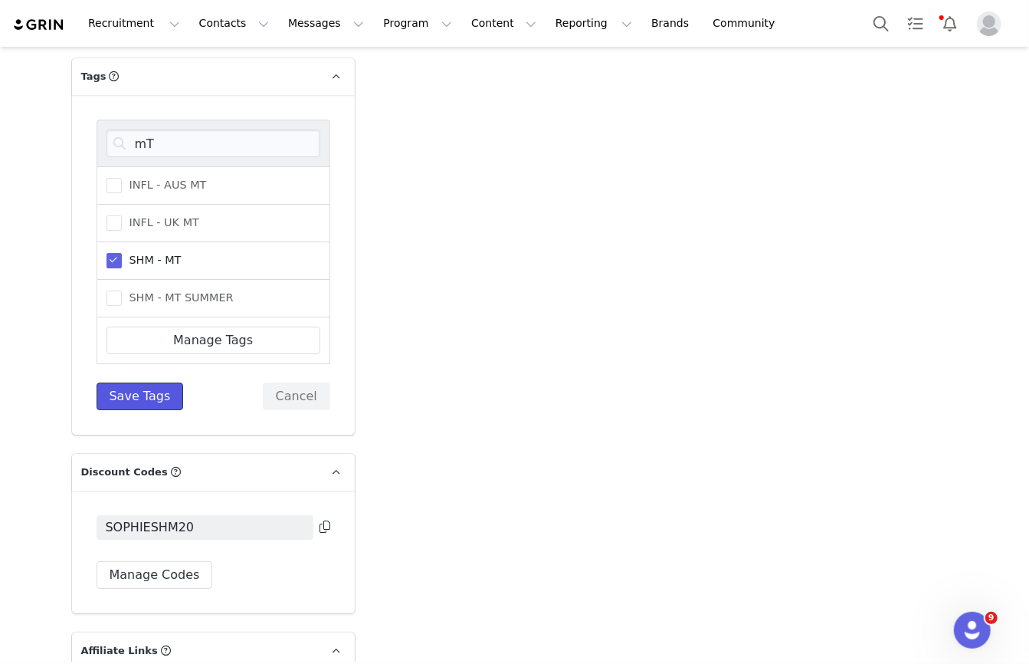
click at [121, 383] on button "Save Tags" at bounding box center [140, 397] width 87 height 28
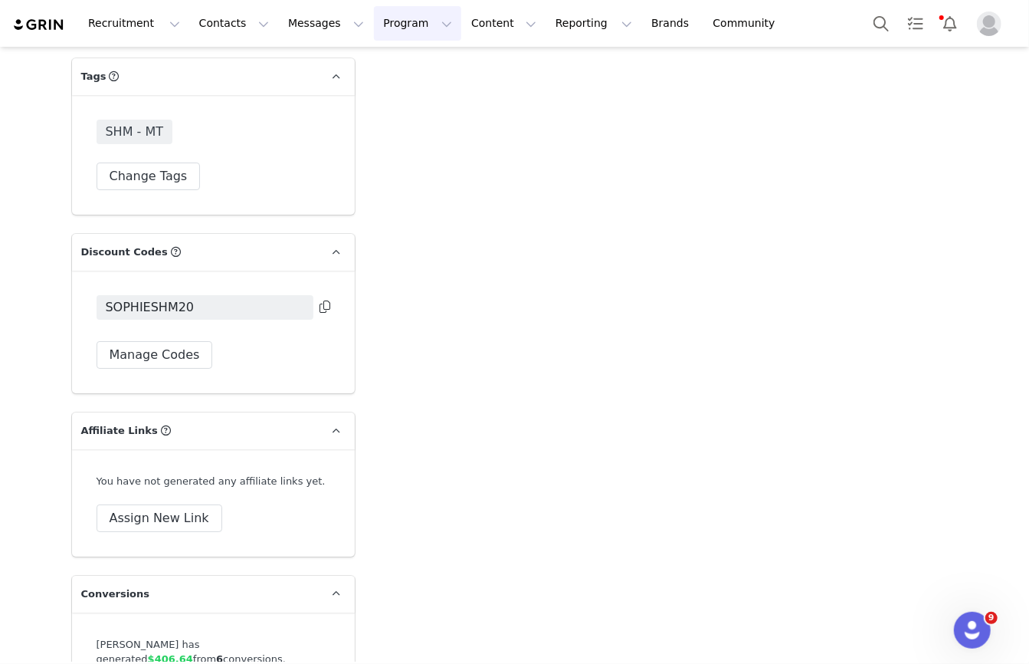
click at [396, 34] on button "Program Program" at bounding box center [417, 23] width 87 height 34
click at [395, 125] on p "Partnerships" at bounding box center [396, 125] width 67 height 16
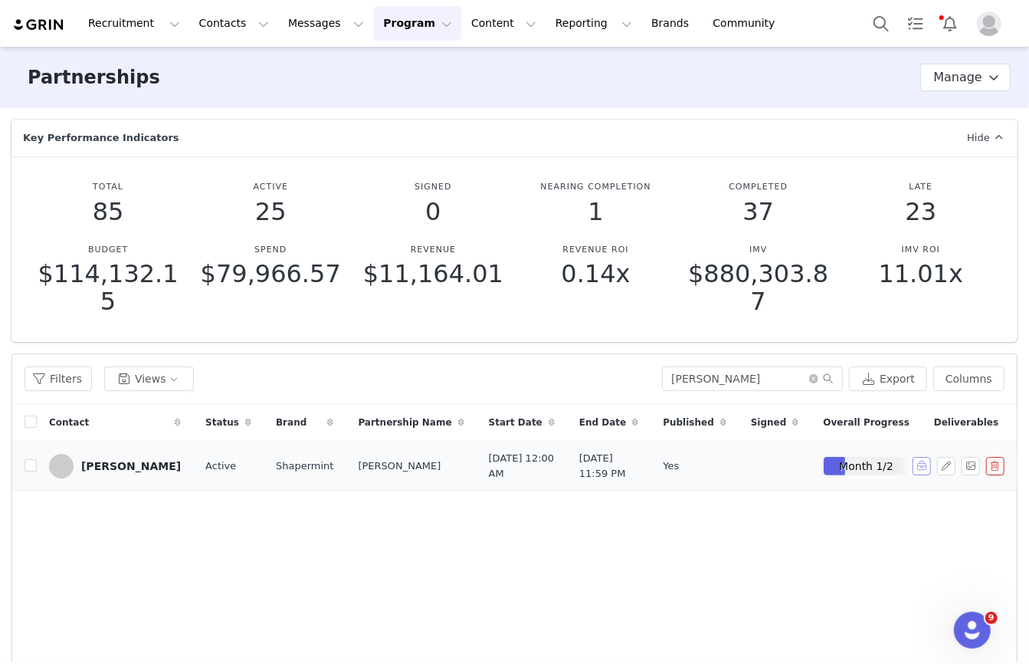
click at [924, 475] on button "button" at bounding box center [922, 466] width 18 height 18
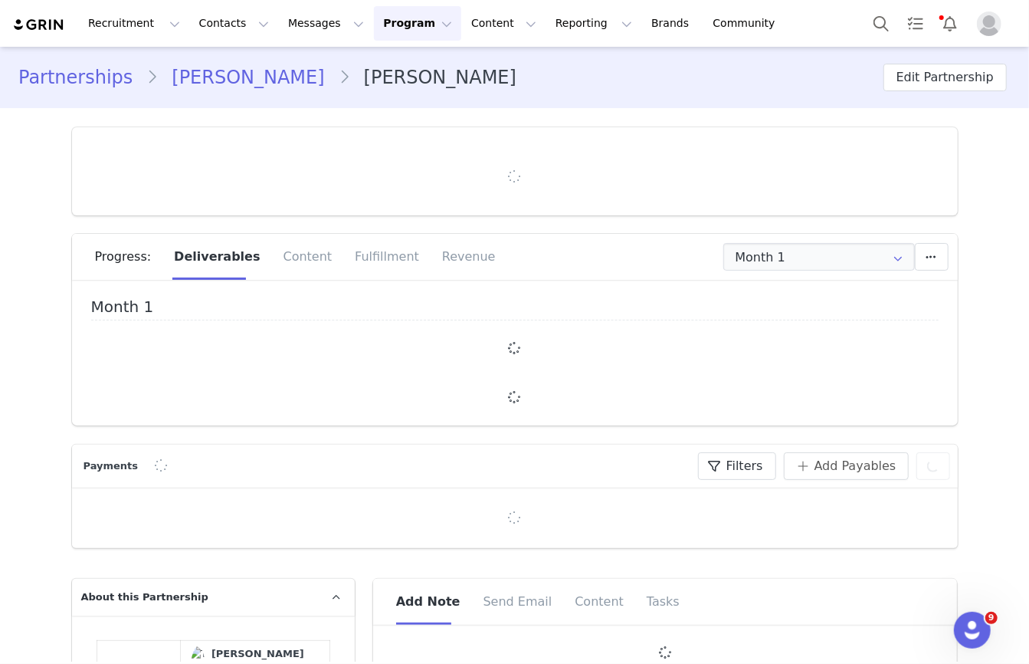
type input "+1 ([GEOGRAPHIC_DATA])"
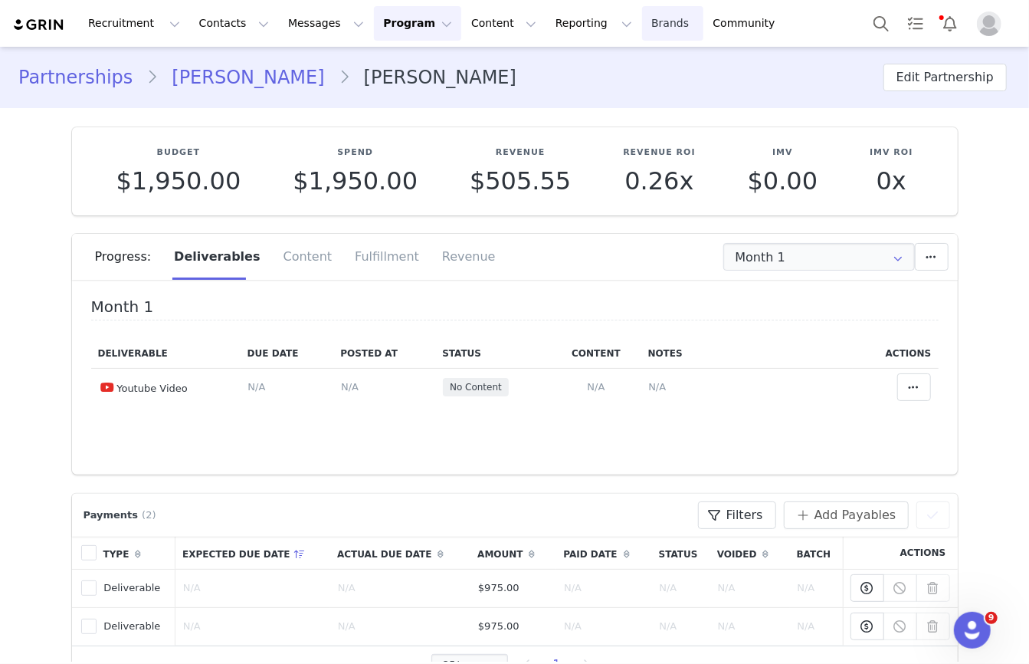
click at [642, 28] on link "Brands Brands" at bounding box center [672, 23] width 61 height 34
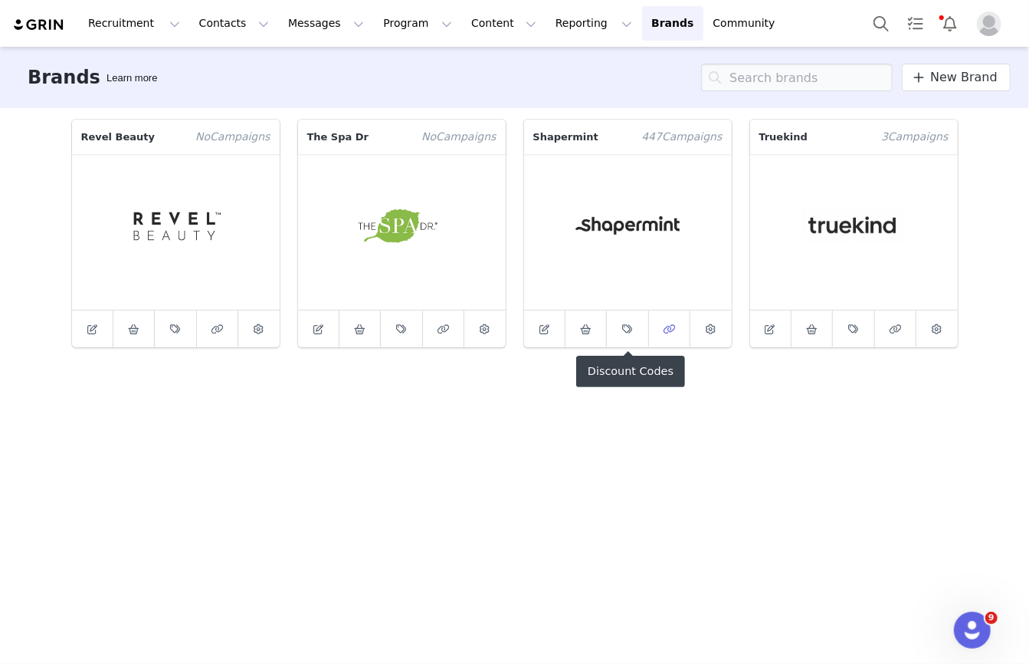
click at [668, 327] on icon at bounding box center [669, 329] width 12 height 10
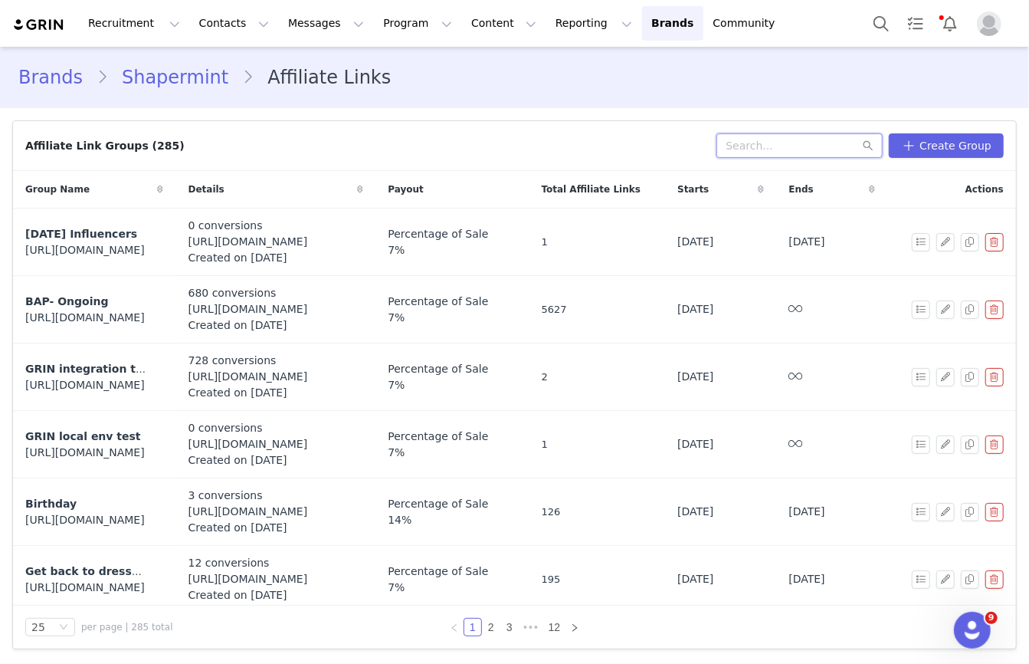
click at [760, 142] on input "text" at bounding box center [800, 145] width 166 height 25
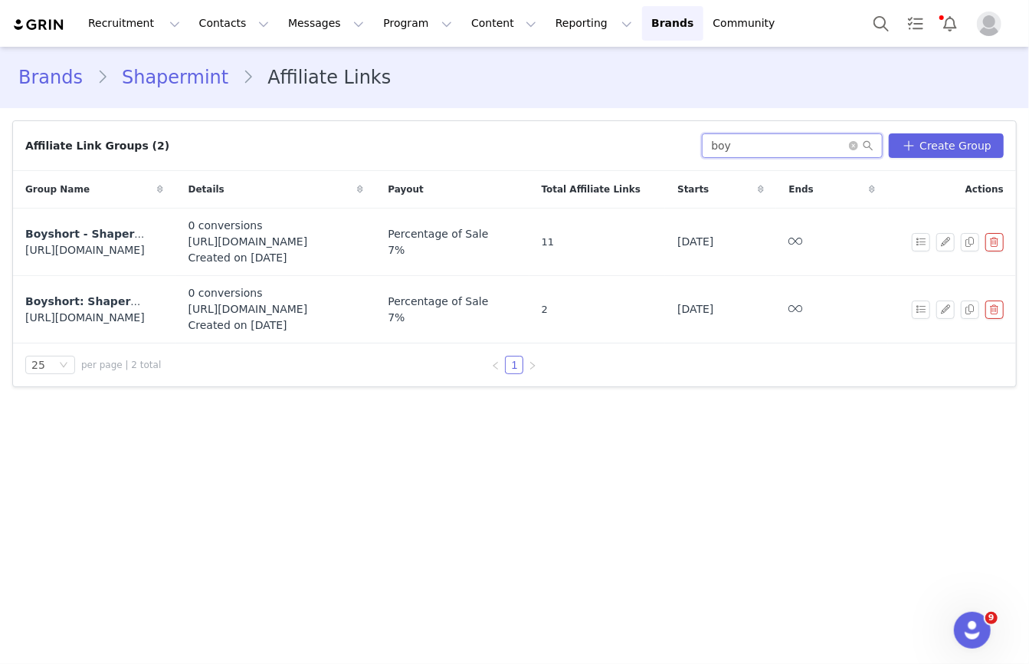
type input "boy"
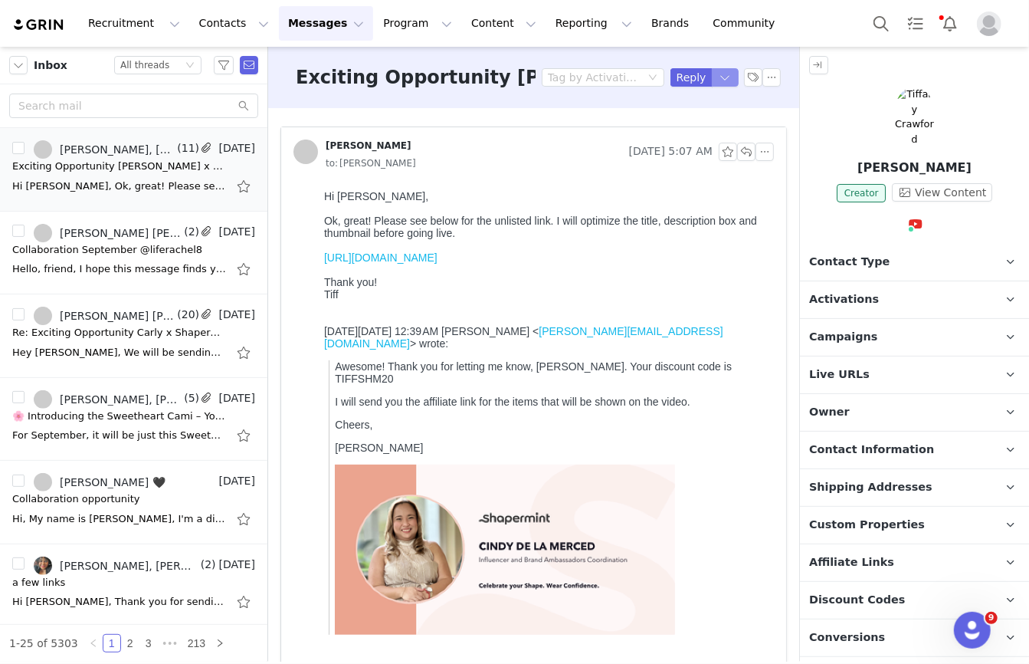
click at [724, 79] on button "button" at bounding box center [726, 77] width 28 height 18
click at [701, 130] on li "Reply All" at bounding box center [710, 129] width 65 height 25
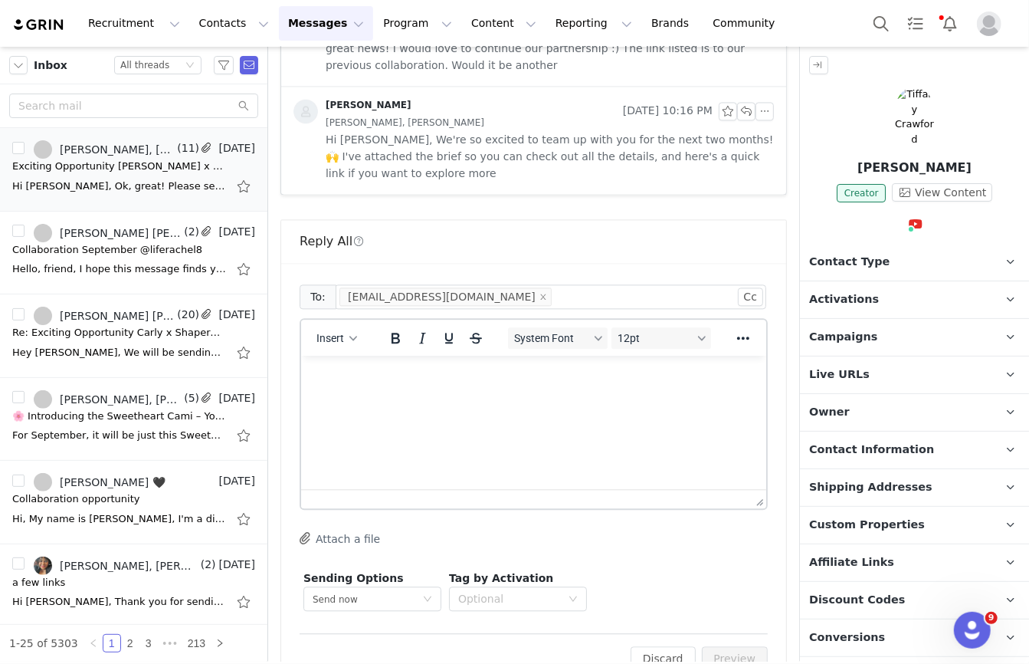
click at [455, 396] on html at bounding box center [532, 375] width 465 height 41
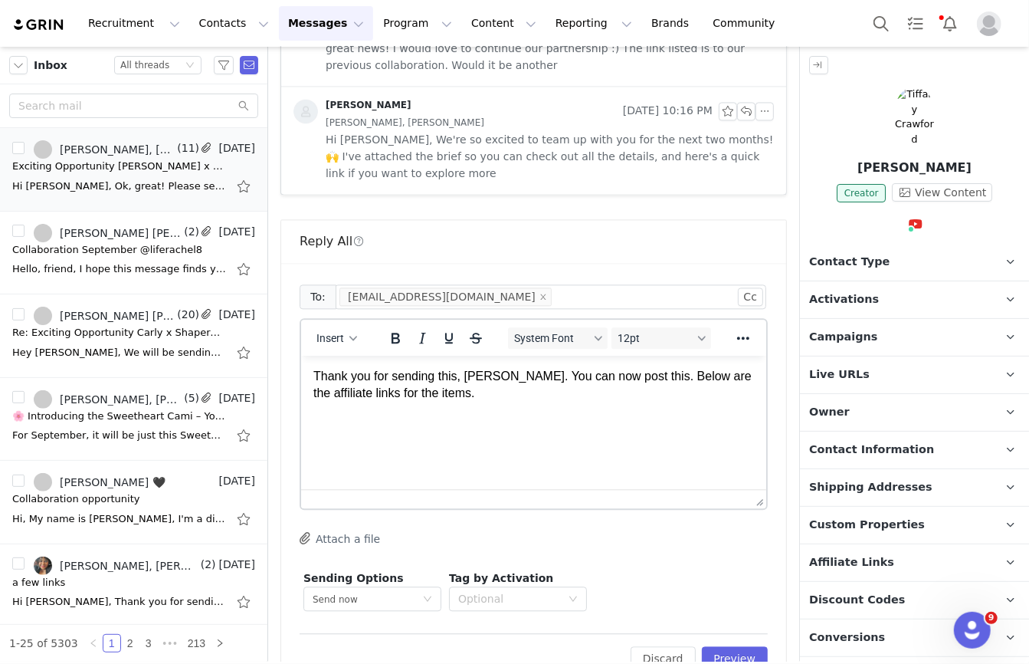
click at [847, 556] on span "Affiliate Links" at bounding box center [851, 562] width 85 height 17
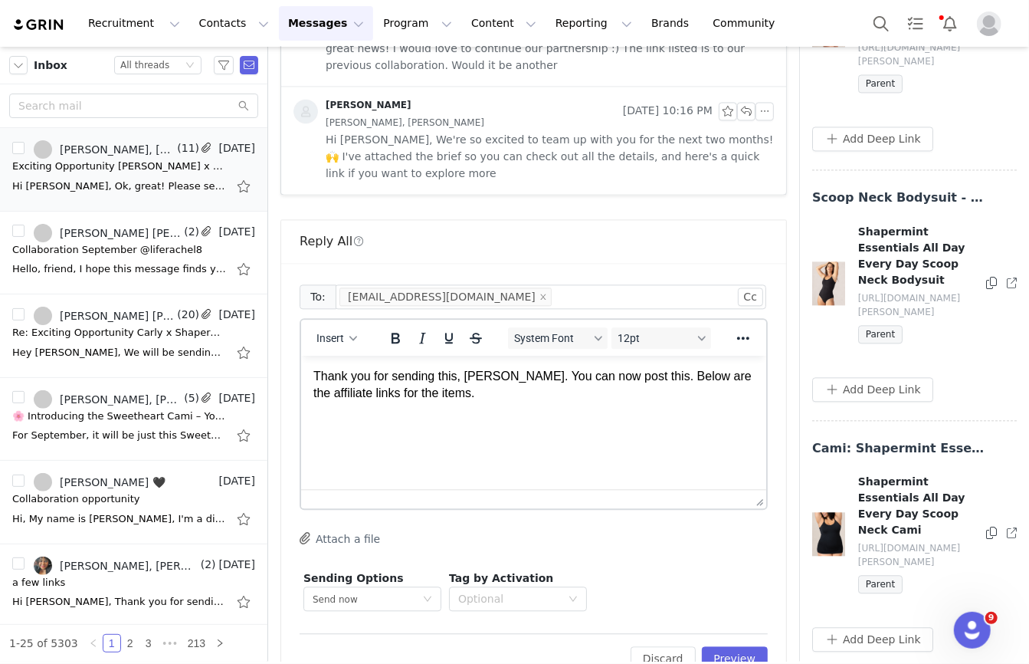
scroll to position [1798, 0]
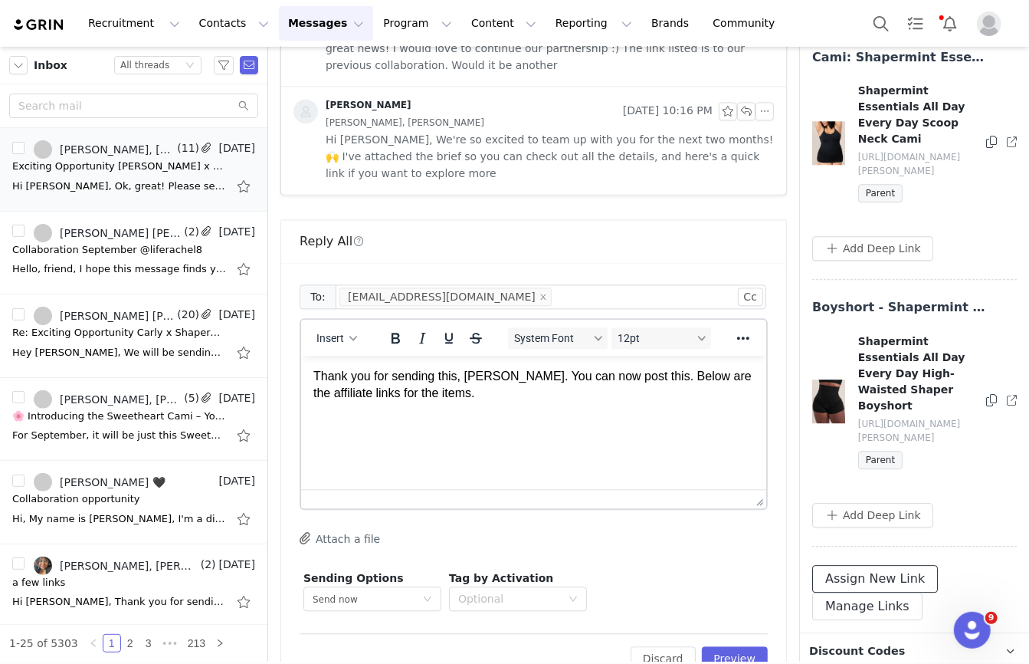
click at [901, 565] on button "Assign New Link" at bounding box center [876, 579] width 126 height 28
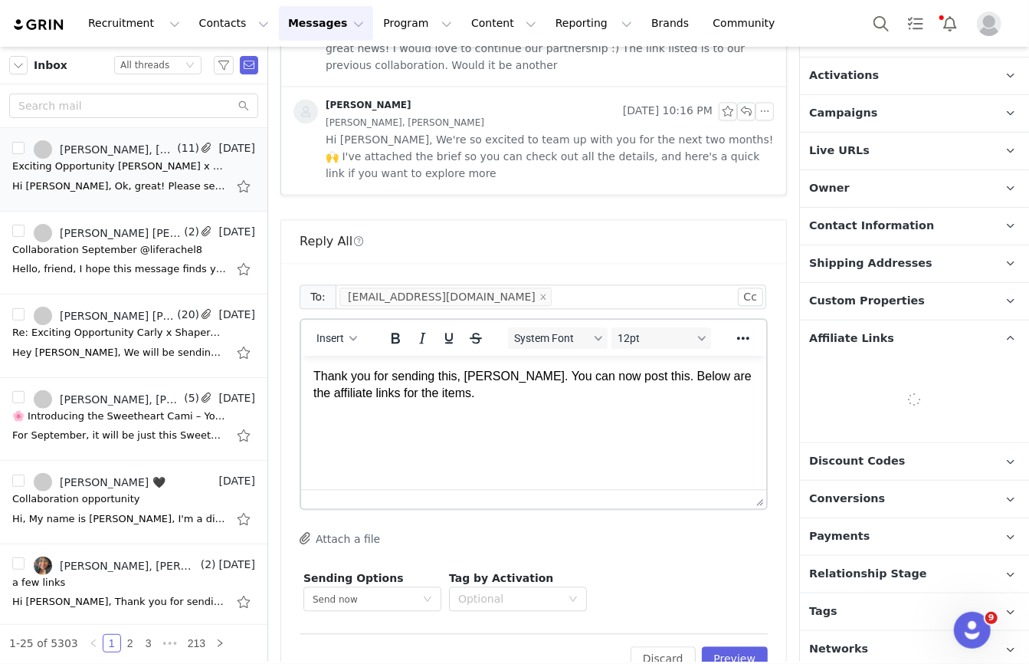
scroll to position [254, 0]
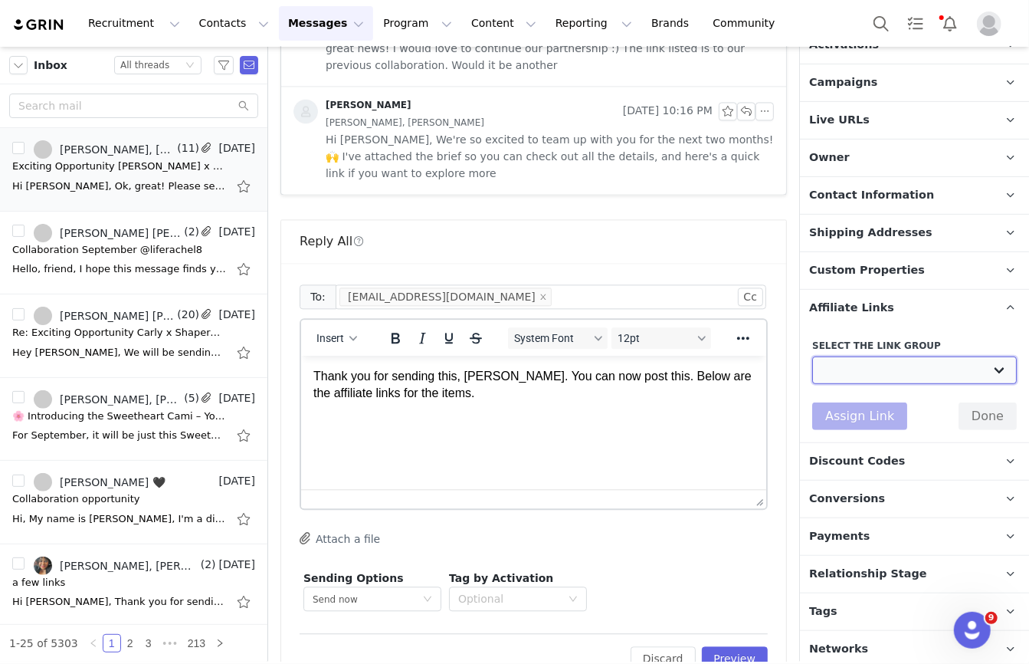
click at [917, 369] on select "[DATE] Influencers: [URL][DOMAIN_NAME] BAP- Ongoing: [URL][DOMAIN_NAME] GRIN in…" at bounding box center [915, 370] width 205 height 28
select select "32694"
click at [813, 356] on select "[DATE] Influencers: [URL][DOMAIN_NAME] BAP- Ongoing: [URL][DOMAIN_NAME] GRIN in…" at bounding box center [915, 370] width 205 height 28
click at [839, 409] on button "Assign Link" at bounding box center [860, 416] width 95 height 28
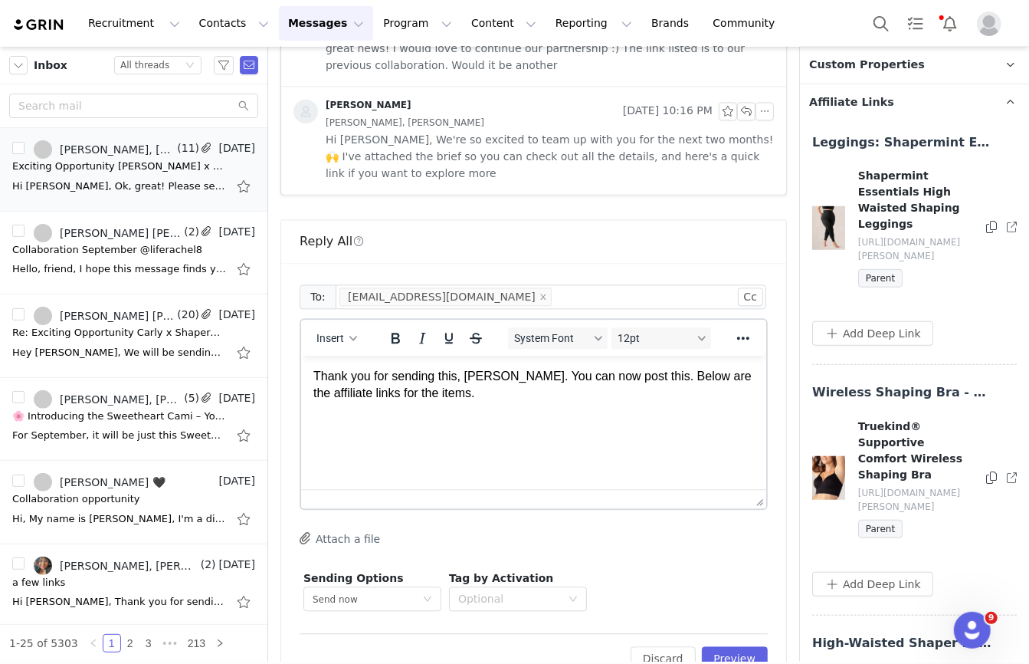
scroll to position [473, 0]
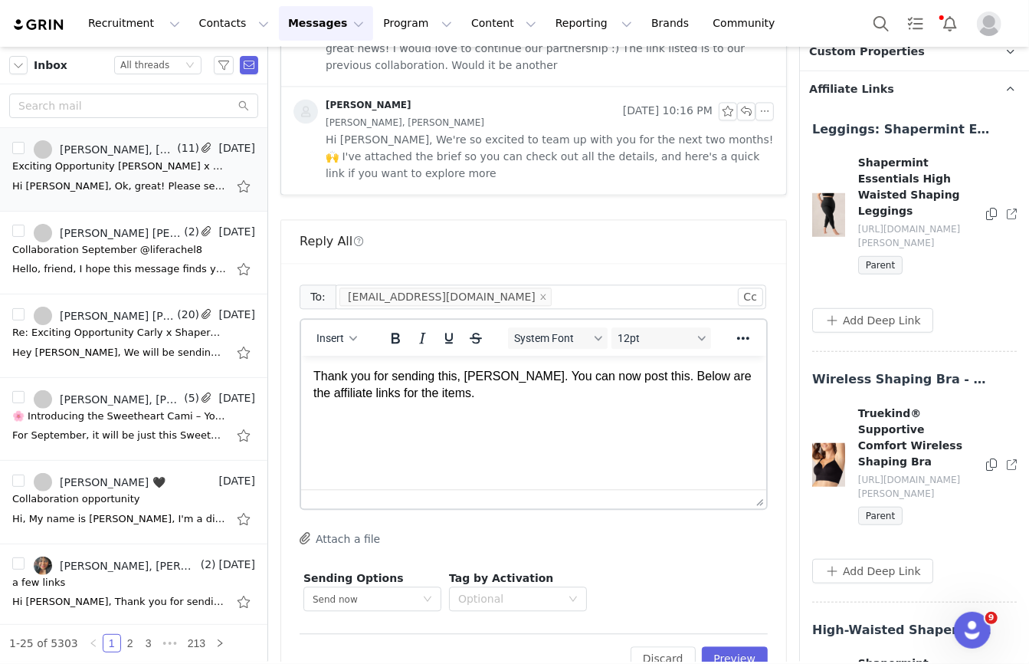
click at [412, 421] on p "Rich Text Area. Press ALT-0 for help." at bounding box center [533, 422] width 441 height 17
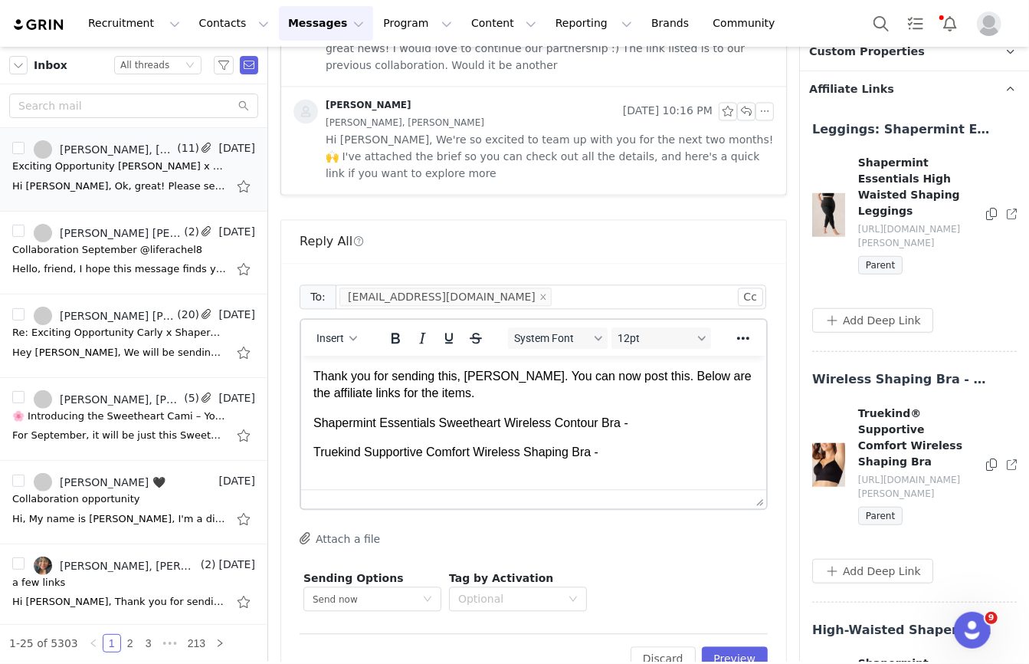
click at [985, 421] on div "Truekind® Supportive Comfort Wireless Shaping Bra https://glnk.io/735nq/tiffany…" at bounding box center [915, 466] width 206 height 120
click at [990, 458] on icon at bounding box center [992, 464] width 11 height 12
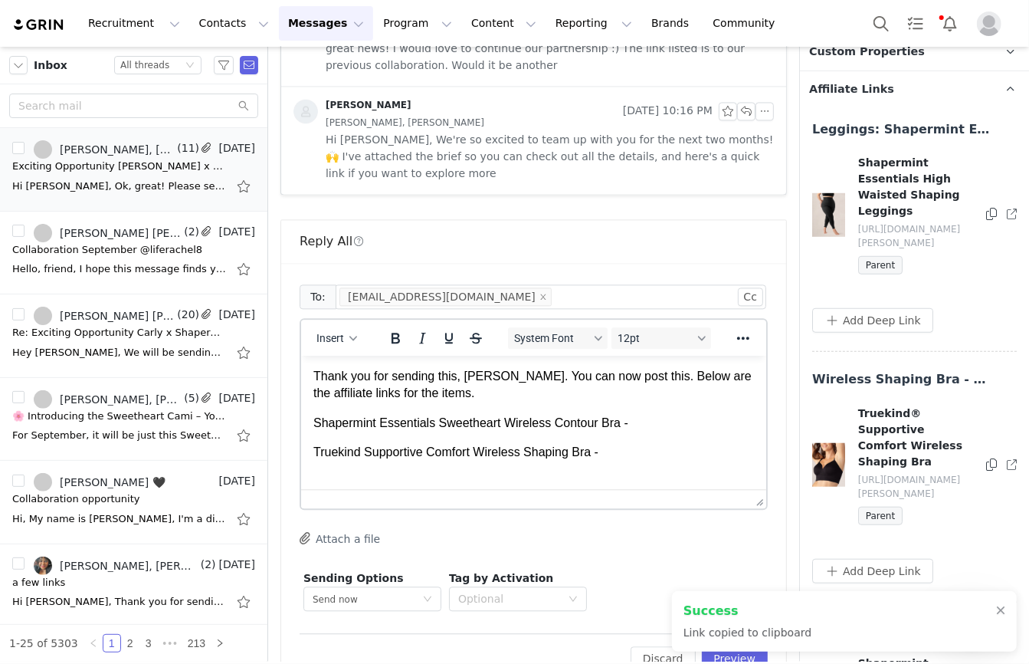
click at [667, 462] on html "Thank you for sending this, Tiffany. You can now post this. Below are the affil…" at bounding box center [532, 414] width 465 height 118
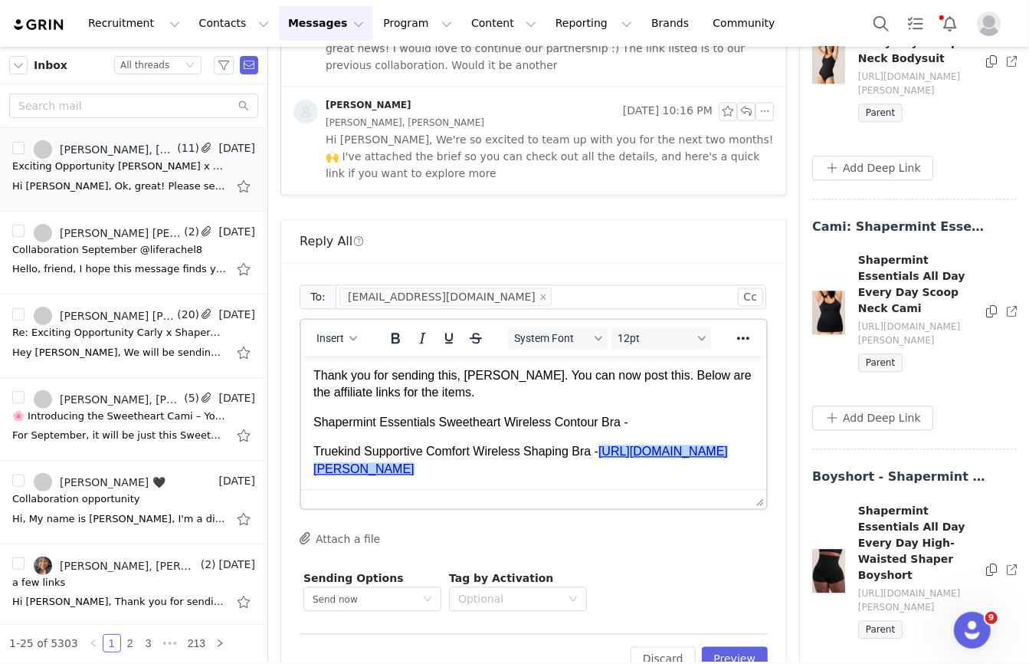
scroll to position [2315, 0]
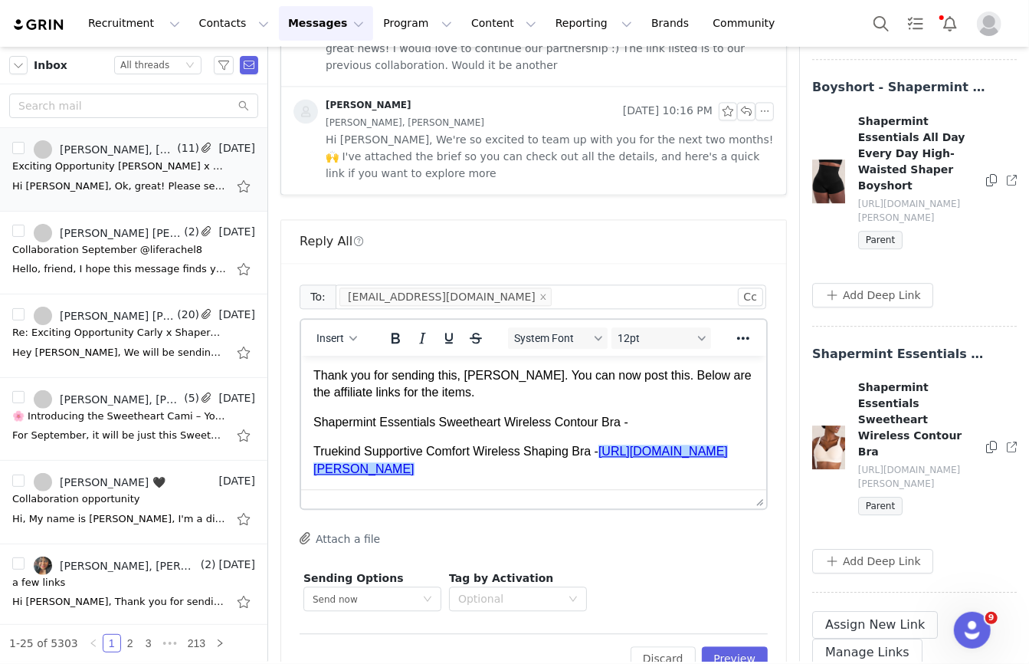
click at [992, 441] on icon at bounding box center [992, 447] width 11 height 12
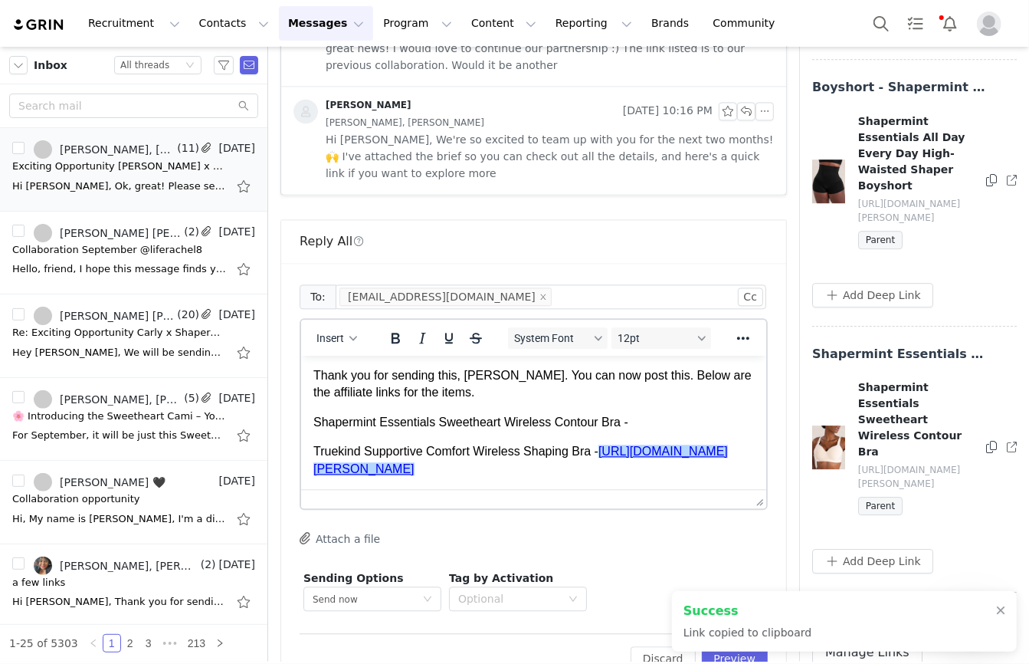
click at [655, 417] on p "Shapermint Essentials Sweetheart Wireless Contour Bra -" at bounding box center [533, 421] width 441 height 17
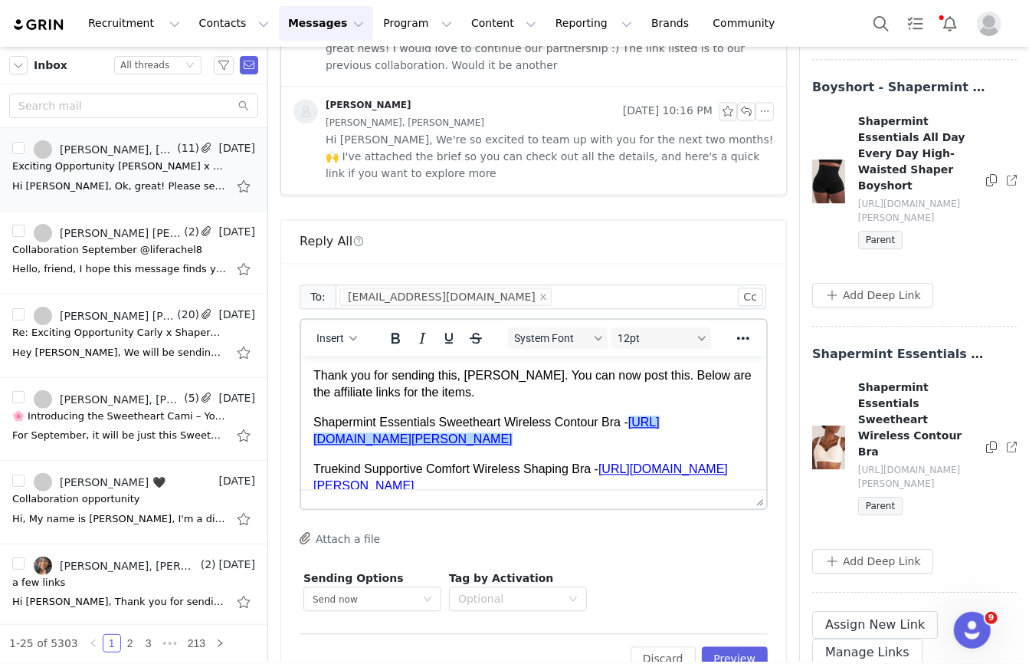
click at [595, 484] on p "Truekind Supportive Comfort Wireless Shaping Bra - https://glnk.io/735nq/tiffany" at bounding box center [533, 477] width 441 height 34
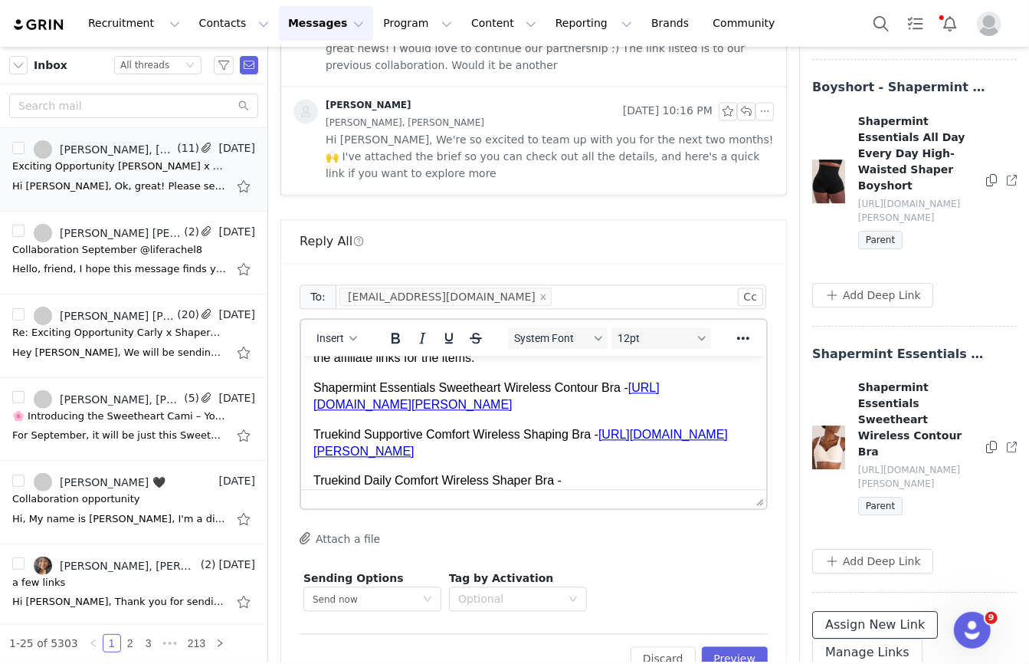
click at [869, 611] on button "Assign New Link" at bounding box center [876, 625] width 126 height 28
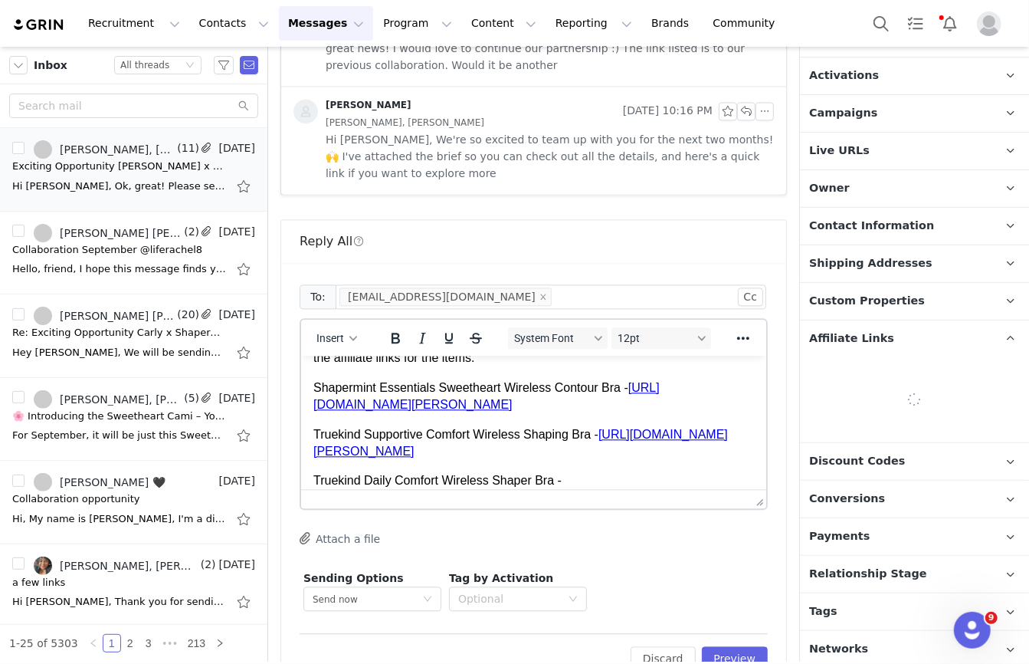
scroll to position [254, 0]
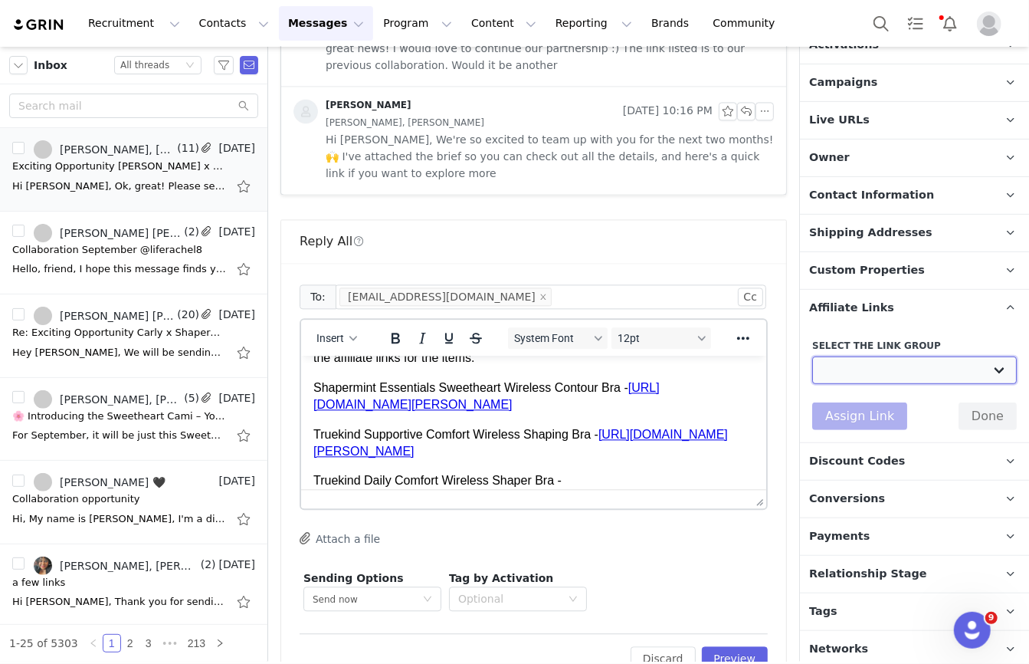
click at [875, 366] on select "Mother's Day Influencers: https://shapermint.com/collections/mothers-day-sale B…" at bounding box center [915, 370] width 205 height 28
click at [813, 356] on select "Mother's Day Influencers: https://shapermint.com/collections/mothers-day-sale B…" at bounding box center [915, 370] width 205 height 28
click at [885, 368] on select "Mother's Day Influencers: https://shapermint.com/collections/mothers-day-sale B…" at bounding box center [915, 370] width 205 height 28
select select "32302"
click at [813, 356] on select "Mother's Day Influencers: https://shapermint.com/collections/mothers-day-sale B…" at bounding box center [915, 370] width 205 height 28
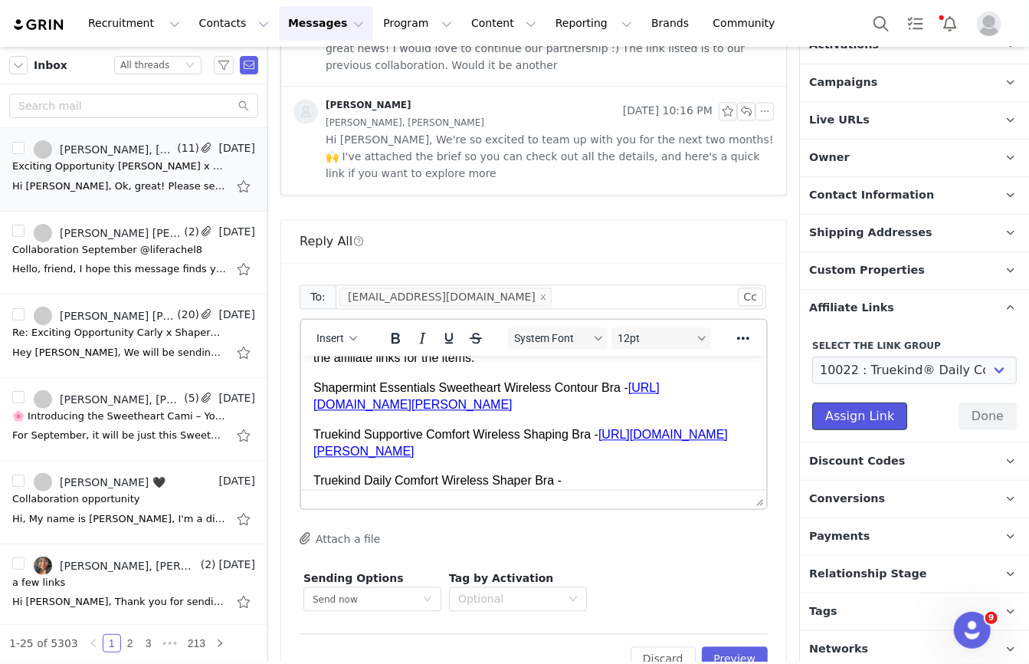
click at [855, 412] on button "Assign Link" at bounding box center [860, 416] width 95 height 28
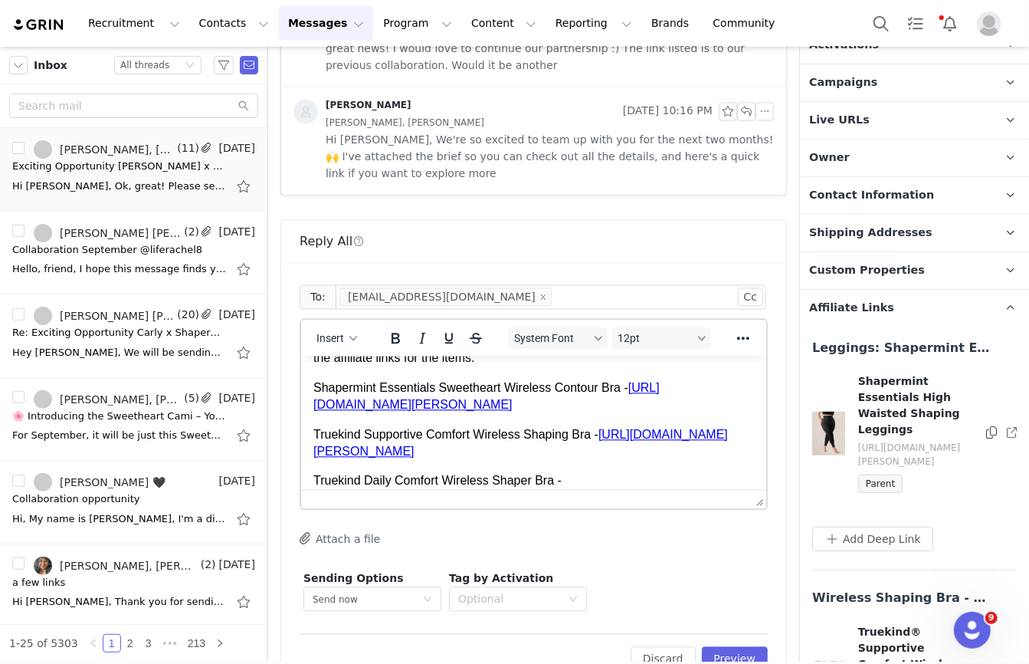
click at [612, 480] on p "Truekind Daily Comfort Wireless Shaper Bra -" at bounding box center [533, 479] width 441 height 17
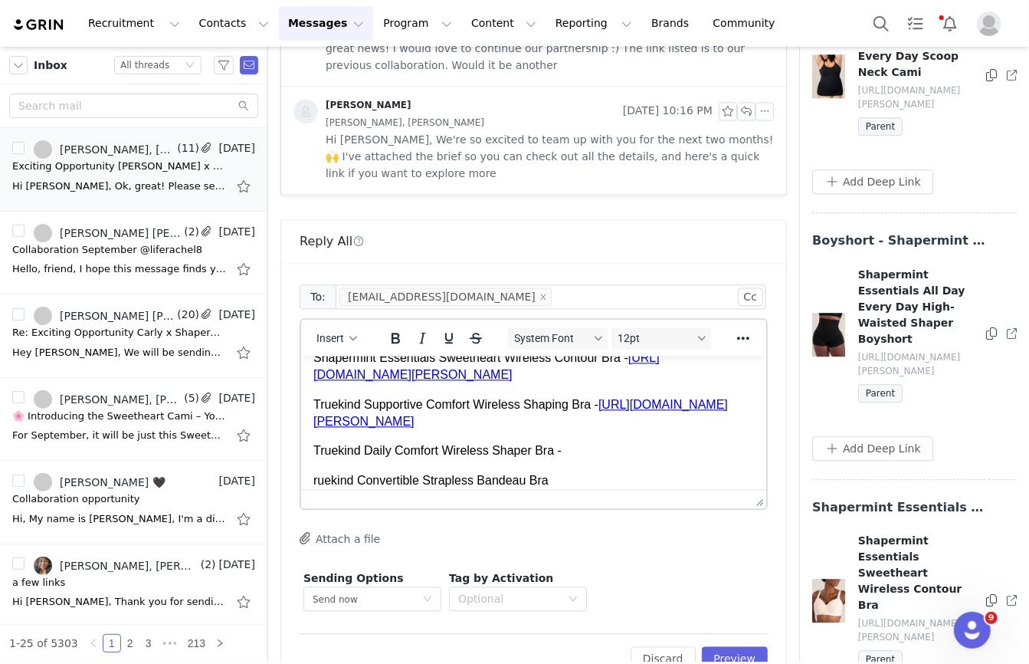
scroll to position [2534, 0]
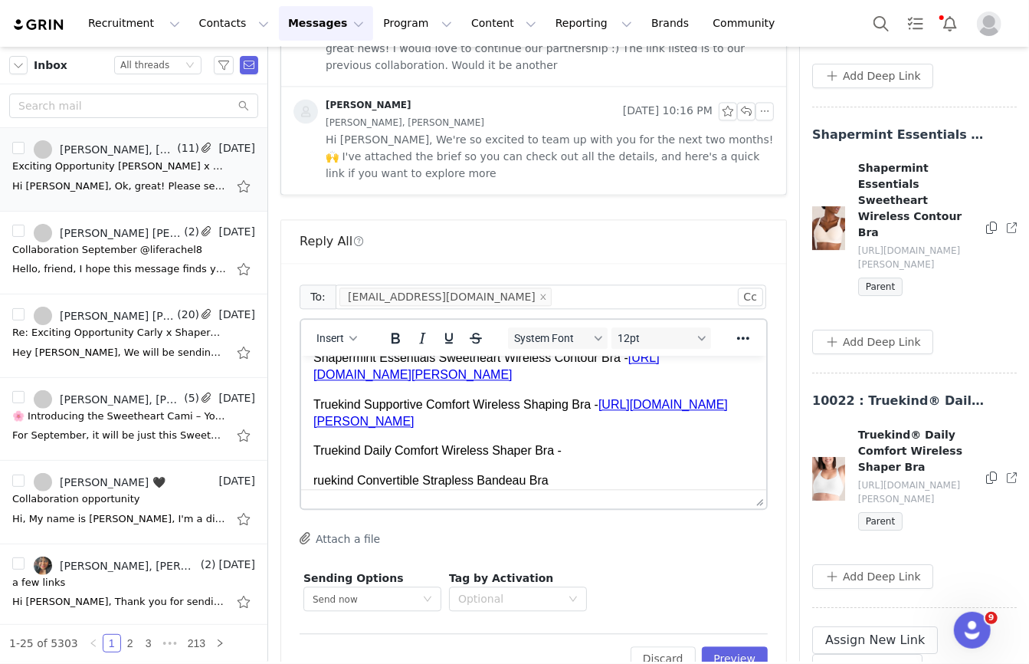
click at [989, 471] on icon at bounding box center [992, 477] width 11 height 12
click at [586, 448] on p "Truekind Daily Comfort Wireless Shaper Bra -" at bounding box center [533, 450] width 441 height 17
click at [312, 481] on html "Thank you for sending this, Tiffany. You can now post this. Below are the affil…" at bounding box center [532, 404] width 465 height 228
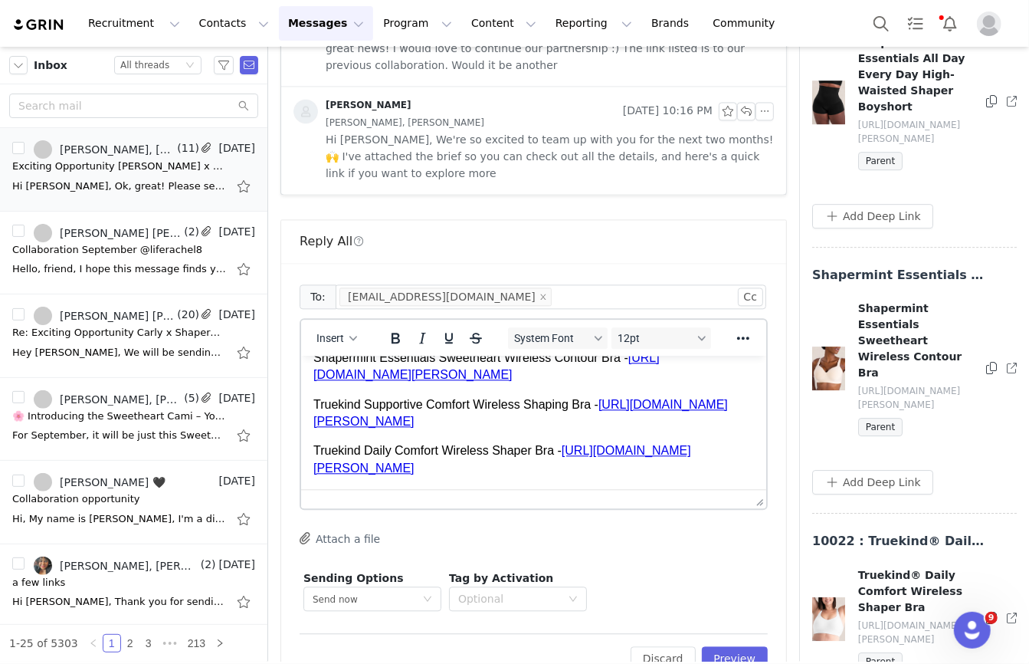
scroll to position [2415, 0]
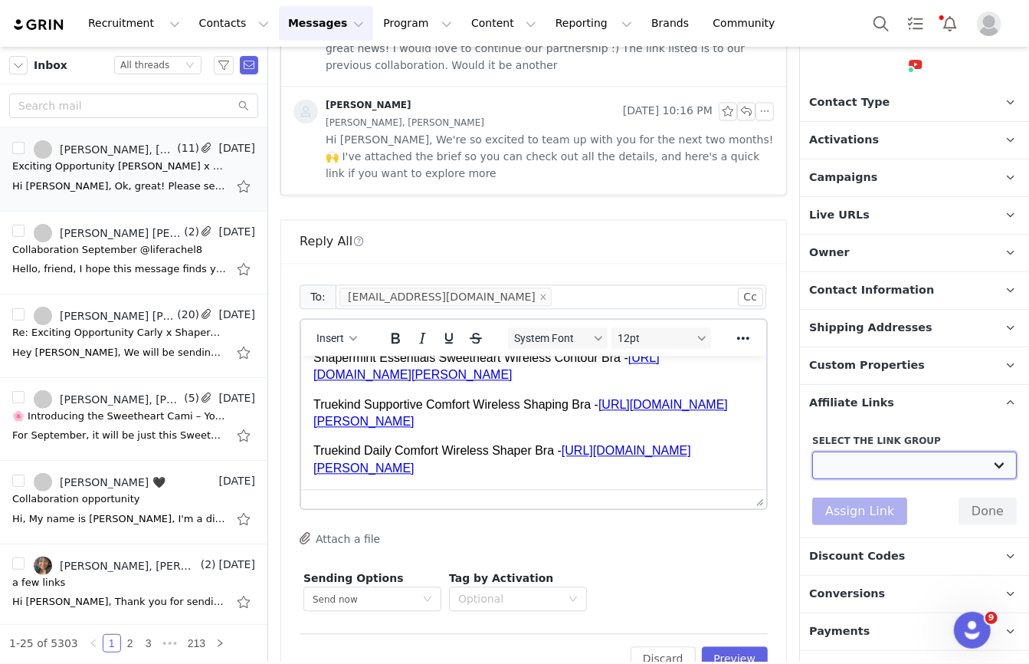
click at [862, 458] on select "Mother's Day Influencers: https://shapermint.com/collections/mothers-day-sale B…" at bounding box center [915, 465] width 205 height 28
select select "27637"
click at [813, 451] on select "Mother's Day Influencers: https://shapermint.com/collections/mothers-day-sale B…" at bounding box center [915, 465] width 205 height 28
click at [882, 511] on button "Assign Link" at bounding box center [860, 511] width 95 height 28
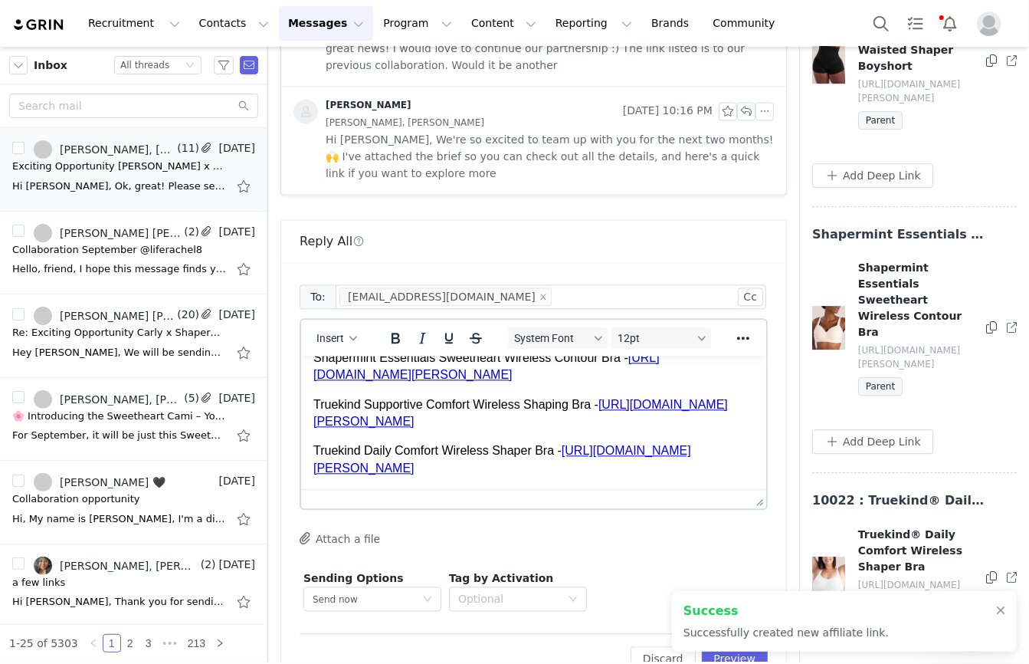
scroll to position [2738, 0]
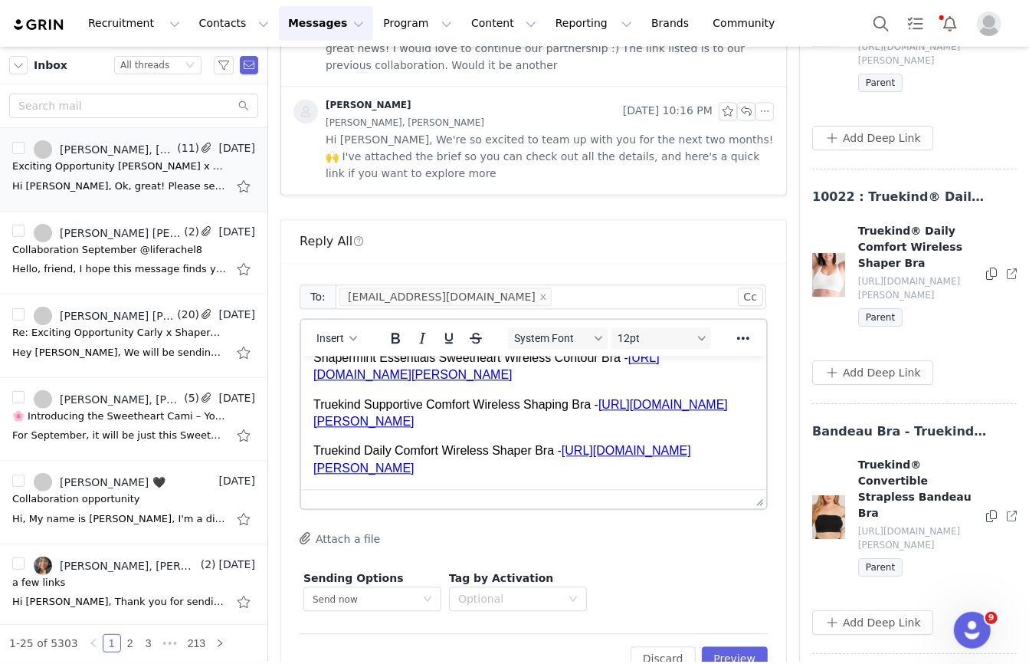
click at [991, 510] on icon at bounding box center [992, 516] width 11 height 12
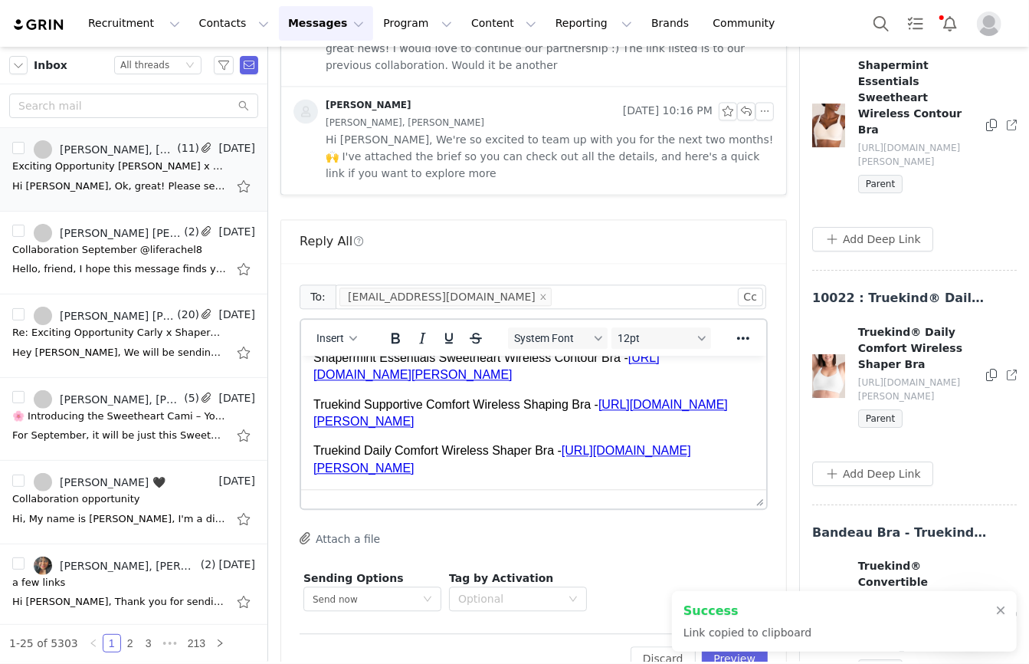
scroll to position [2633, 0]
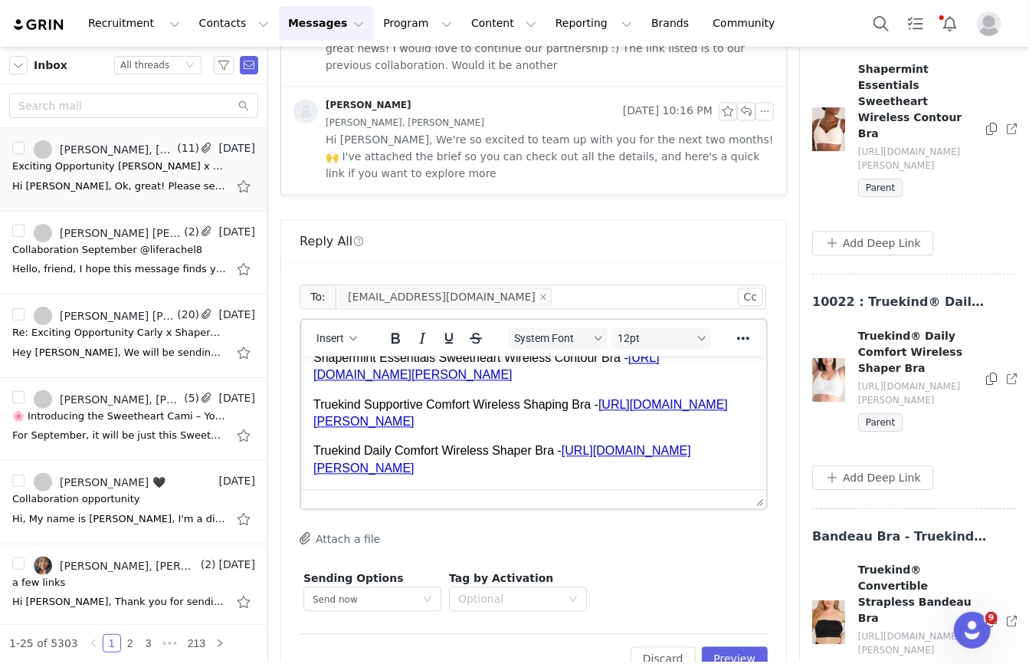
click at [606, 488] on p "Truekind Convertible Strapless Bandeau Bra" at bounding box center [533, 496] width 441 height 17
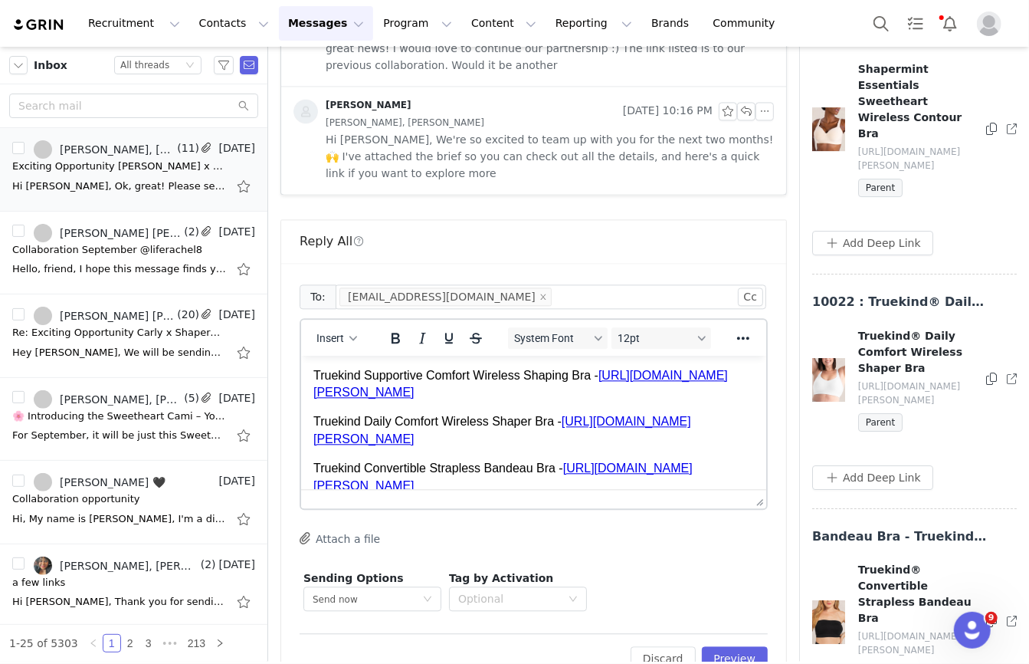
scroll to position [2627, 0]
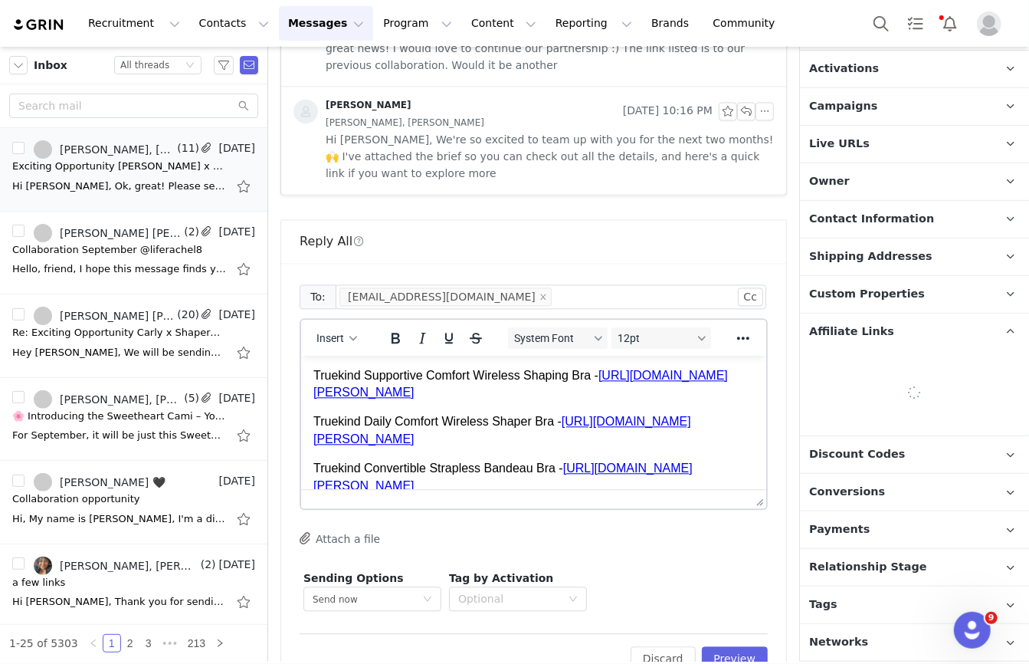
scroll to position [169, 0]
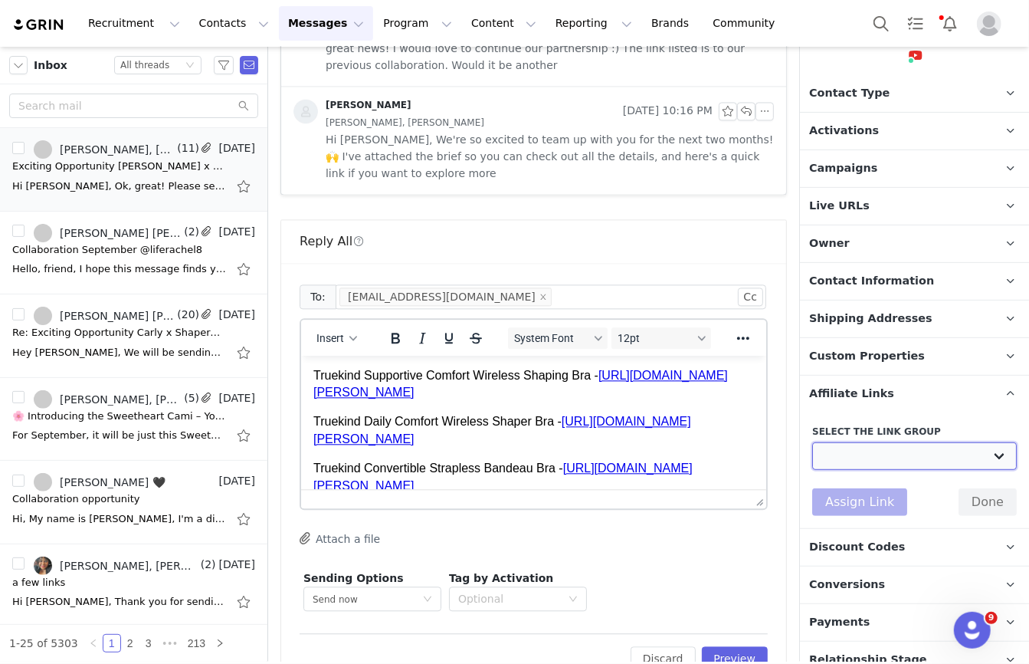
click at [858, 449] on select "Mother's Day Influencers: https://shapermint.com/collections/mothers-day-sale B…" at bounding box center [915, 456] width 205 height 28
click at [885, 457] on select "Mother's Day Influencers: https://shapermint.com/collections/mothers-day-sale B…" at bounding box center [915, 456] width 205 height 28
click at [883, 451] on select "Mother's Day Influencers: https://shapermint.com/collections/mothers-day-sale B…" at bounding box center [915, 456] width 205 height 28
click at [879, 448] on select "Mother's Day Influencers: https://shapermint.com/collections/mothers-day-sale B…" at bounding box center [915, 456] width 205 height 28
click at [485, 232] on div "Reply All" at bounding box center [534, 241] width 468 height 18
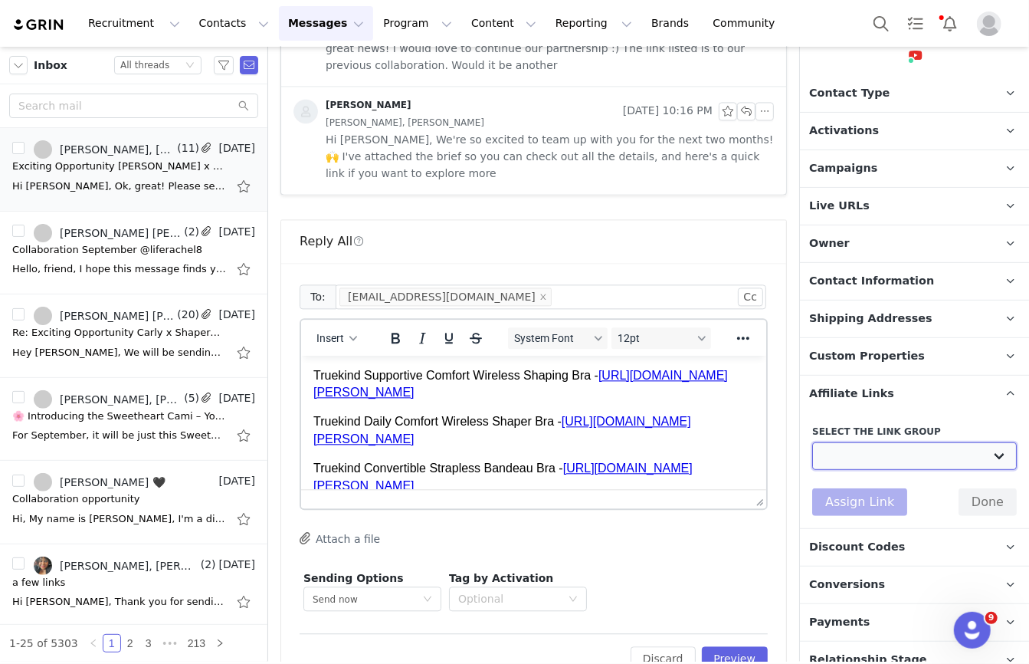
click at [917, 458] on select "Mother's Day Influencers: https://shapermint.com/collections/mothers-day-sale B…" at bounding box center [915, 456] width 205 height 28
select select "17292"
click at [813, 442] on select "Mother's Day Influencers: https://shapermint.com/collections/mothers-day-sale B…" at bounding box center [915, 456] width 205 height 28
click at [940, 455] on select "Mother's Day Influencers: https://shapermint.com/collections/mothers-day-sale B…" at bounding box center [915, 456] width 205 height 28
click at [981, 489] on button "Done" at bounding box center [988, 502] width 58 height 28
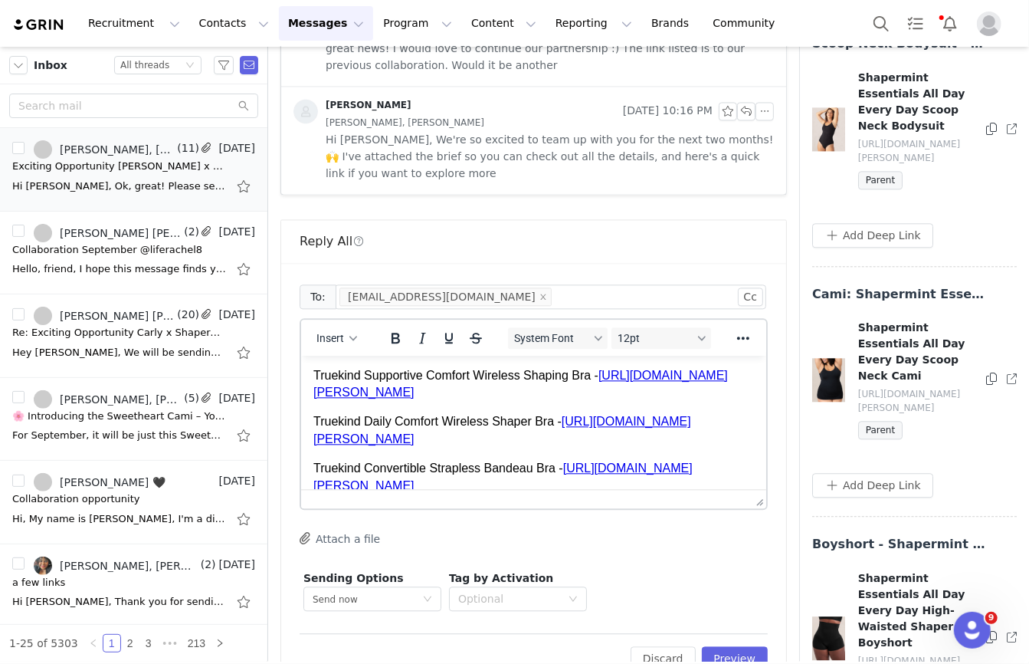
scroll to position [1889, 0]
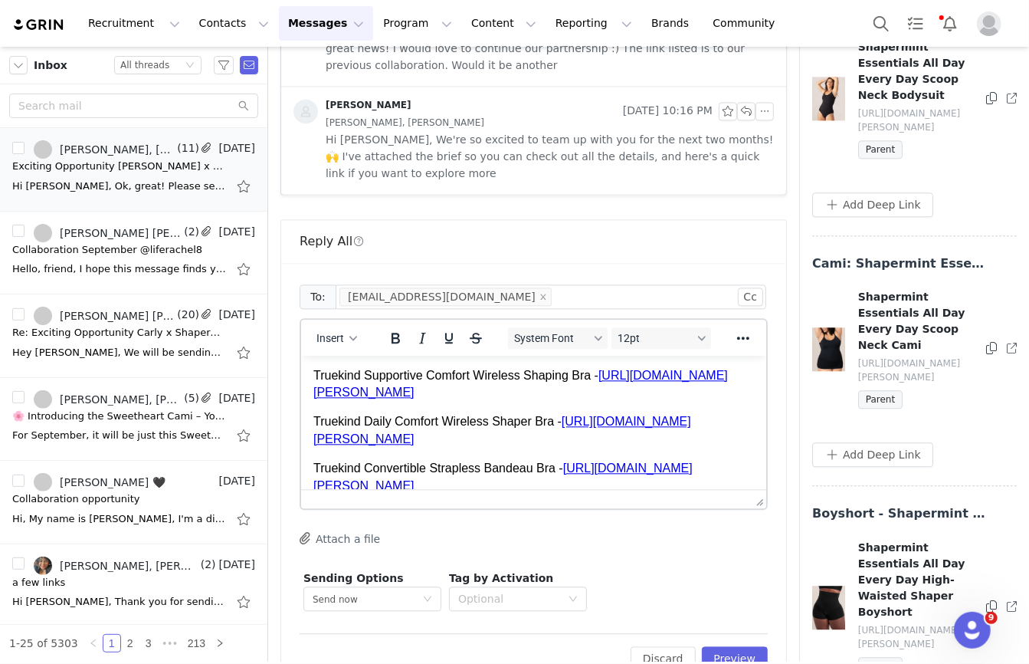
click at [994, 600] on icon at bounding box center [992, 606] width 11 height 12
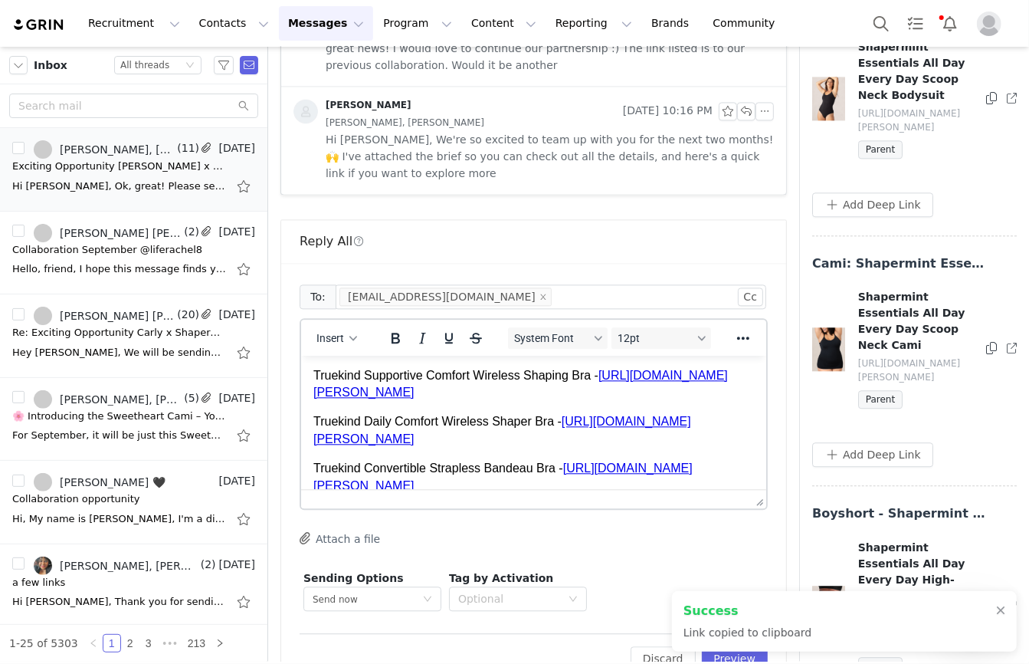
click at [741, 506] on p "Shapermint Essentials All Day Every Day High-Waisted Shaper Boyshort -" at bounding box center [533, 514] width 441 height 17
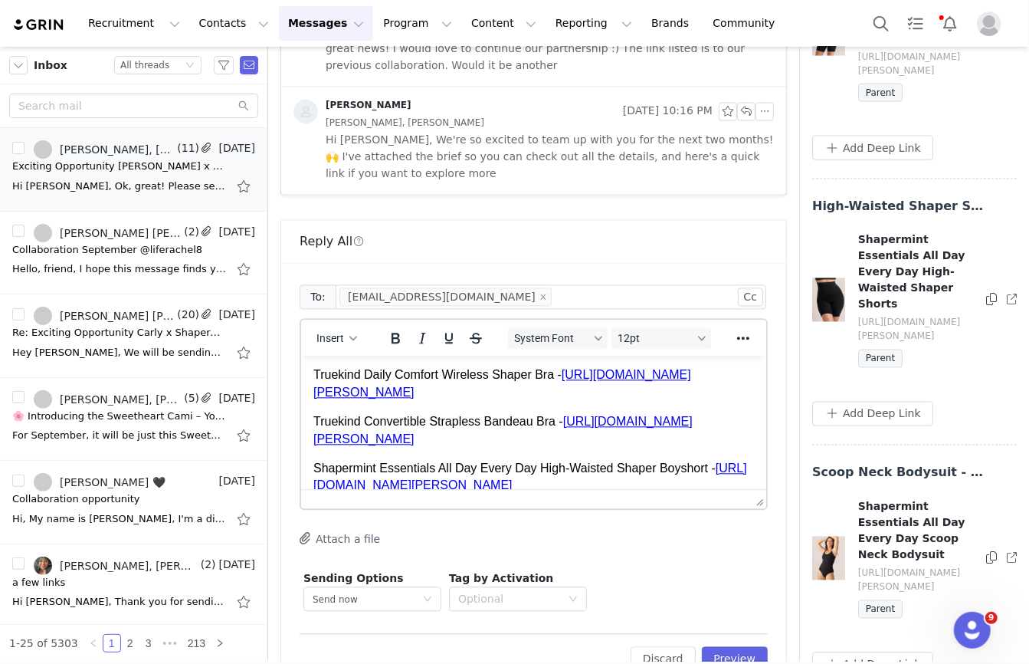
scroll to position [1412, 0]
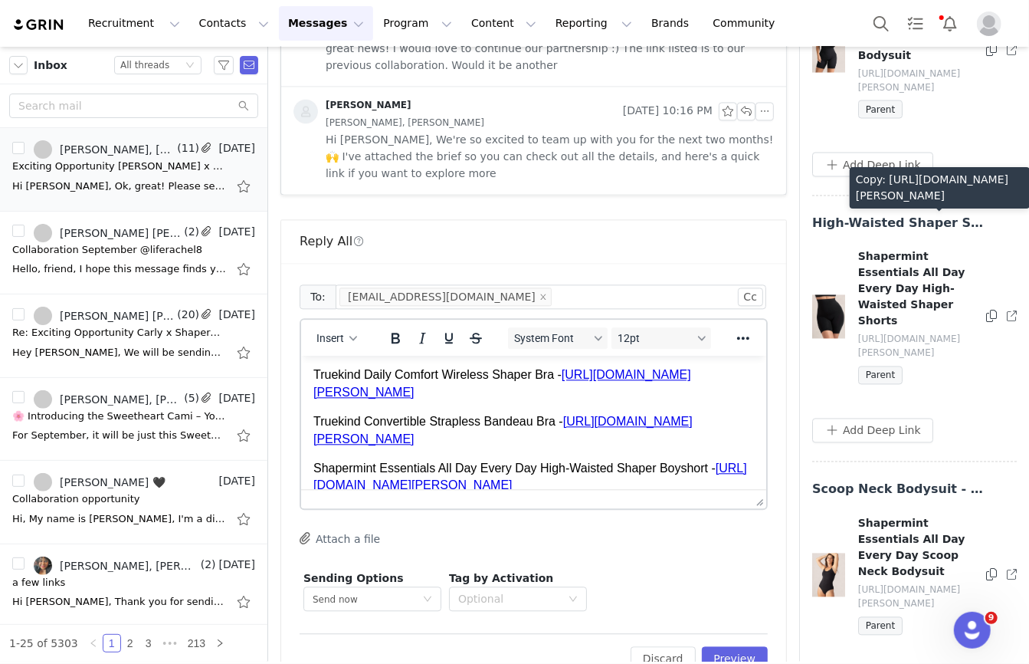
click at [992, 310] on icon at bounding box center [992, 316] width 11 height 12
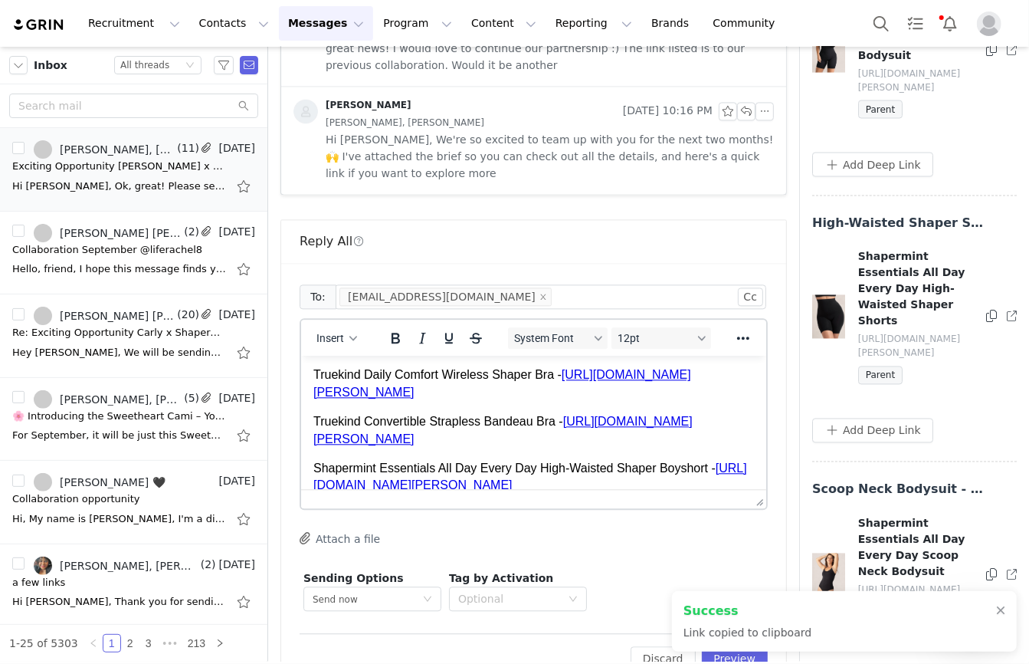
click at [744, 506] on p "Shapermint Essentials Everyday Empower High-Waisted Shaper Shorts -" at bounding box center [533, 514] width 441 height 17
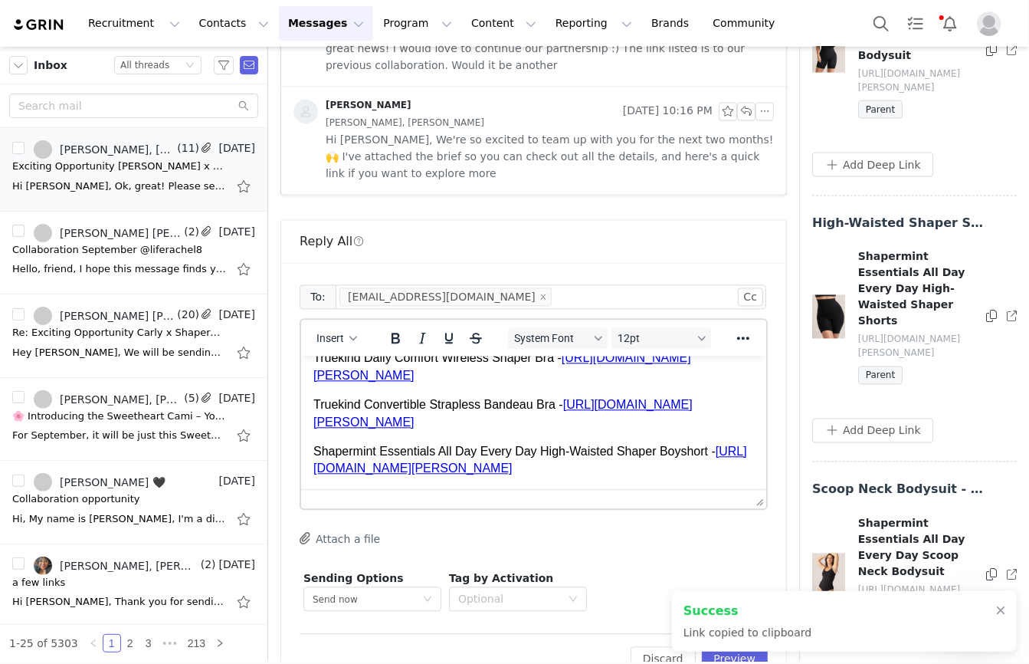
scroll to position [188, 0]
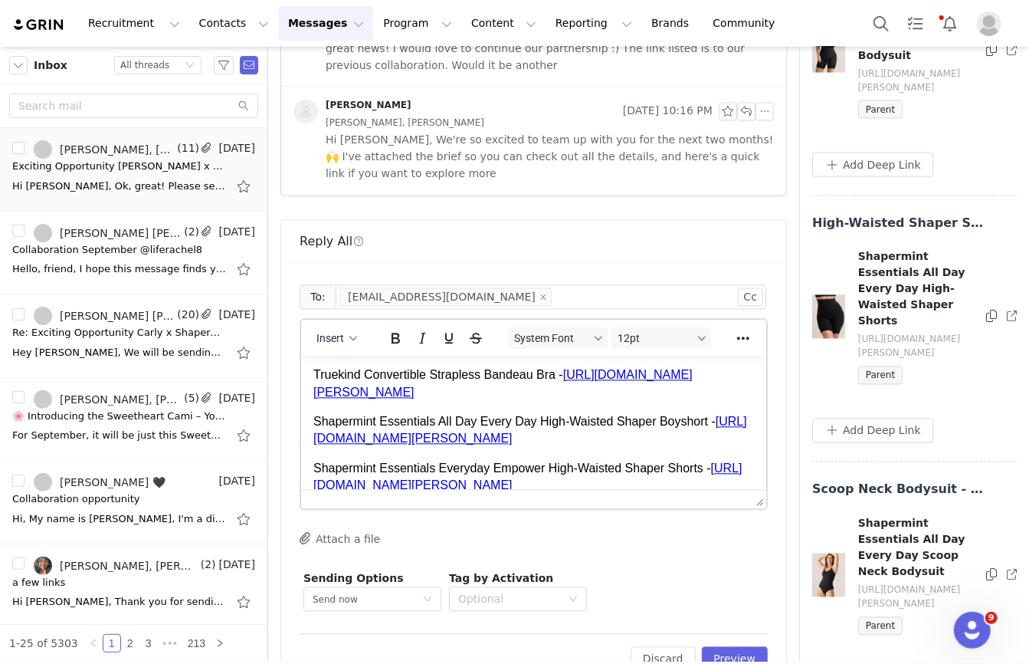
click at [476, 460] on body "Thank you for sending this, Tiffany. You can now post this. Below are the affil…" at bounding box center [533, 350] width 441 height 343
drag, startPoint x: 477, startPoint y: 451, endPoint x: 304, endPoint y: 451, distance: 173.2
click at [304, 451] on html "Thank you for sending this, Tiffany. You can now post this. Below are the affil…" at bounding box center [532, 351] width 465 height 368
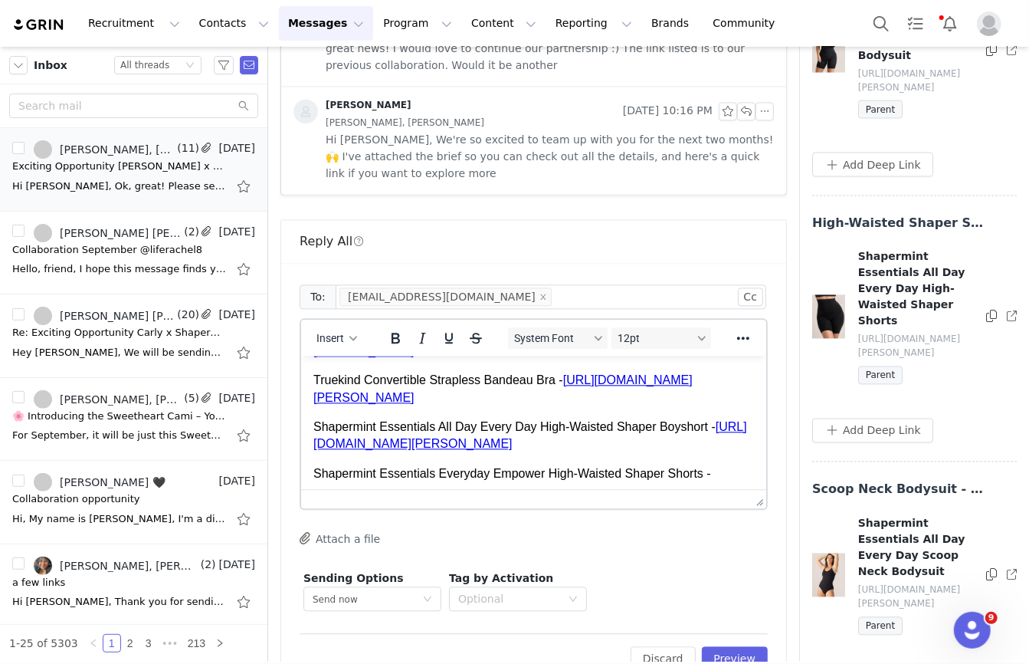
click at [987, 310] on icon at bounding box center [992, 316] width 11 height 12
click at [733, 494] on p "Shapermint Essentials All Day Every Day High-Waisted Shaper Shorts" at bounding box center [533, 502] width 441 height 17
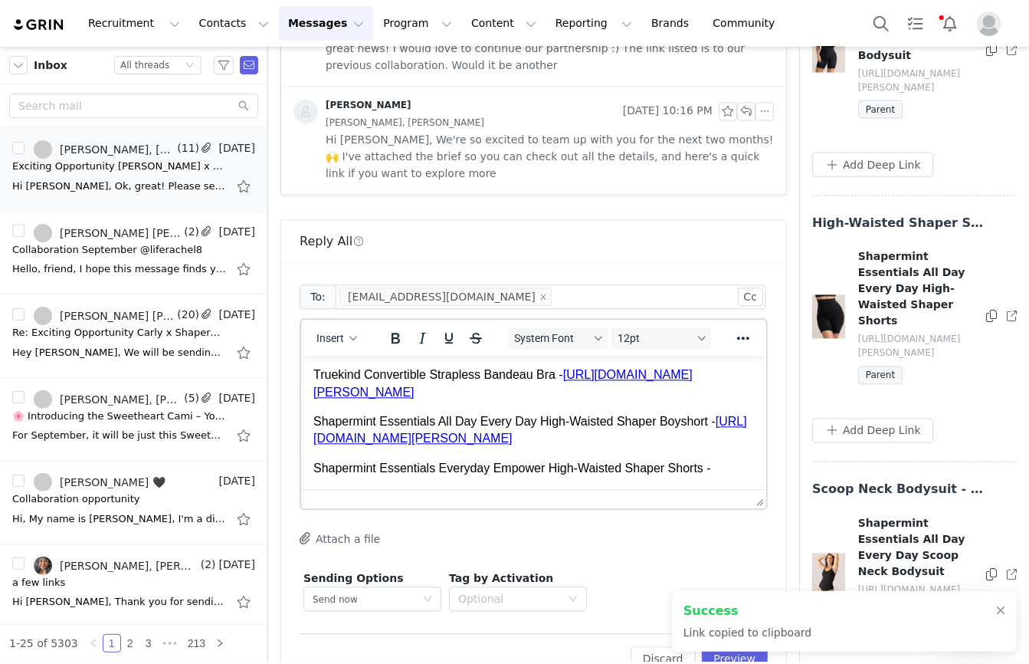
scroll to position [217, 0]
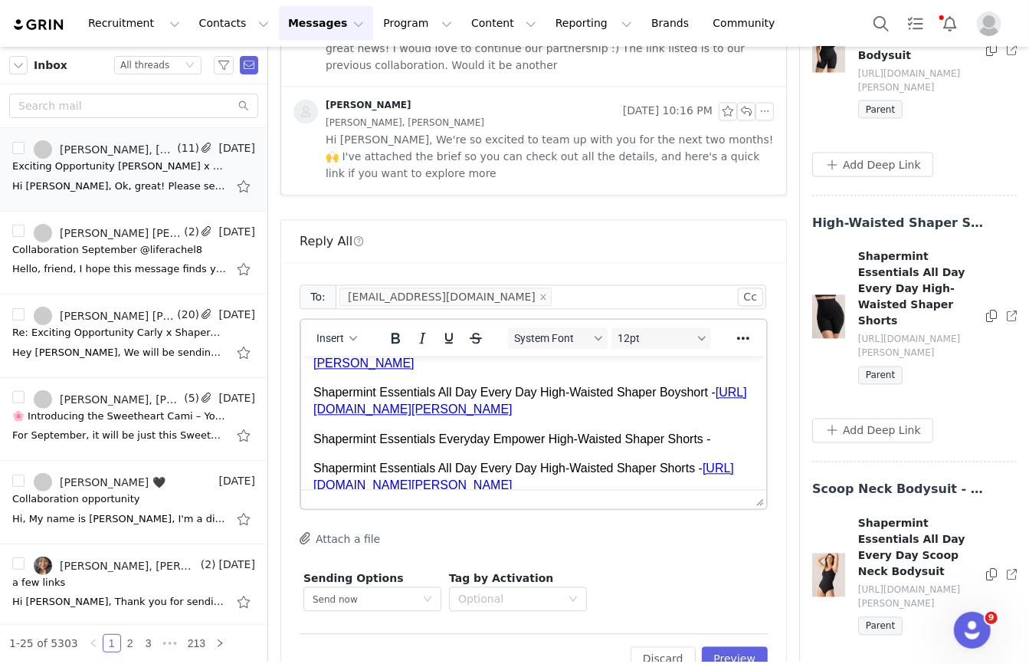
click at [737, 430] on p "Shapermint Essentials Everyday Empower High-Waisted Shaper Shorts -" at bounding box center [533, 438] width 441 height 17
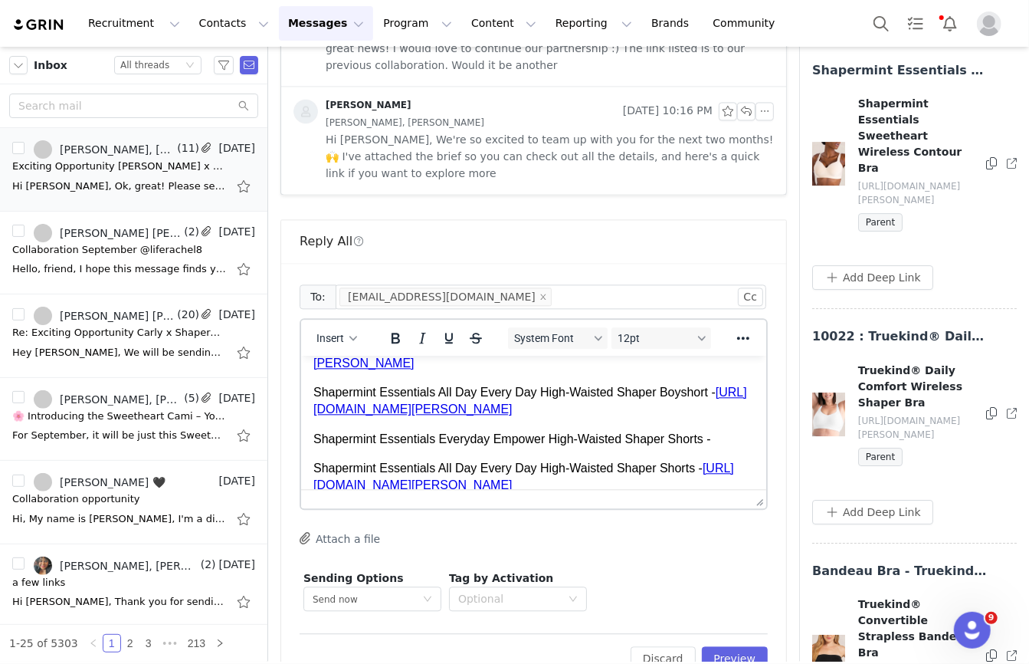
scroll to position [2738, 0]
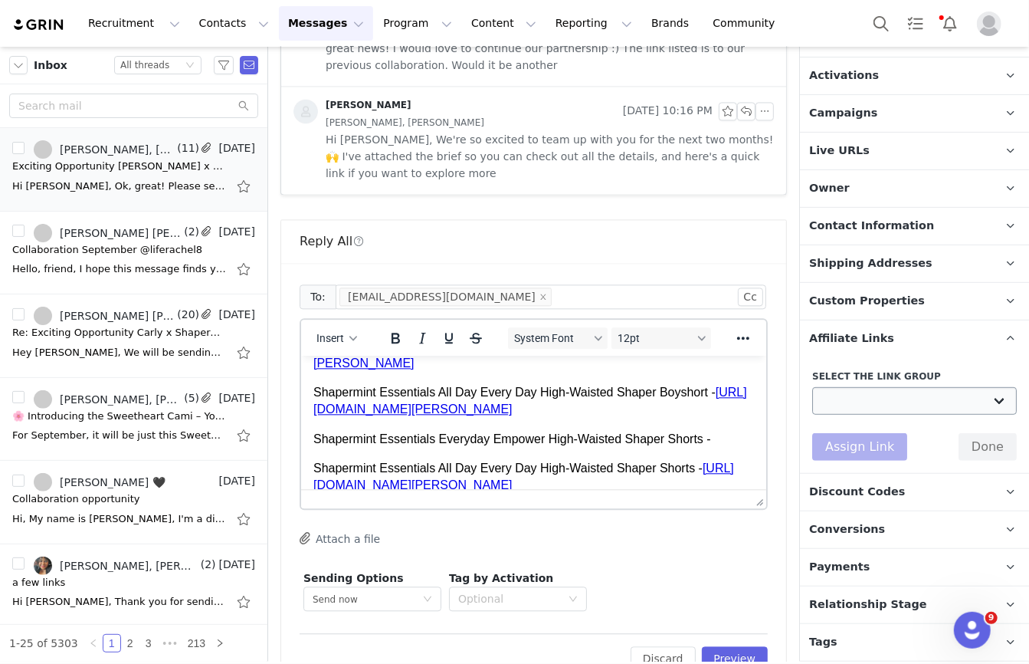
scroll to position [254, 0]
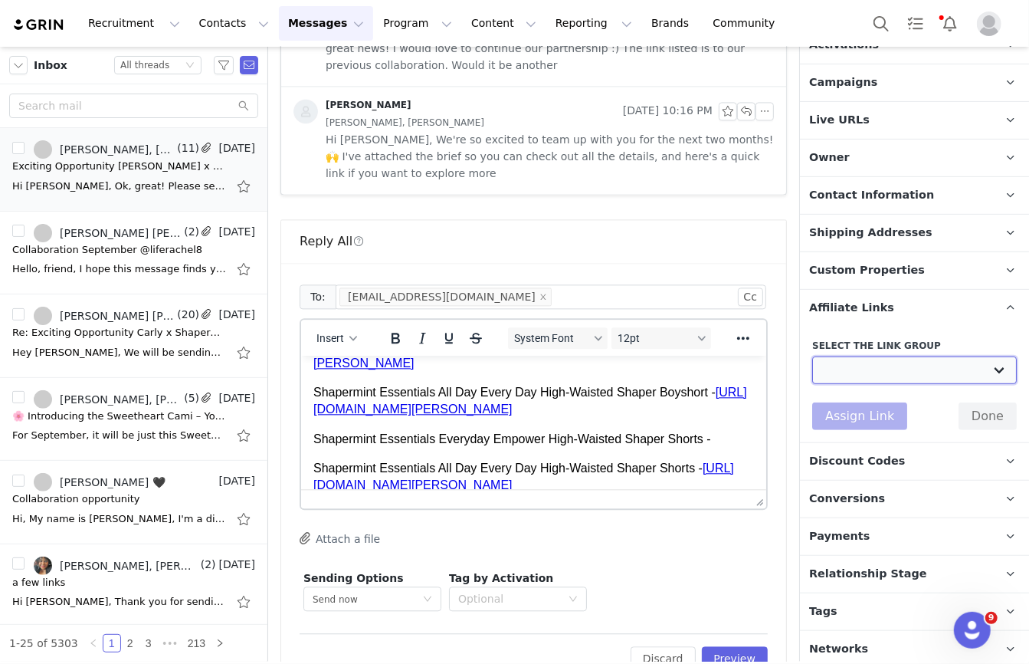
click at [880, 367] on select "Mother's Day Influencers: https://shapermint.com/collections/mothers-day-sale B…" at bounding box center [915, 370] width 205 height 28
click at [813, 356] on select "Mother's Day Influencers: https://shapermint.com/collections/mothers-day-sale B…" at bounding box center [915, 370] width 205 height 28
click at [890, 376] on select "Mother's Day Influencers: https://shapermint.com/collections/mothers-day-sale B…" at bounding box center [915, 370] width 205 height 28
select select "27643"
click at [813, 356] on select "Mother's Day Influencers: https://shapermint.com/collections/mothers-day-sale B…" at bounding box center [915, 370] width 205 height 28
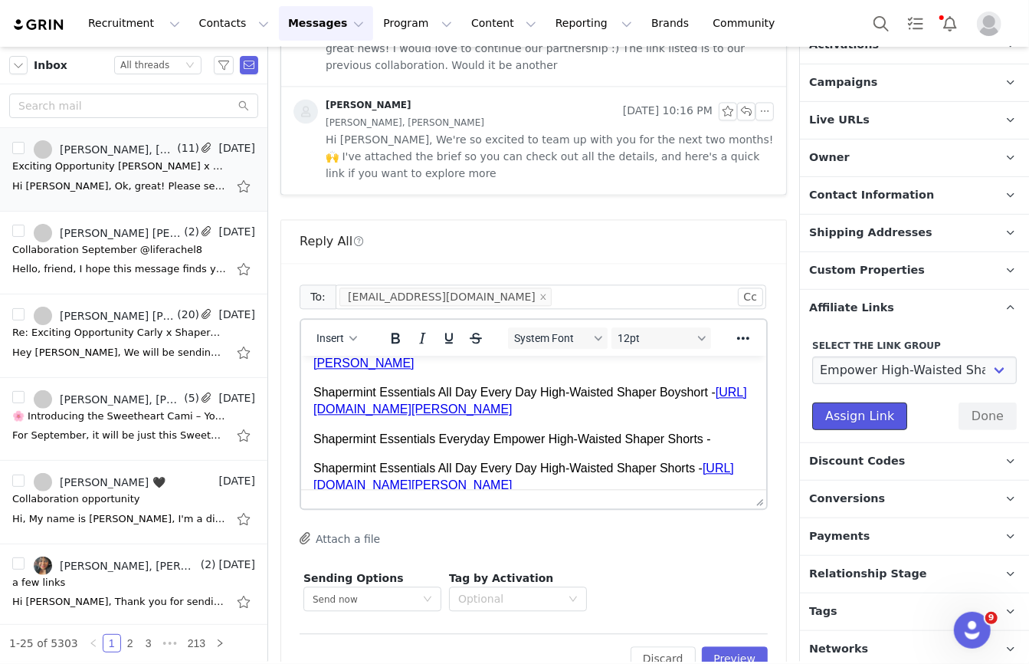
click at [860, 417] on button "Assign Link" at bounding box center [860, 416] width 95 height 28
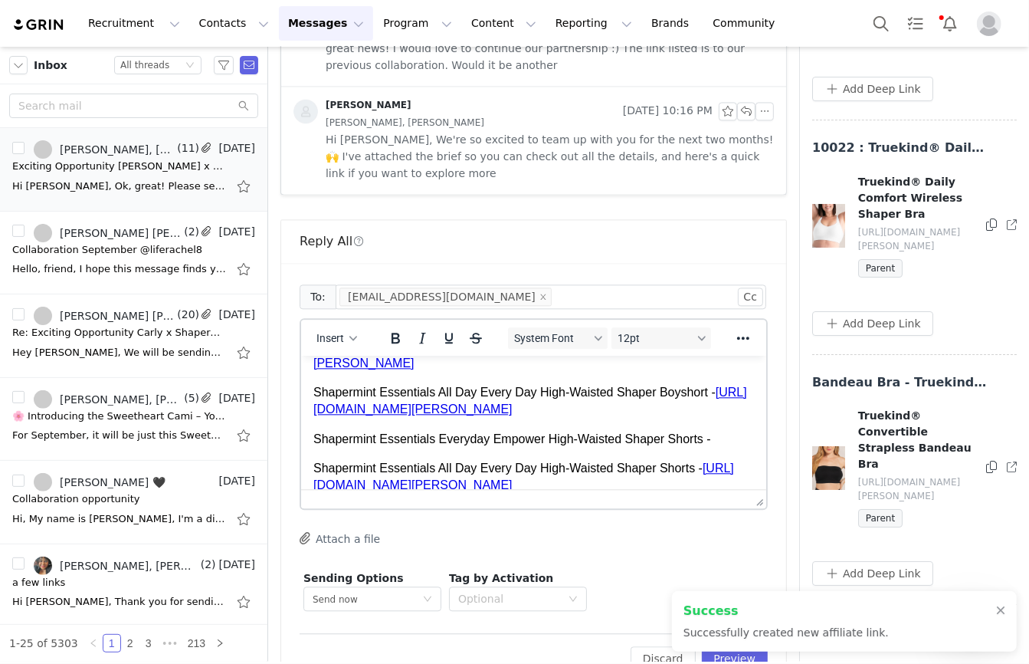
scroll to position [2974, 0]
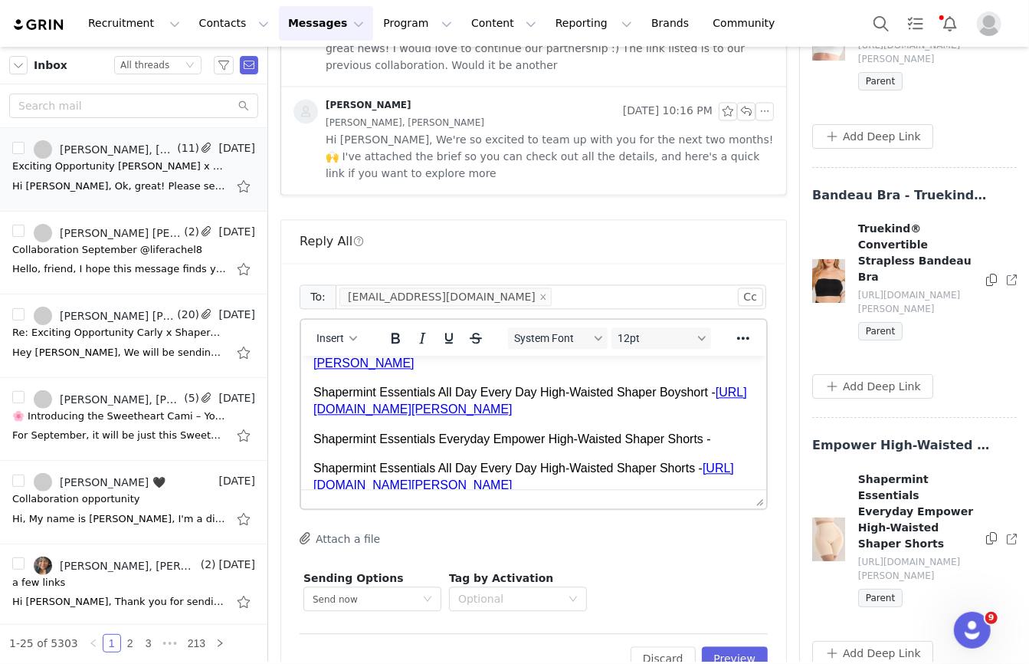
click at [990, 532] on icon at bounding box center [992, 538] width 11 height 12
click at [729, 430] on p "Shapermint Essentials Everyday Empower High-Waisted Shaper Shorts -" at bounding box center [533, 438] width 441 height 17
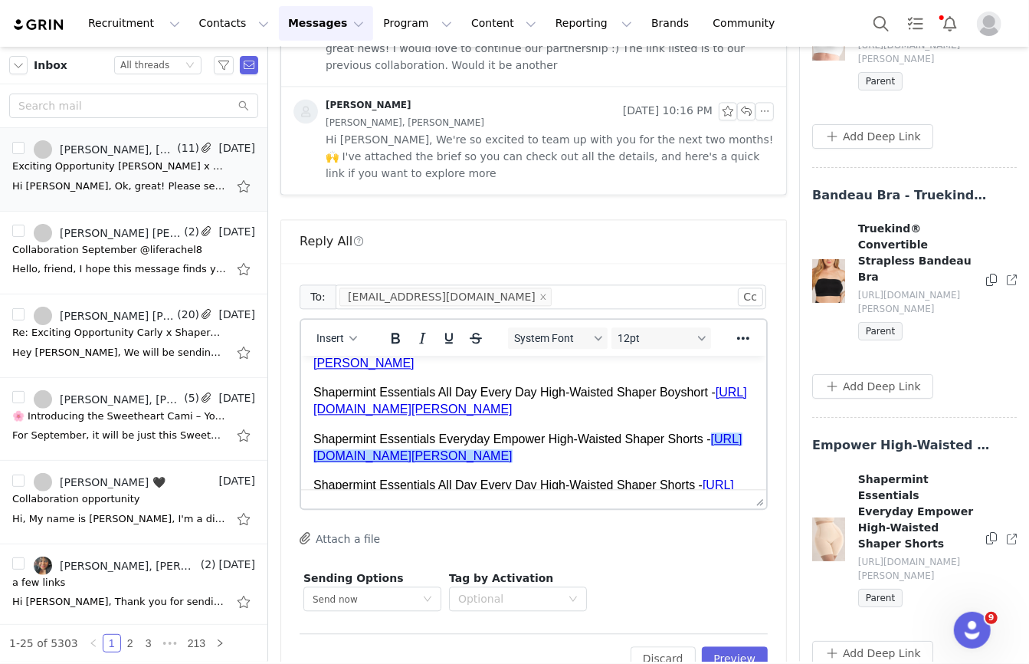
click at [631, 478] on body "Thank you for sending this, Tiffany. You can now post this. Below are the affil…" at bounding box center [533, 345] width 441 height 390
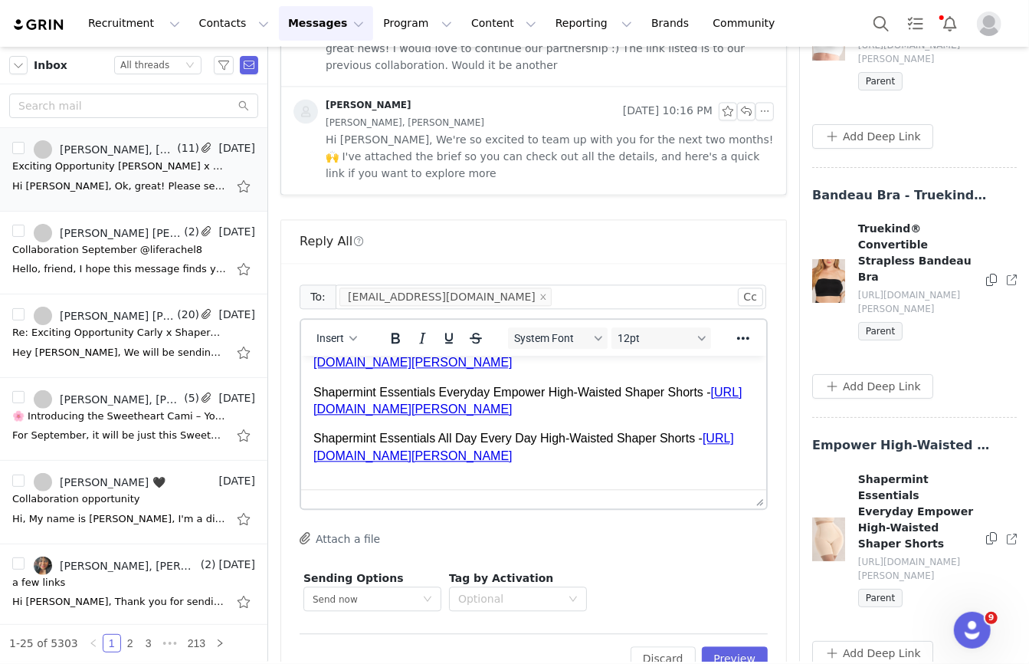
click at [573, 476] on p "Rich Text Area. Press ALT-0 for help." at bounding box center [533, 484] width 441 height 17
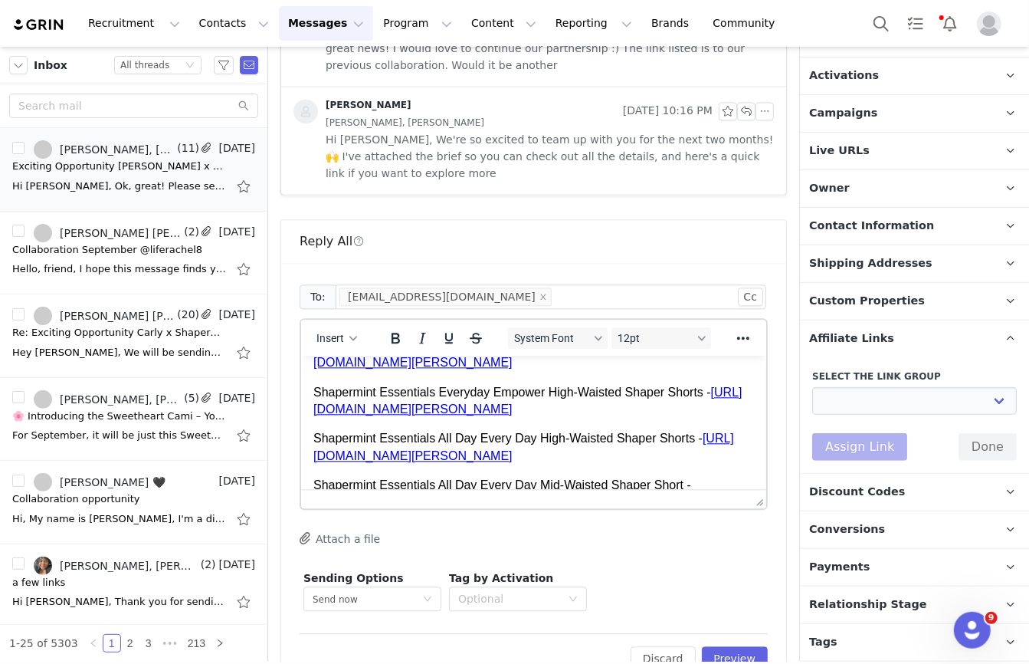
scroll to position [254, 0]
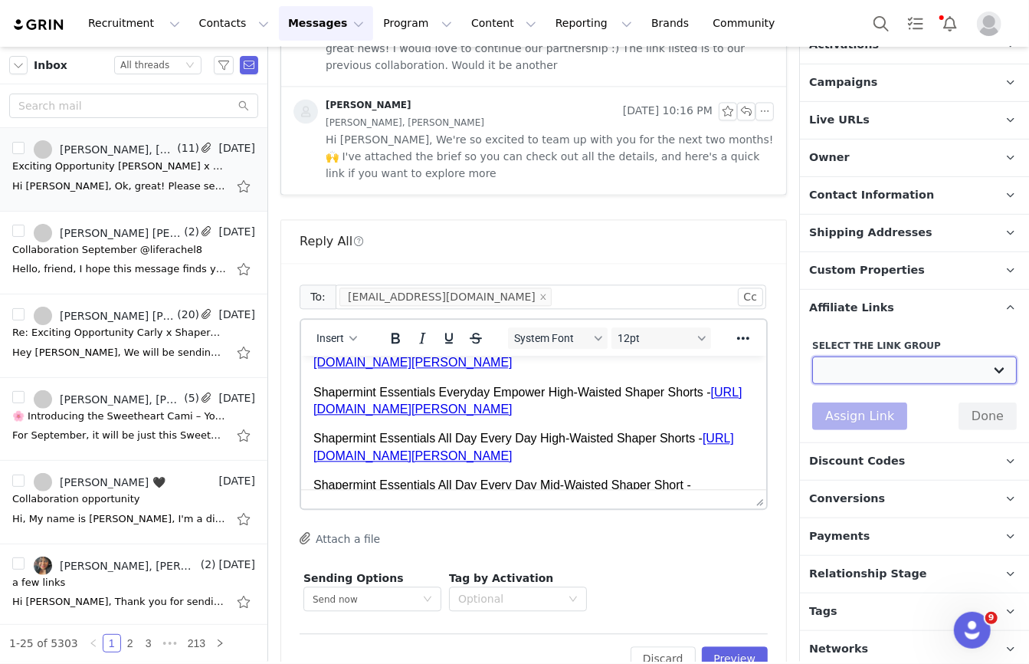
click at [856, 370] on select "Mother's Day Influencers: https://shapermint.com/collections/mothers-day-sale B…" at bounding box center [915, 370] width 205 height 28
click at [883, 356] on select "Mother's Day Influencers: https://shapermint.com/collections/mothers-day-sale B…" at bounding box center [915, 370] width 205 height 28
click at [813, 356] on select "Mother's Day Influencers: https://shapermint.com/collections/mothers-day-sale B…" at bounding box center [915, 370] width 205 height 28
click at [937, 366] on select "Mother's Day Influencers: https://shapermint.com/collections/mothers-day-sale B…" at bounding box center [915, 370] width 205 height 28
select select "32869"
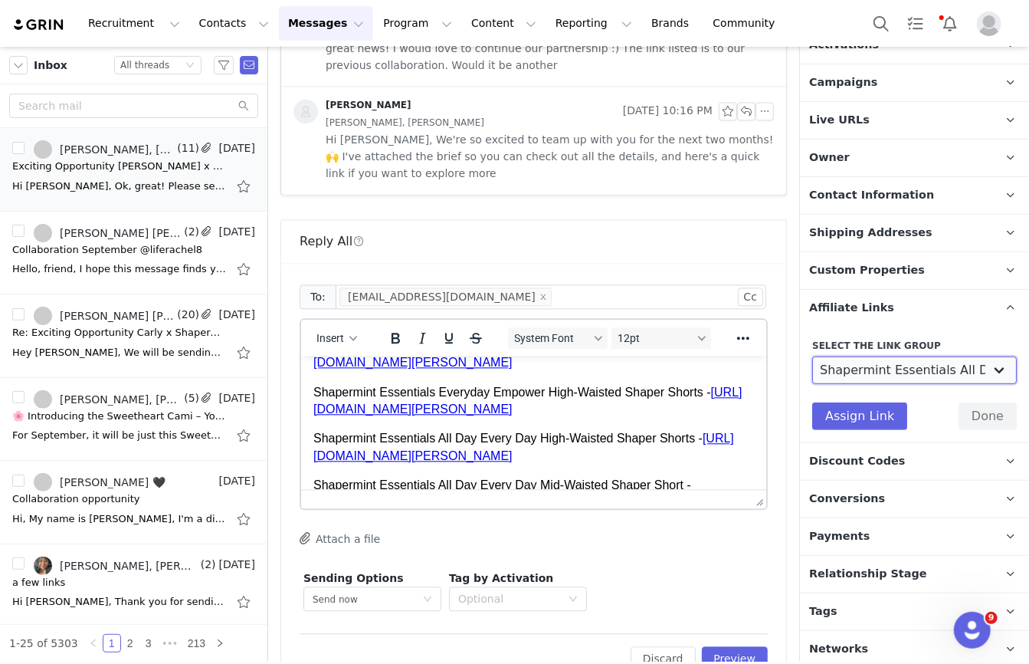
click at [813, 356] on select "Mother's Day Influencers: https://shapermint.com/collections/mothers-day-sale B…" at bounding box center [915, 370] width 205 height 28
click at [865, 402] on button "Assign Link" at bounding box center [860, 416] width 95 height 28
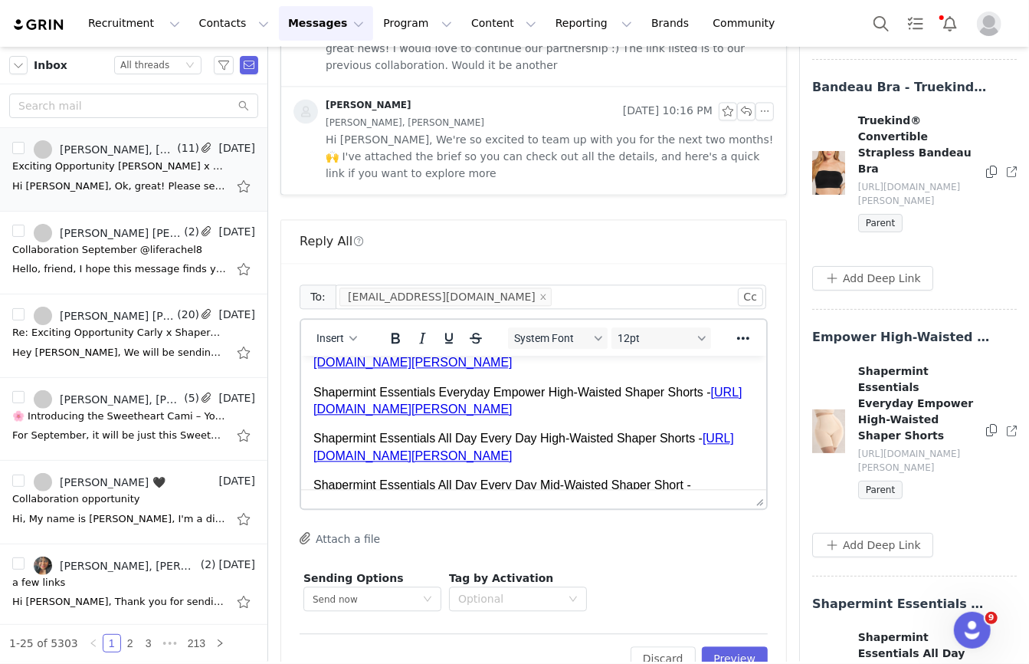
scroll to position [3193, 0]
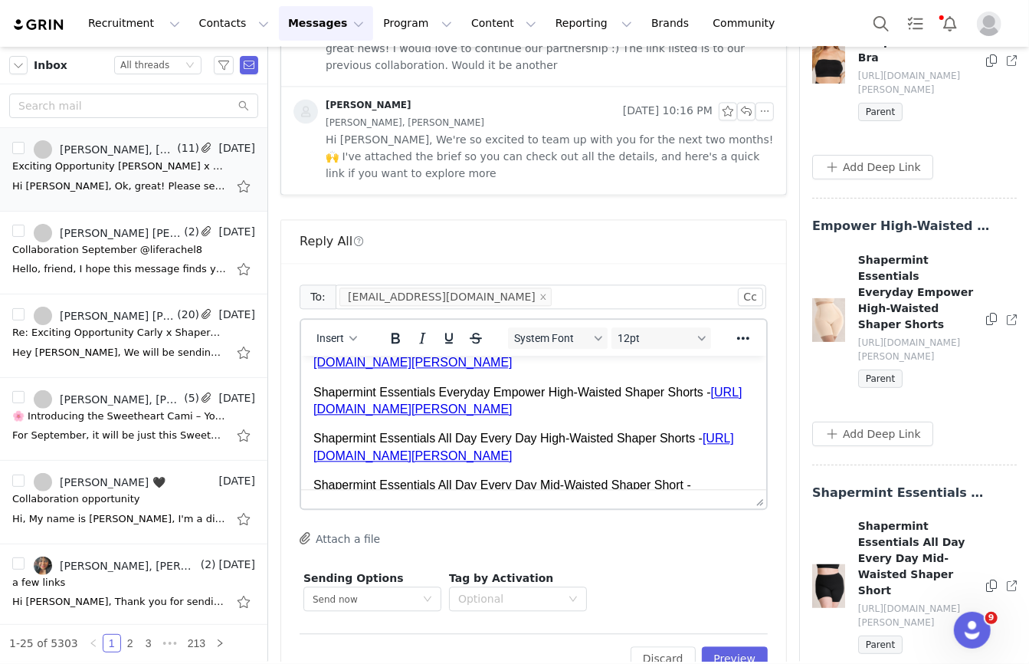
click at [993, 577] on button at bounding box center [992, 586] width 11 height 18
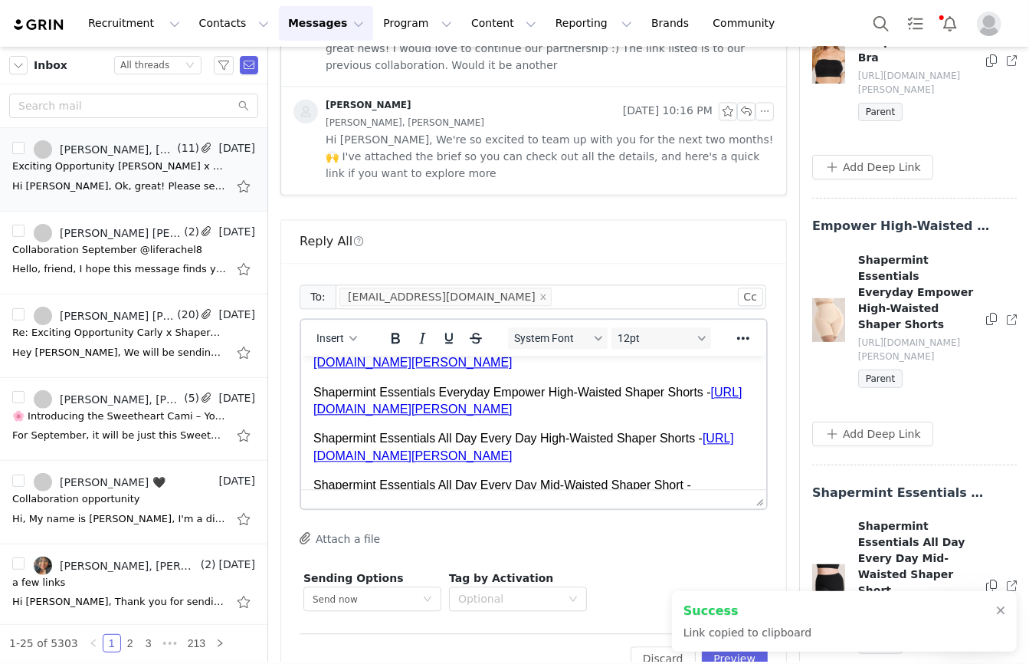
click at [717, 476] on p "Shapermint Essentials All Day Every Day Mid-Waisted Shaper Short -" at bounding box center [533, 484] width 441 height 17
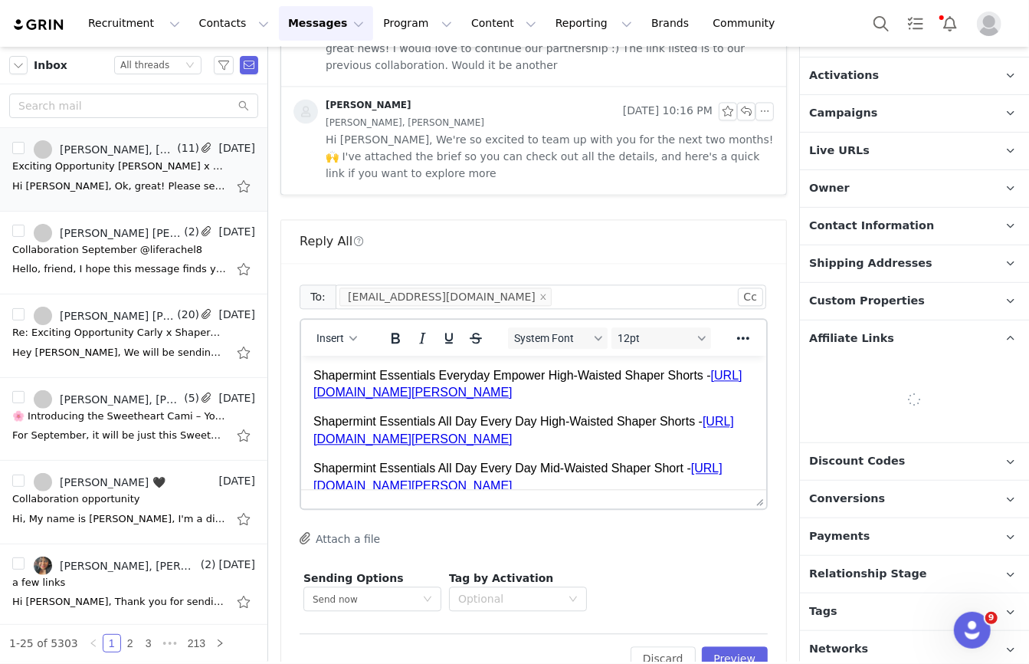
scroll to position [254, 0]
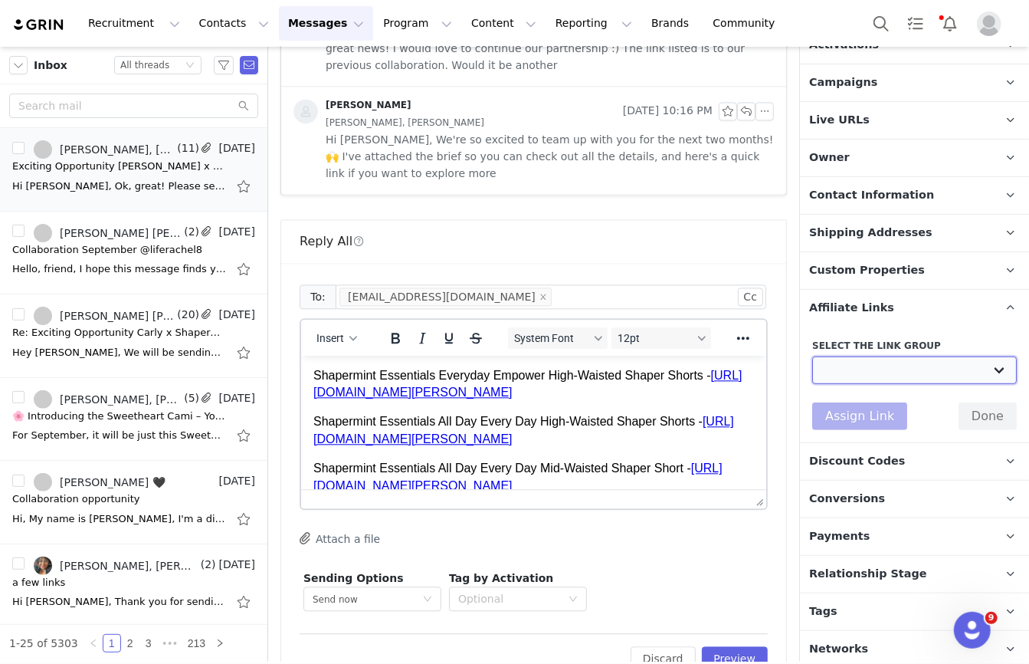
click at [871, 371] on select "Mother's Day Influencers: https://shapermint.com/collections/mothers-day-sale B…" at bounding box center [915, 370] width 205 height 28
click at [957, 369] on select "Mother's Day Influencers: https://shapermint.com/collections/mothers-day-sale B…" at bounding box center [915, 370] width 205 height 28
select select "27638"
click at [813, 356] on select "Mother's Day Influencers: https://shapermint.com/collections/mothers-day-sale B…" at bounding box center [915, 370] width 205 height 28
click at [845, 366] on select "Mother's Day Influencers: https://shapermint.com/collections/mothers-day-sale B…" at bounding box center [915, 370] width 205 height 28
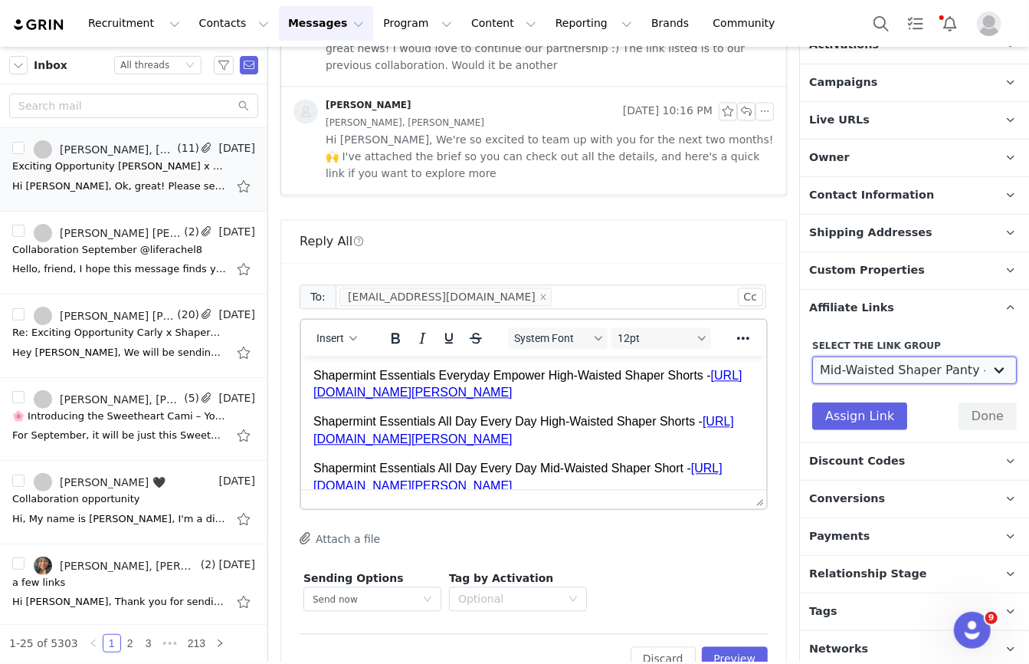
click at [903, 369] on select "Mother's Day Influencers: https://shapermint.com/collections/mothers-day-sale B…" at bounding box center [915, 370] width 205 height 28
click at [884, 413] on button "Assign Link" at bounding box center [860, 416] width 95 height 28
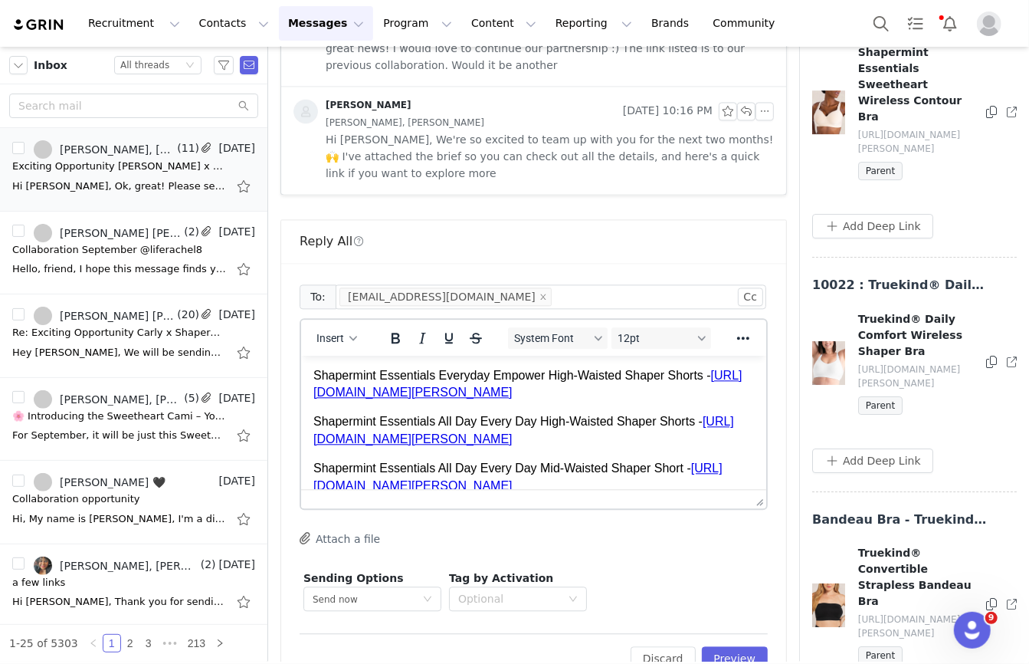
scroll to position [3413, 0]
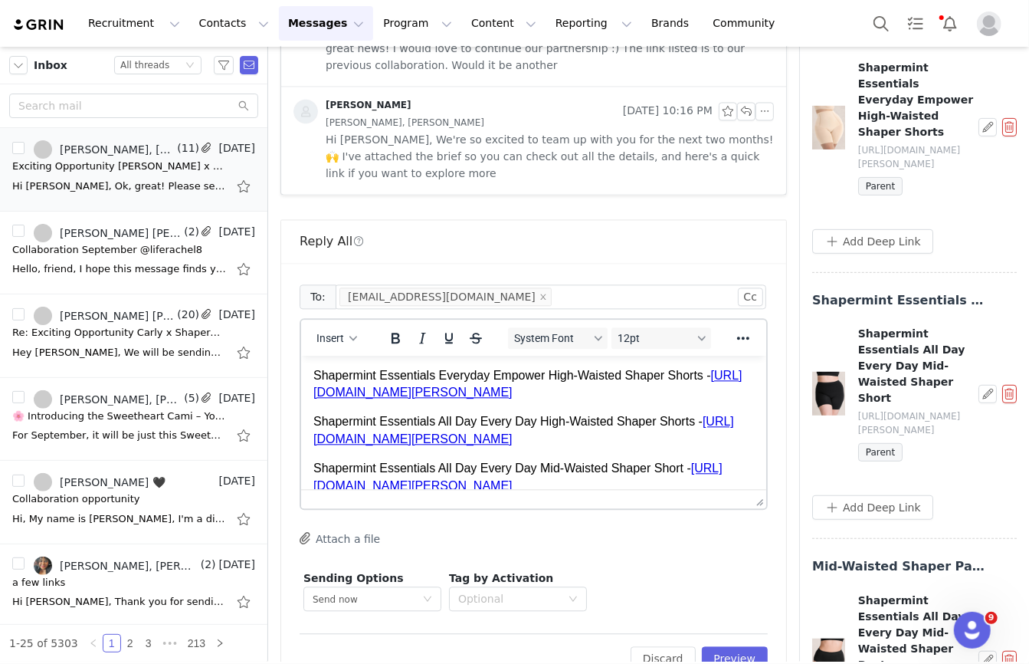
click at [1007, 651] on button "button" at bounding box center [1010, 660] width 15 height 18
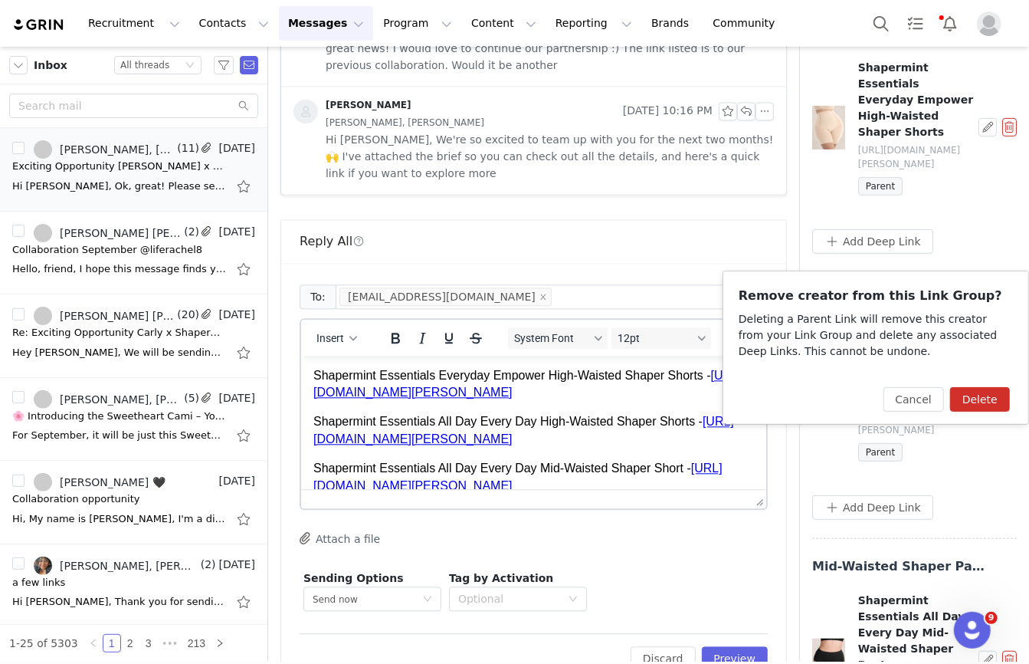
click at [968, 399] on button "Delete" at bounding box center [981, 399] width 60 height 25
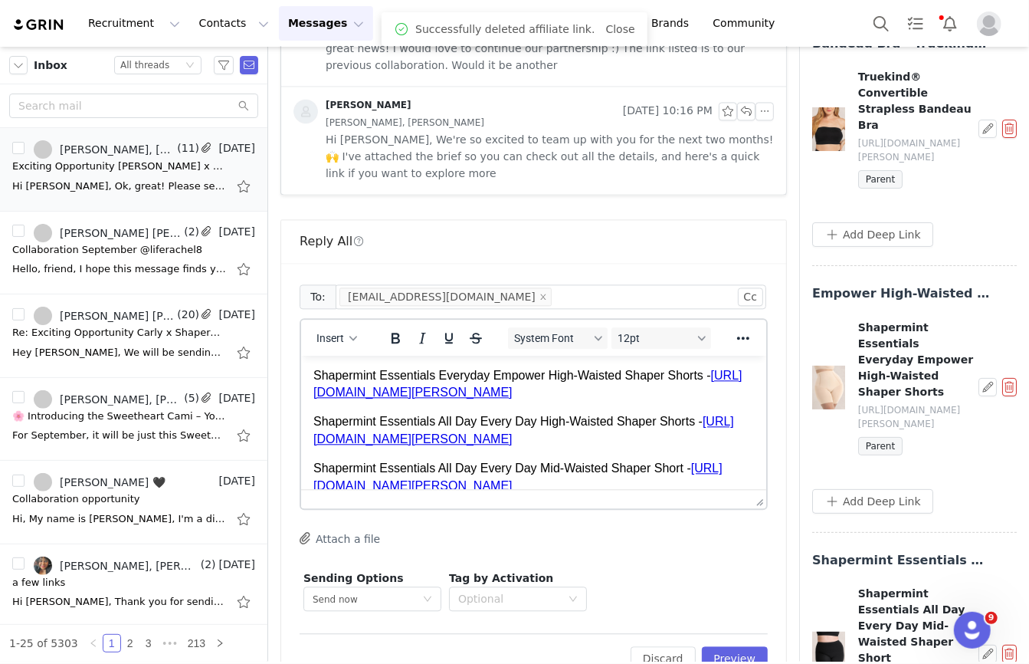
scroll to position [3166, 0]
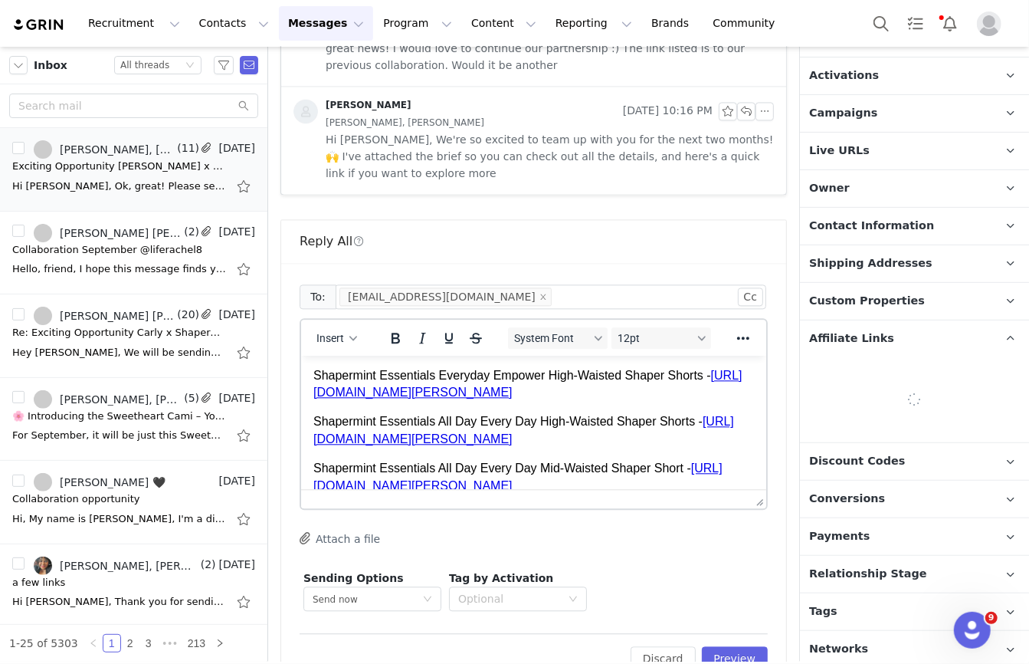
scroll to position [251, 0]
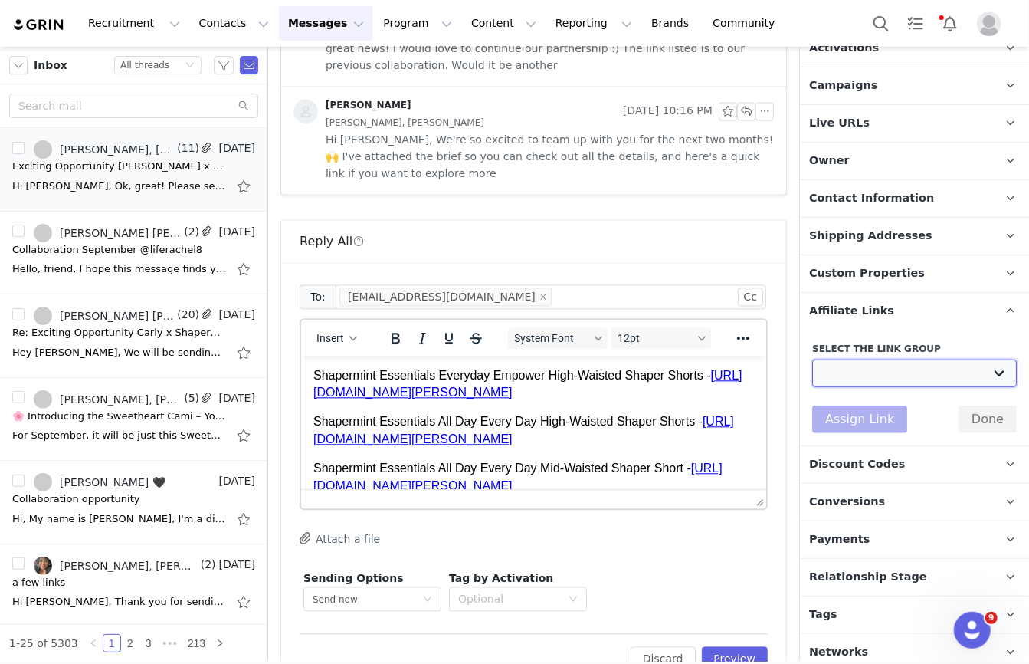
click at [888, 370] on select "Mother's Day Influencers: https://shapermint.com/collections/mothers-day-sale B…" at bounding box center [915, 374] width 205 height 28
select select "32964"
click at [813, 360] on select "Mother's Day Influencers: https://shapermint.com/collections/mothers-day-sale B…" at bounding box center [915, 374] width 205 height 28
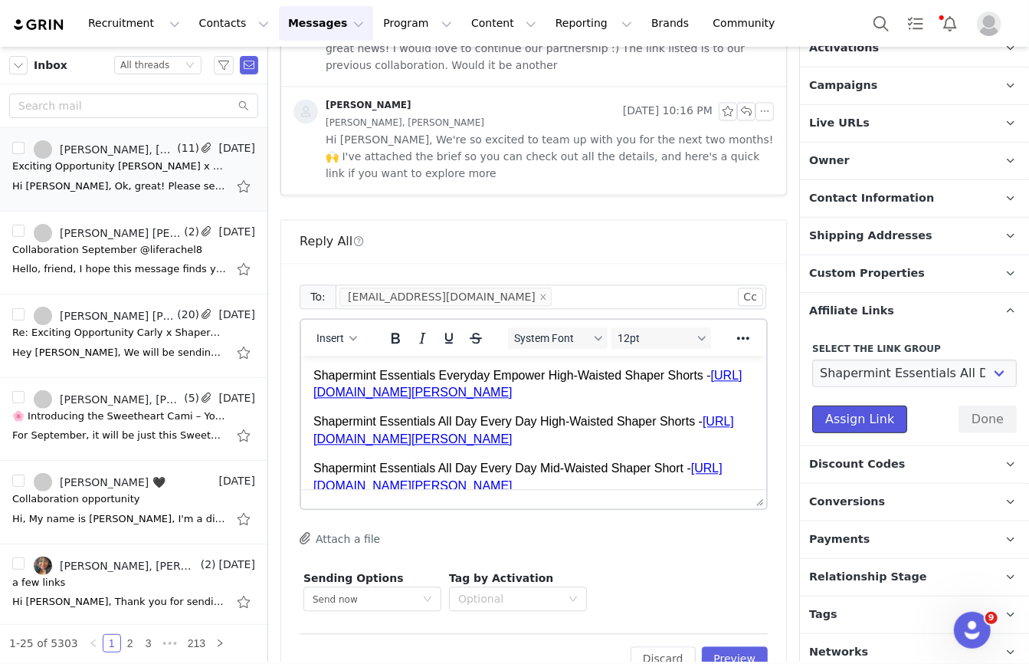
click at [876, 419] on button "Assign Link" at bounding box center [860, 420] width 95 height 28
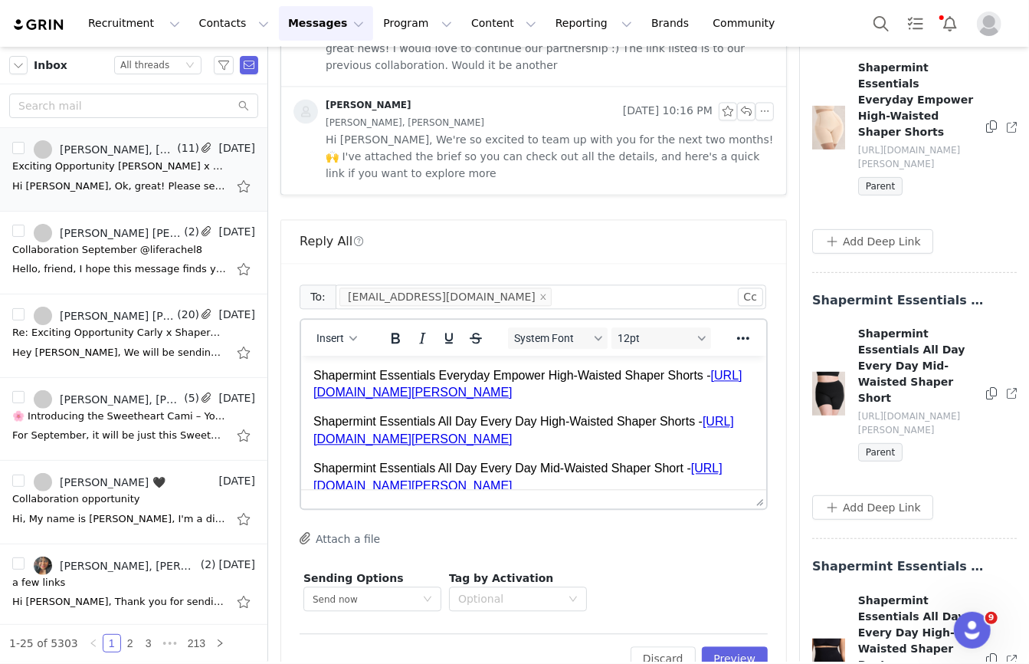
scroll to position [3417, 0]
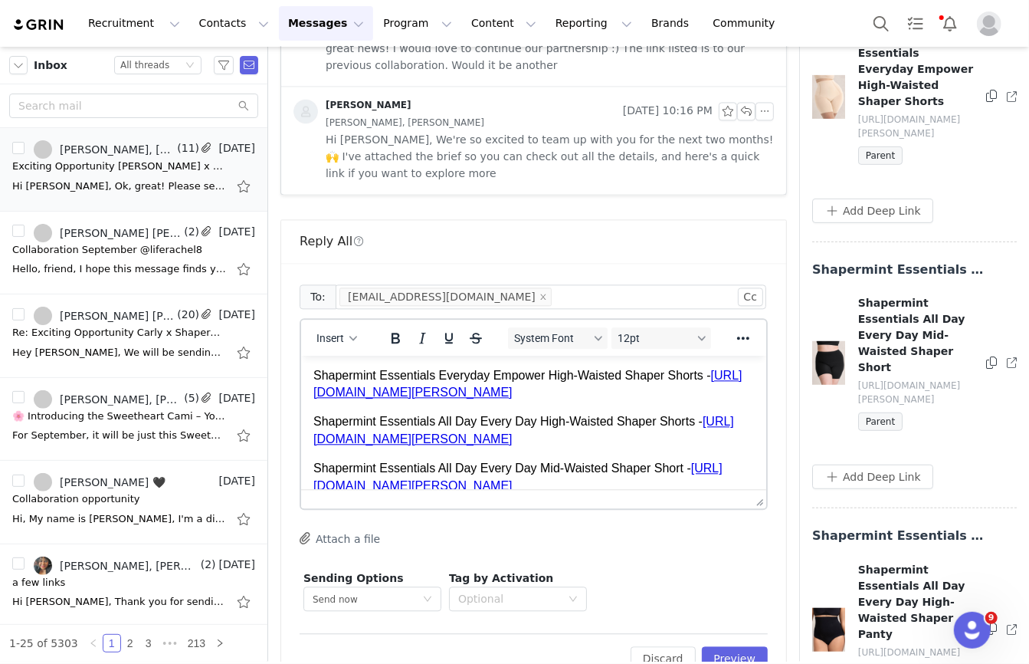
click at [987, 622] on icon at bounding box center [992, 628] width 11 height 12
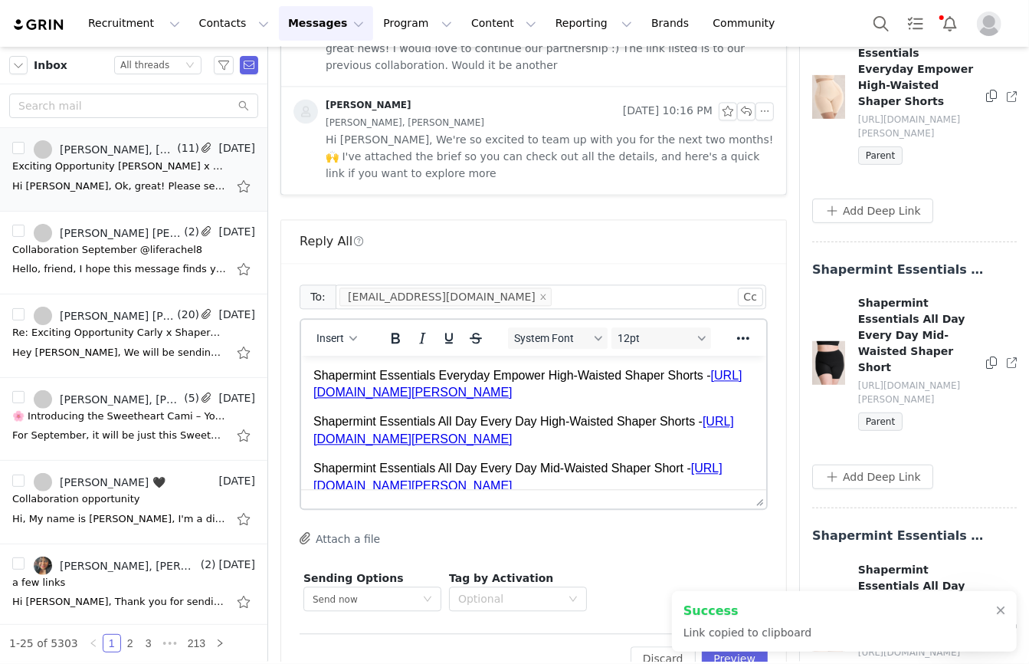
click at [720, 506] on p "Shapermint Essentials All Day Every Day High-Waisted Shaper Panty -" at bounding box center [533, 514] width 441 height 17
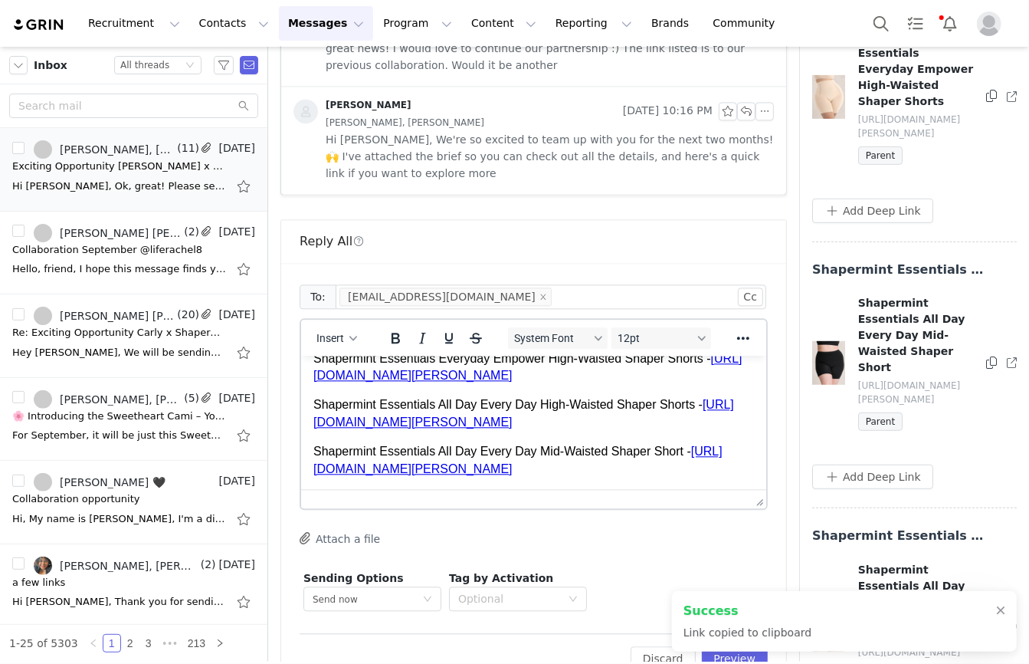
scroll to position [327, 0]
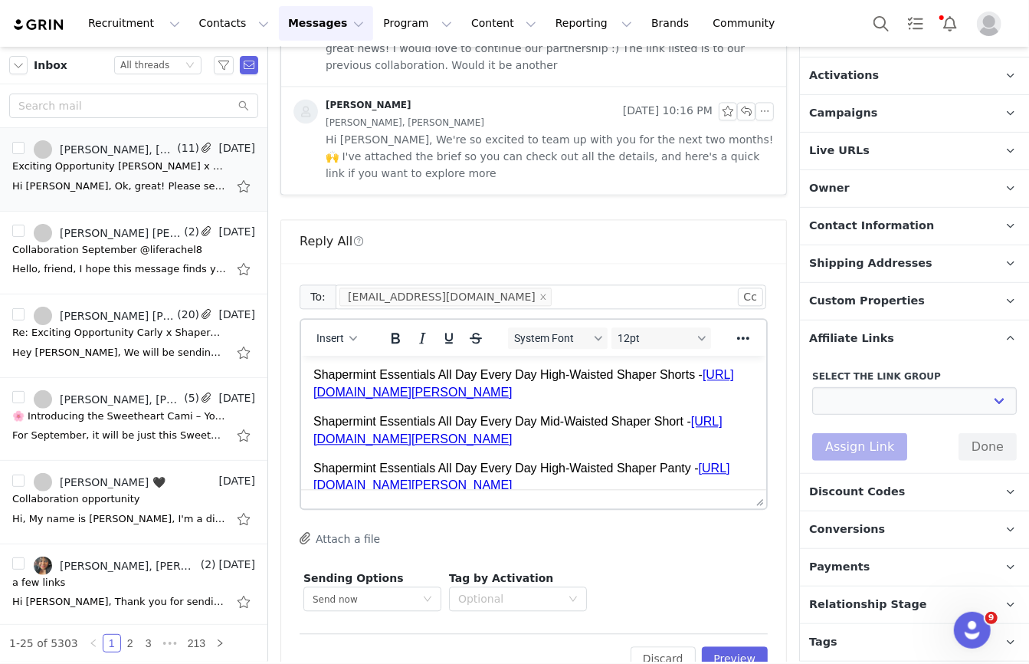
scroll to position [253, 0]
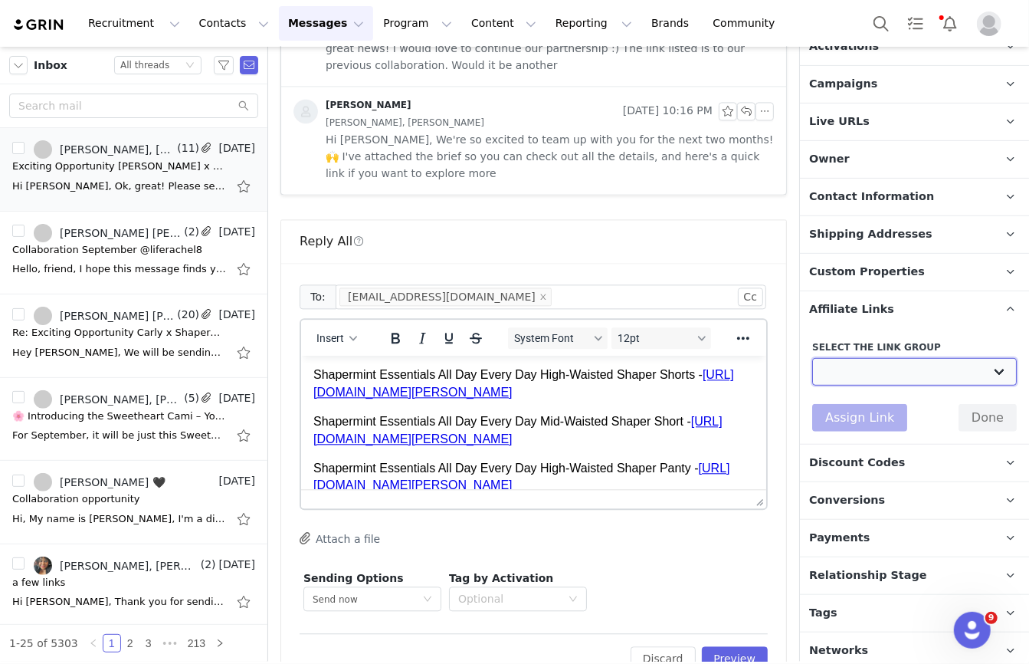
click at [869, 373] on select "Mother's Day Influencers: https://shapermint.com/collections/mothers-day-sale B…" at bounding box center [915, 372] width 205 height 28
select select "27638"
click at [813, 358] on select "Mother's Day Influencers: https://shapermint.com/collections/mothers-day-sale B…" at bounding box center [915, 372] width 205 height 28
click at [848, 419] on button "Assign Link" at bounding box center [860, 418] width 95 height 28
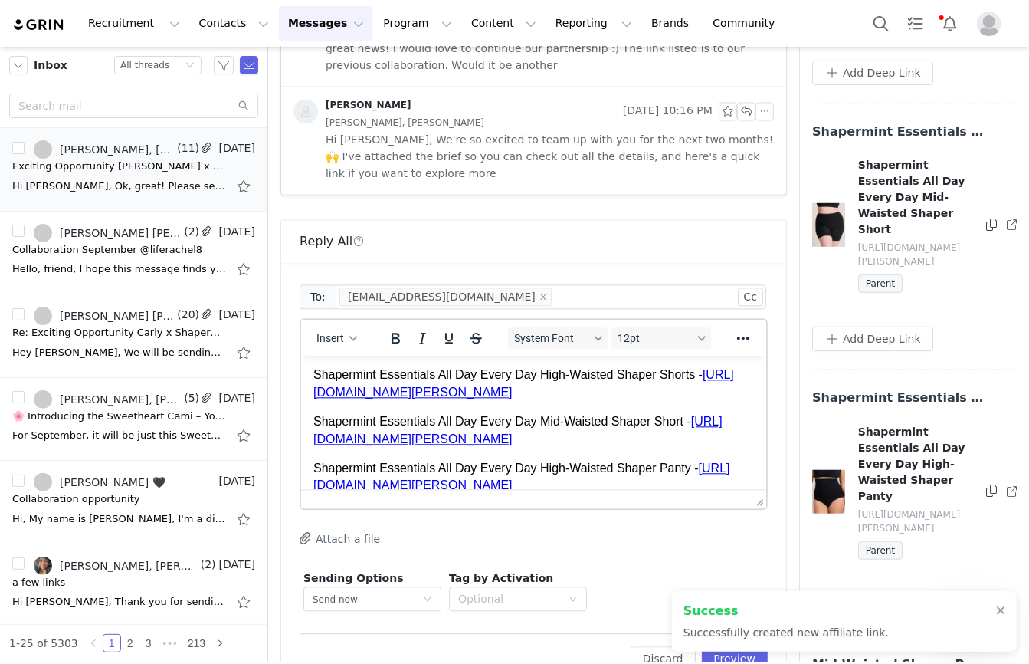
scroll to position [3663, 0]
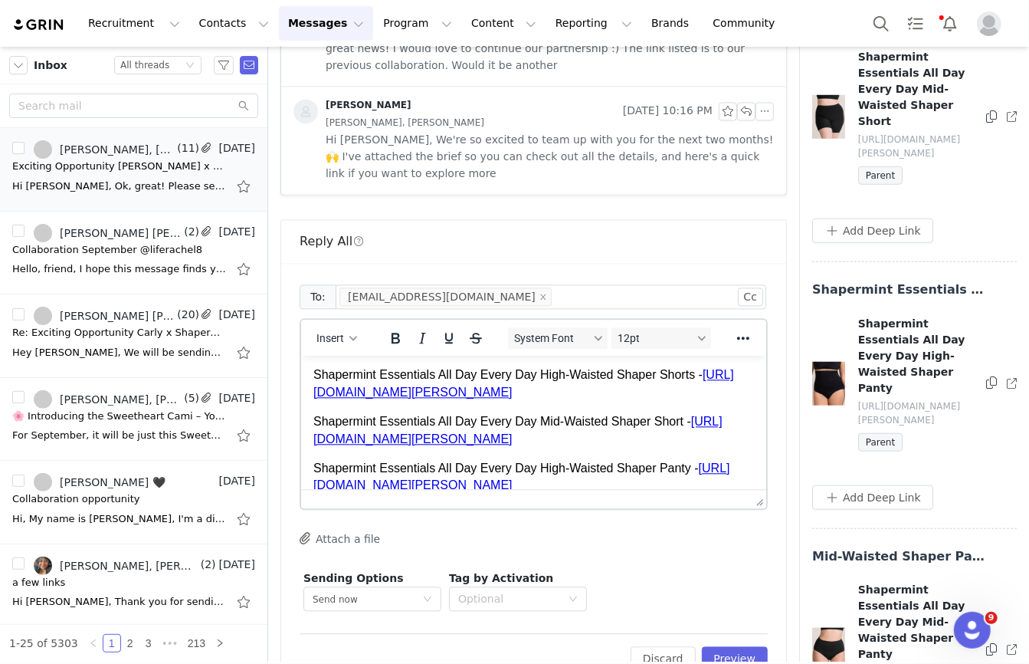
click at [988, 643] on icon at bounding box center [992, 649] width 11 height 12
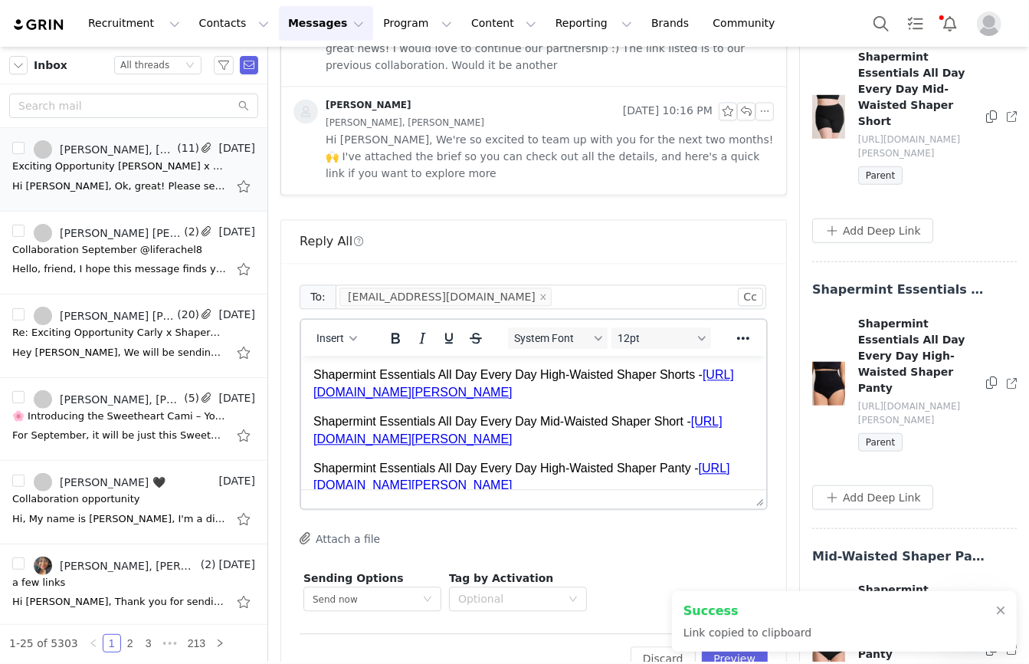
click at [732, 506] on p "Shapermint Essentials All Day Every Day Mid-Waisted Shaper Panty -" at bounding box center [533, 514] width 441 height 17
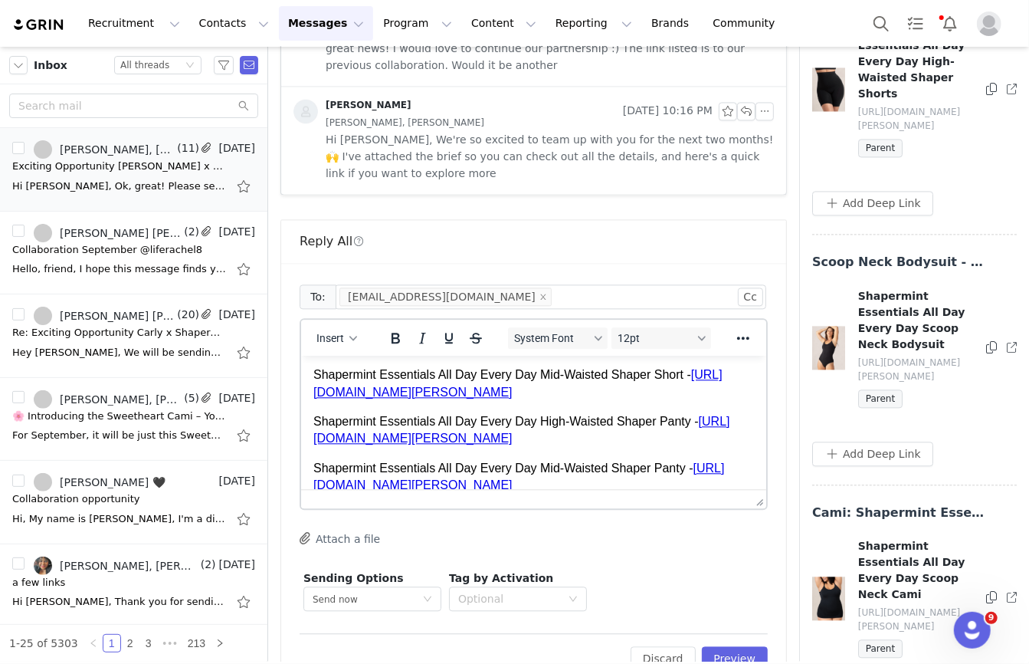
scroll to position [1602, 0]
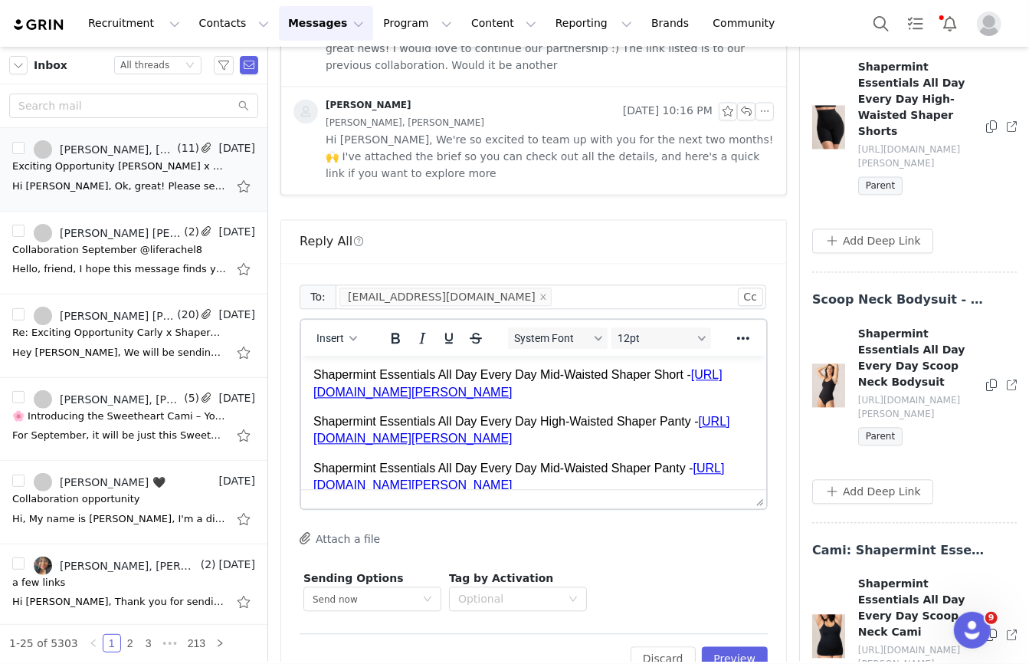
click at [991, 379] on icon at bounding box center [992, 385] width 11 height 12
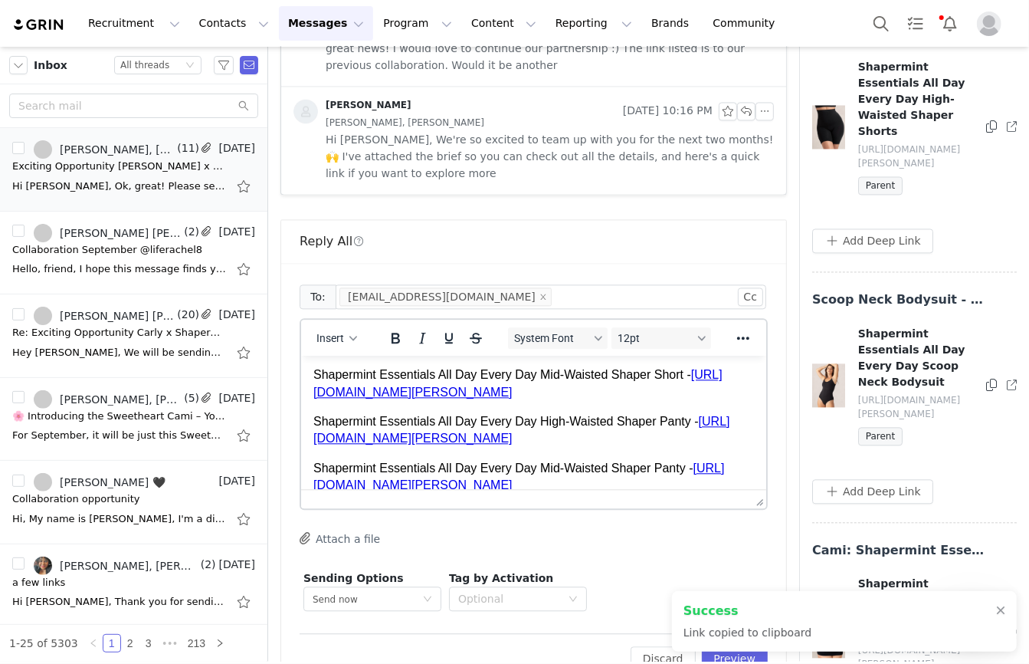
click at [696, 506] on p "Shapermint Essentials All Day Every Day Scoop Neck Bodysuit -" at bounding box center [533, 514] width 441 height 17
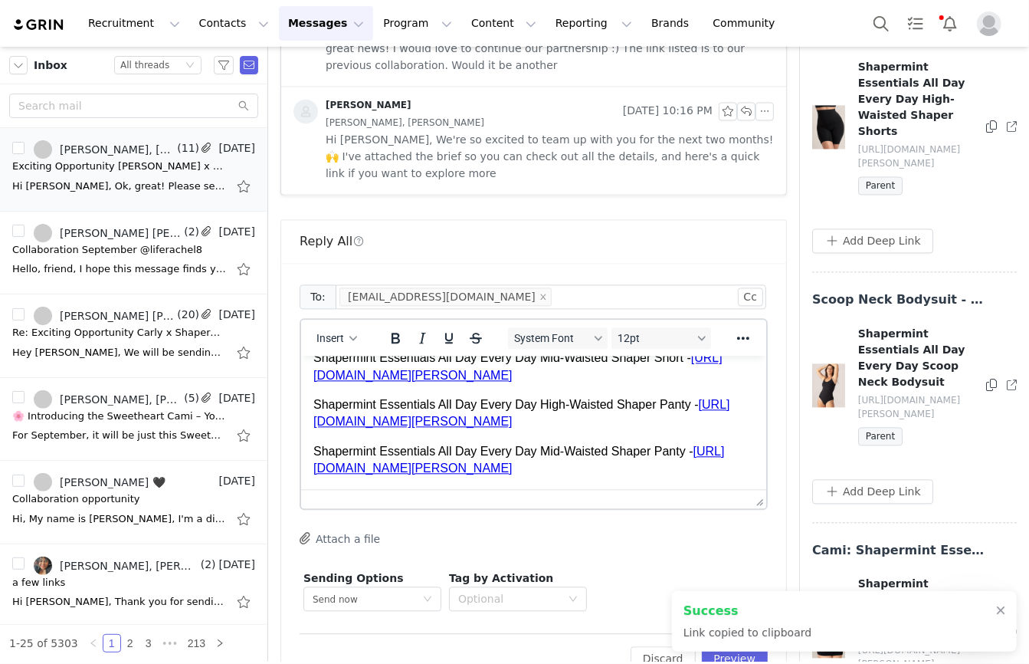
scroll to position [420, 0]
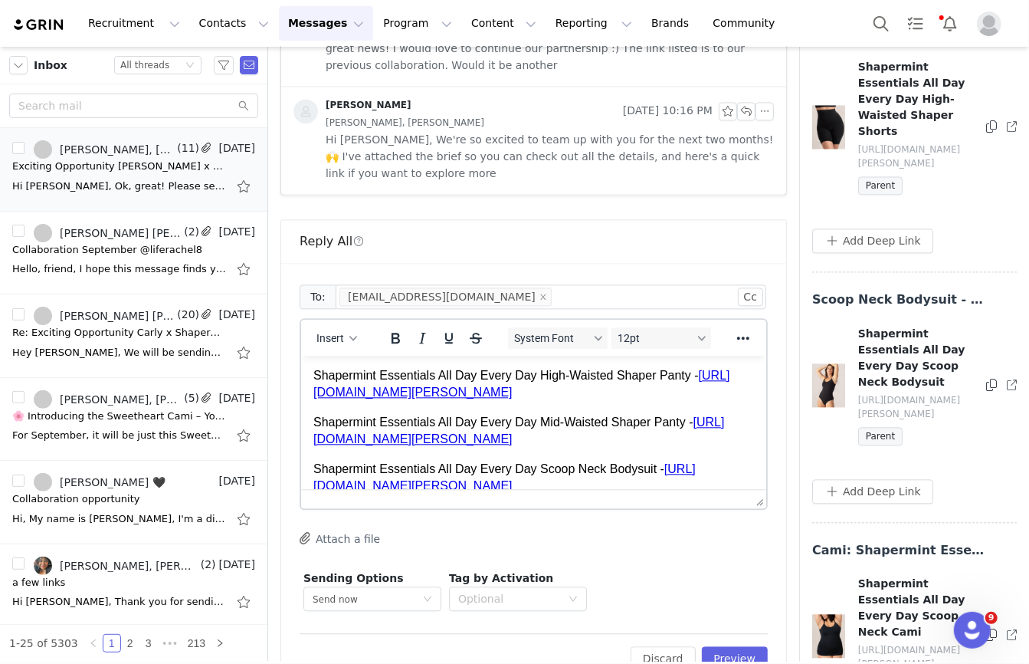
click at [993, 629] on icon at bounding box center [992, 635] width 11 height 12
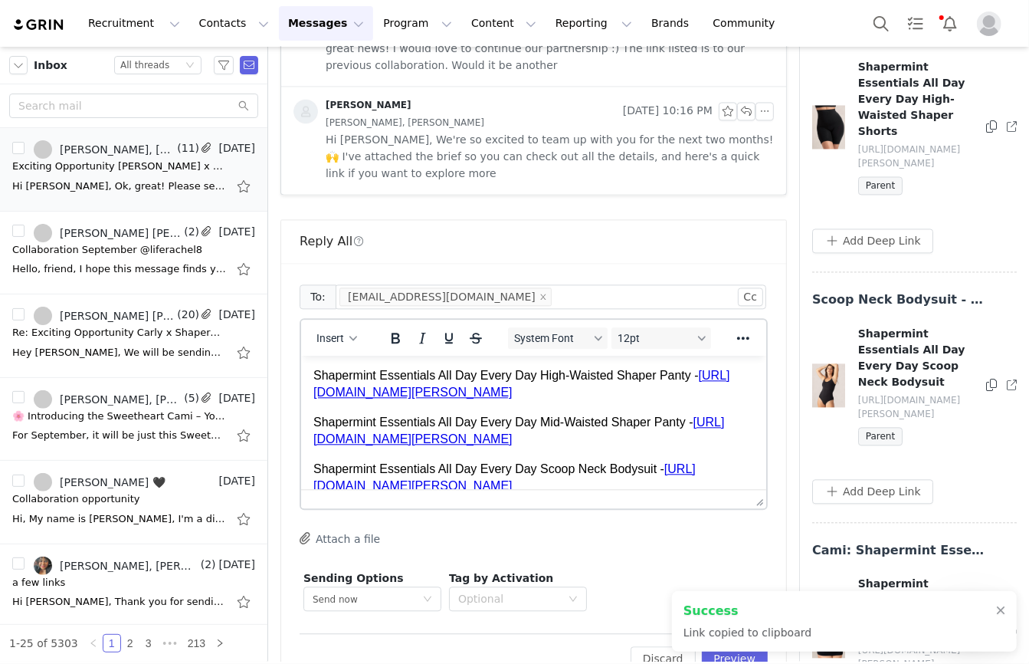
click at [728, 506] on p "Shapermint Essentials All Day Every Day Scoop Neck Cami -" at bounding box center [533, 514] width 441 height 17
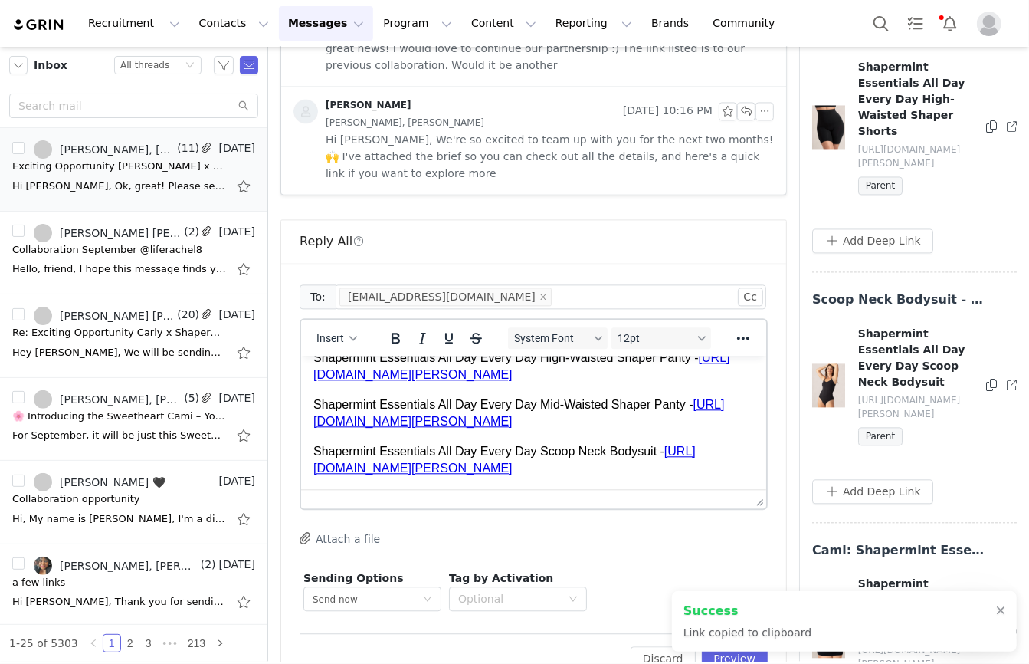
scroll to position [468, 0]
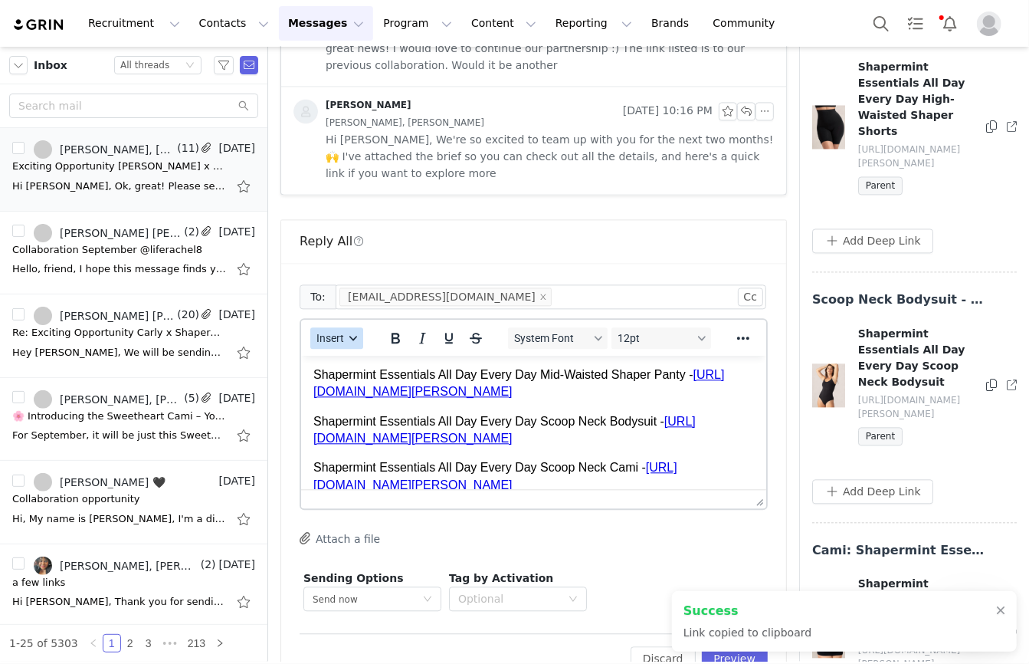
click at [327, 332] on span "Insert" at bounding box center [331, 338] width 28 height 12
click at [327, 379] on div "Insert Signature" at bounding box center [392, 374] width 138 height 18
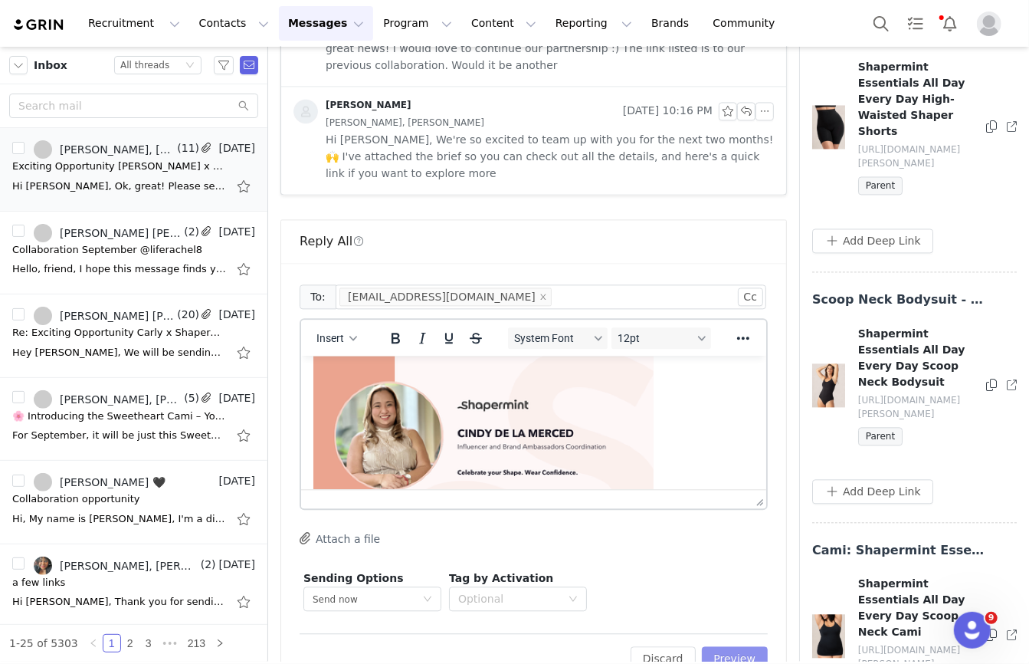
click at [751, 646] on button "Preview" at bounding box center [735, 658] width 67 height 25
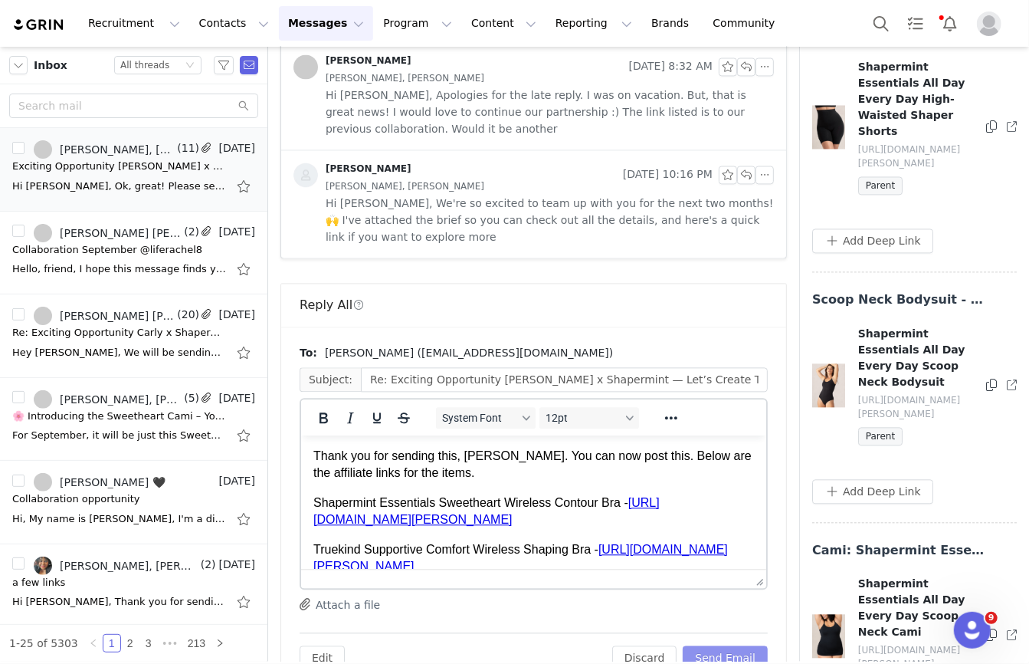
scroll to position [0, 0]
click at [751, 645] on button "Send Email" at bounding box center [725, 657] width 85 height 25
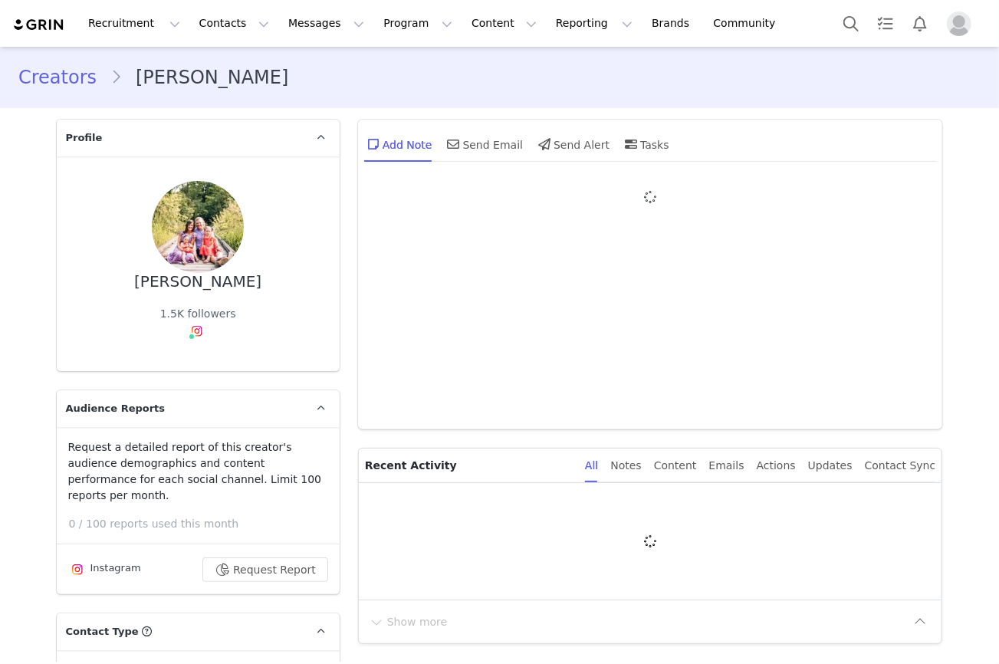
type input "+1 ([GEOGRAPHIC_DATA])"
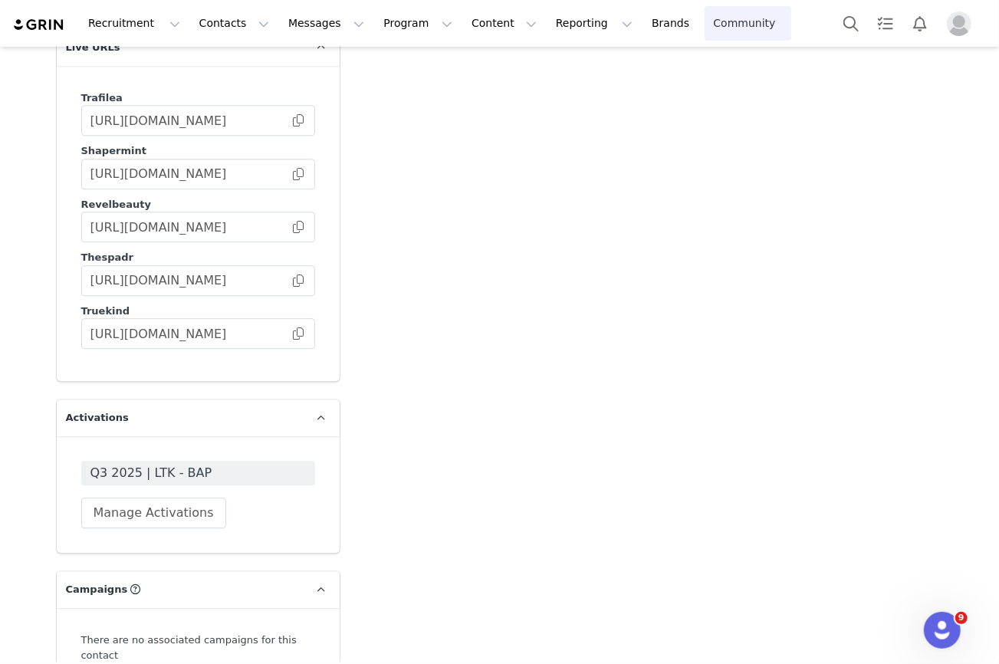
scroll to position [2083, 0]
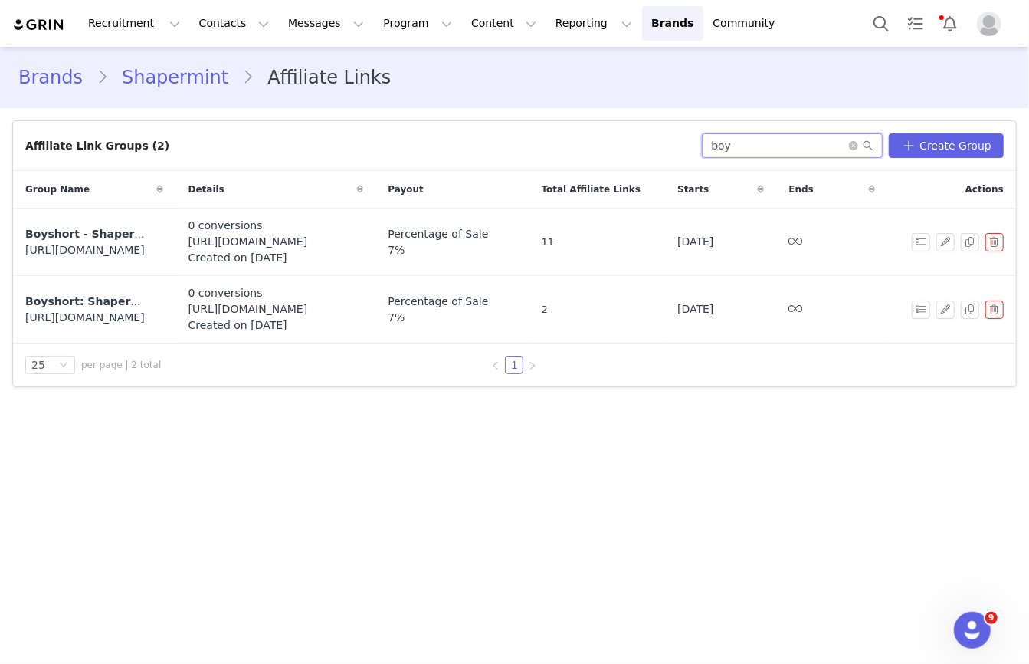
click at [766, 148] on input "boy" at bounding box center [792, 145] width 181 height 25
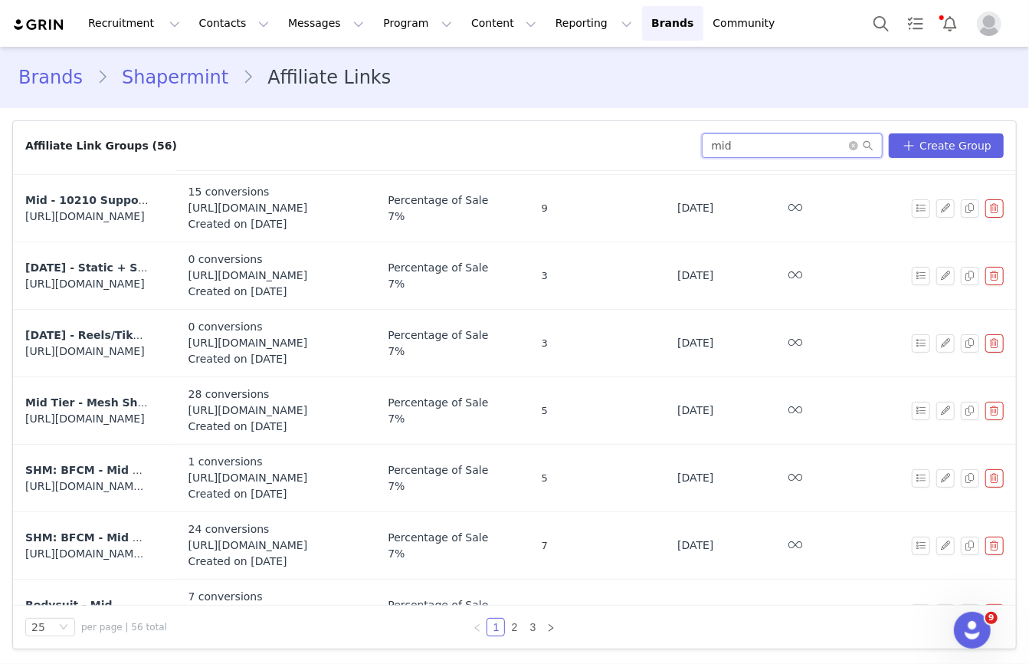
scroll to position [1279, 0]
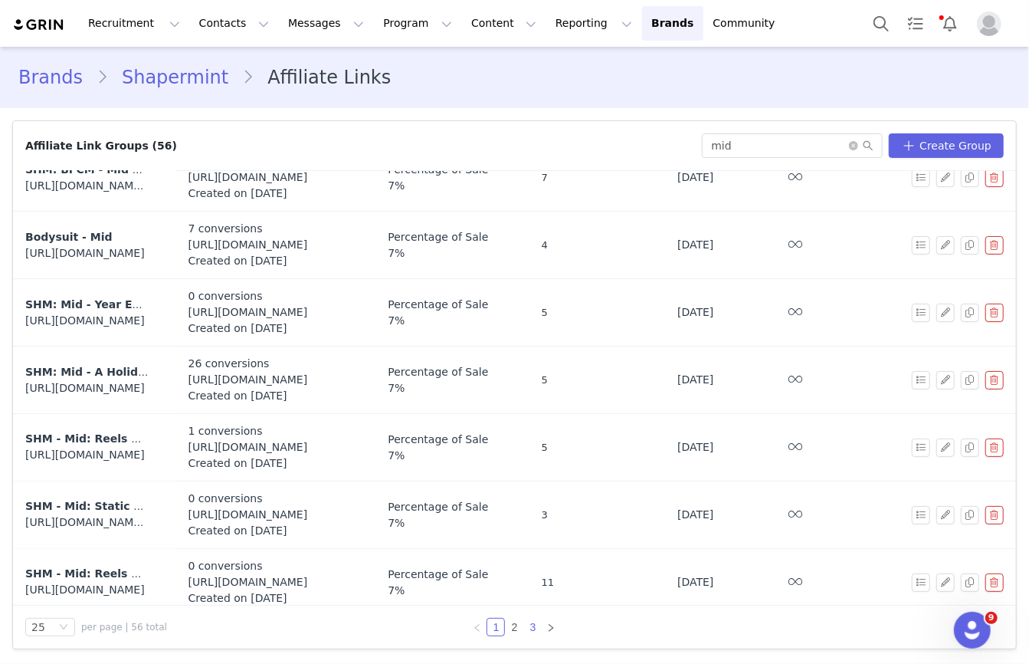
click at [540, 629] on link "3" at bounding box center [532, 627] width 17 height 17
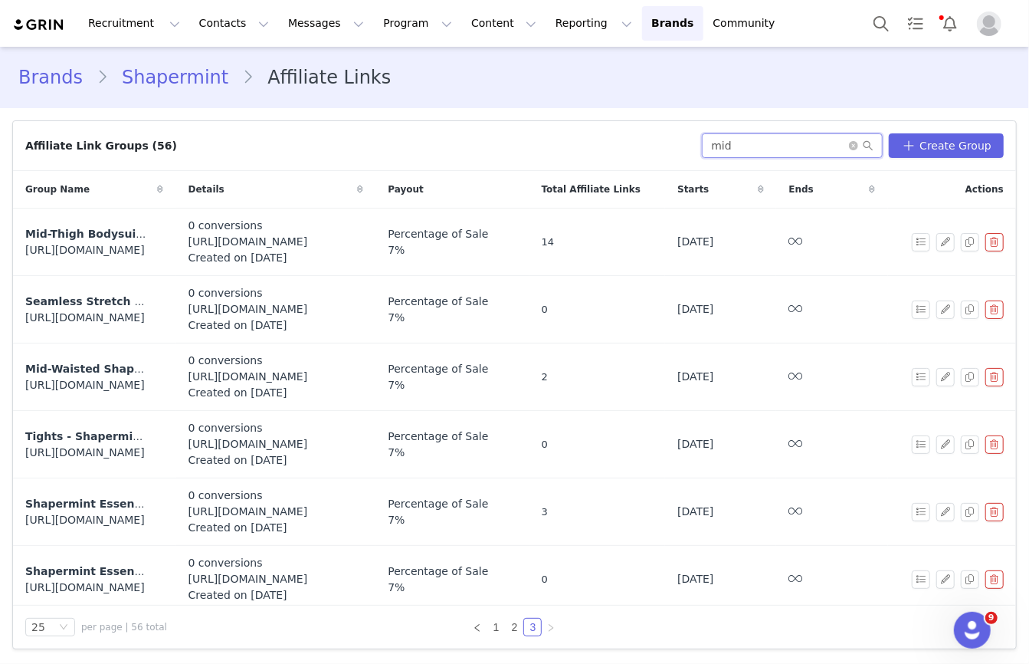
click at [755, 142] on input "mid" at bounding box center [792, 145] width 181 height 25
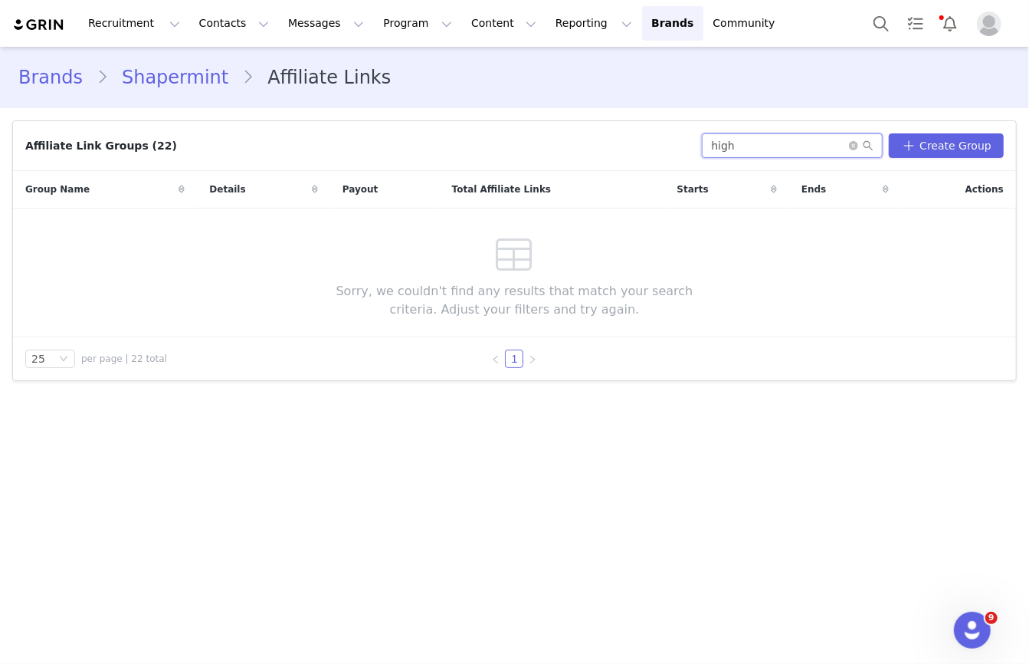
click at [735, 142] on input "high" at bounding box center [792, 145] width 181 height 25
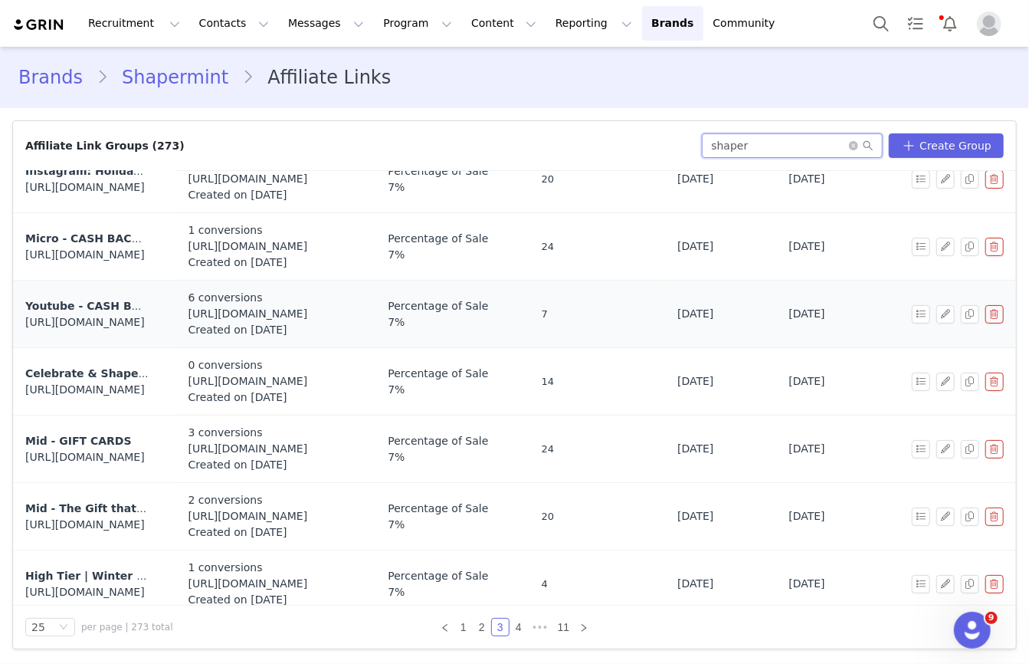
scroll to position [110, 0]
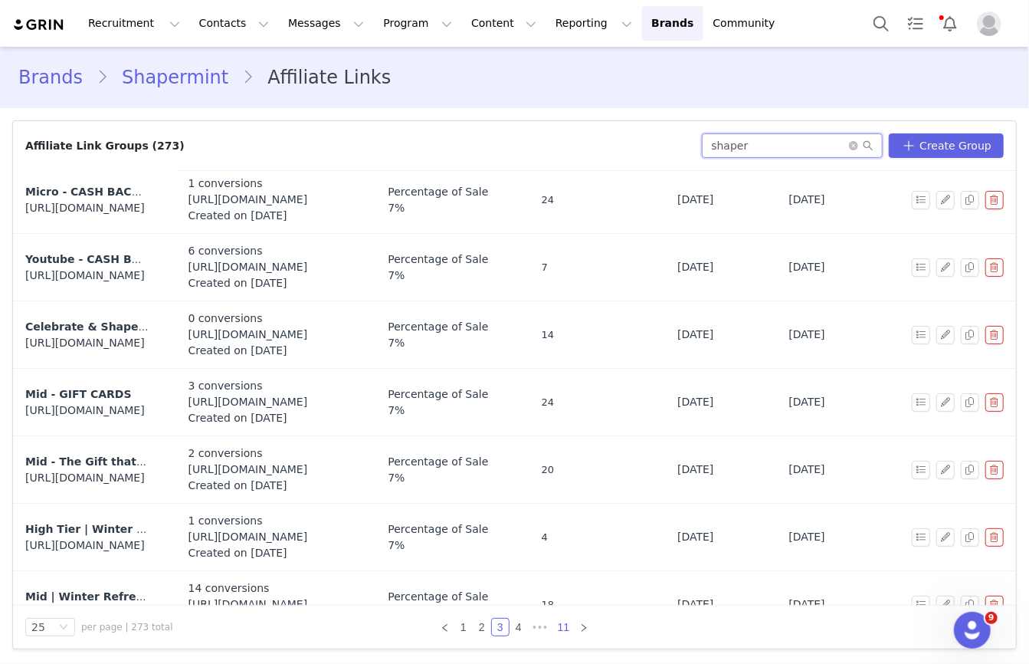
type input "shaper"
click at [557, 626] on link "11" at bounding box center [563, 627] width 21 height 17
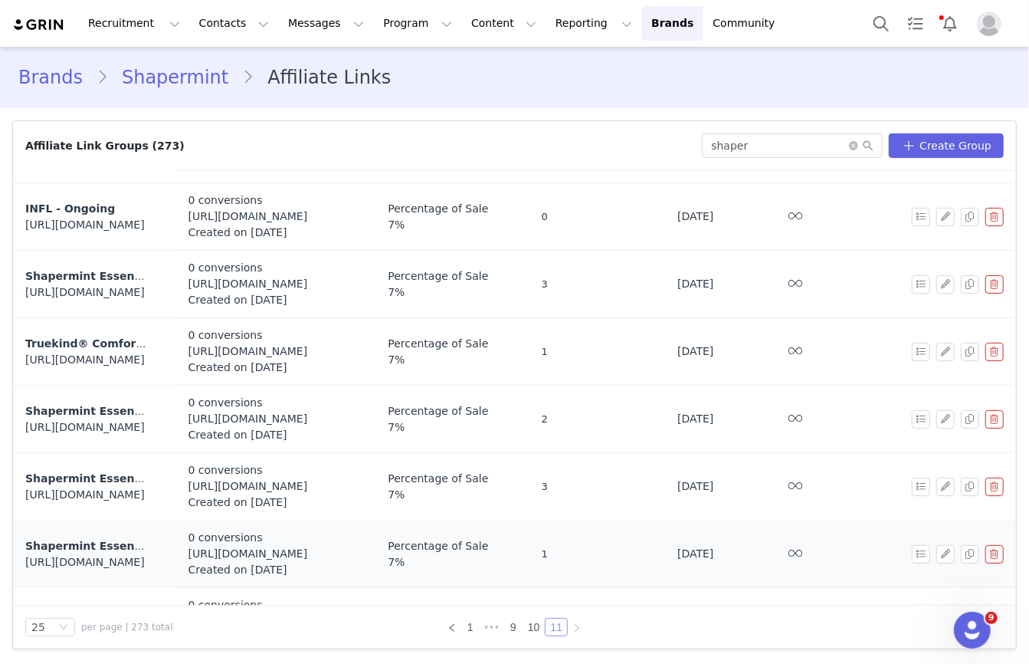
scroll to position [1144, 0]
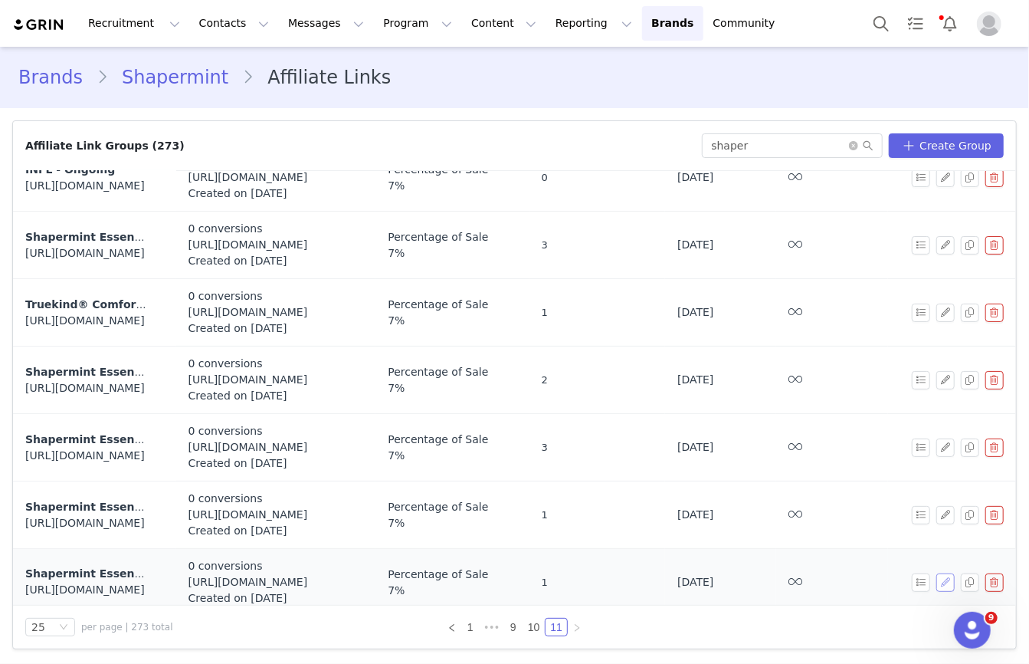
click at [942, 573] on button "button" at bounding box center [946, 582] width 18 height 18
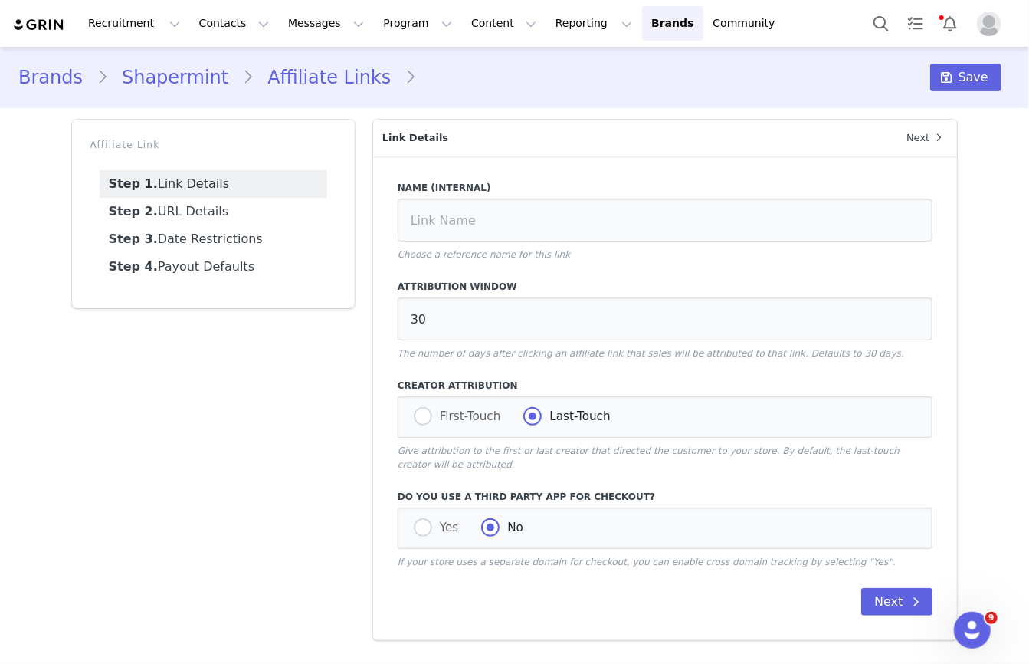
type input "Shapermint Essentials High-Waisted Control Swim Bottom"
click at [307, 82] on link "Affiliate Links" at bounding box center [329, 78] width 151 height 28
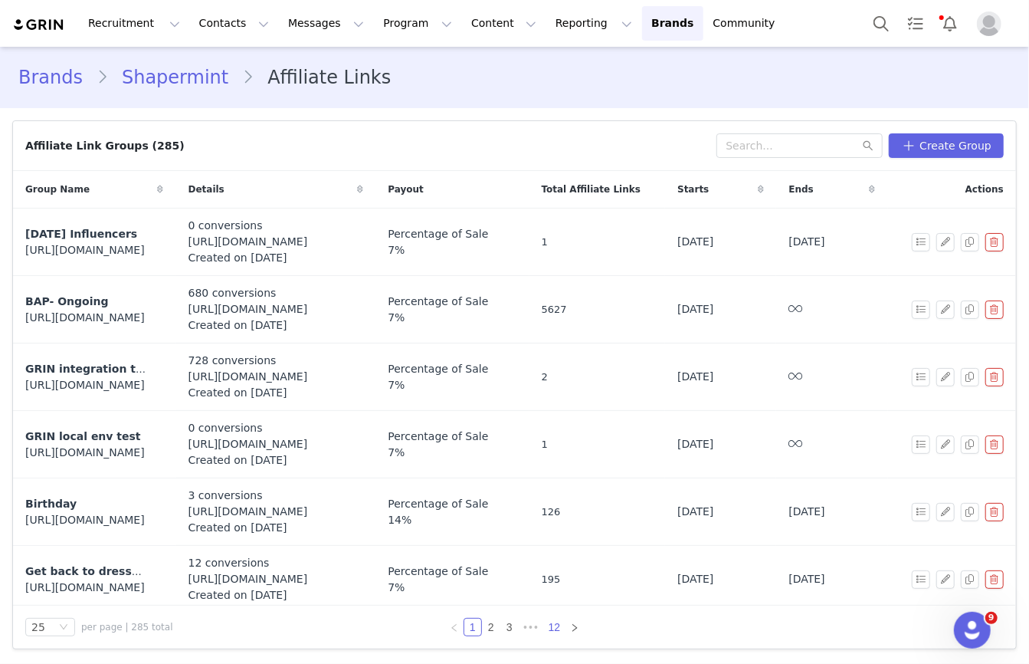
click at [557, 627] on link "12" at bounding box center [554, 627] width 21 height 17
click at [809, 144] on input "text" at bounding box center [800, 145] width 166 height 25
paste input "Shapermint Essentials All Day Every Day High-Waisted Shaper Panty"
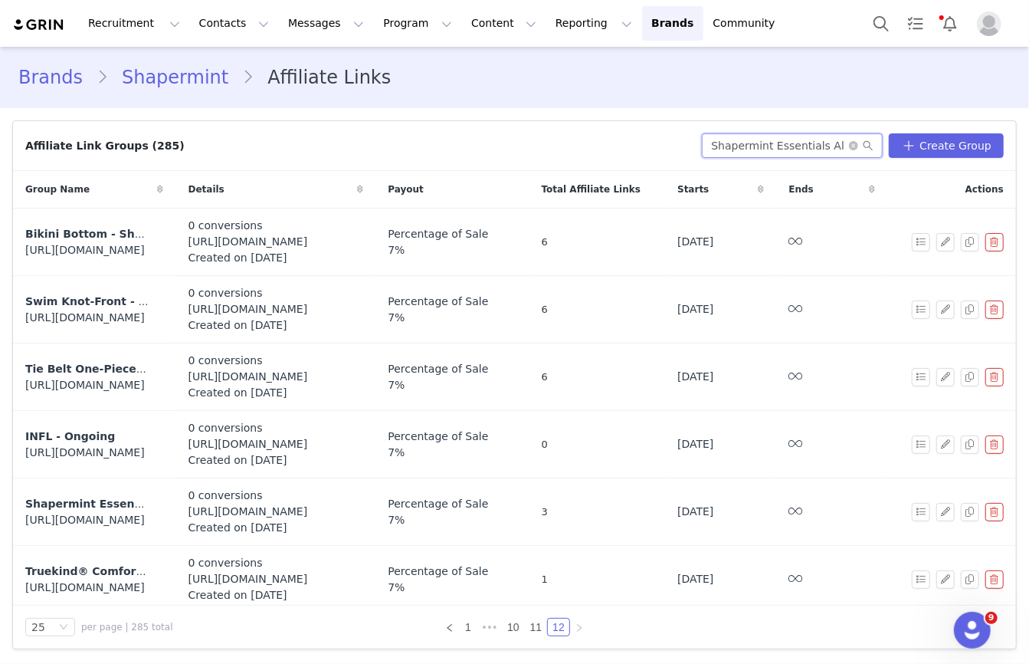
scroll to position [0, 223]
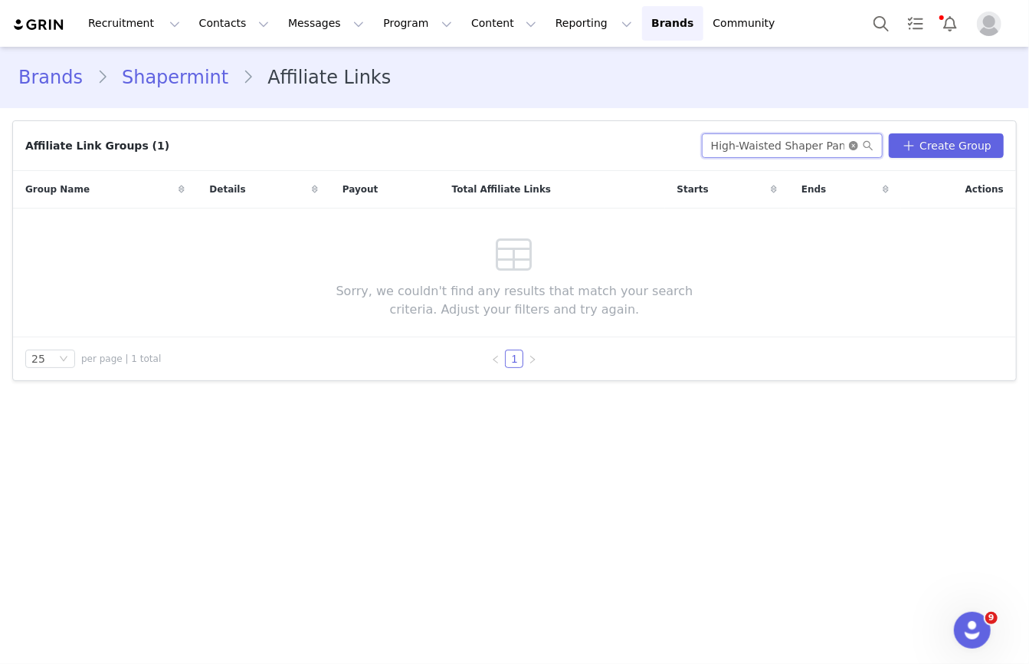
type input "Shapermint Essentials All Day Every Day High-Waisted Shaper Panty"
click at [859, 141] on icon "icon: close-circle" at bounding box center [853, 145] width 9 height 9
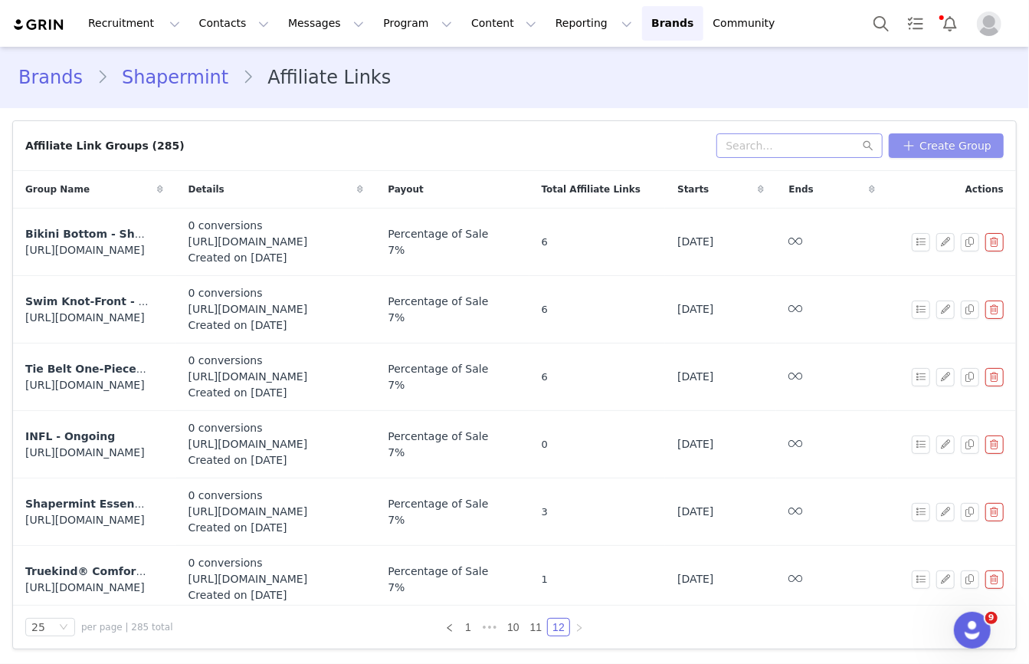
click at [922, 143] on button "Create Group" at bounding box center [946, 145] width 115 height 25
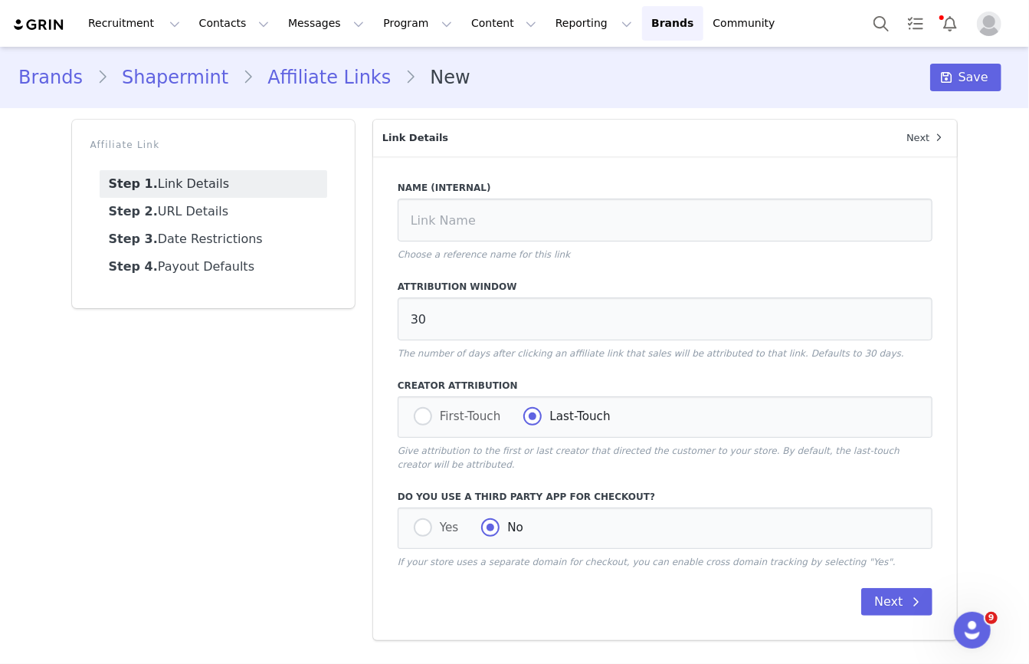
click at [311, 70] on link "Affiliate Links" at bounding box center [329, 78] width 151 height 28
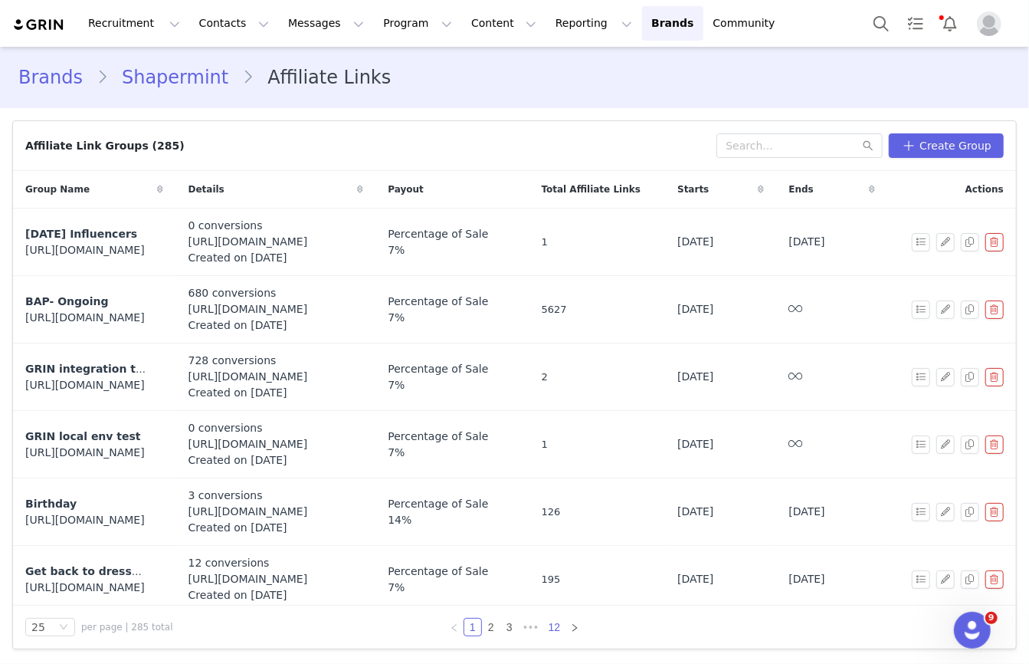
click at [560, 624] on link "12" at bounding box center [554, 627] width 21 height 17
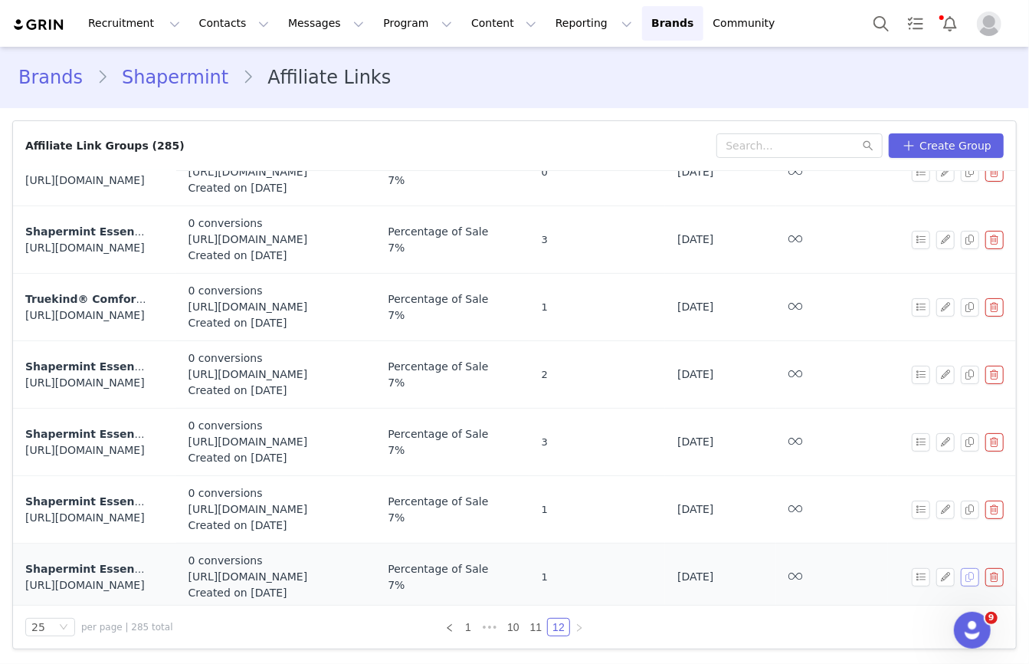
click at [974, 573] on button "button" at bounding box center [970, 577] width 18 height 18
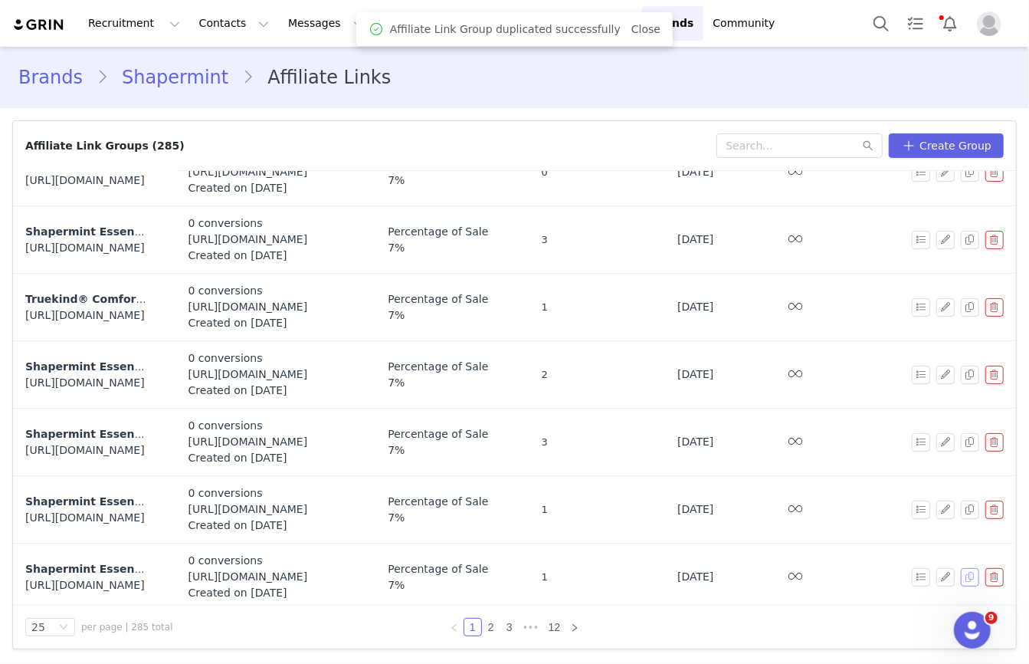
scroll to position [0, 0]
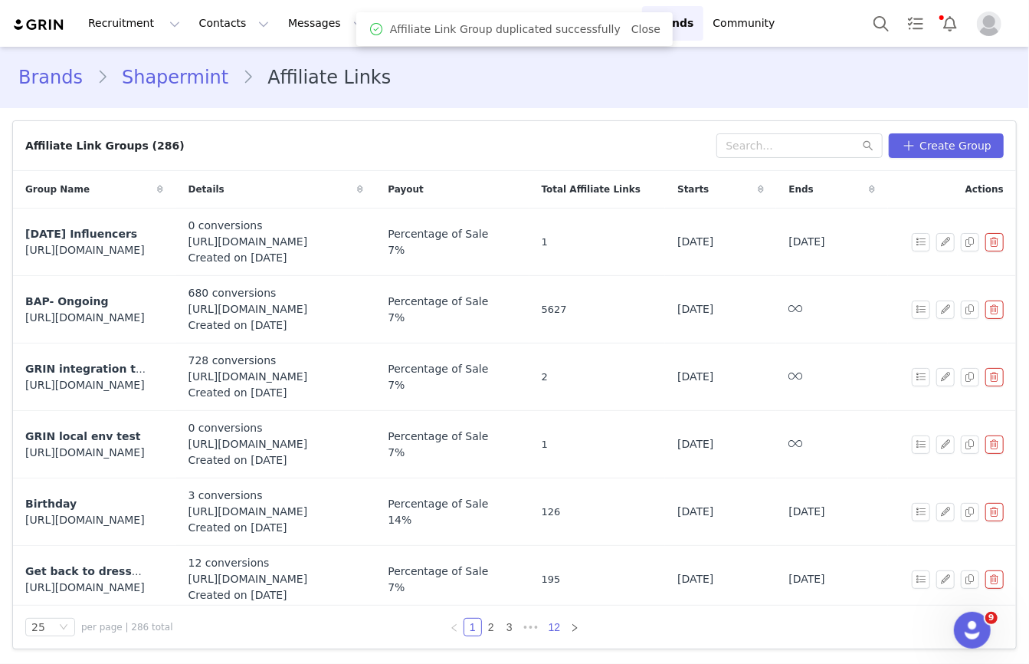
click at [552, 627] on link "12" at bounding box center [554, 627] width 21 height 17
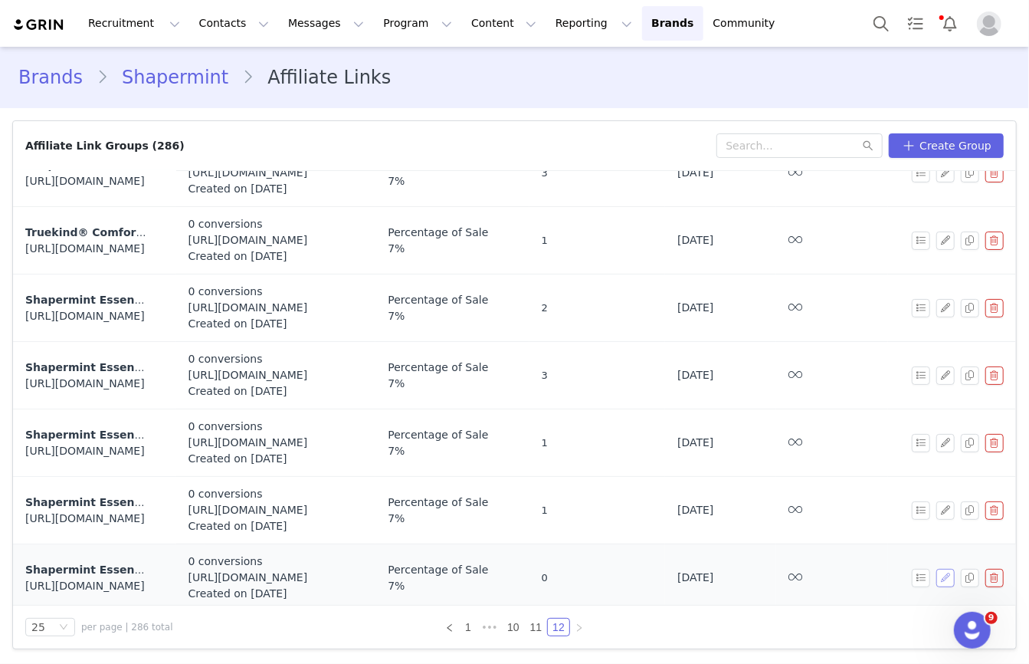
click at [948, 573] on button "button" at bounding box center [946, 578] width 18 height 18
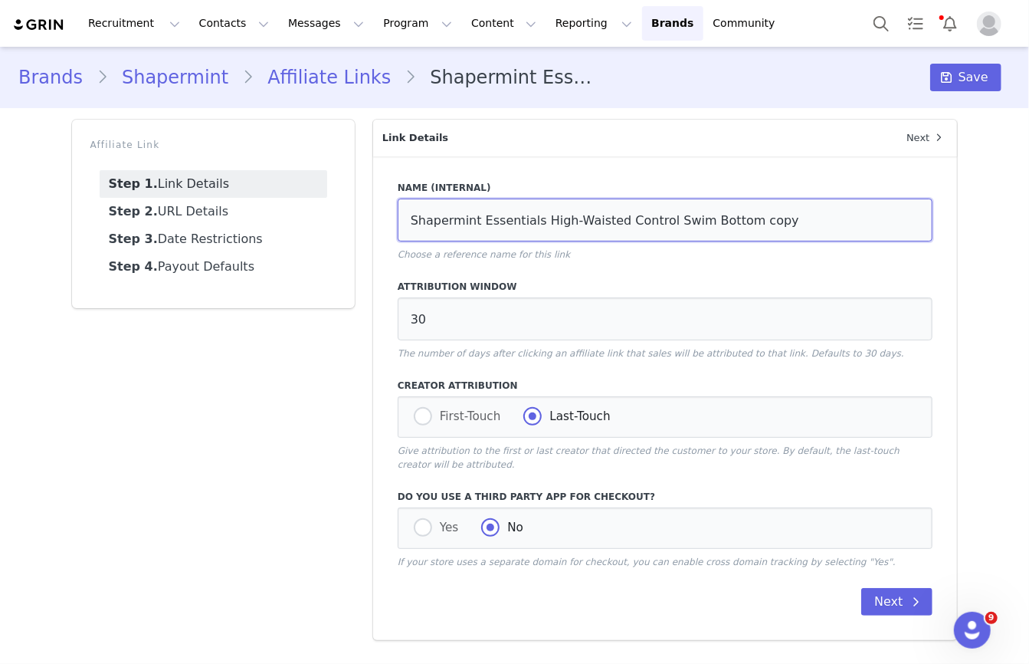
click at [528, 225] on input "Shapermint Essentials High-Waisted Control Swim Bottom copy" at bounding box center [666, 220] width 536 height 43
paste input "Shapermint Essentials All Day Every Day High-Waisted Shaper Pant"
type input "Shapermint Essentials All Day Every Day High-Waisted Shaper Panty"
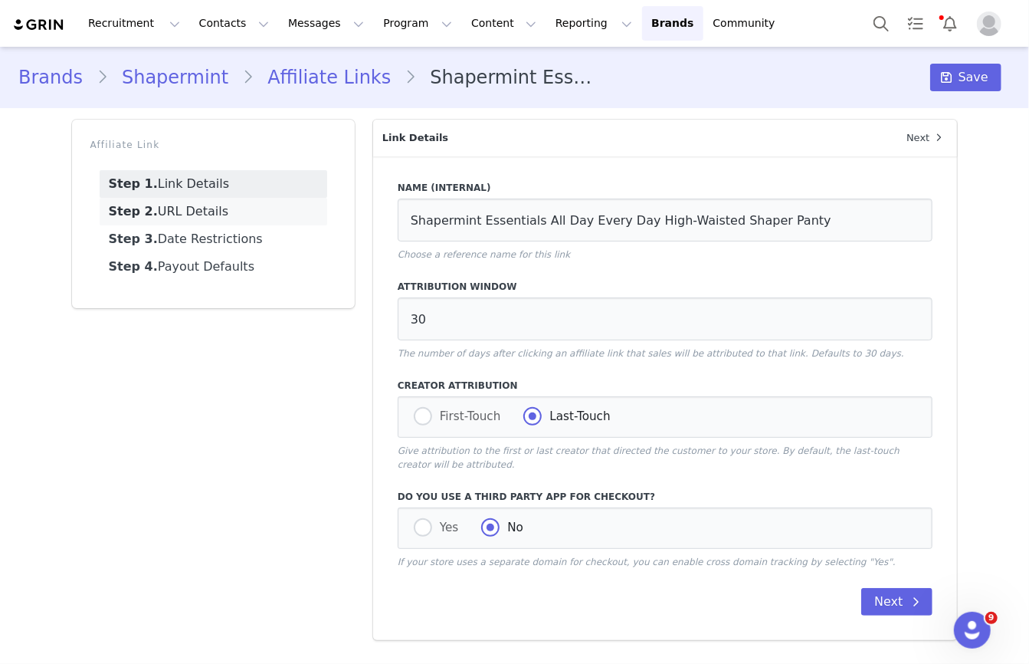
click at [227, 212] on link "Step 2. URL Details" at bounding box center [214, 212] width 228 height 28
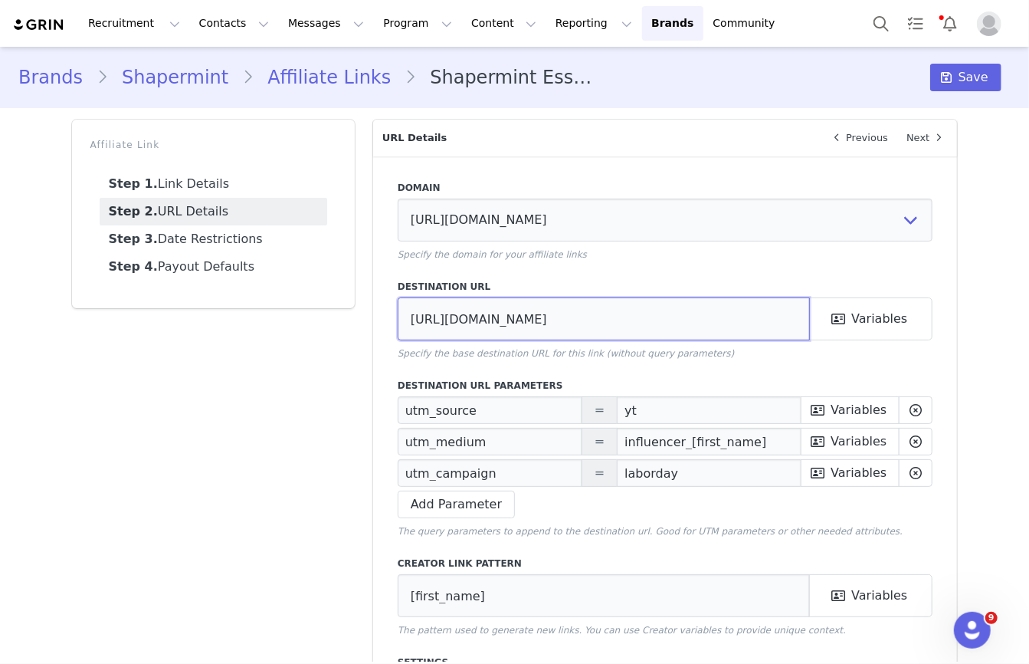
click at [580, 320] on input "https://shapermint.com/products/shapermint-essentials-high-waisted-control-swim…" at bounding box center [604, 318] width 413 height 43
paste input "ultra-thin-high-waisted-panties?variant=7568059924540"
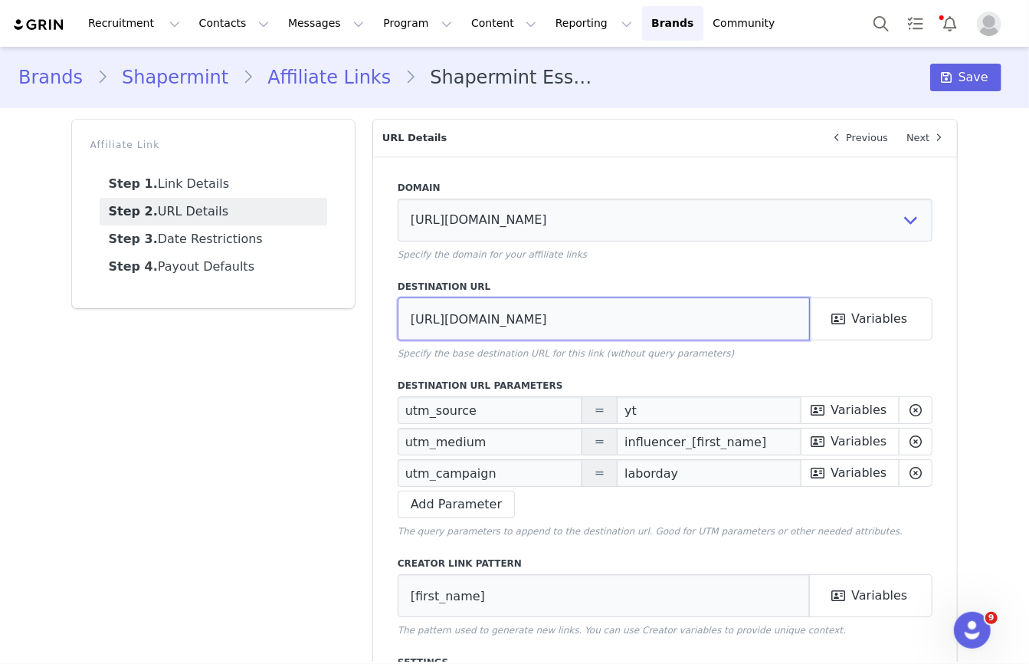
scroll to position [0, 238]
type input "[URL][DOMAIN_NAME]"
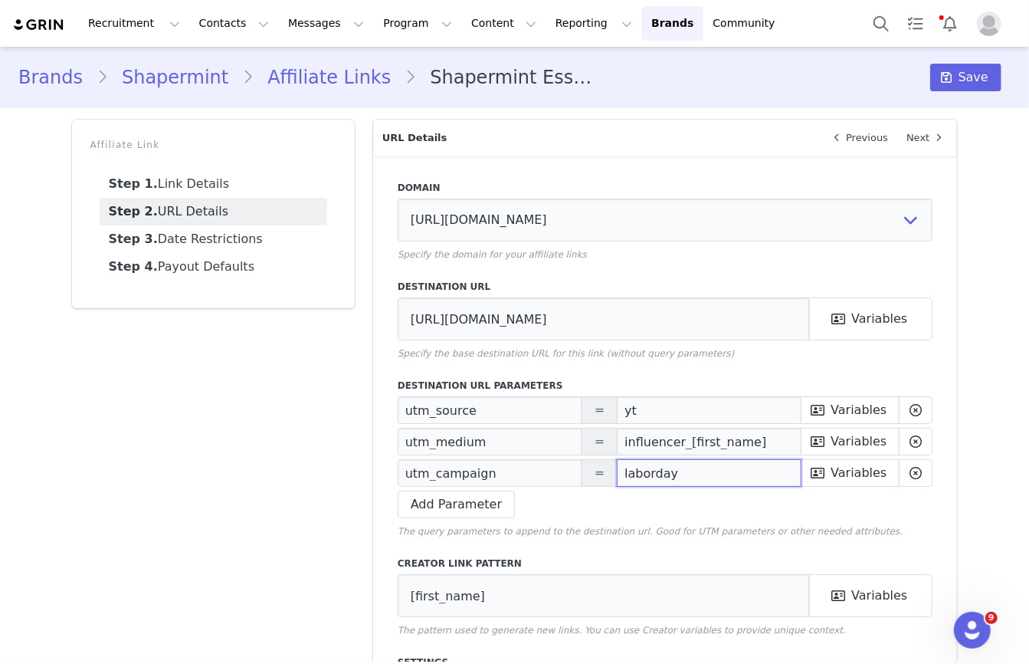
click at [642, 471] on input "laborday" at bounding box center [709, 473] width 185 height 28
click at [210, 238] on link "Step 3. Date Restrictions" at bounding box center [214, 239] width 228 height 28
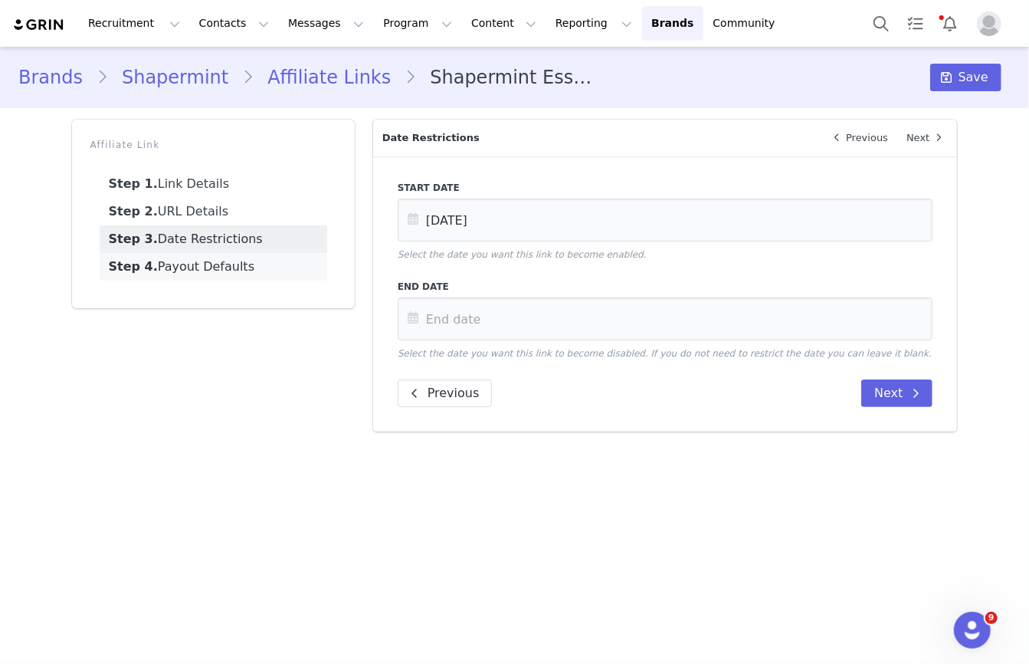
click at [204, 262] on link "Step 4. Payout Defaults" at bounding box center [214, 267] width 228 height 28
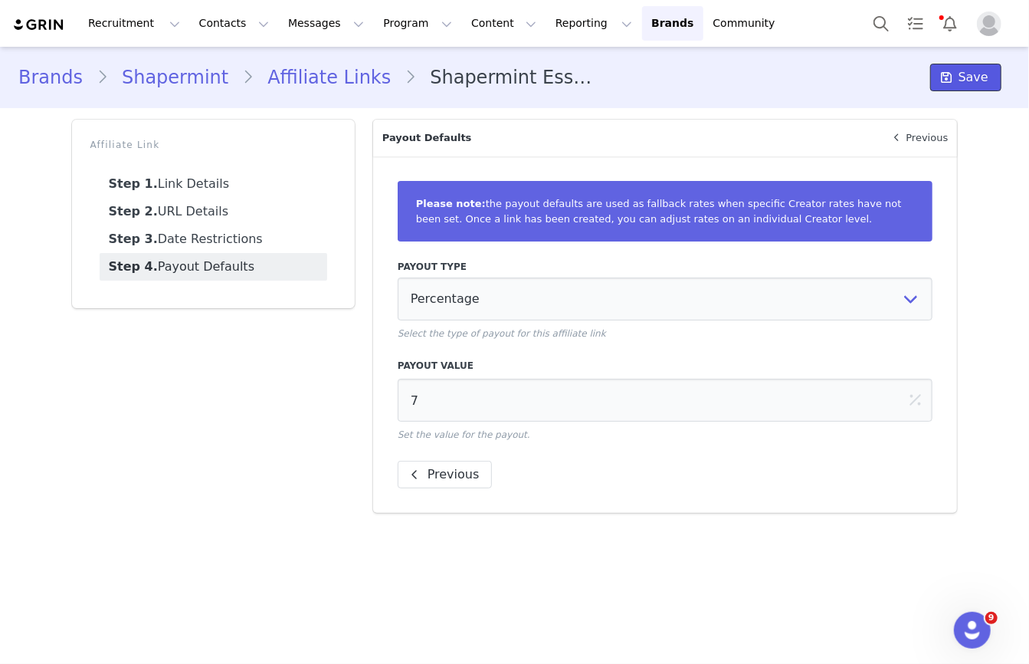
click at [960, 86] on button "Save" at bounding box center [966, 78] width 71 height 28
